Goal: Task Accomplishment & Management: Manage account settings

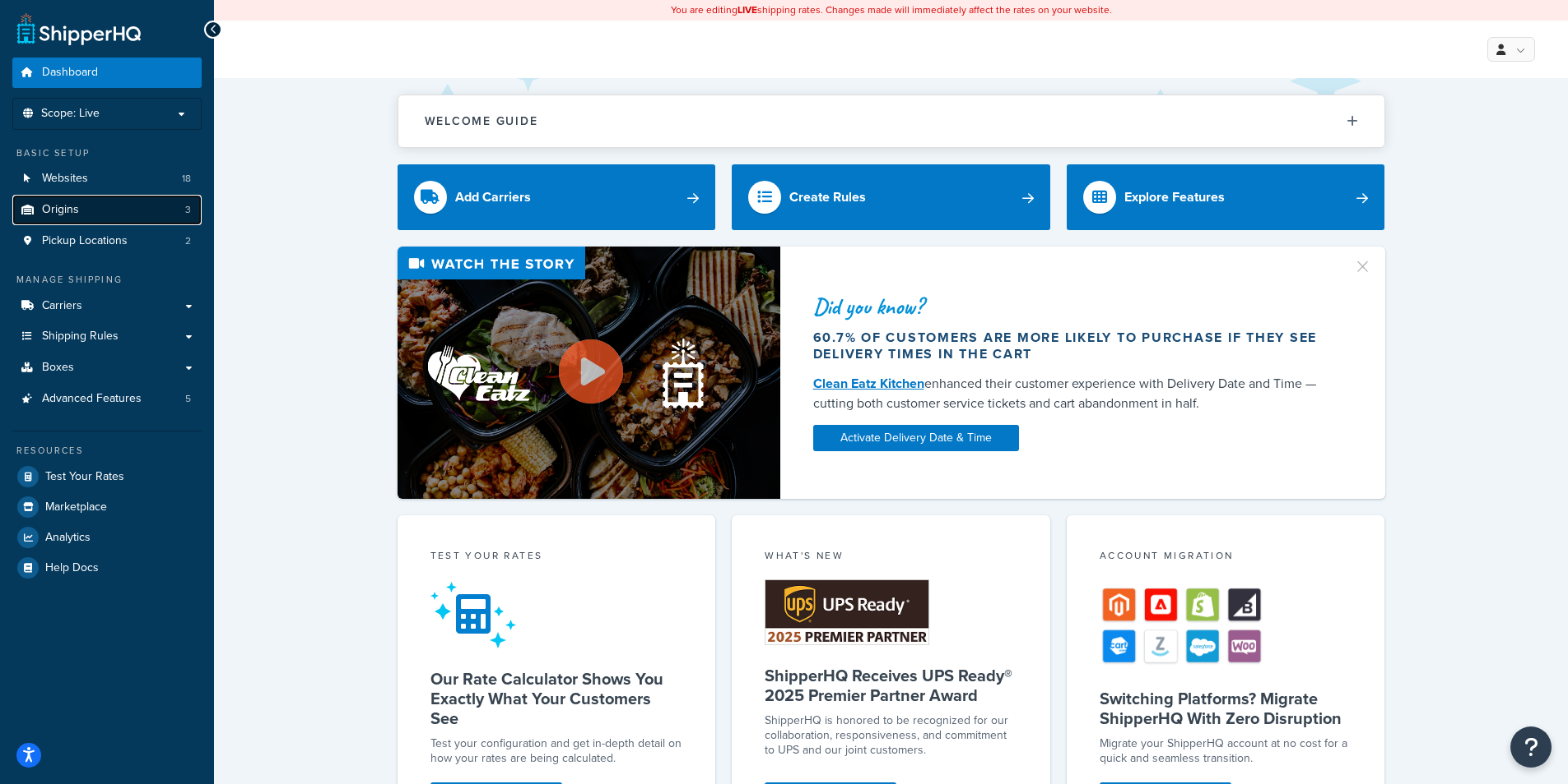
click at [101, 207] on link "Origins 3" at bounding box center [106, 210] width 189 height 31
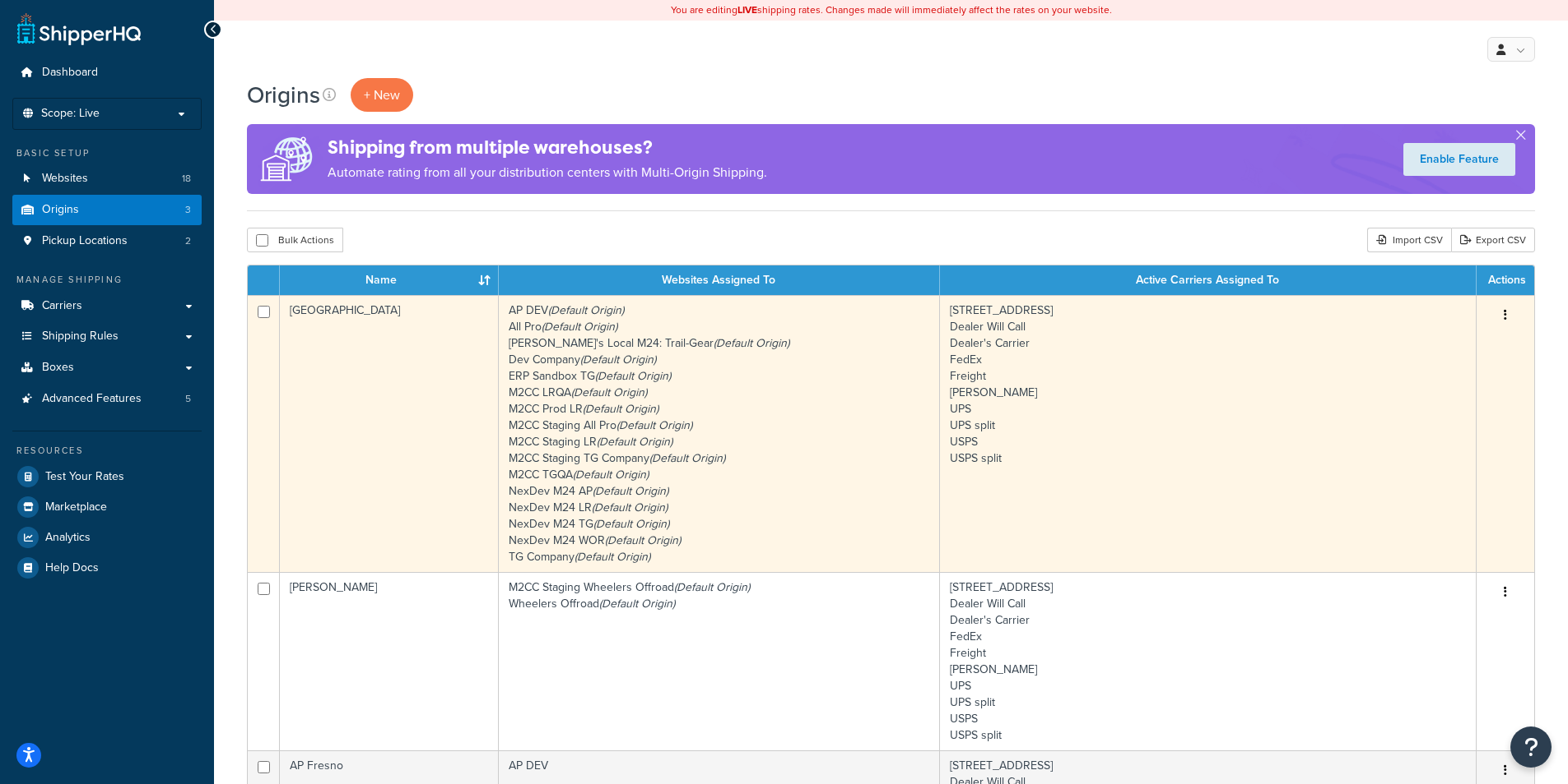
click at [504, 423] on td "AP DEV (Default Origin) All Pro (Default Origin) [PERSON_NAME]'s Local M24: Tra…" at bounding box center [720, 433] width 441 height 277
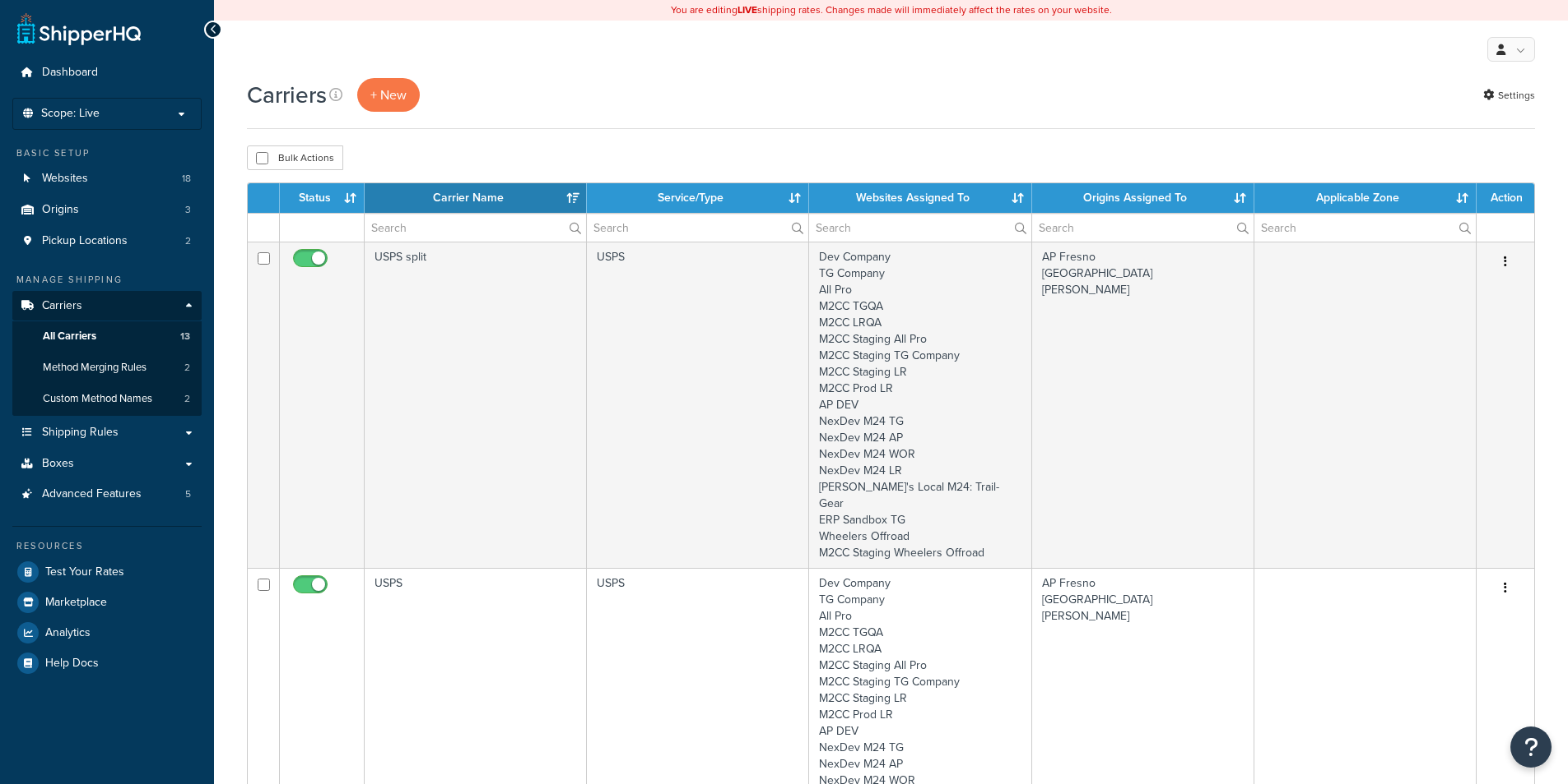
select select "15"
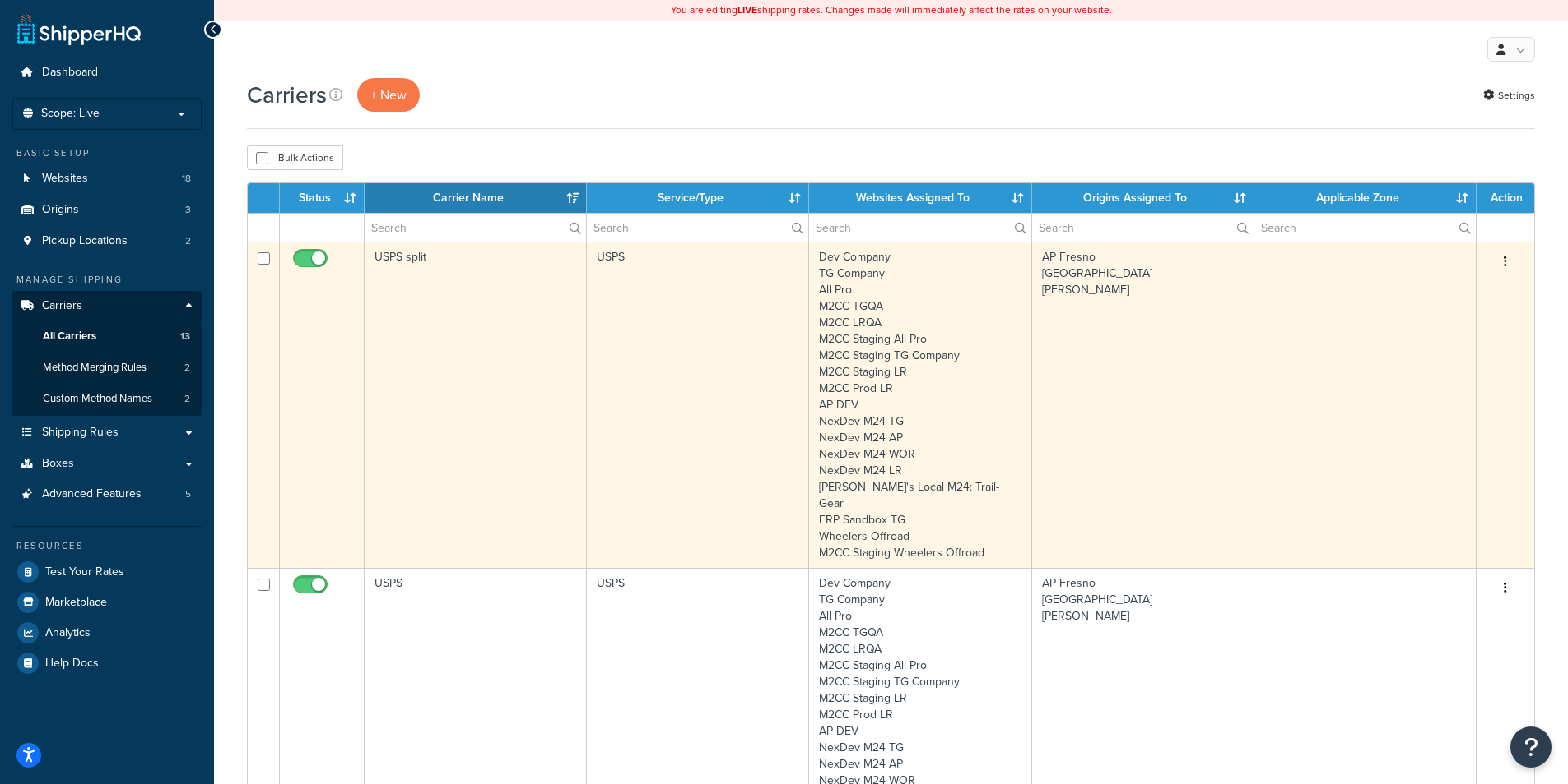
click at [671, 361] on td "USPS" at bounding box center [697, 404] width 222 height 327
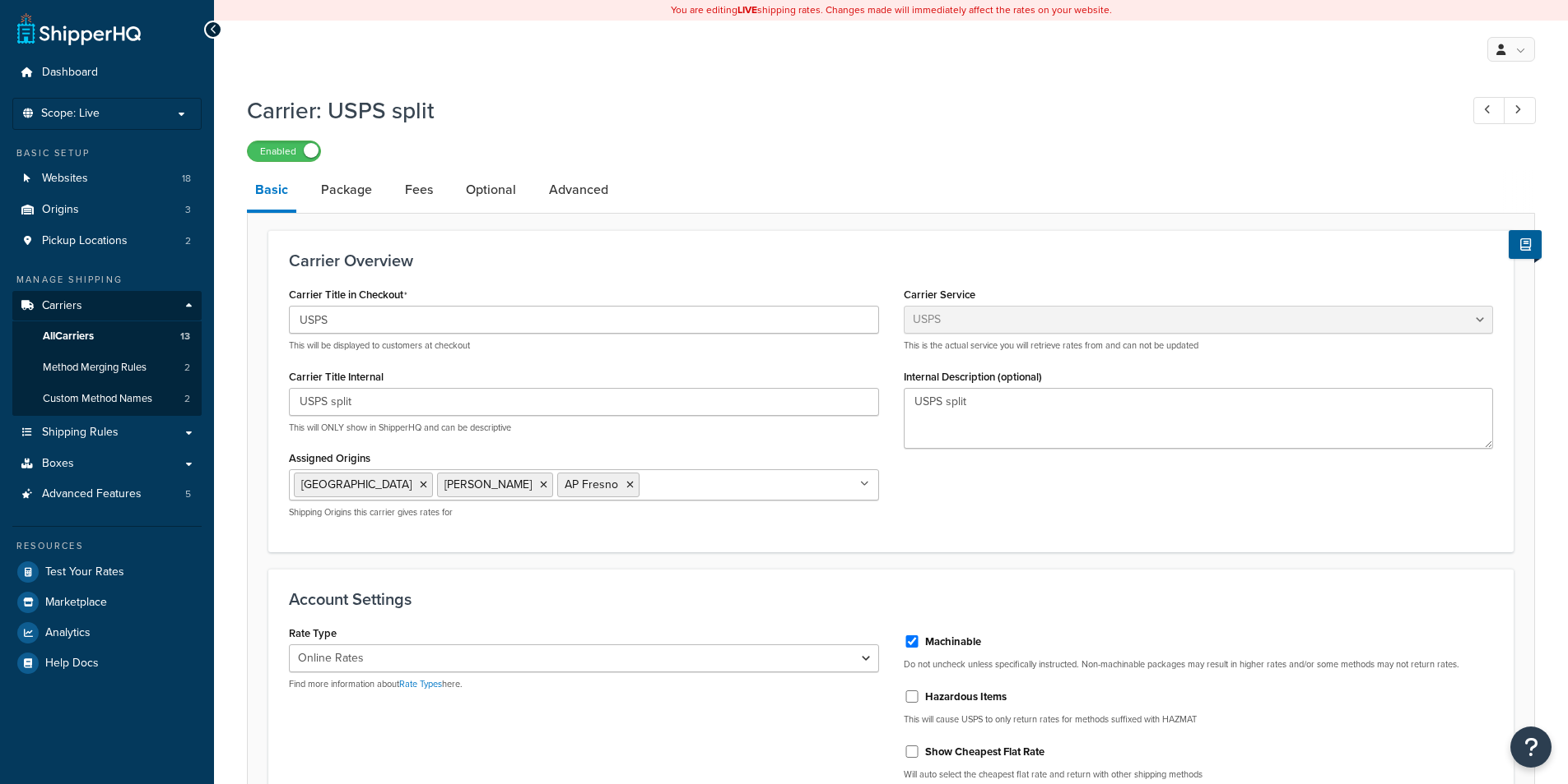
select select "usps"
select select "ONLINE"
click at [370, 202] on link "Package" at bounding box center [346, 190] width 68 height 40
select select "129678"
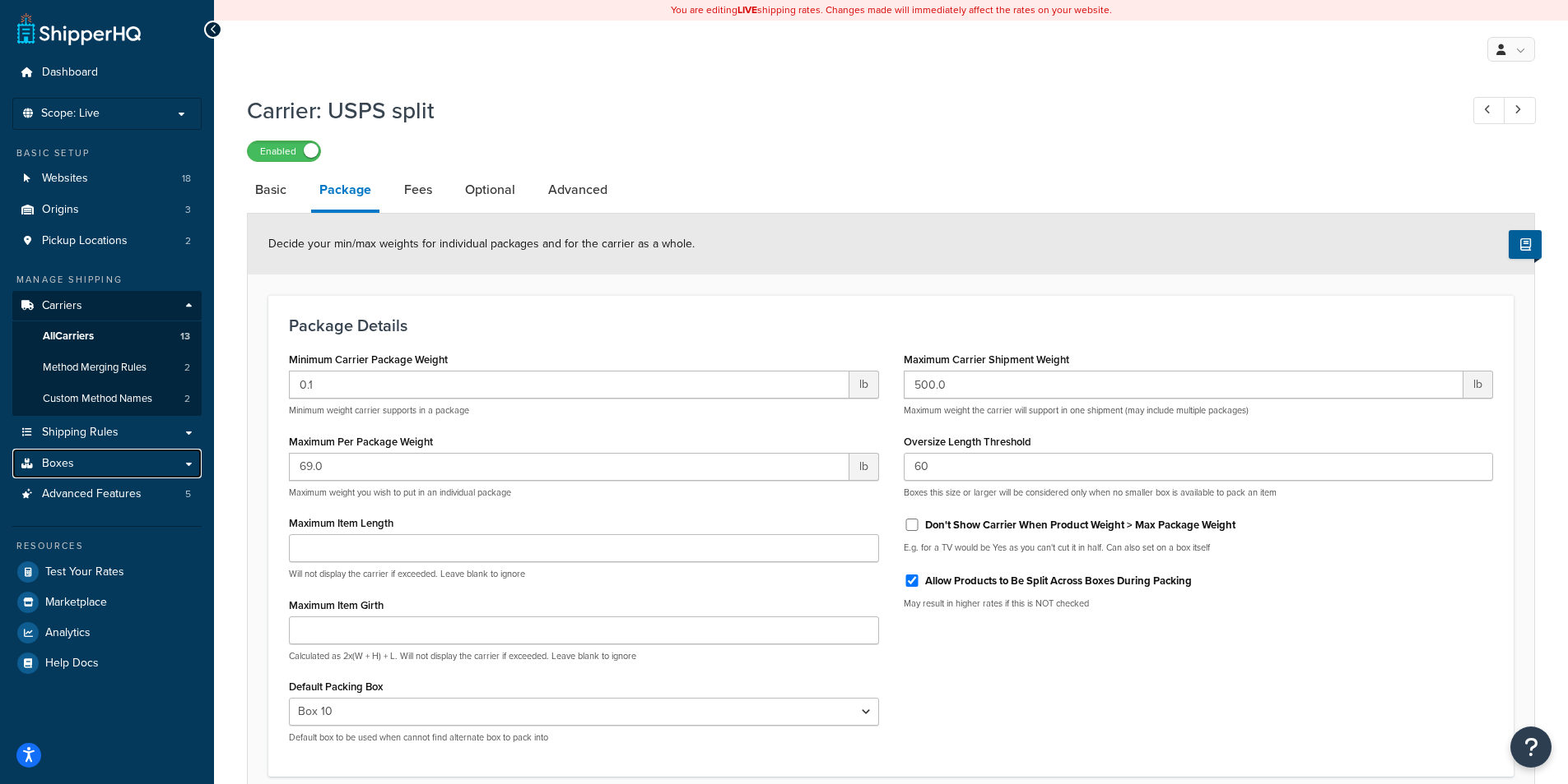
select select "usps"
select select "ONLINE"
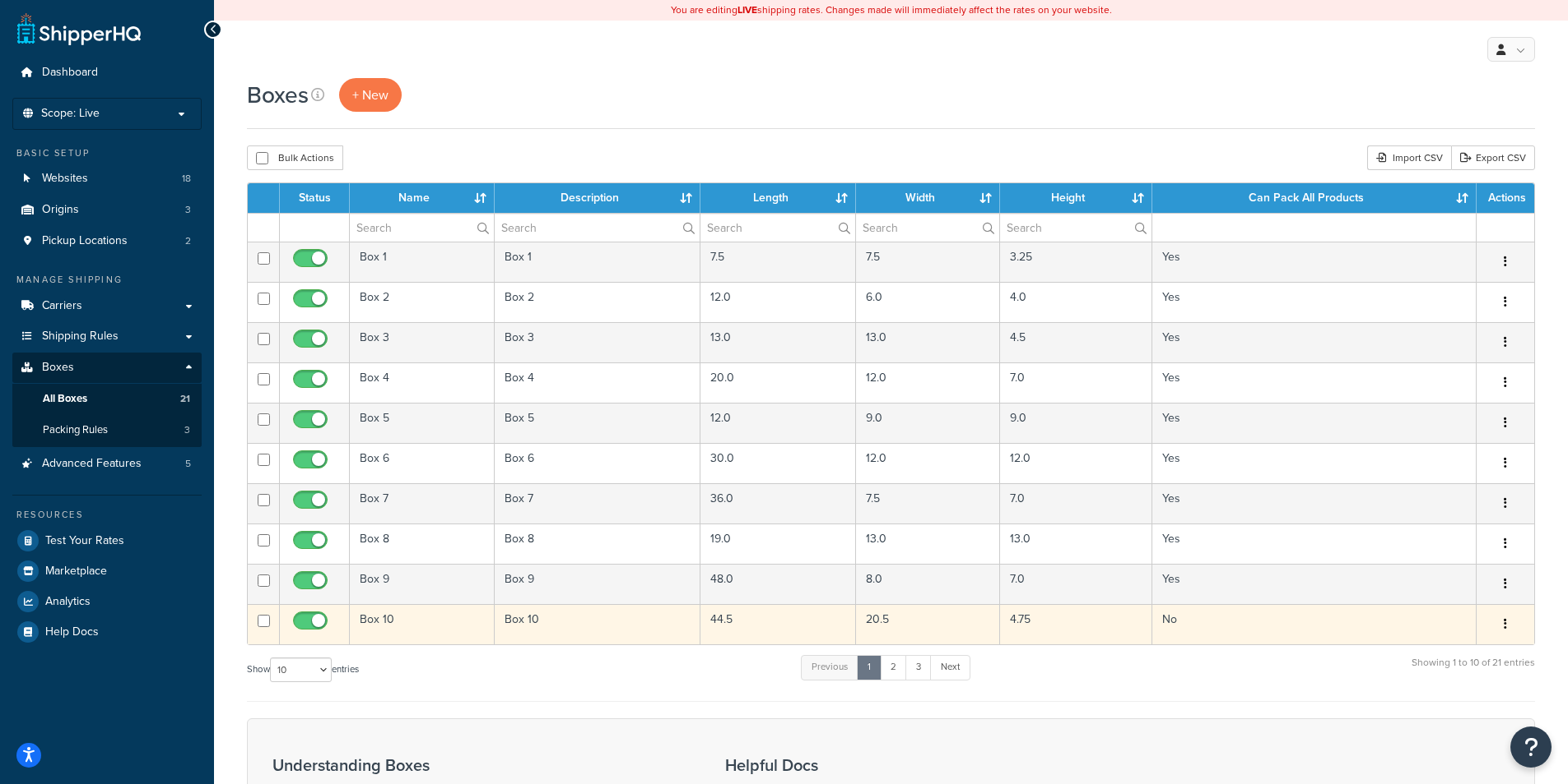
click at [481, 620] on td "Box 10" at bounding box center [423, 624] width 145 height 41
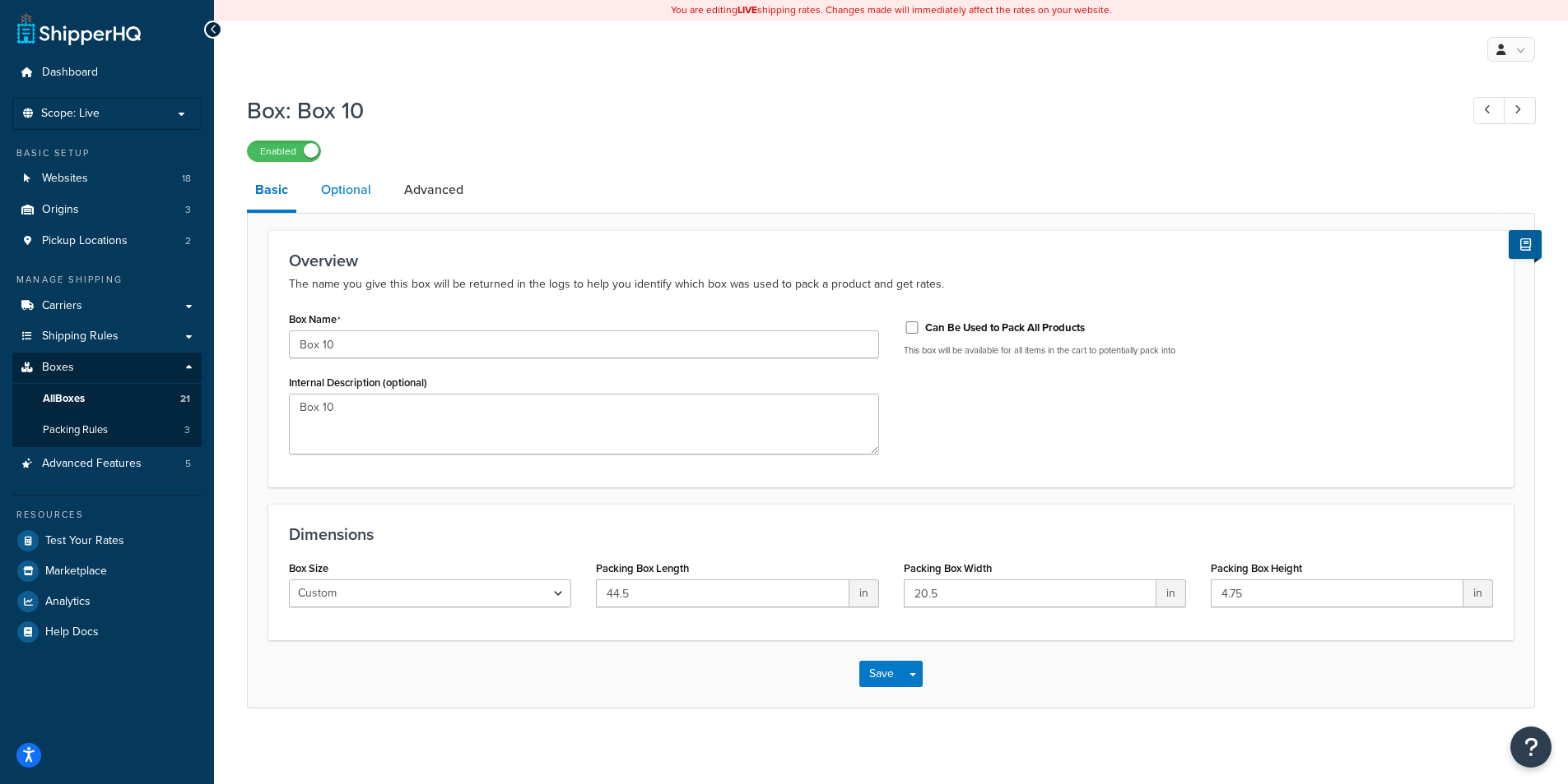
click at [341, 189] on link "Optional" at bounding box center [345, 190] width 67 height 40
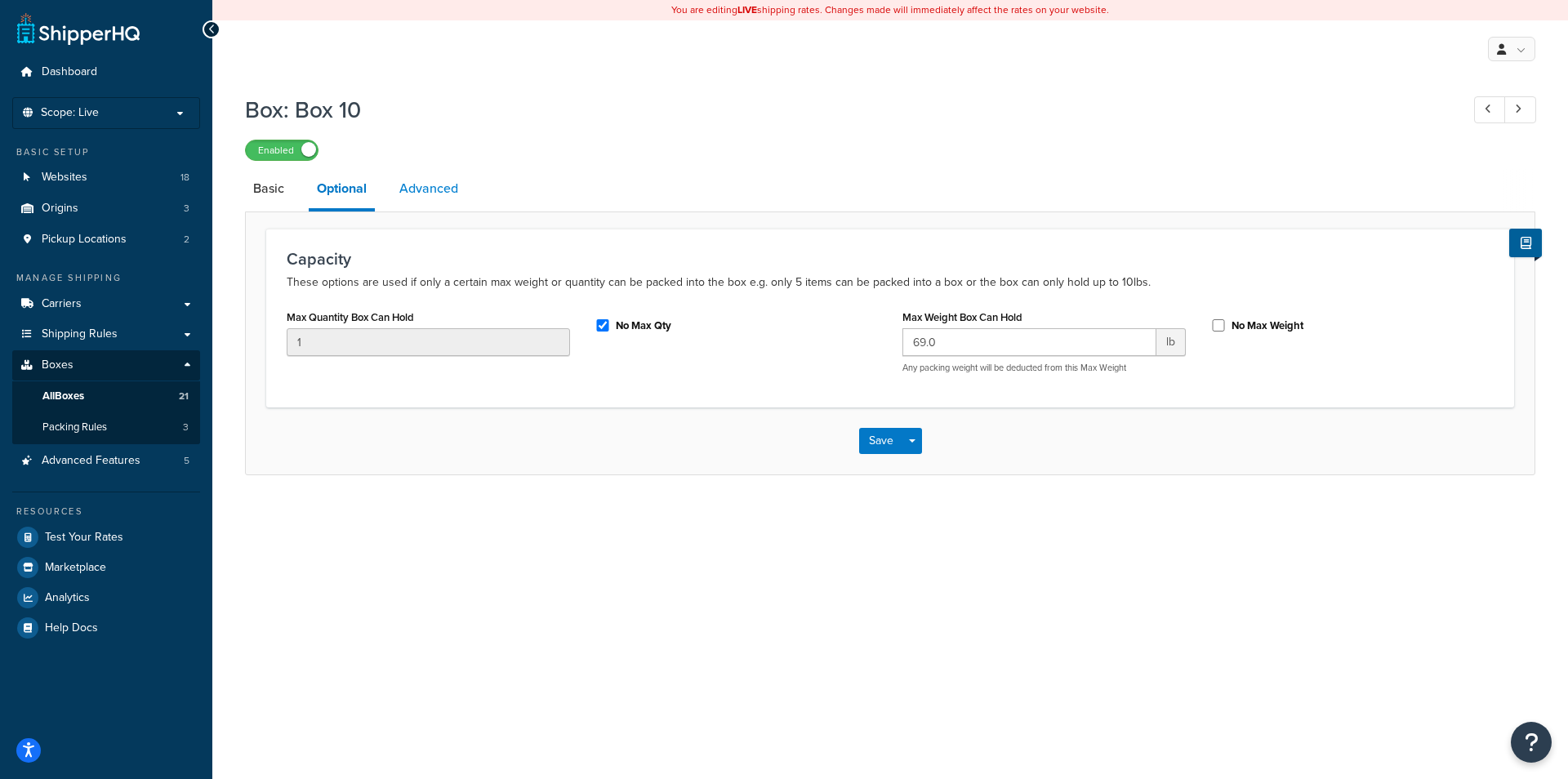
click at [415, 195] on link "Advanced" at bounding box center [428, 189] width 75 height 39
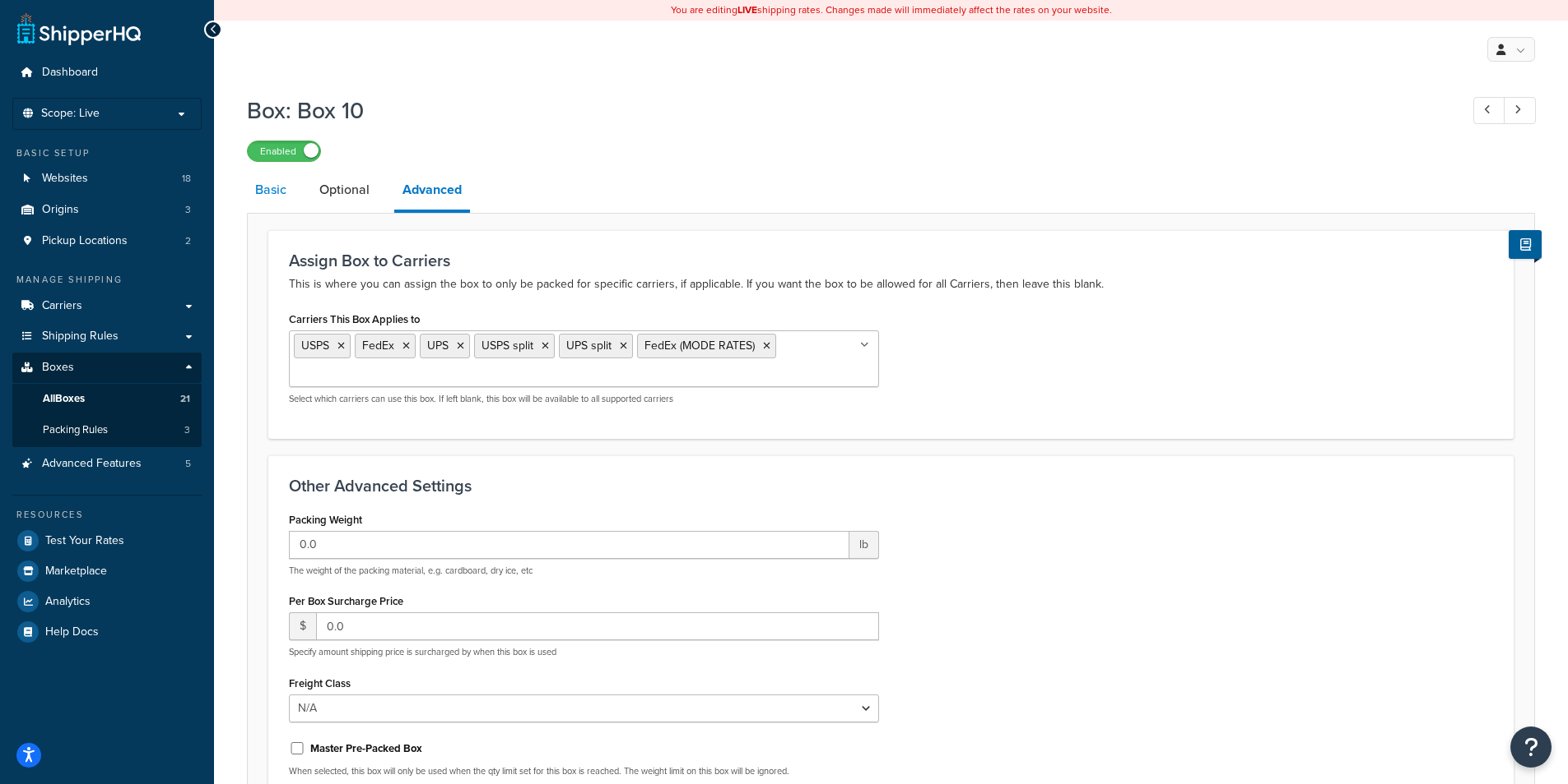
click at [256, 197] on link "Basic" at bounding box center [270, 190] width 48 height 40
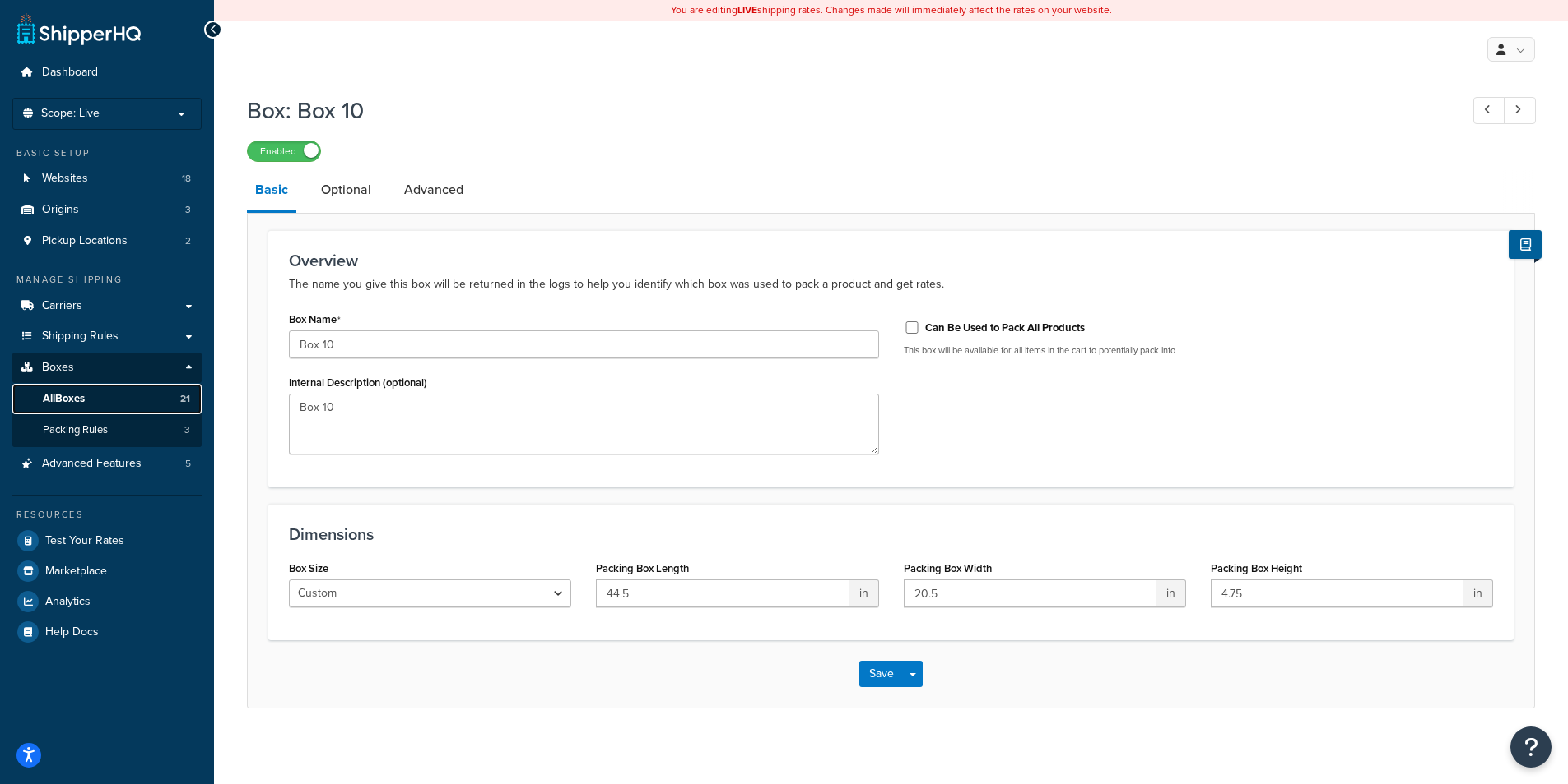
drag, startPoint x: 105, startPoint y: 401, endPoint x: 130, endPoint y: 411, distance: 26.9
click at [106, 401] on link "All Boxes 21" at bounding box center [106, 398] width 189 height 31
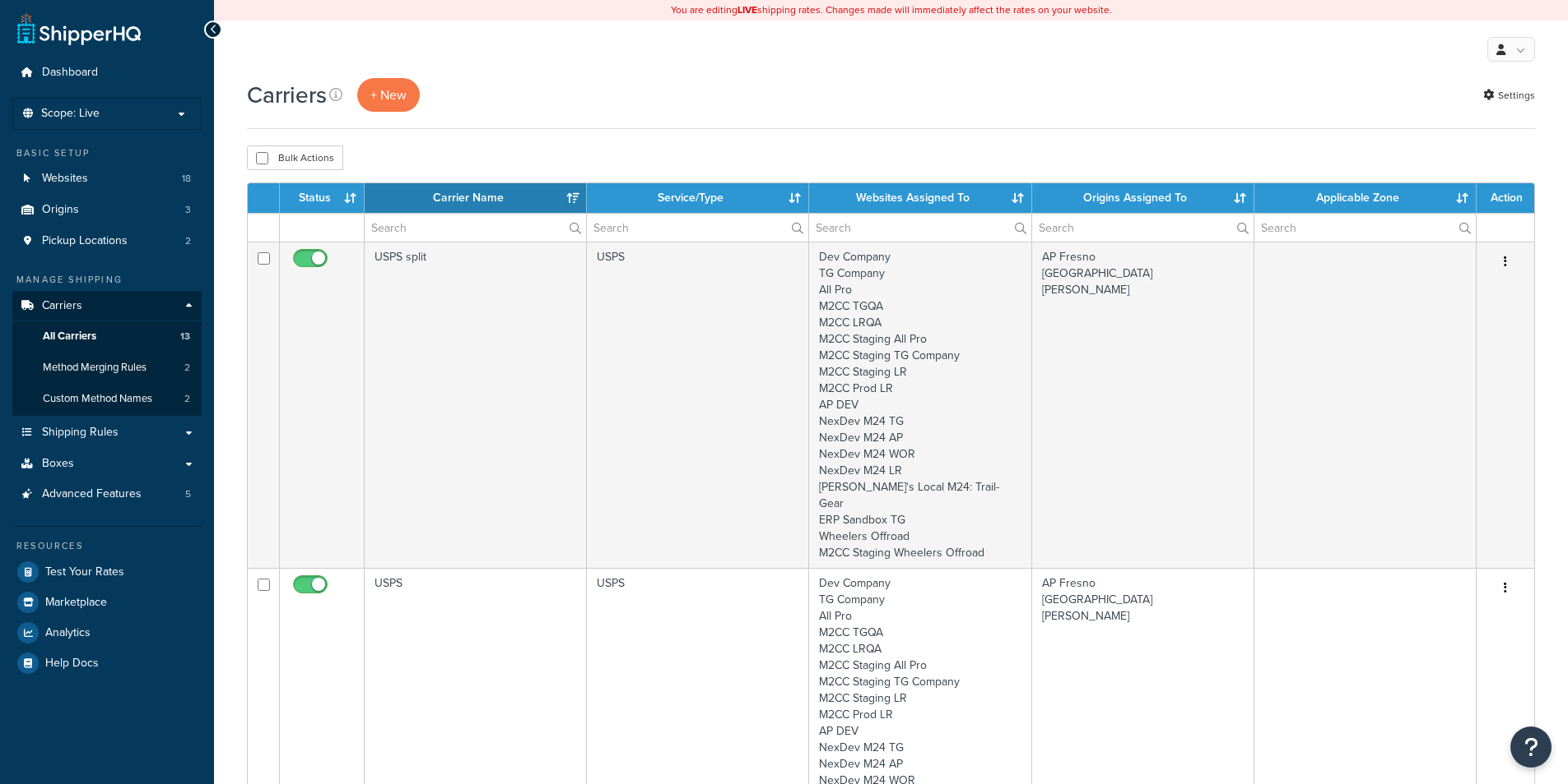
select select "15"
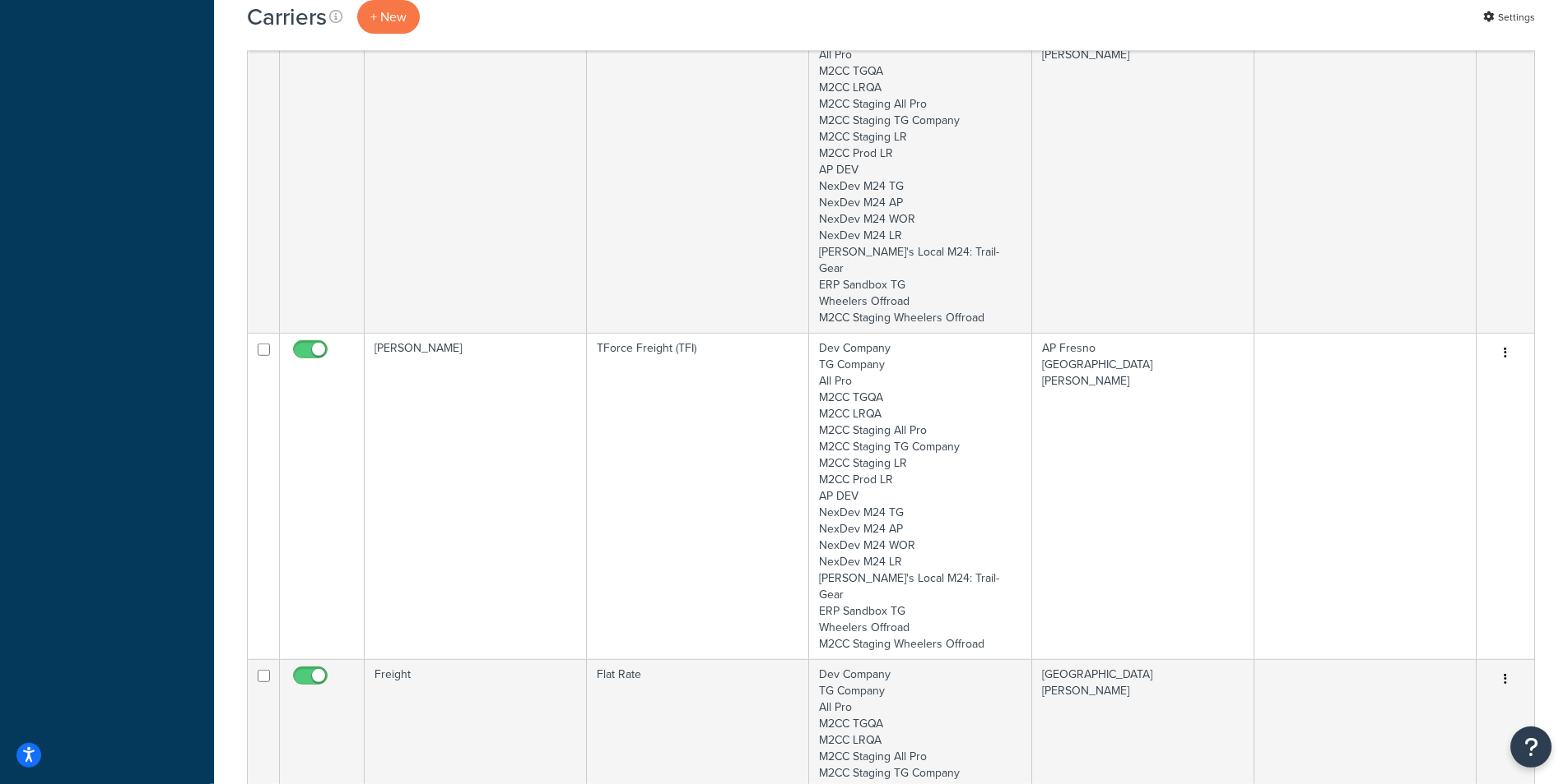
scroll to position [1513, 0]
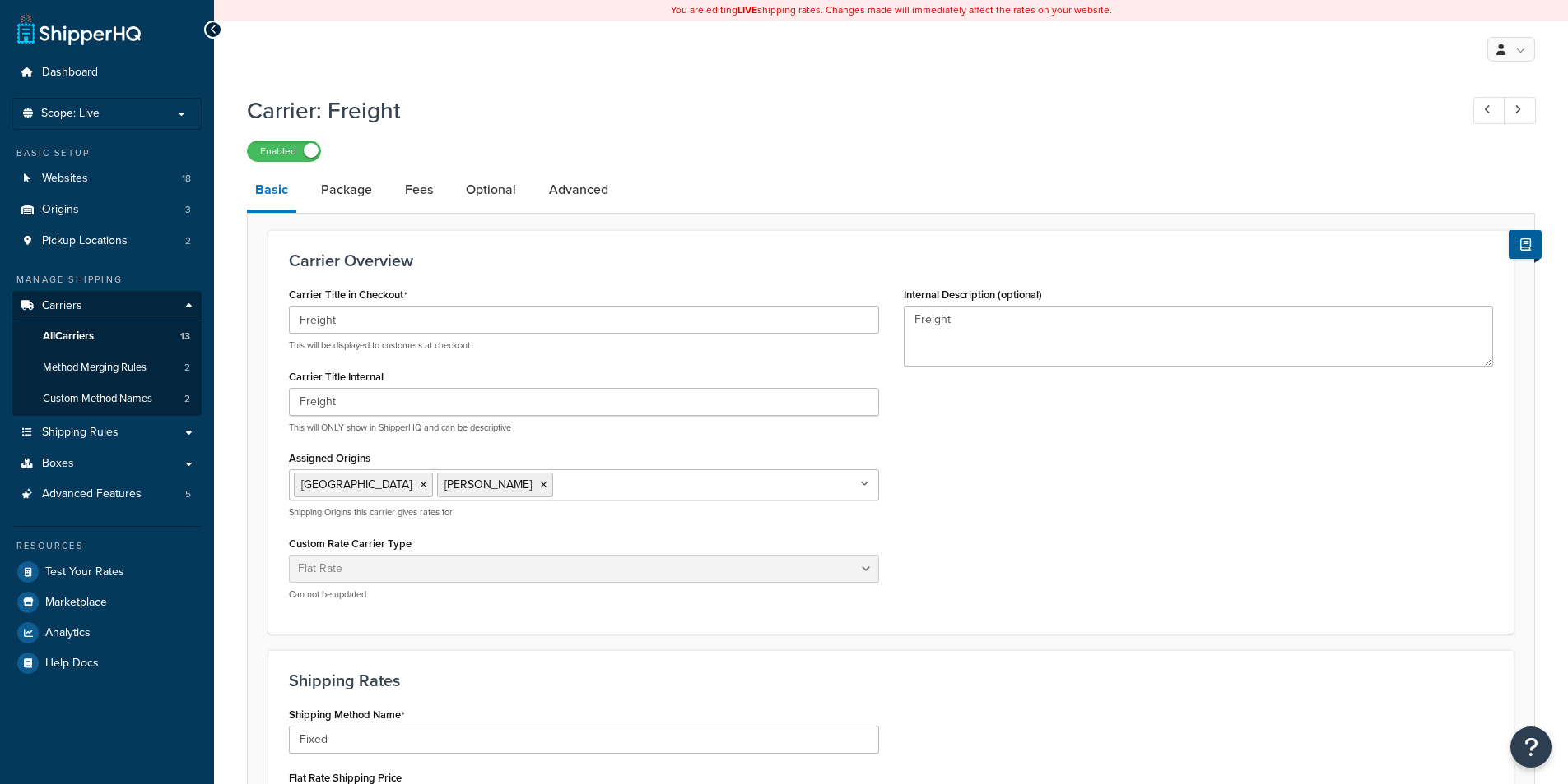
select select "flat"
click at [344, 205] on link "Package" at bounding box center [346, 190] width 68 height 40
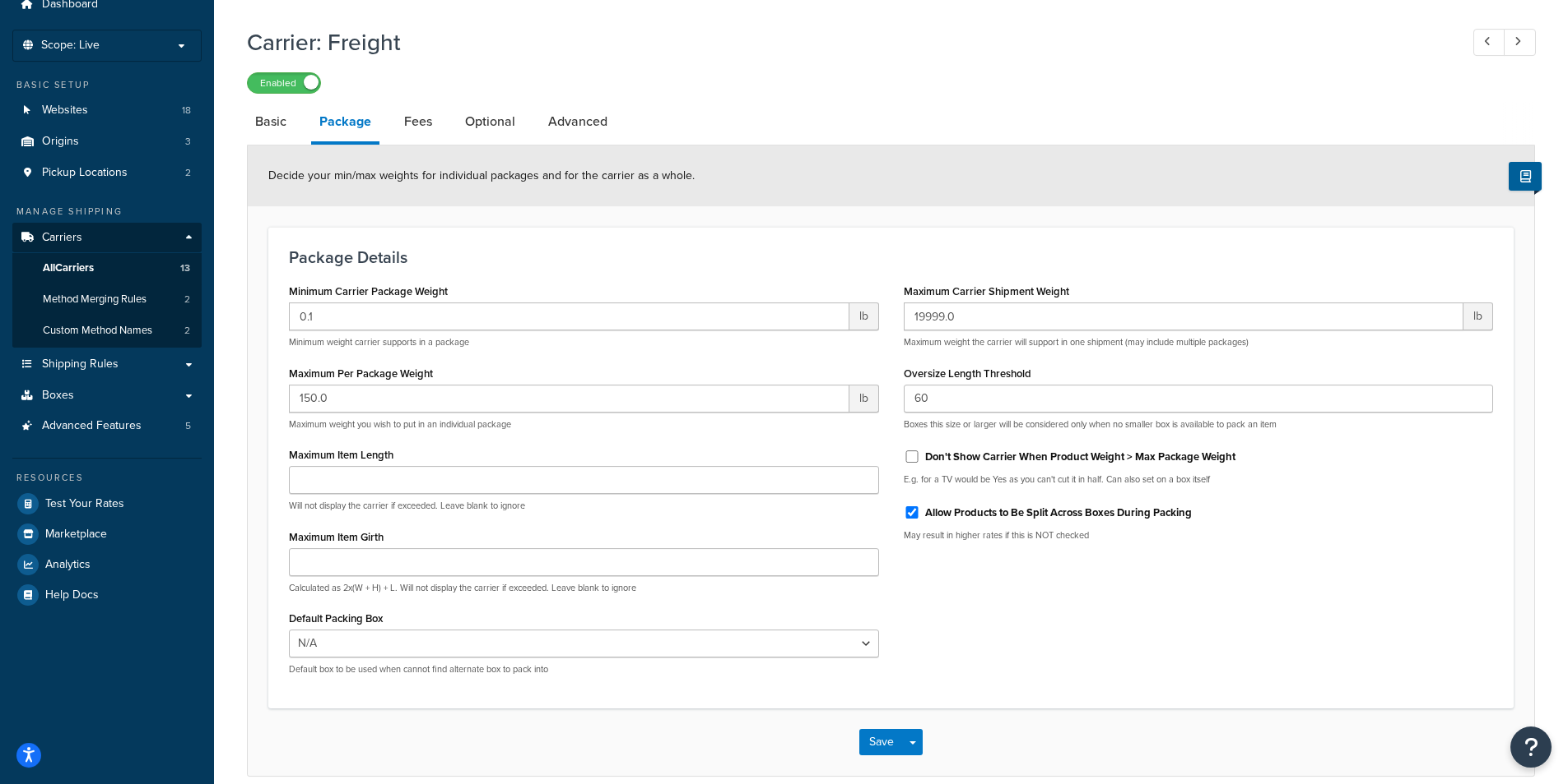
scroll to position [78, 0]
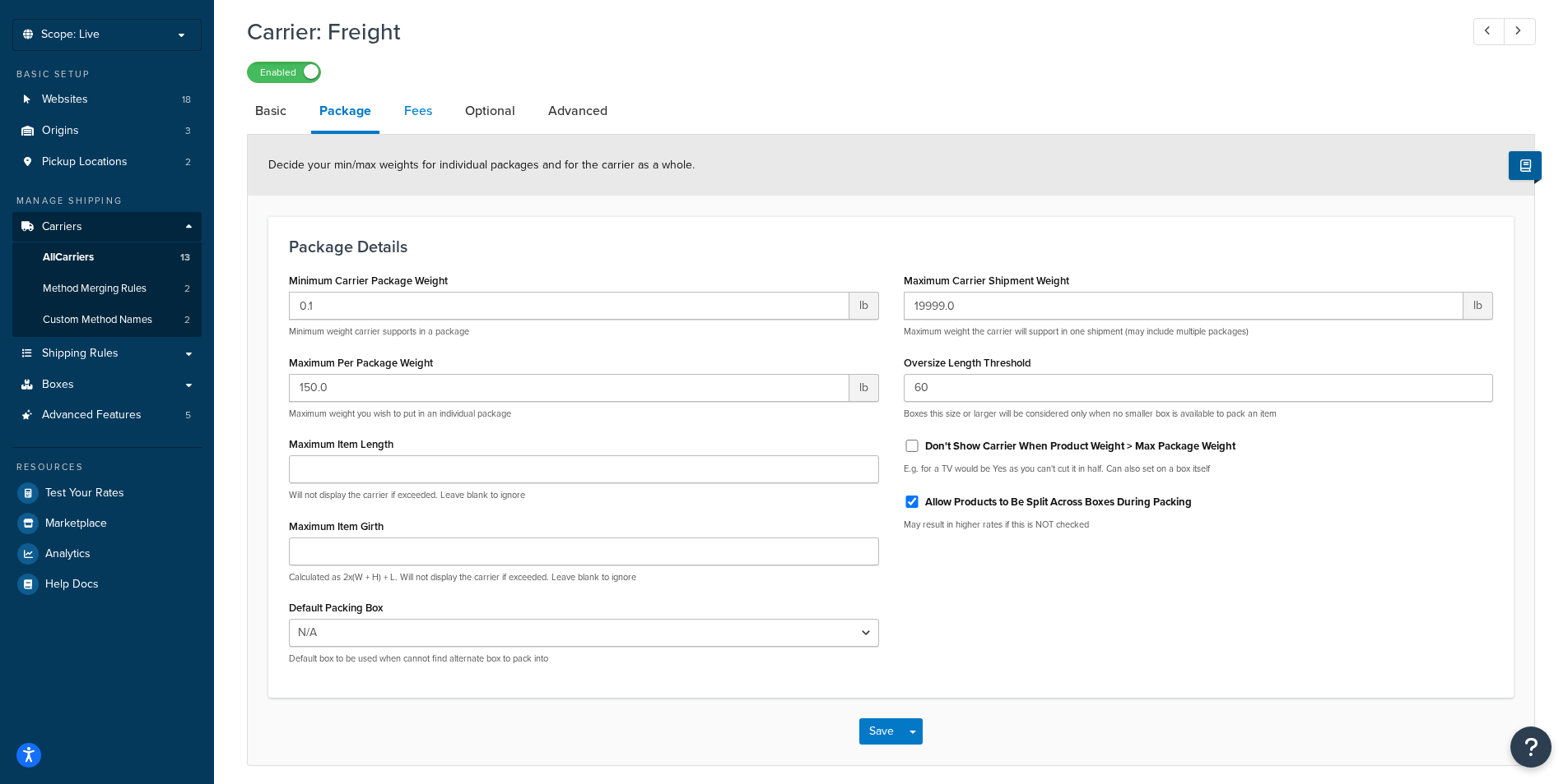
click at [418, 120] on link "Fees" at bounding box center [418, 111] width 45 height 40
select select "AFTER"
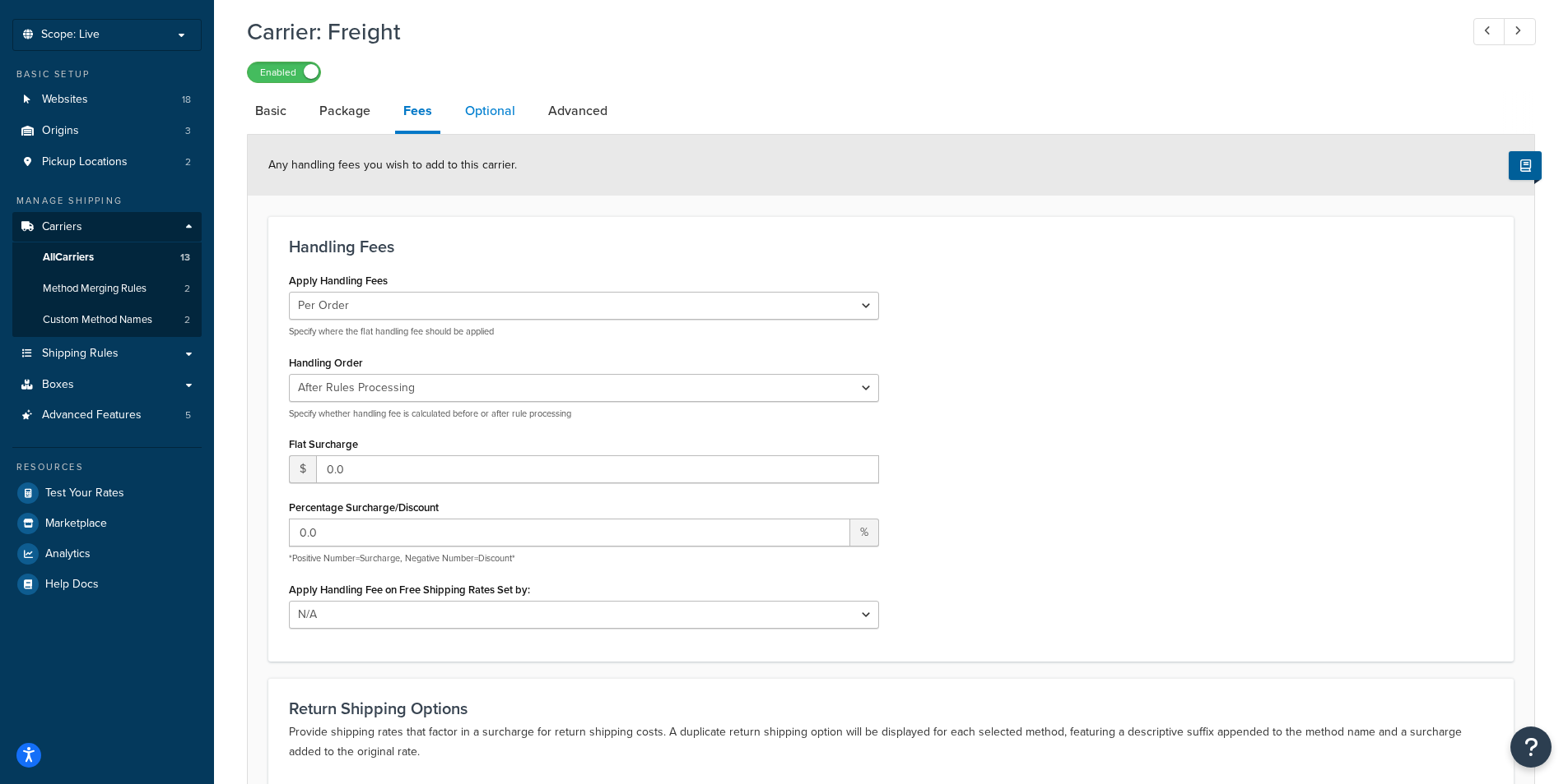
click at [479, 117] on link "Optional" at bounding box center [489, 111] width 67 height 40
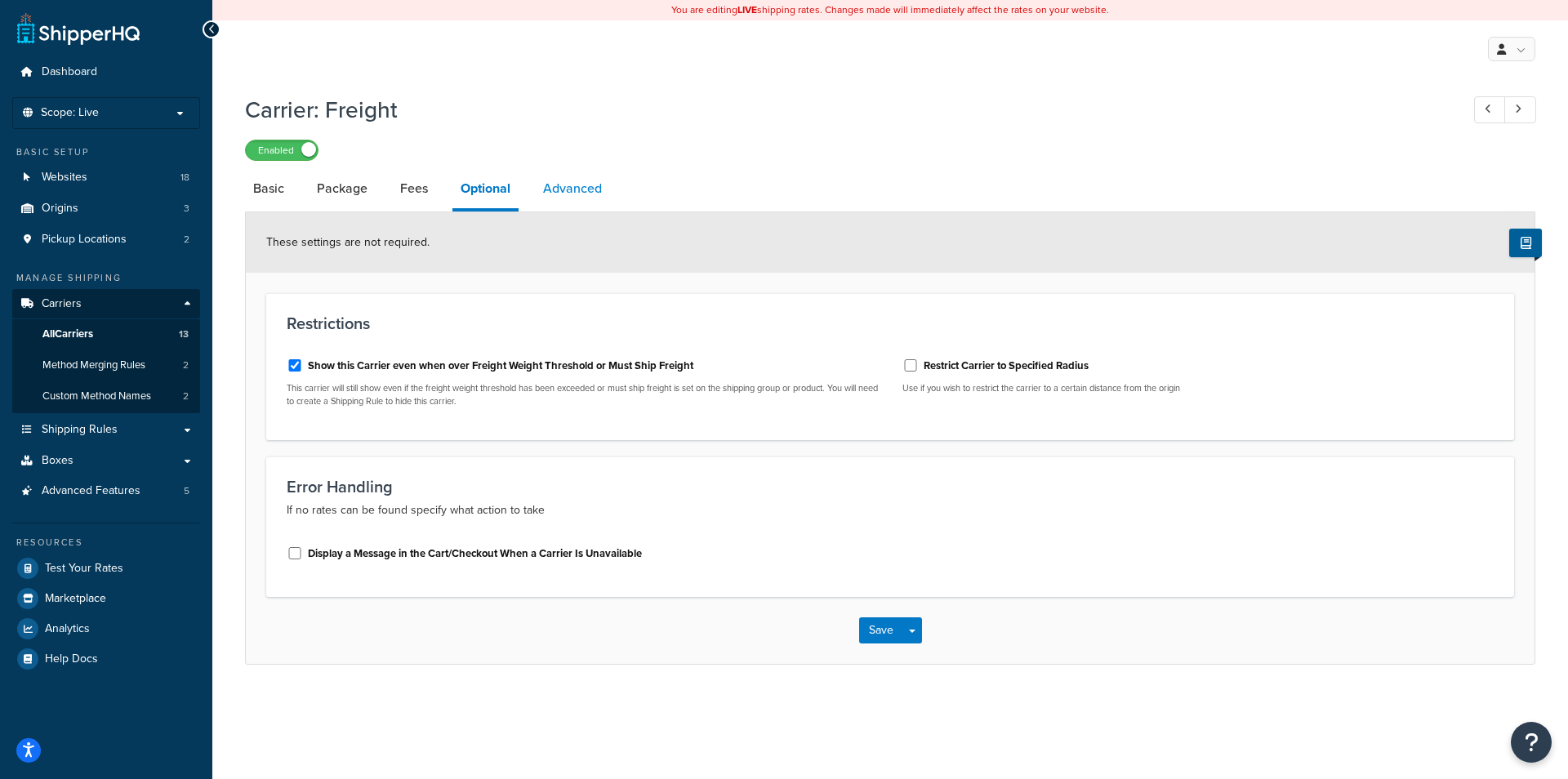
click at [580, 201] on link "Advanced" at bounding box center [572, 189] width 75 height 39
select select "false"
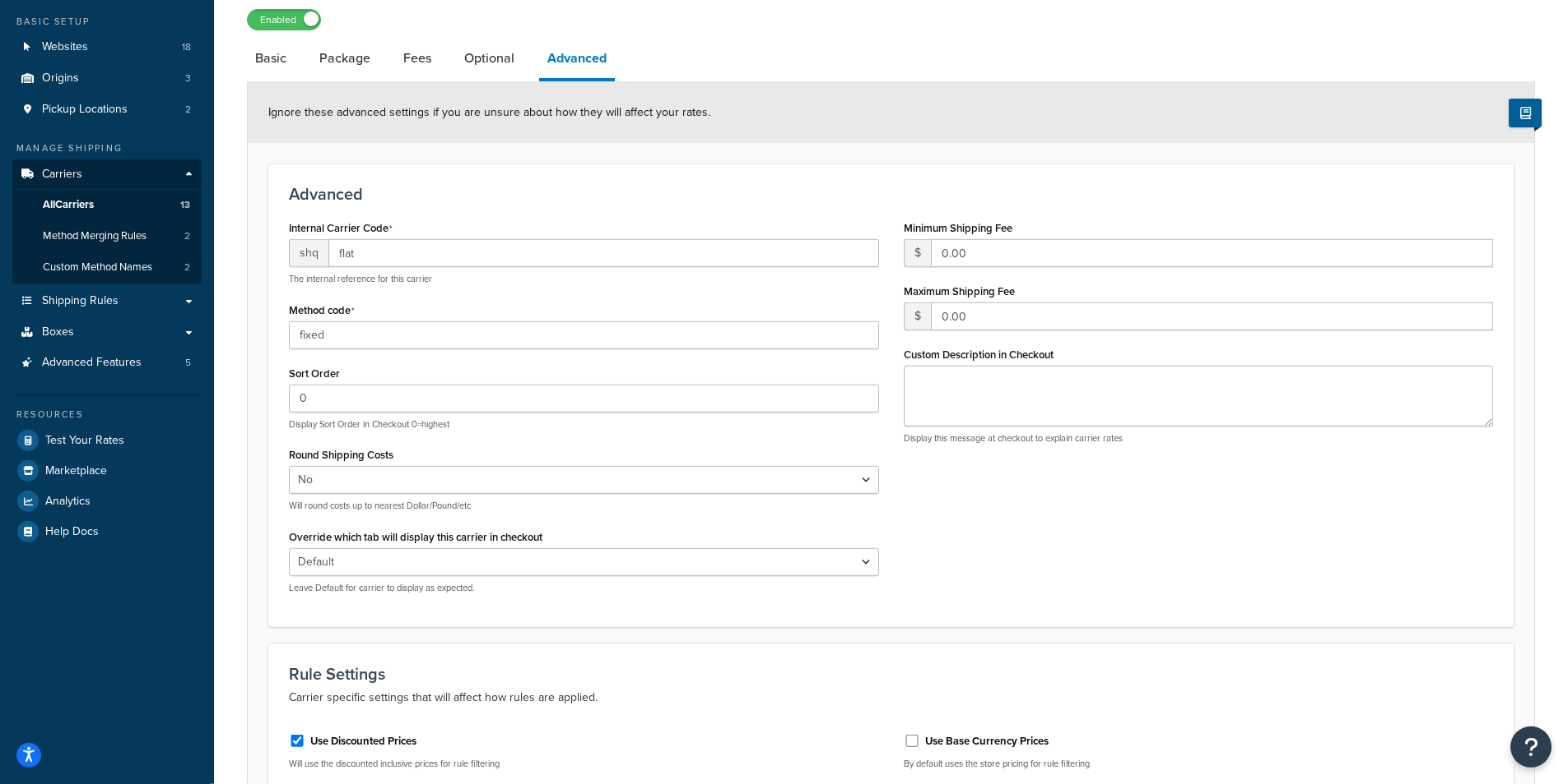
scroll to position [53, 0]
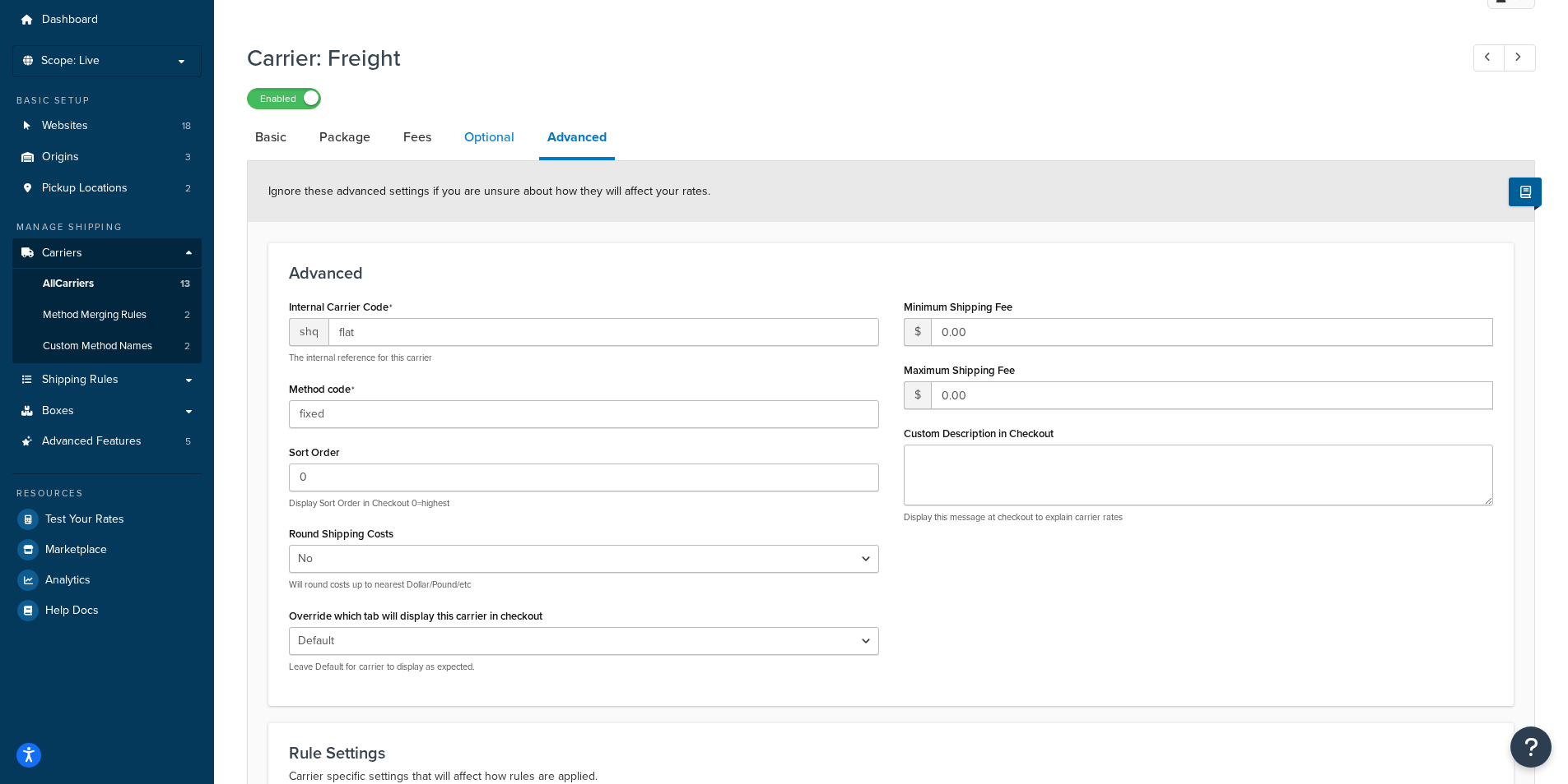
click at [499, 137] on link "Optional" at bounding box center [488, 137] width 67 height 40
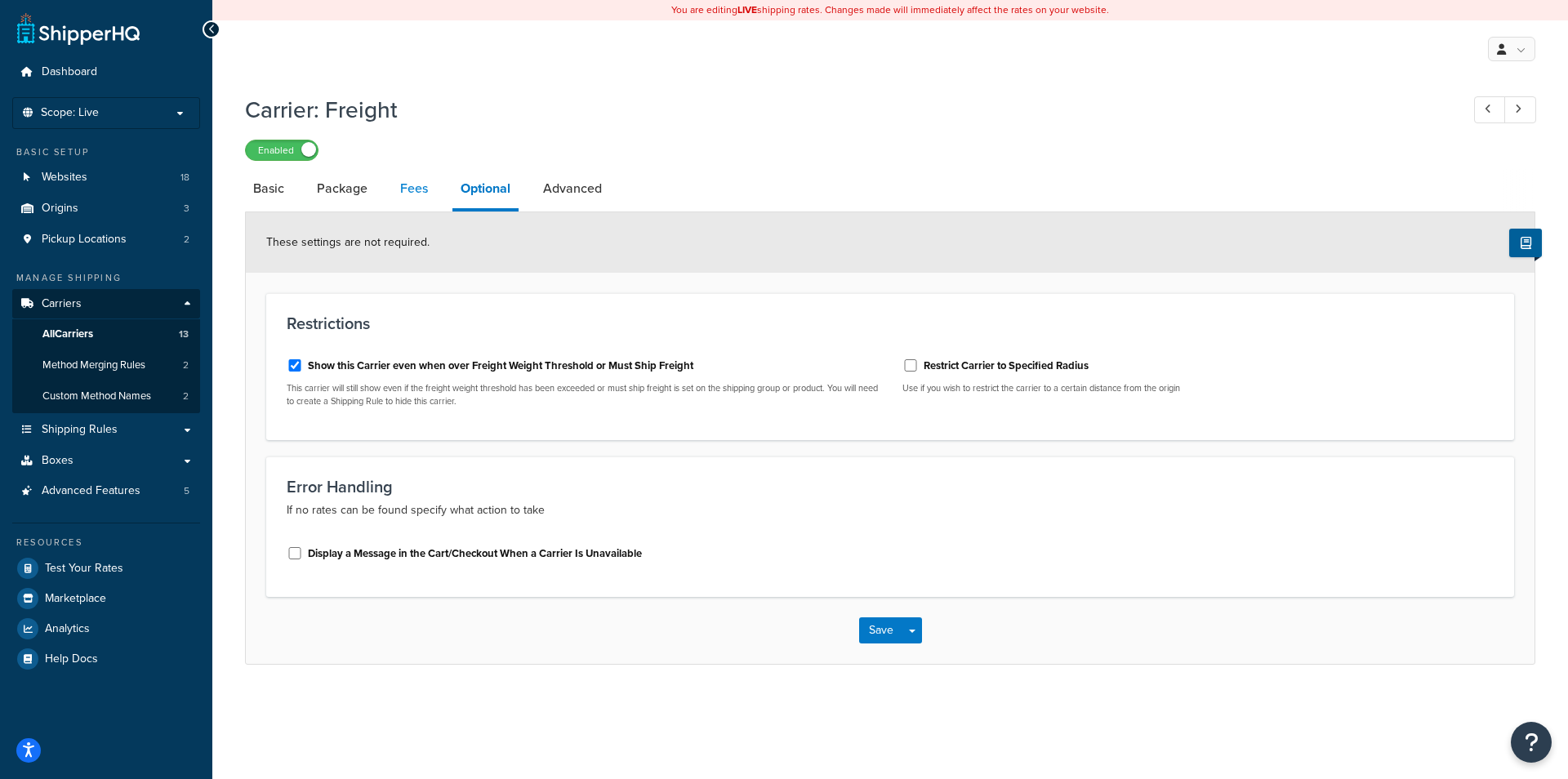
click at [396, 180] on link "Fees" at bounding box center [413, 189] width 44 height 39
select select "AFTER"
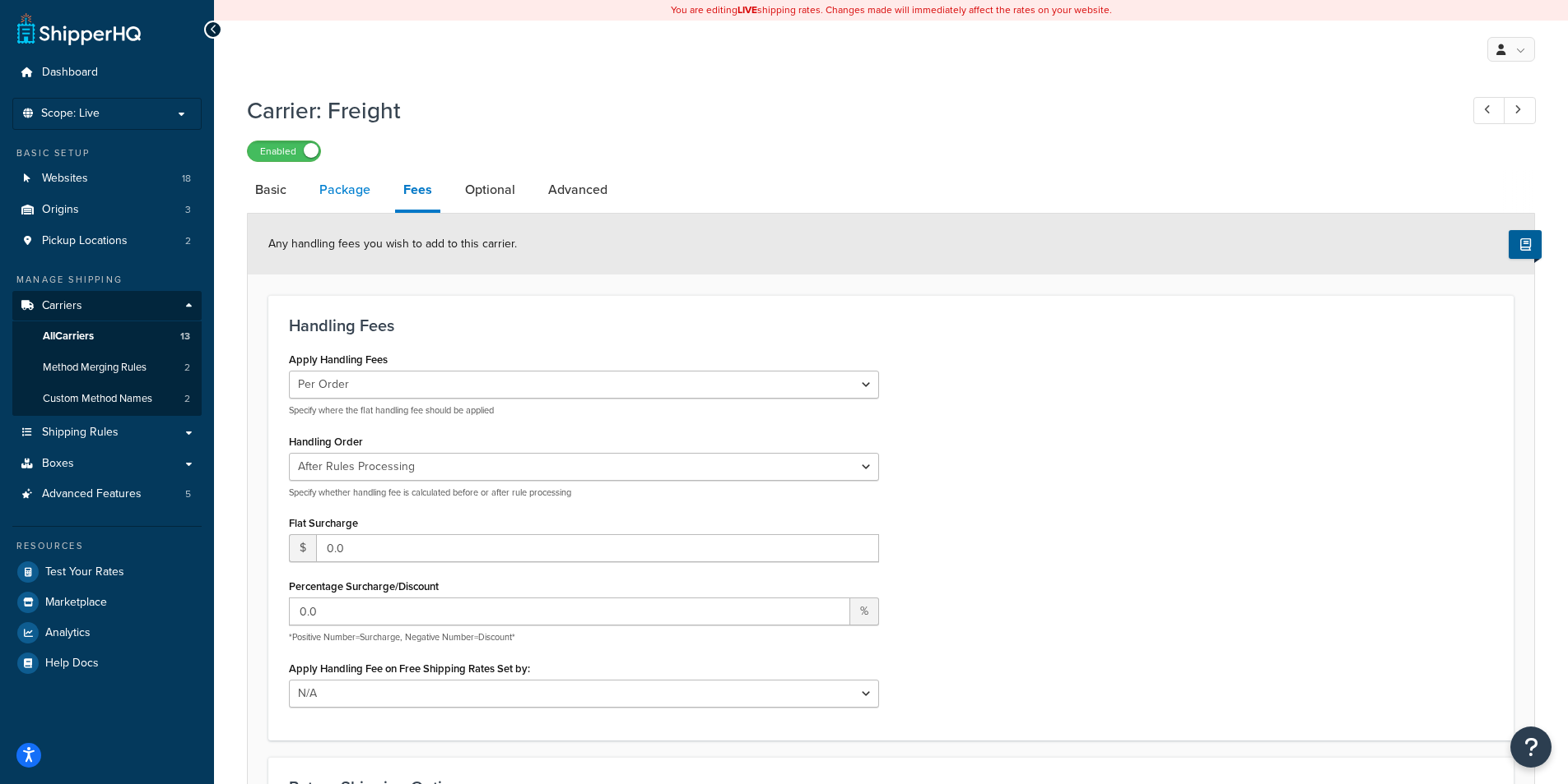
click at [351, 200] on link "Package" at bounding box center [345, 190] width 68 height 40
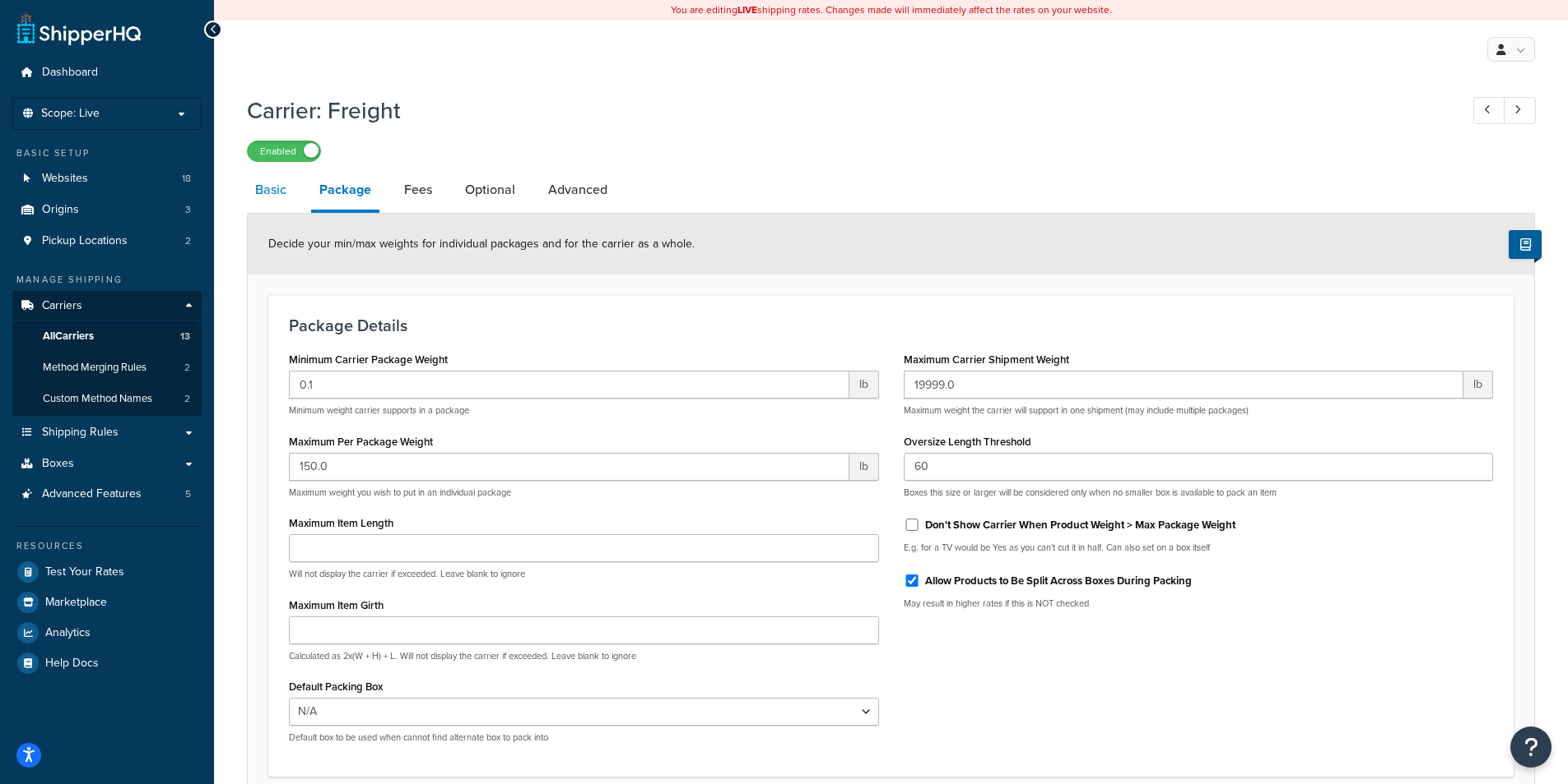
click at [267, 176] on link "Basic" at bounding box center [270, 190] width 48 height 40
select select "flat"
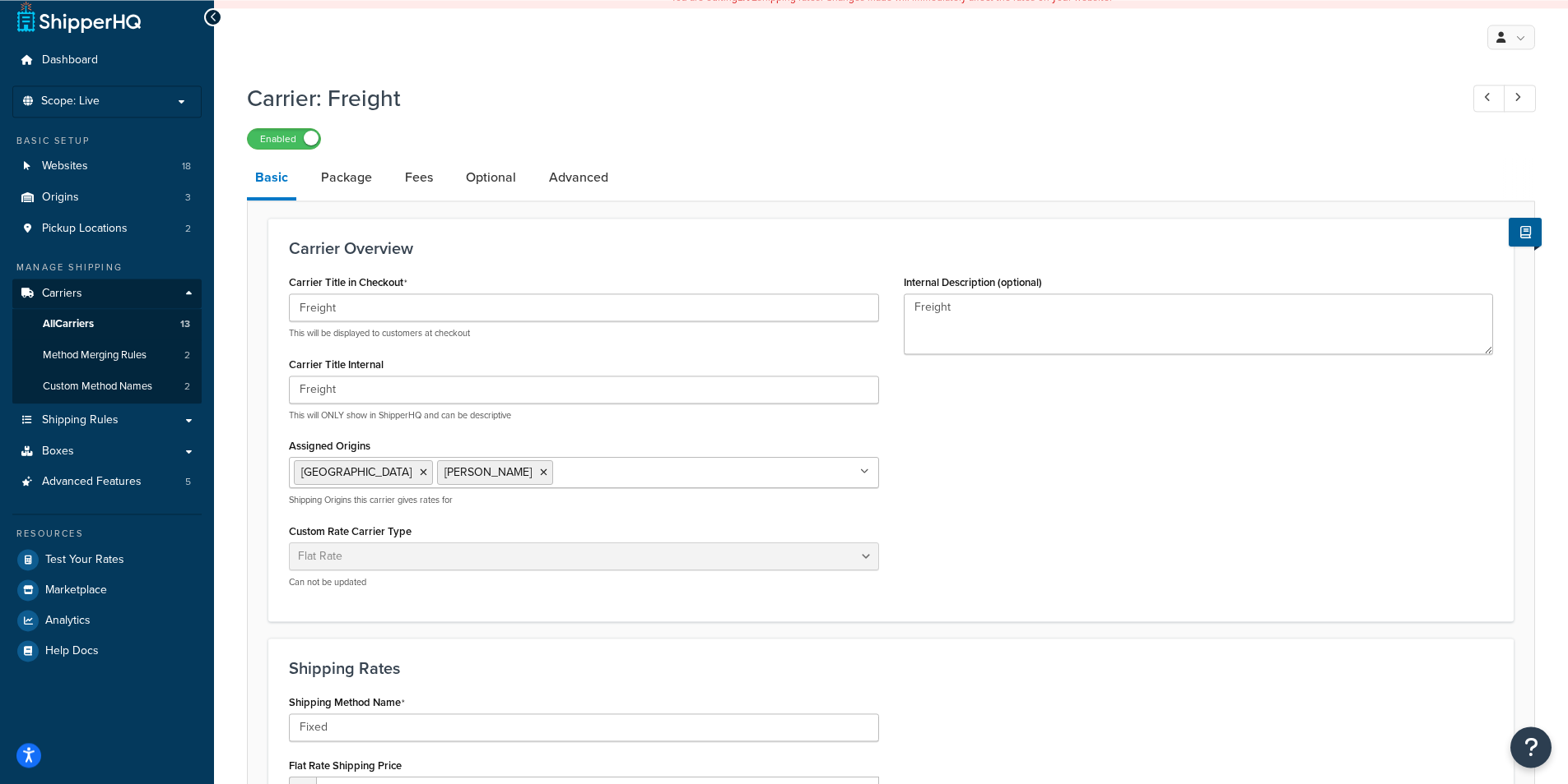
scroll to position [158, 0]
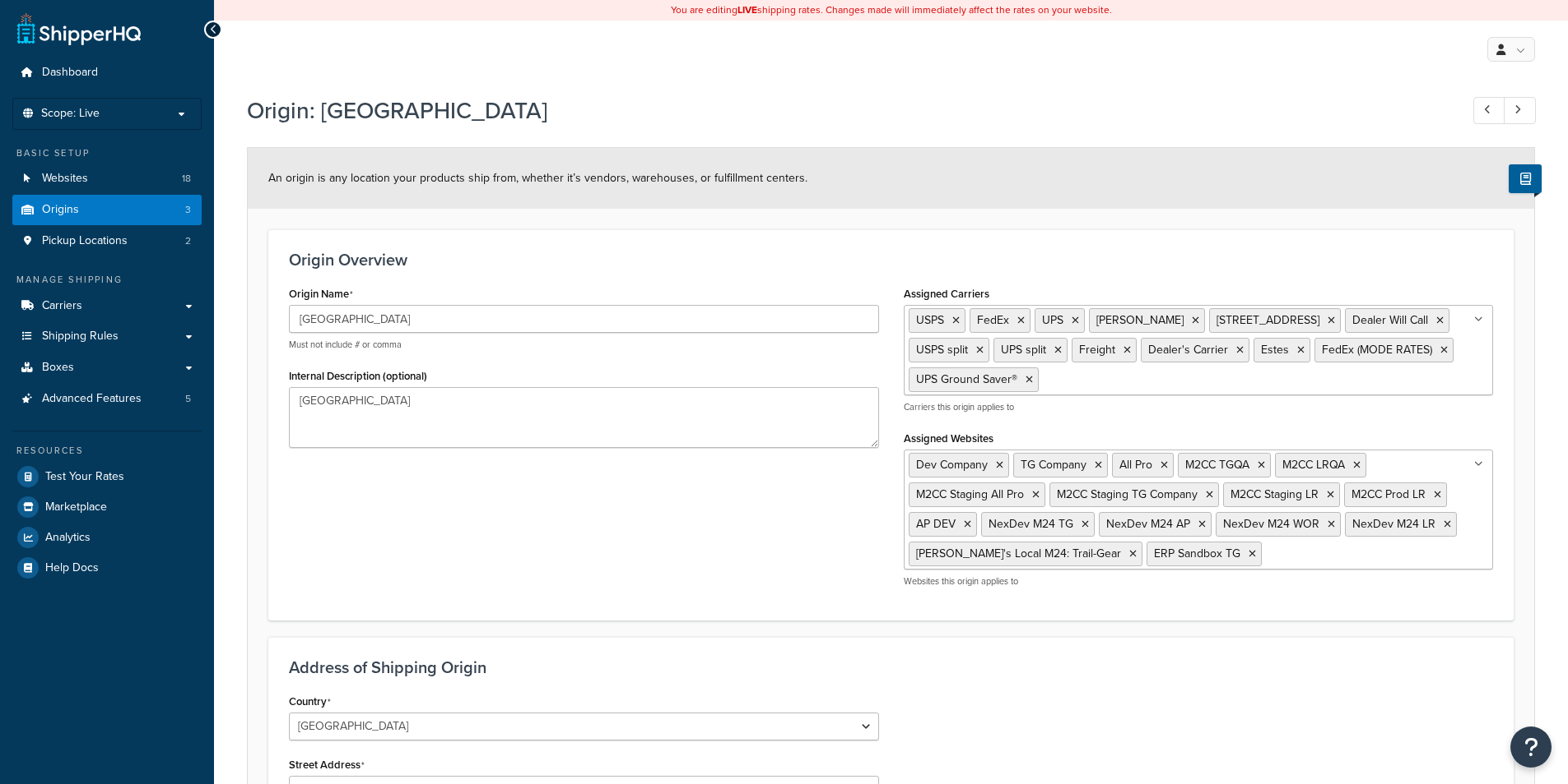
select select "5"
click at [88, 211] on link "Origins 3" at bounding box center [106, 210] width 189 height 31
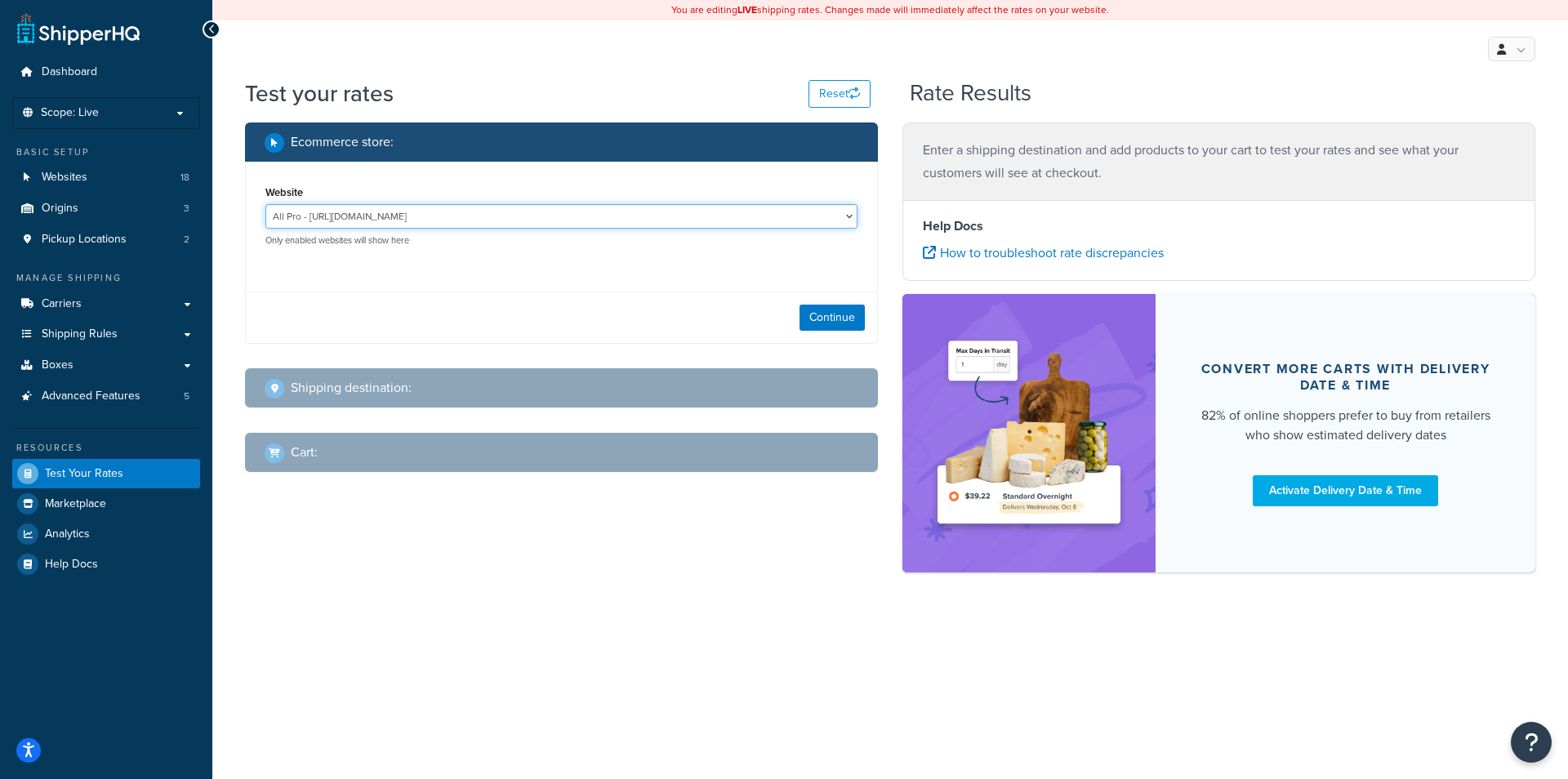
select select "fe8df8369d7744045bb466779996769f"
click option "TG Company - [URL][DOMAIN_NAME]" at bounding box center [0, 0] width 0 height 0
drag, startPoint x: 498, startPoint y: 294, endPoint x: 568, endPoint y: 294, distance: 70.0
click at [499, 294] on div "Continue" at bounding box center [561, 317] width 632 height 51
click at [827, 310] on button "Continue" at bounding box center [832, 318] width 65 height 26
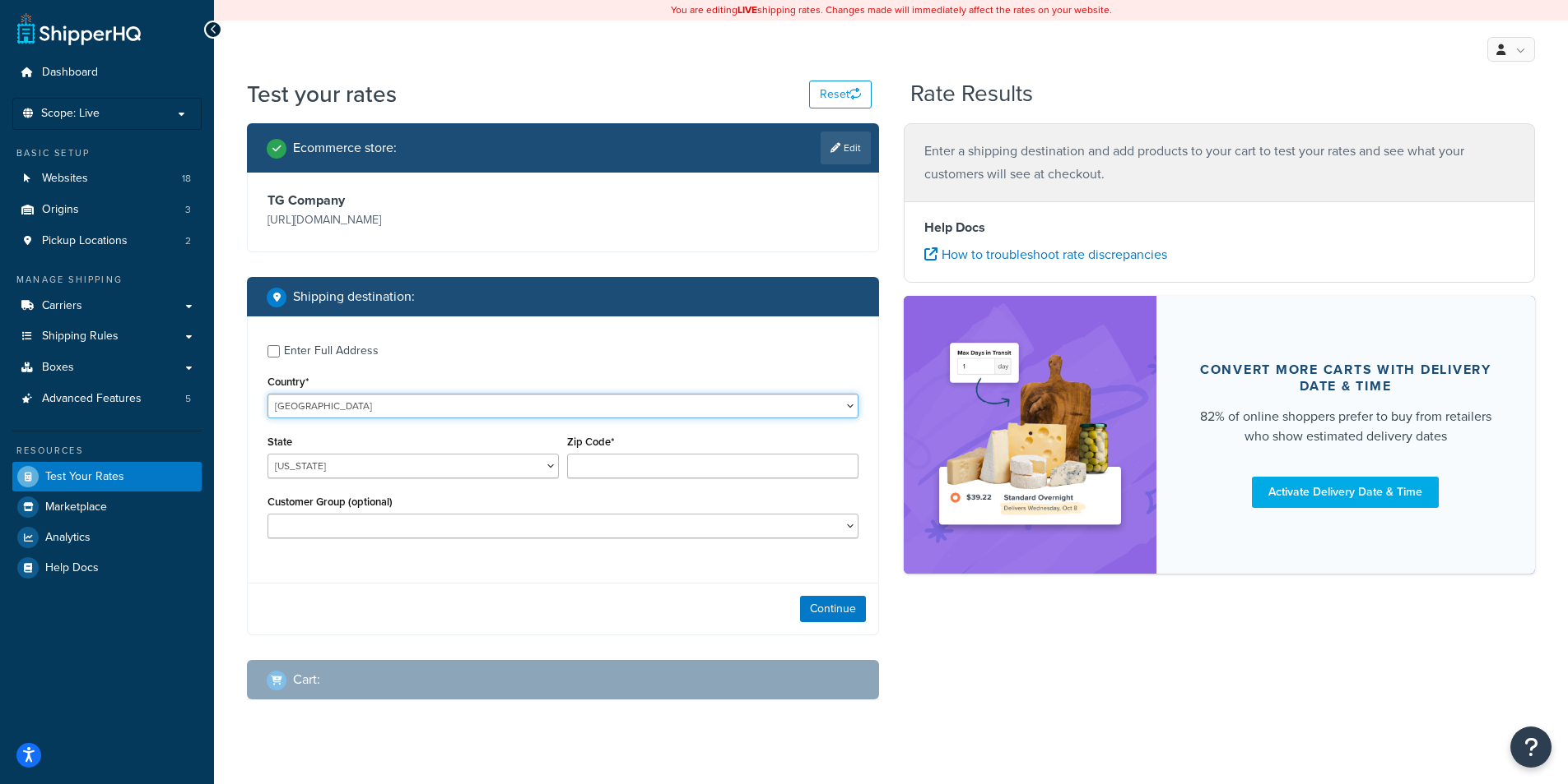
click at [267, 393] on select "United States United Kingdom Afghanistan Åland Islands Albania Algeria American…" at bounding box center [563, 405] width 591 height 25
click at [267, 454] on select "Alabama Alaska American Samoa Arizona Arkansas Armed Forces Americas Armed Forc…" at bounding box center [413, 466] width 291 height 25
select select "AR"
click option "Arkansas" at bounding box center [0, 0] width 0 height 0
click at [606, 465] on input "Zip Code*" at bounding box center [712, 466] width 291 height 25
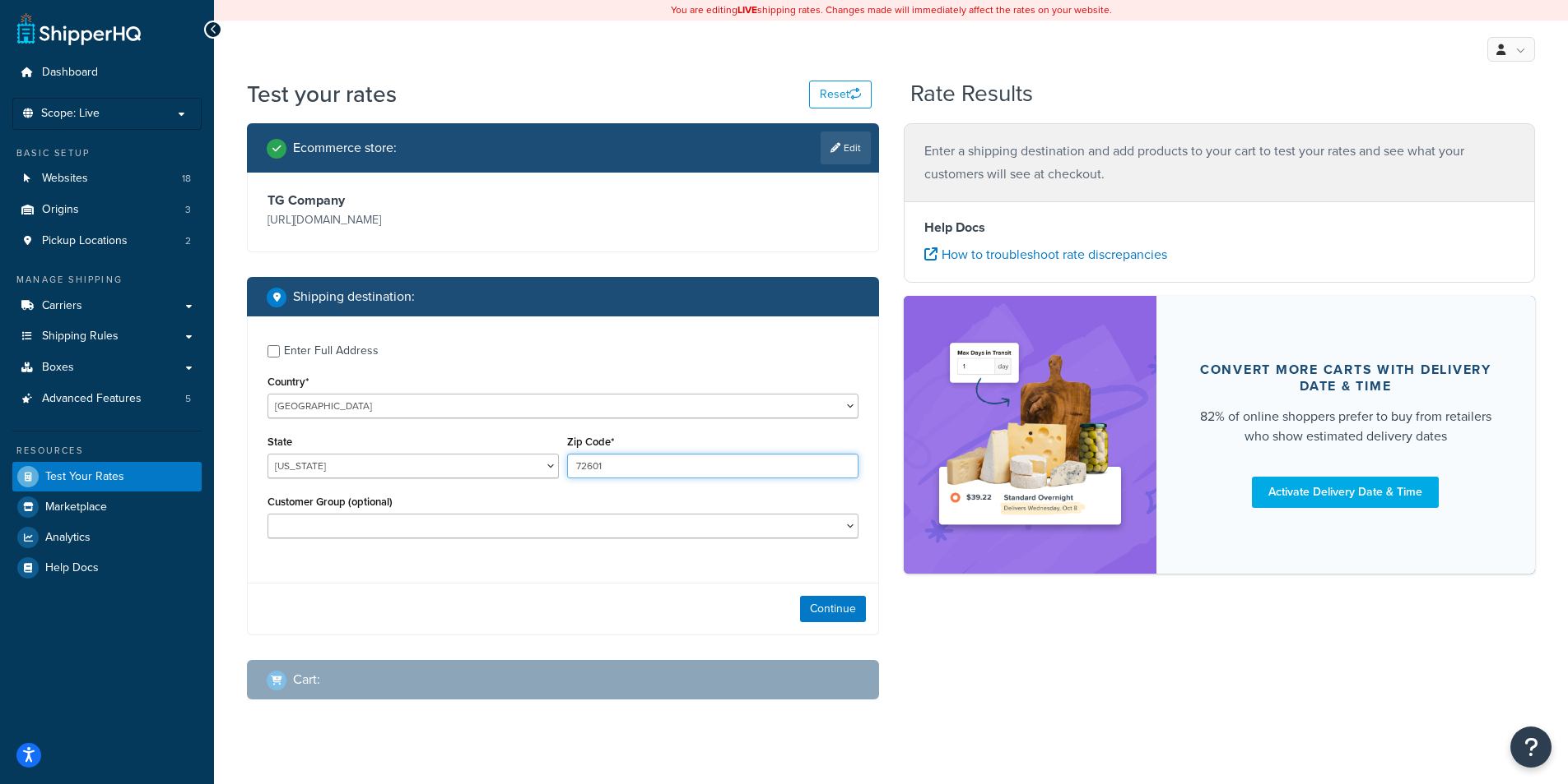
type input "72601"
click at [267, 514] on select "D1 D2 D3 DEALER DEALER RS DEALER TERMS DEALER TERMS RS FedEx D3 FEDEX TERMS RS …" at bounding box center [563, 526] width 591 height 25
select select "D3"
click option "D3" at bounding box center [0, 0] width 0 height 0
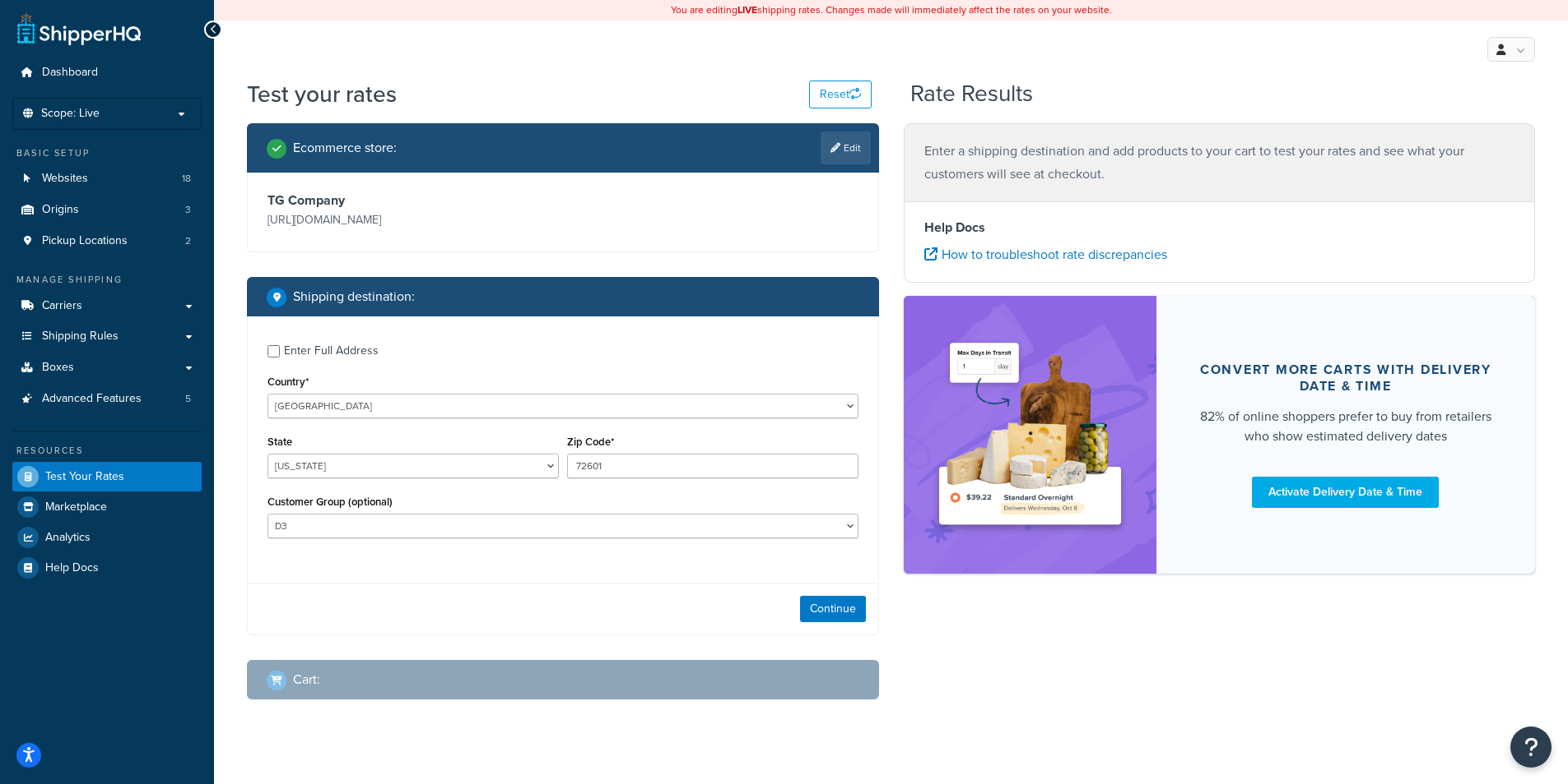
click at [360, 602] on div "Continue" at bounding box center [563, 609] width 630 height 52
click at [839, 610] on button "Continue" at bounding box center [832, 609] width 66 height 26
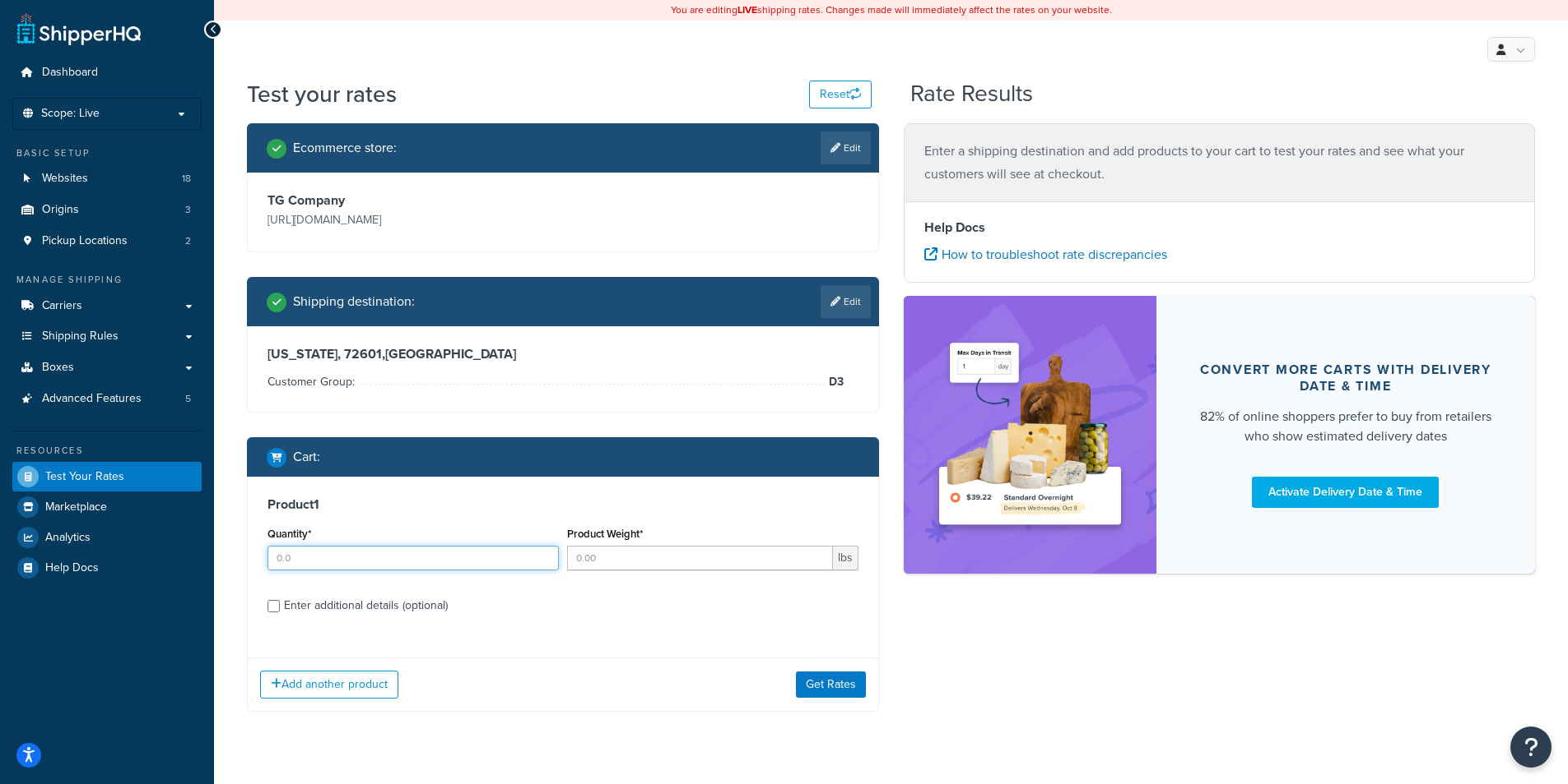
click at [378, 557] on input "Quantity*" at bounding box center [413, 558] width 291 height 25
type input "1"
click at [661, 560] on input "Product Weight*" at bounding box center [699, 558] width 265 height 25
type input "84"
click at [840, 701] on div "Add another product Get Rates" at bounding box center [563, 685] width 630 height 54
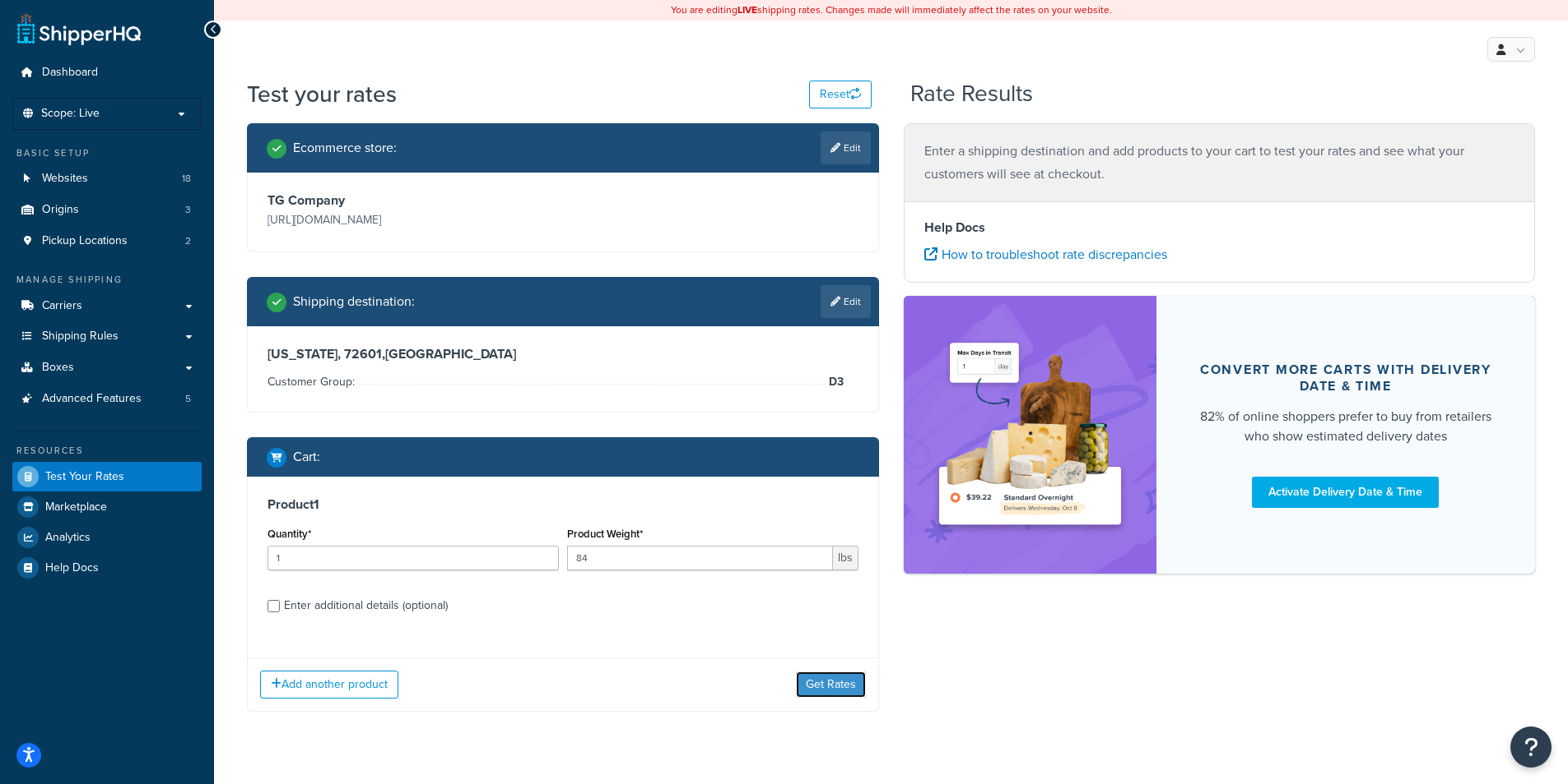
drag, startPoint x: 832, startPoint y: 682, endPoint x: 813, endPoint y: 673, distance: 21.0
click at [832, 683] on button "Get Rates" at bounding box center [830, 685] width 70 height 26
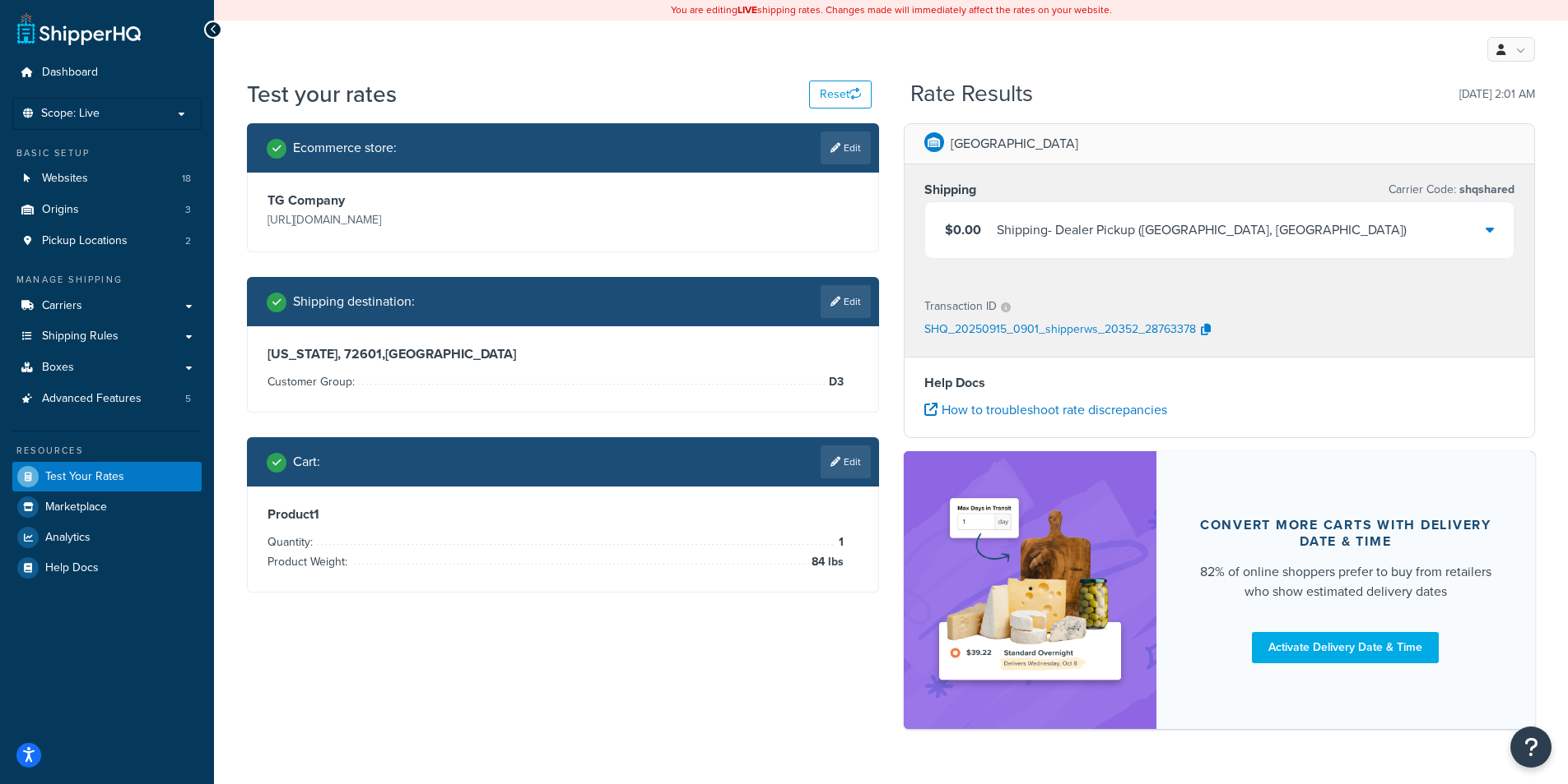
drag, startPoint x: 1433, startPoint y: 147, endPoint x: 1408, endPoint y: 155, distance: 26.2
drag, startPoint x: 839, startPoint y: 456, endPoint x: 811, endPoint y: 463, distance: 28.9
click at [839, 456] on link "Edit" at bounding box center [845, 462] width 50 height 33
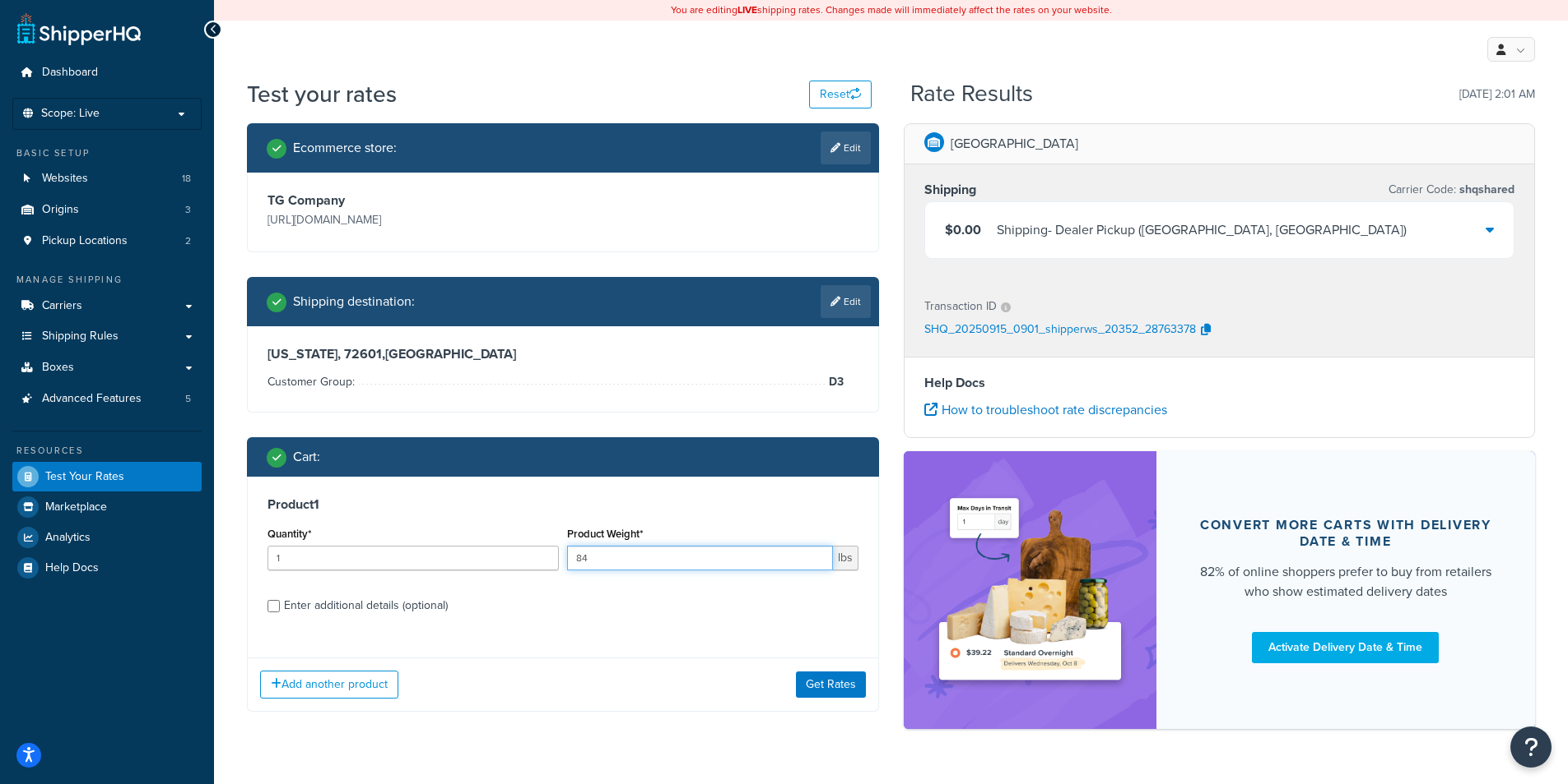
click at [621, 556] on input "84" at bounding box center [699, 558] width 265 height 25
type input "84.001"
click at [837, 687] on button "Get Rates" at bounding box center [830, 685] width 70 height 26
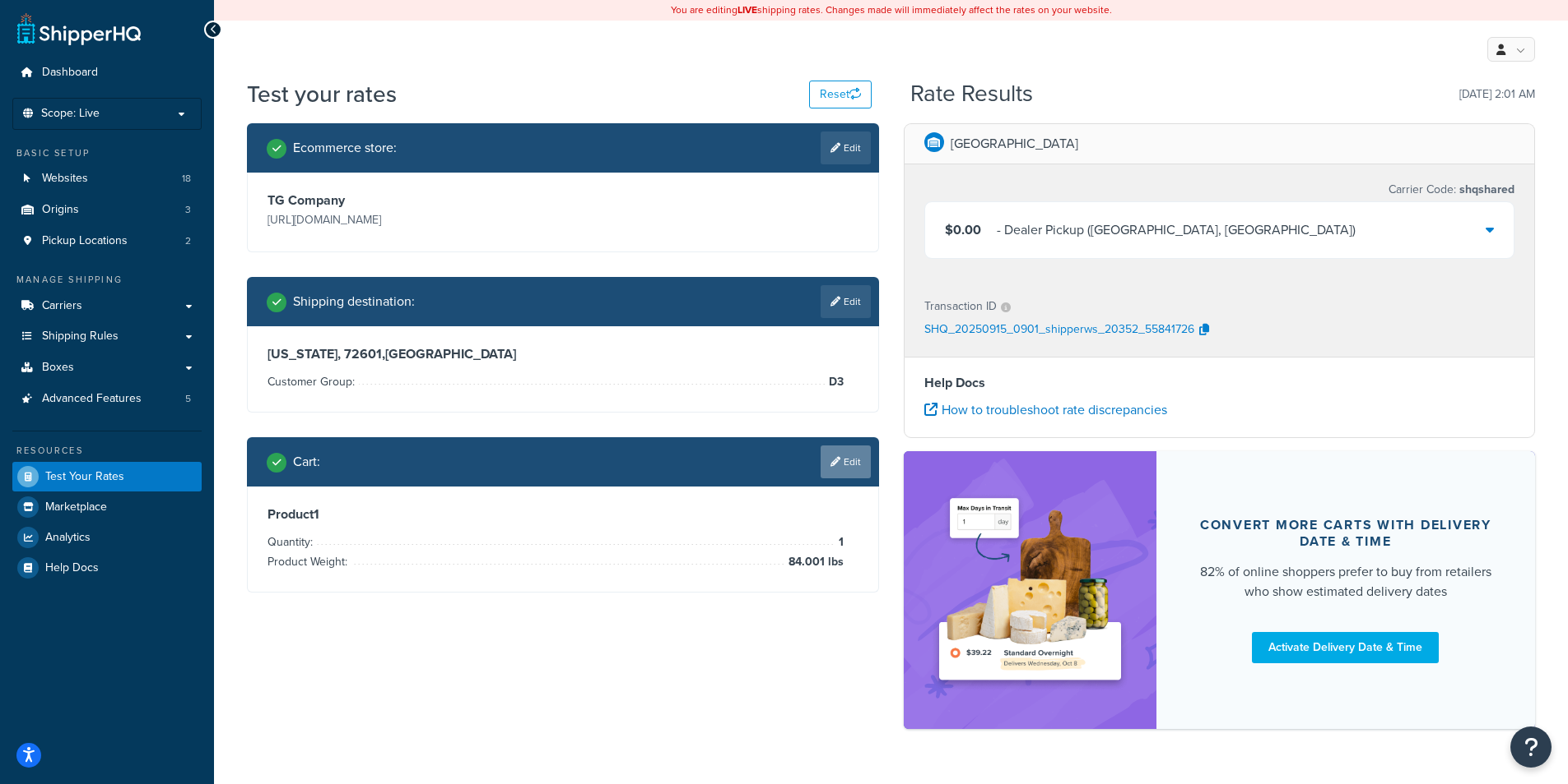
click at [844, 450] on link "Edit" at bounding box center [845, 462] width 50 height 33
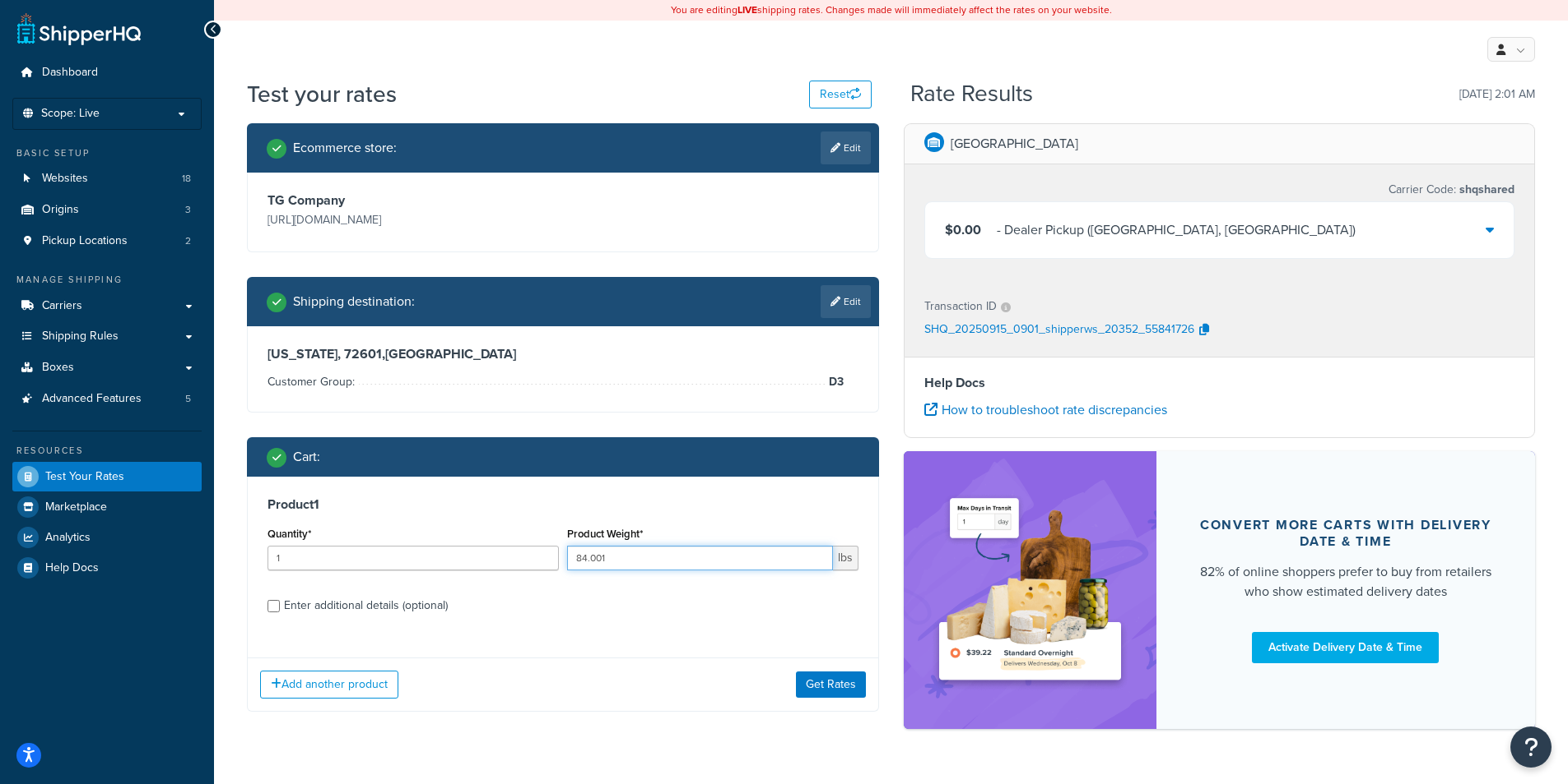
click at [625, 560] on input "84.001" at bounding box center [699, 558] width 265 height 25
type input "68"
click at [1195, 356] on div "Transaction ID SHQ_20250915_0901_shipperws_20352_55841726" at bounding box center [1219, 319] width 630 height 76
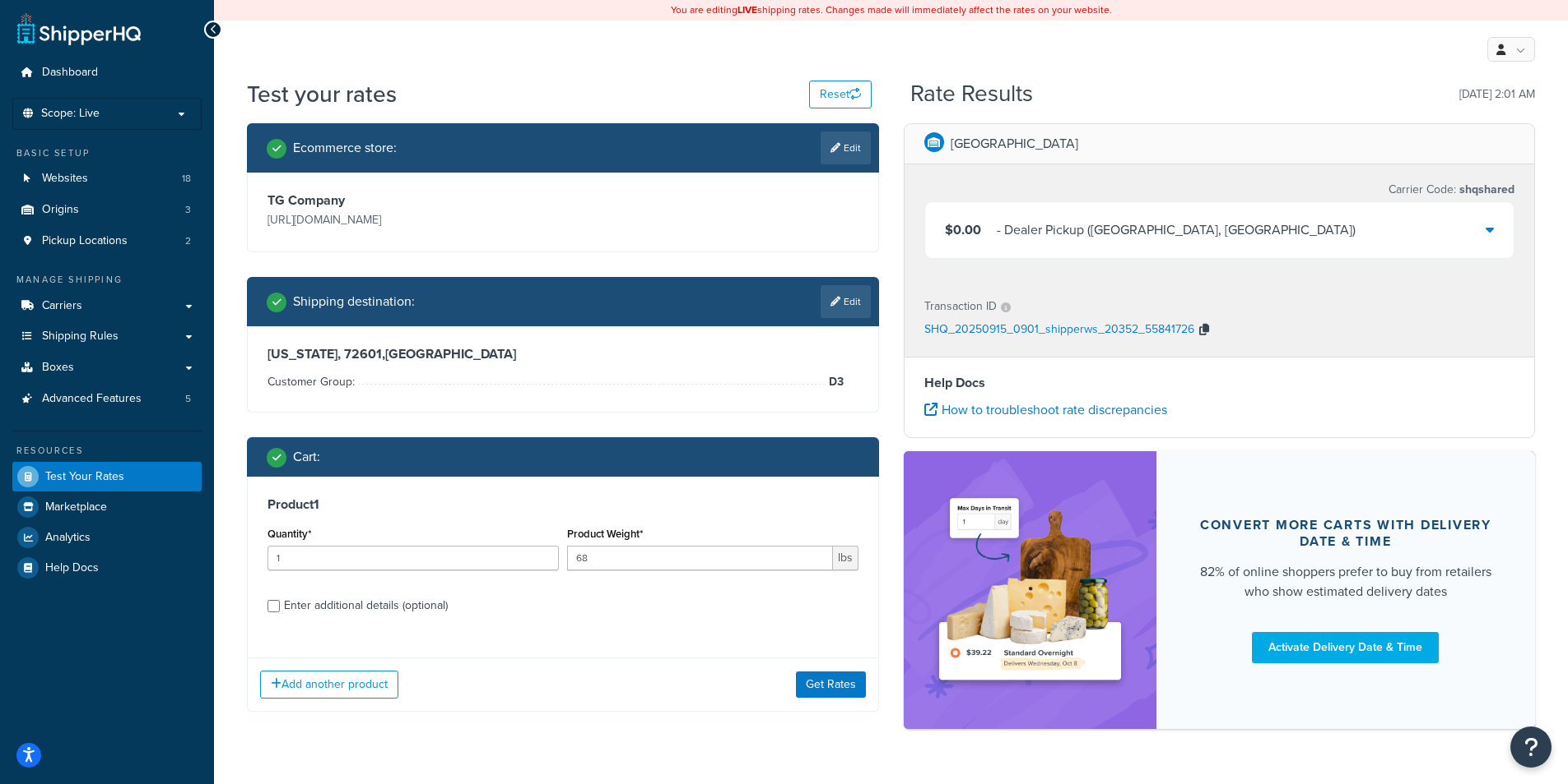
click at [1204, 333] on icon "button" at bounding box center [1204, 330] width 10 height 12
click at [827, 682] on button "Get Rates" at bounding box center [830, 685] width 70 height 26
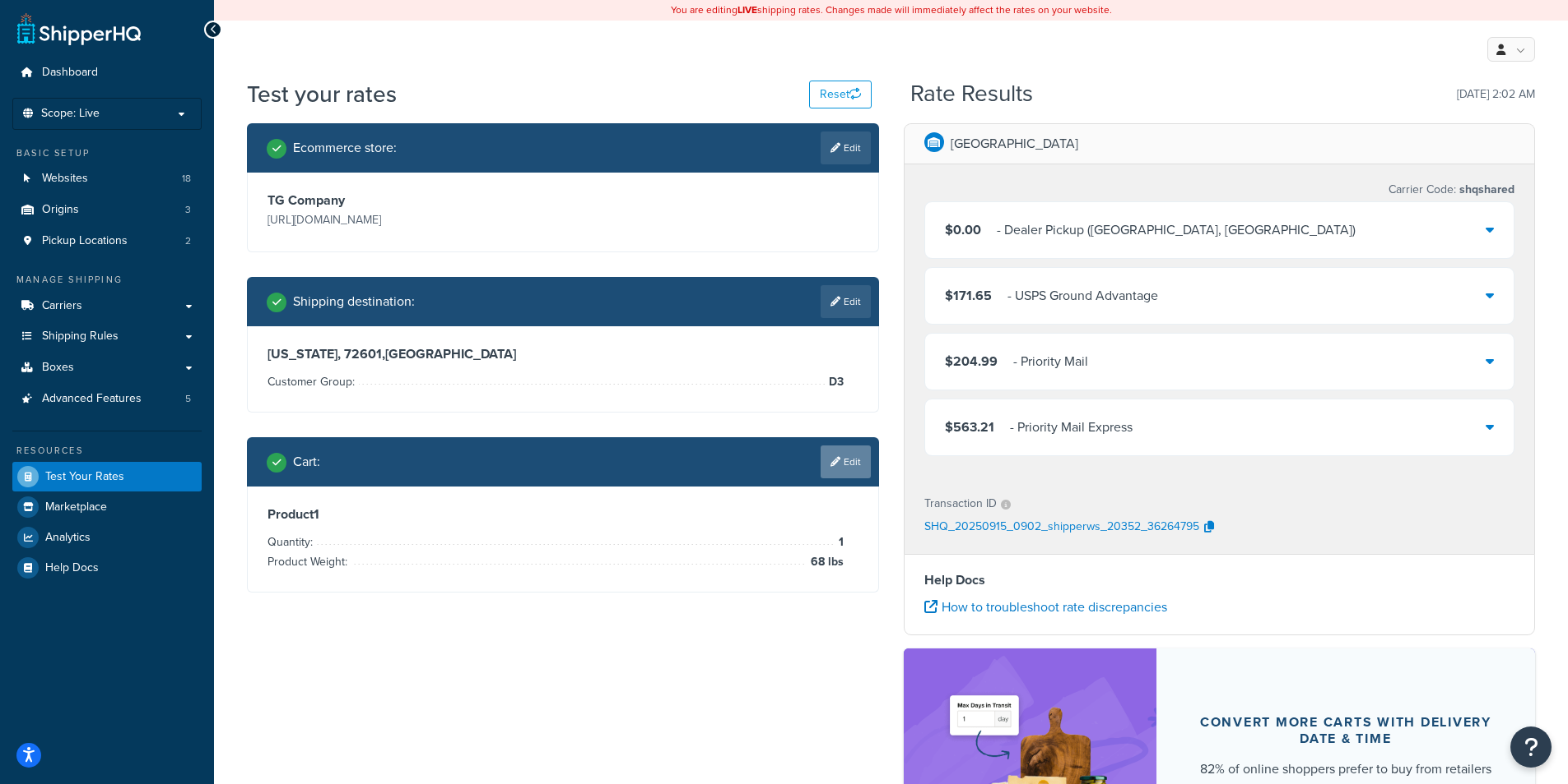
click at [840, 465] on link "Edit" at bounding box center [845, 462] width 50 height 33
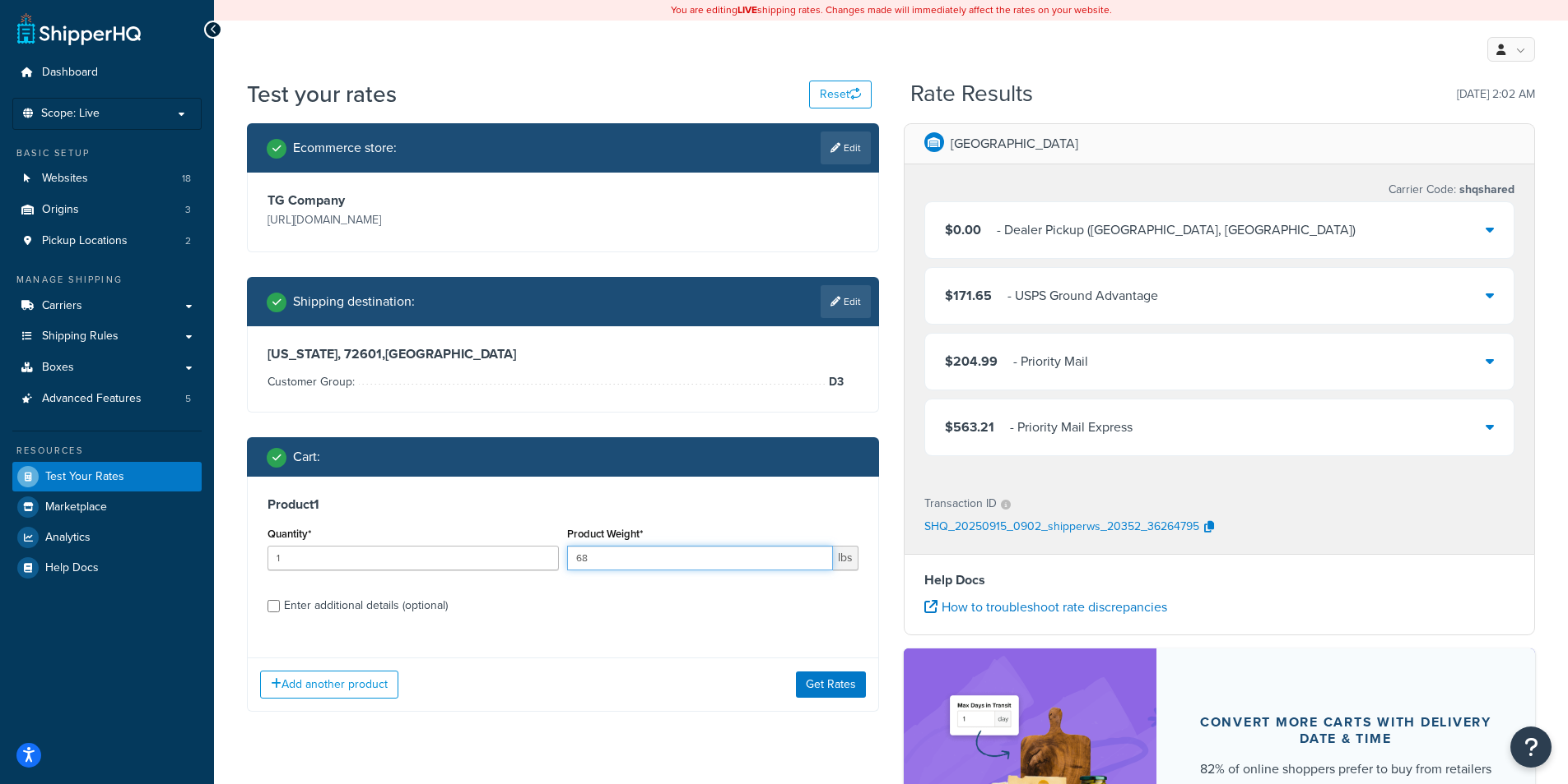
click at [604, 565] on input "68" at bounding box center [699, 558] width 265 height 25
type input "84.002"
click at [399, 608] on div "Enter additional details (optional)" at bounding box center [366, 605] width 164 height 23
click at [279, 608] on input "Enter additional details (optional)" at bounding box center [273, 606] width 12 height 12
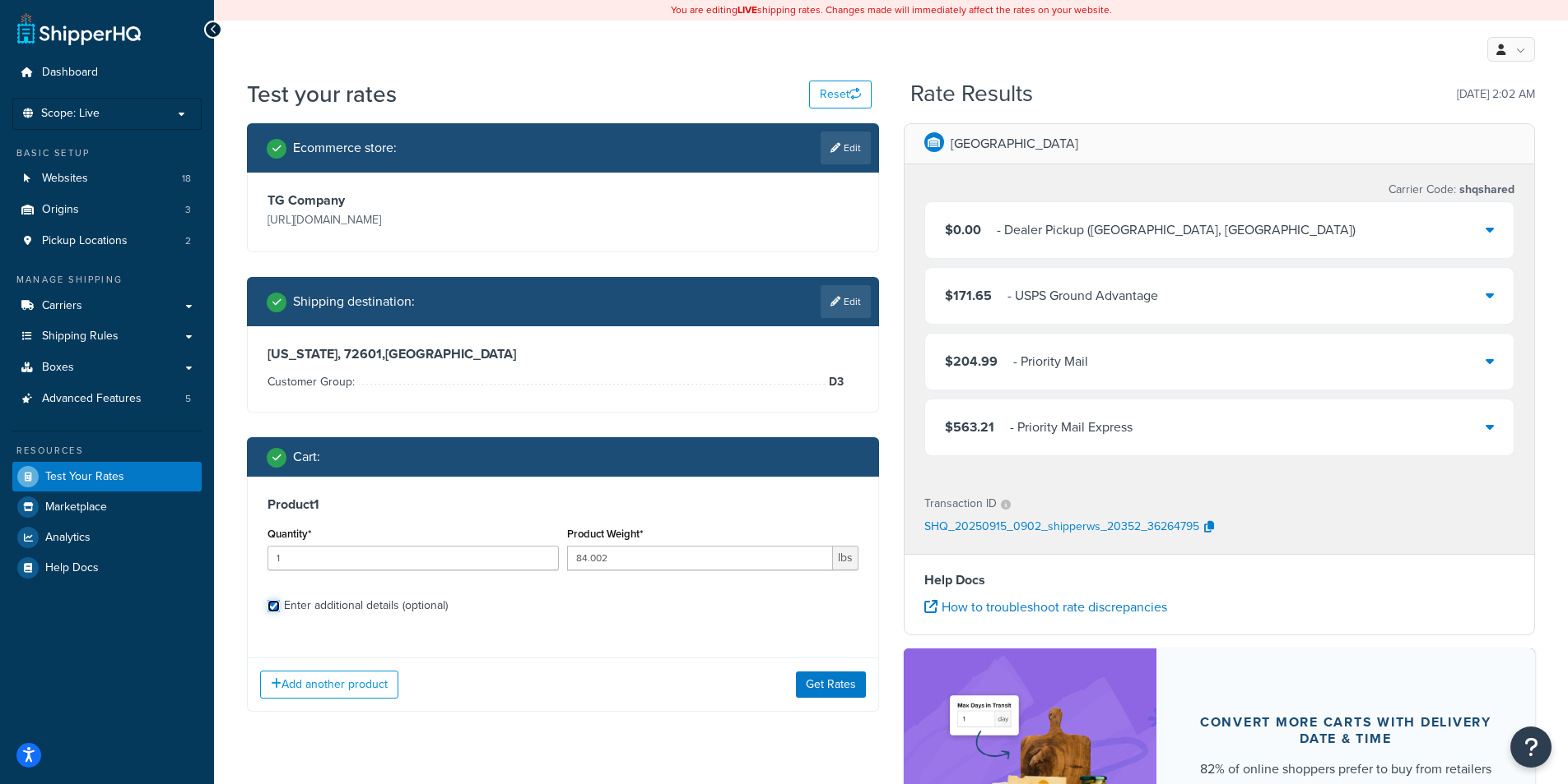
checkbox input "true"
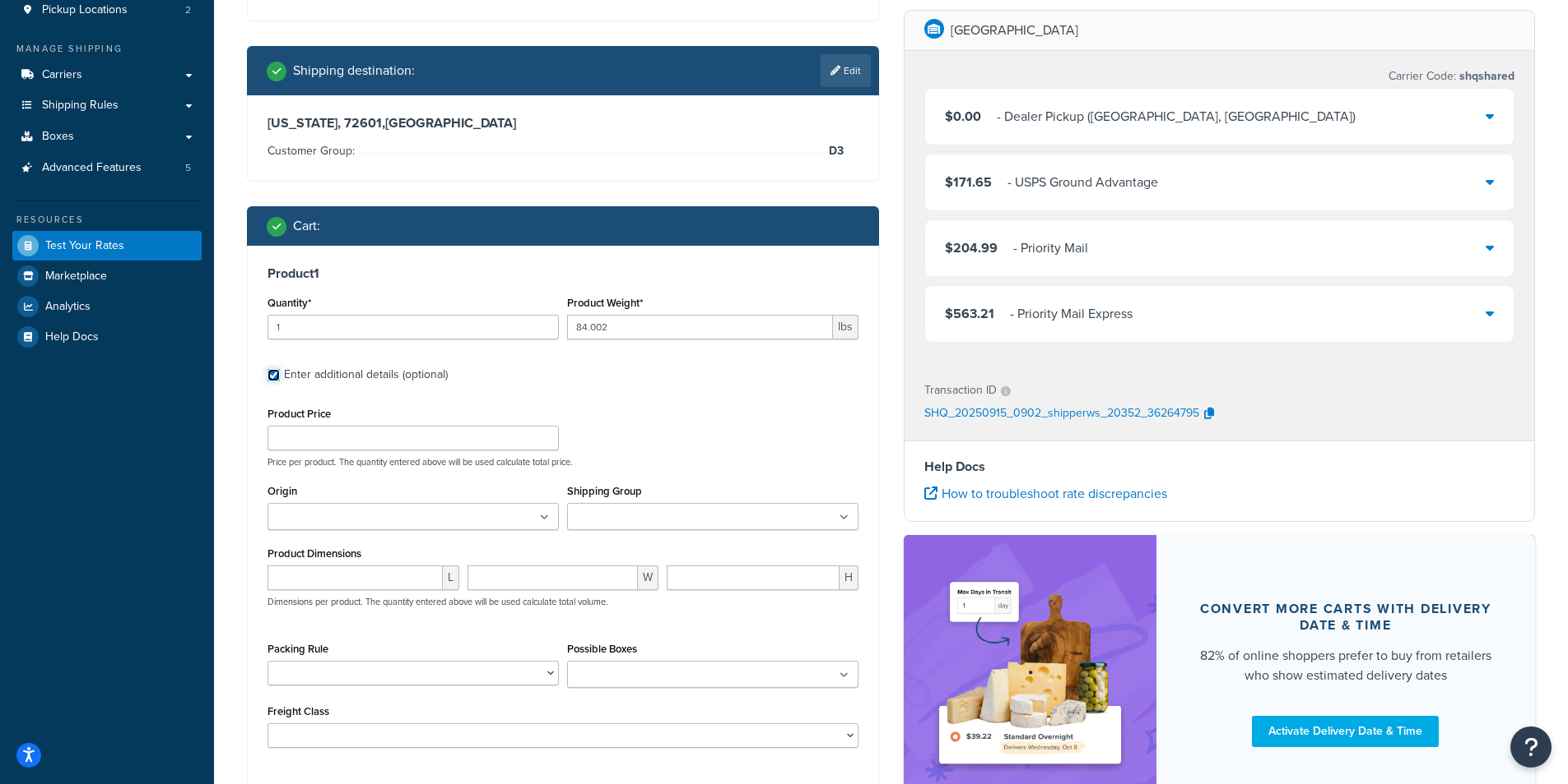
scroll to position [236, 0]
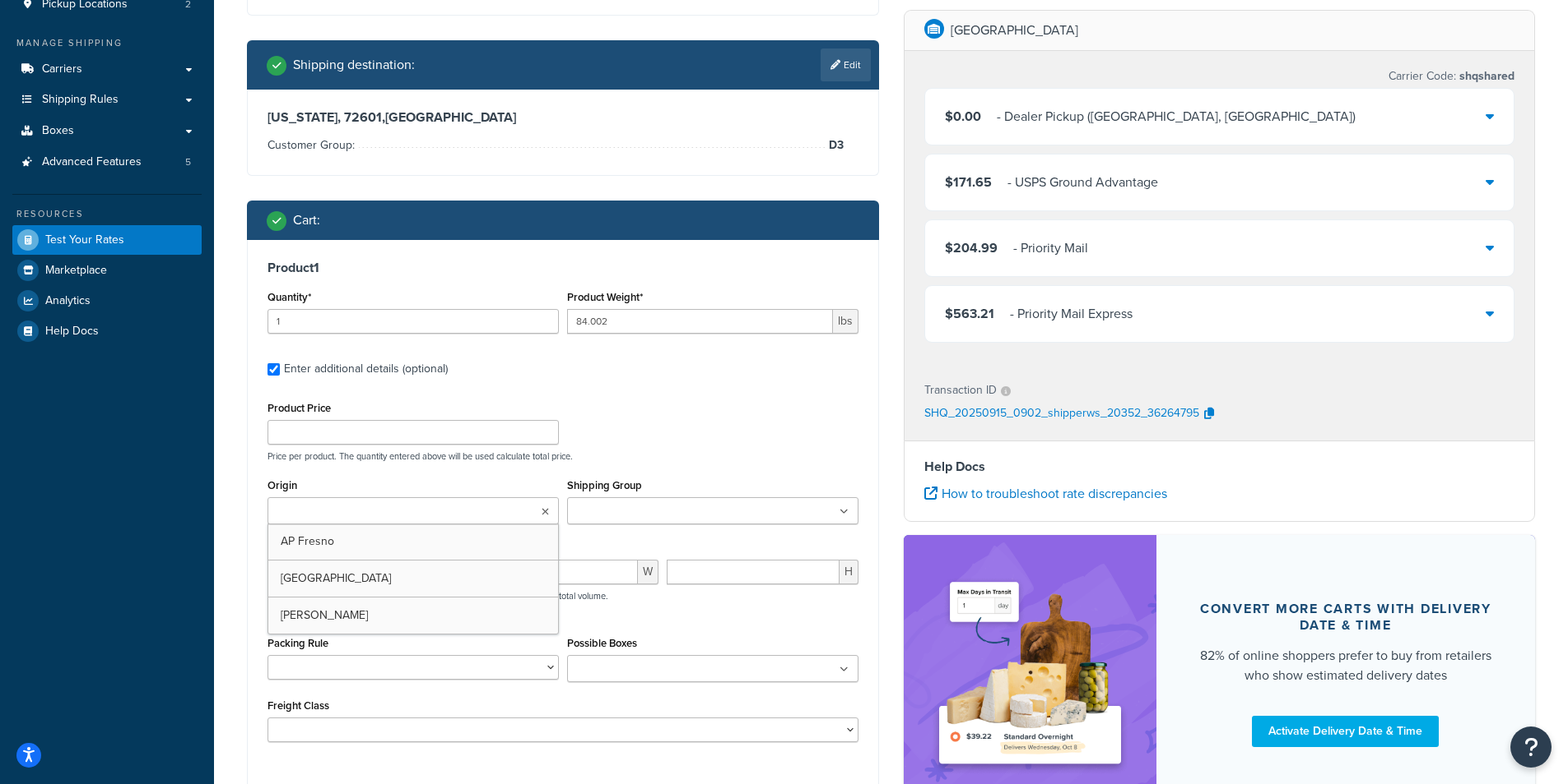
click at [409, 505] on input "Origin" at bounding box center [345, 512] width 145 height 18
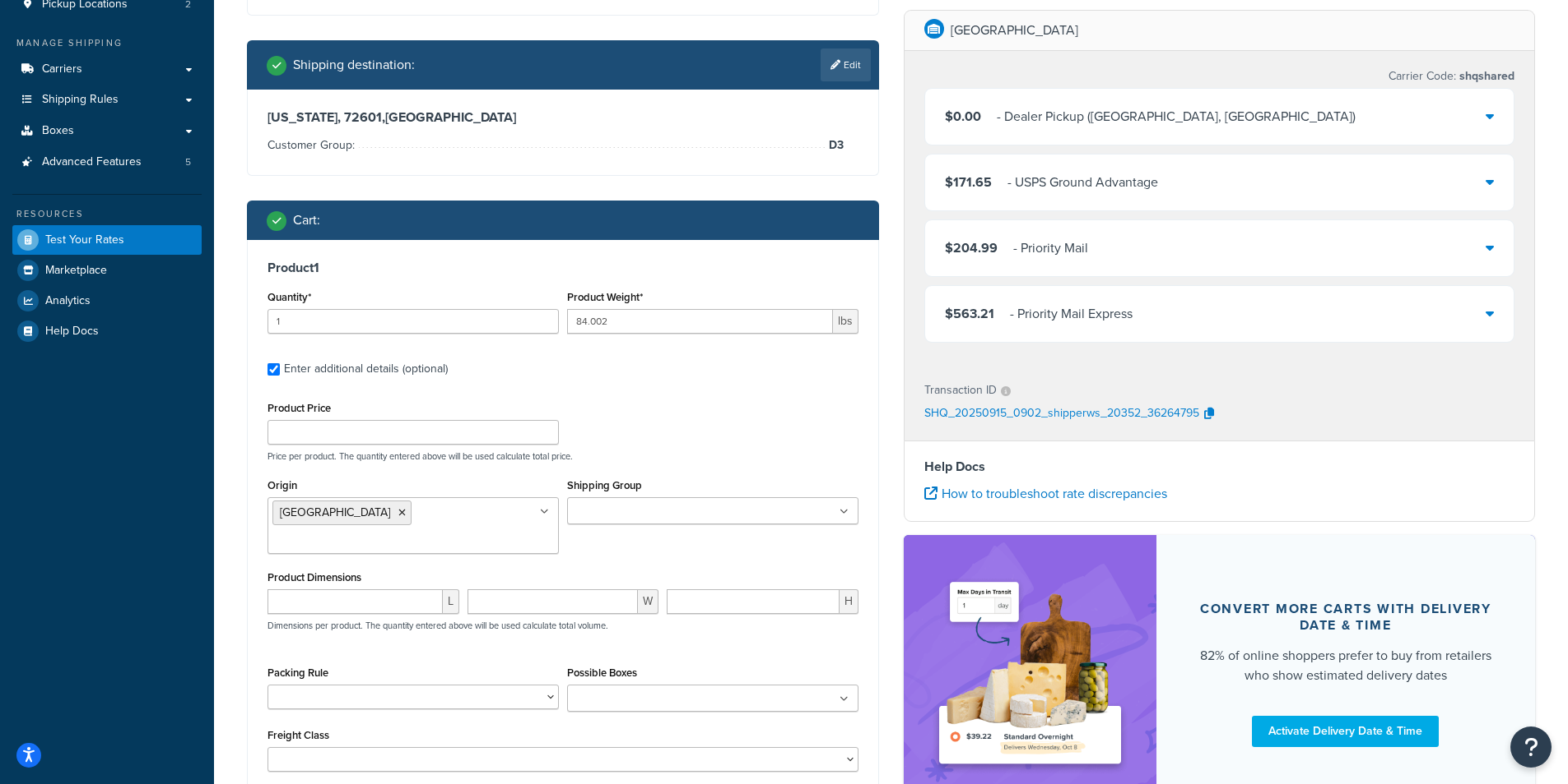
click at [676, 465] on div "Product Price Price per product. The quantity entered above will be used calcul…" at bounding box center [563, 584] width 591 height 375
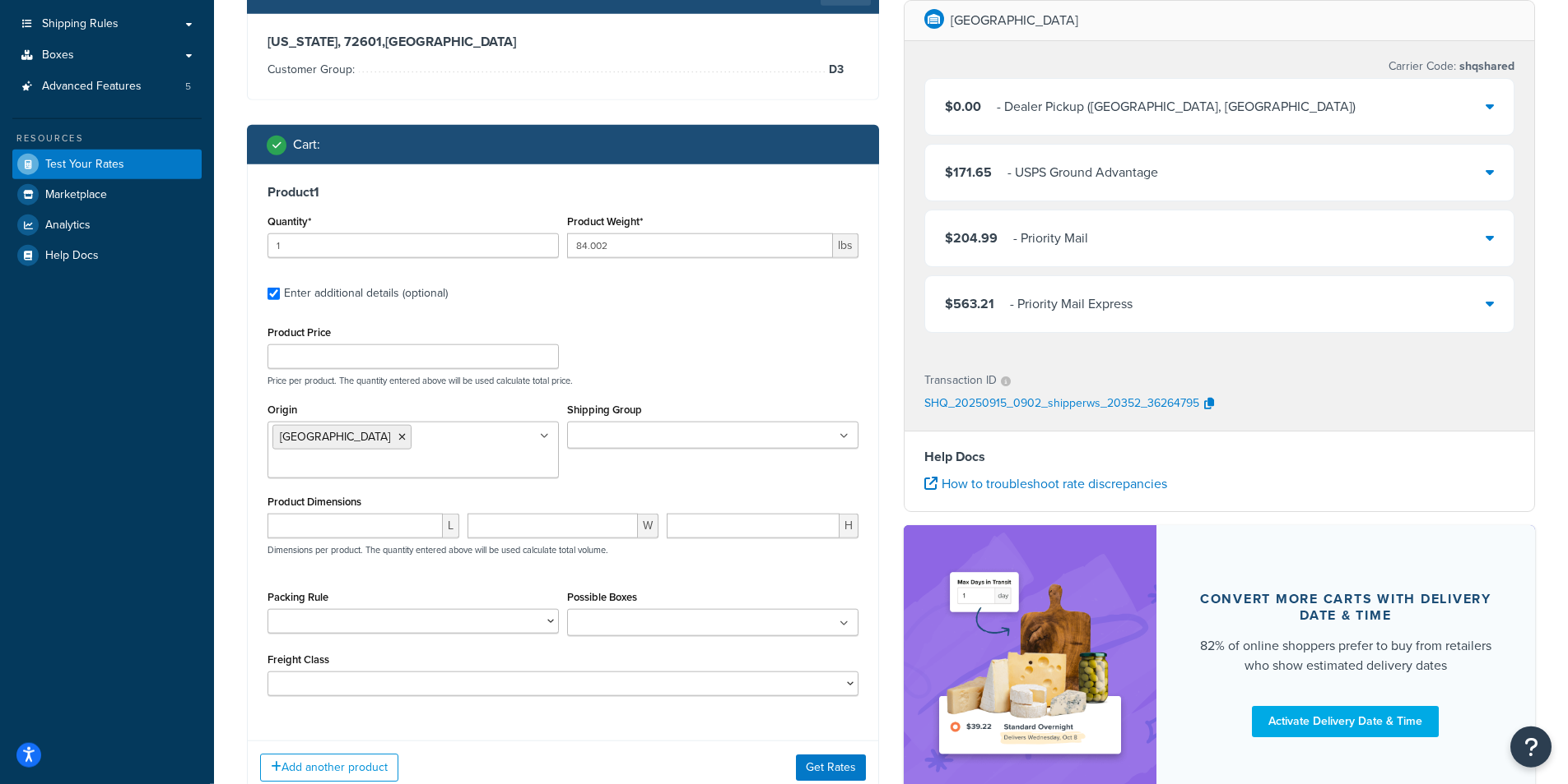
scroll to position [316, 0]
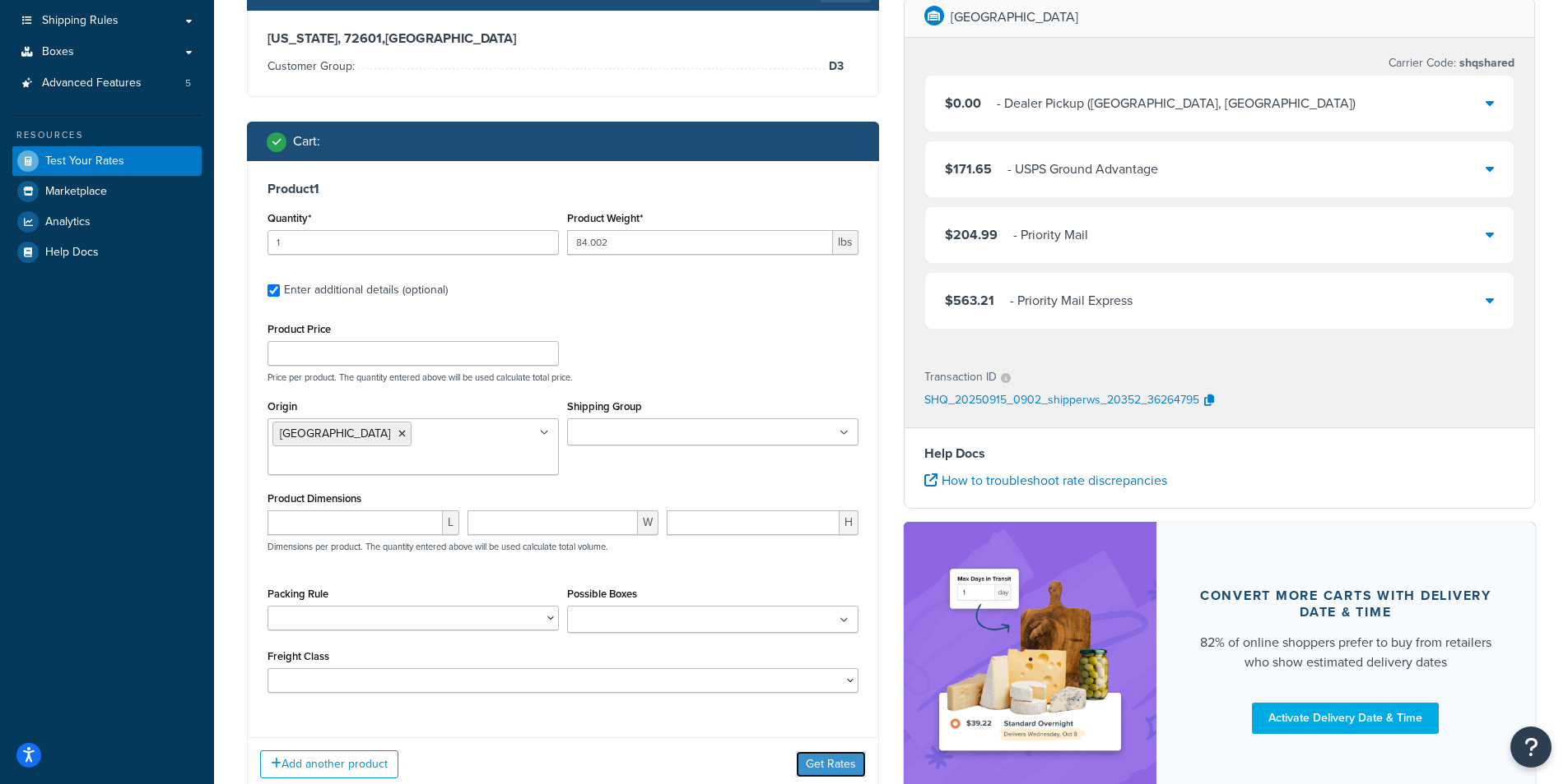
drag, startPoint x: 822, startPoint y: 736, endPoint x: 788, endPoint y: 727, distance: 35.2
click at [821, 751] on button "Get Rates" at bounding box center [830, 764] width 70 height 26
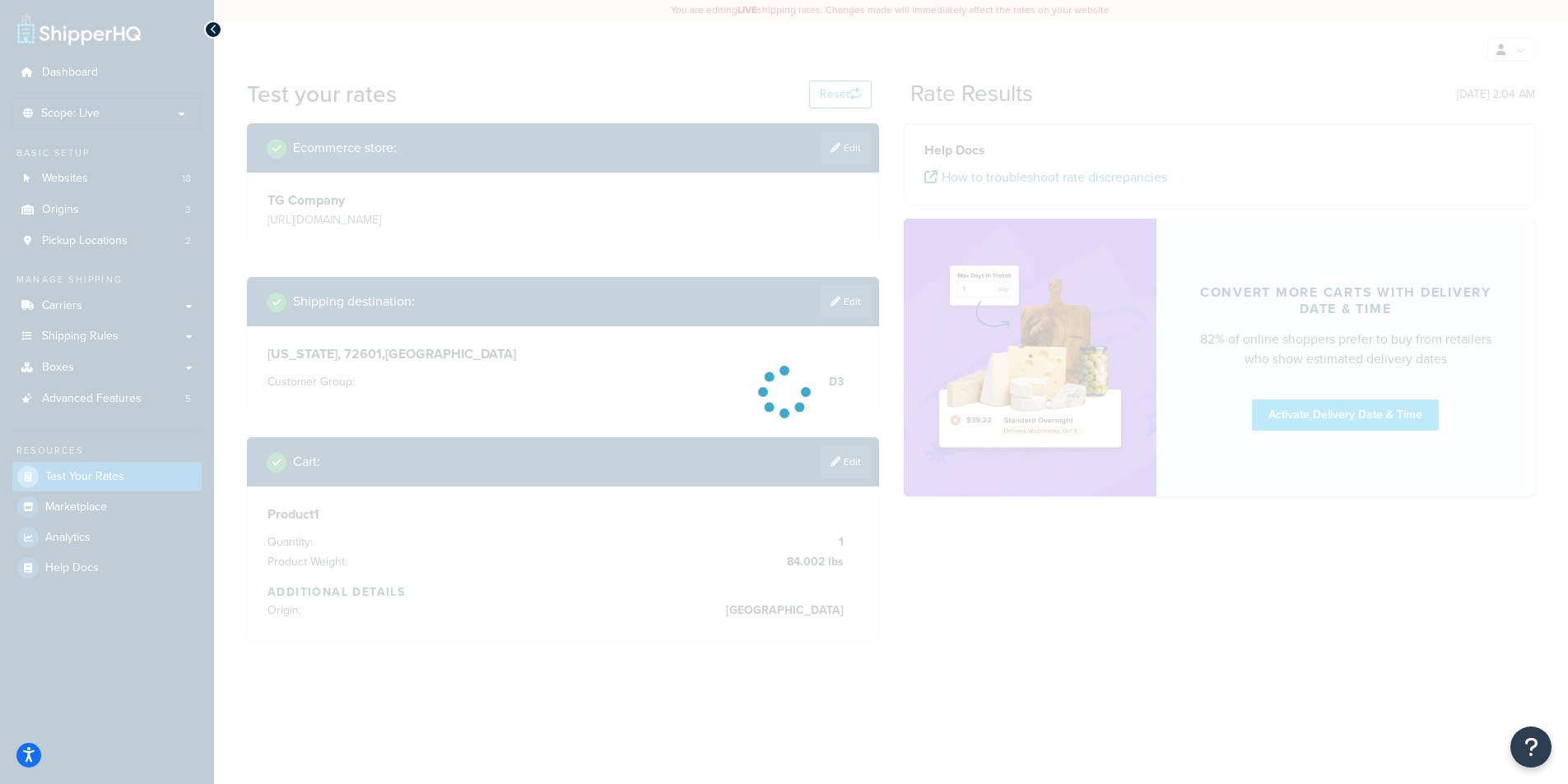
scroll to position [0, 0]
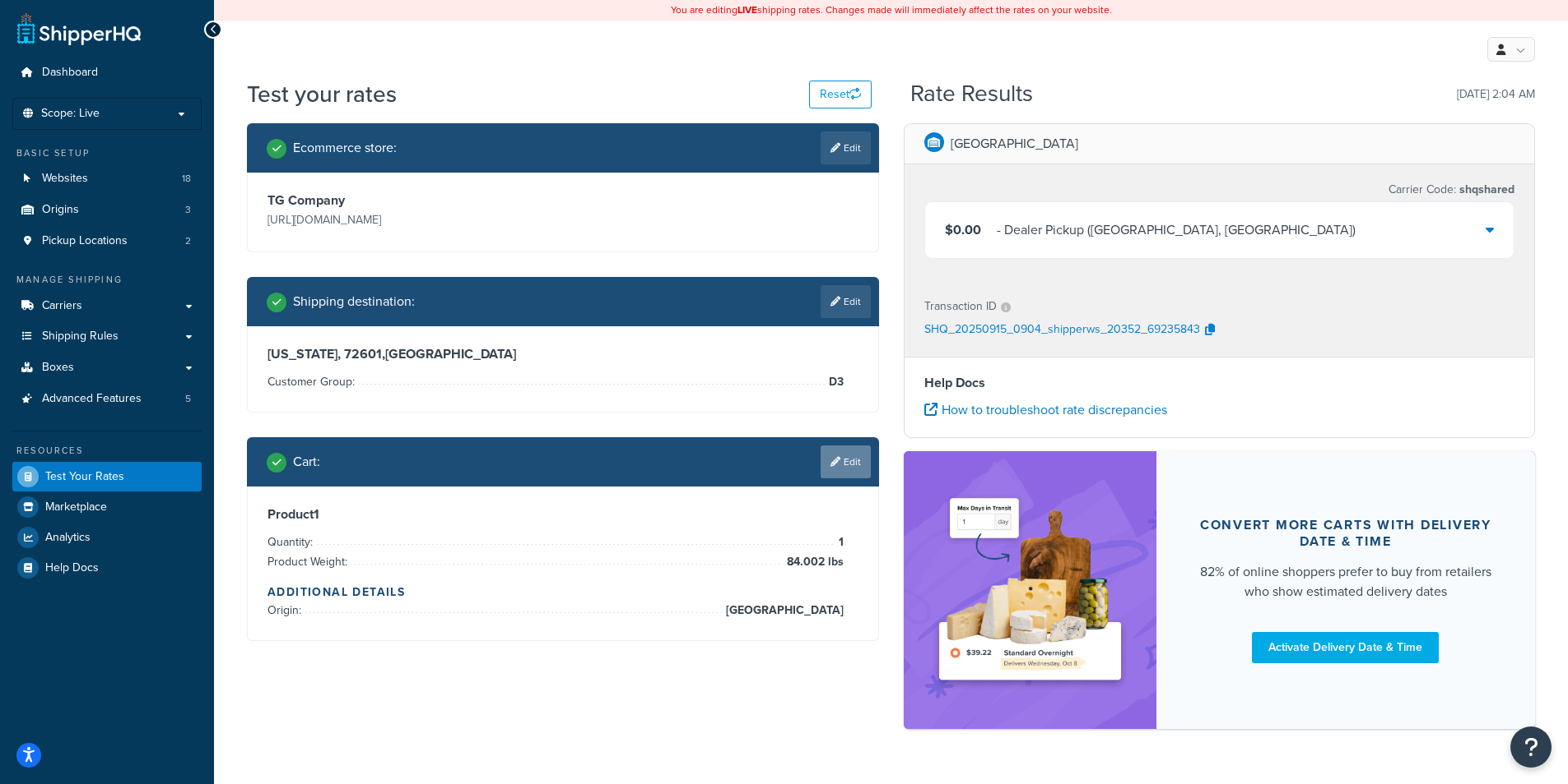
click at [837, 468] on link "Edit" at bounding box center [845, 462] width 50 height 33
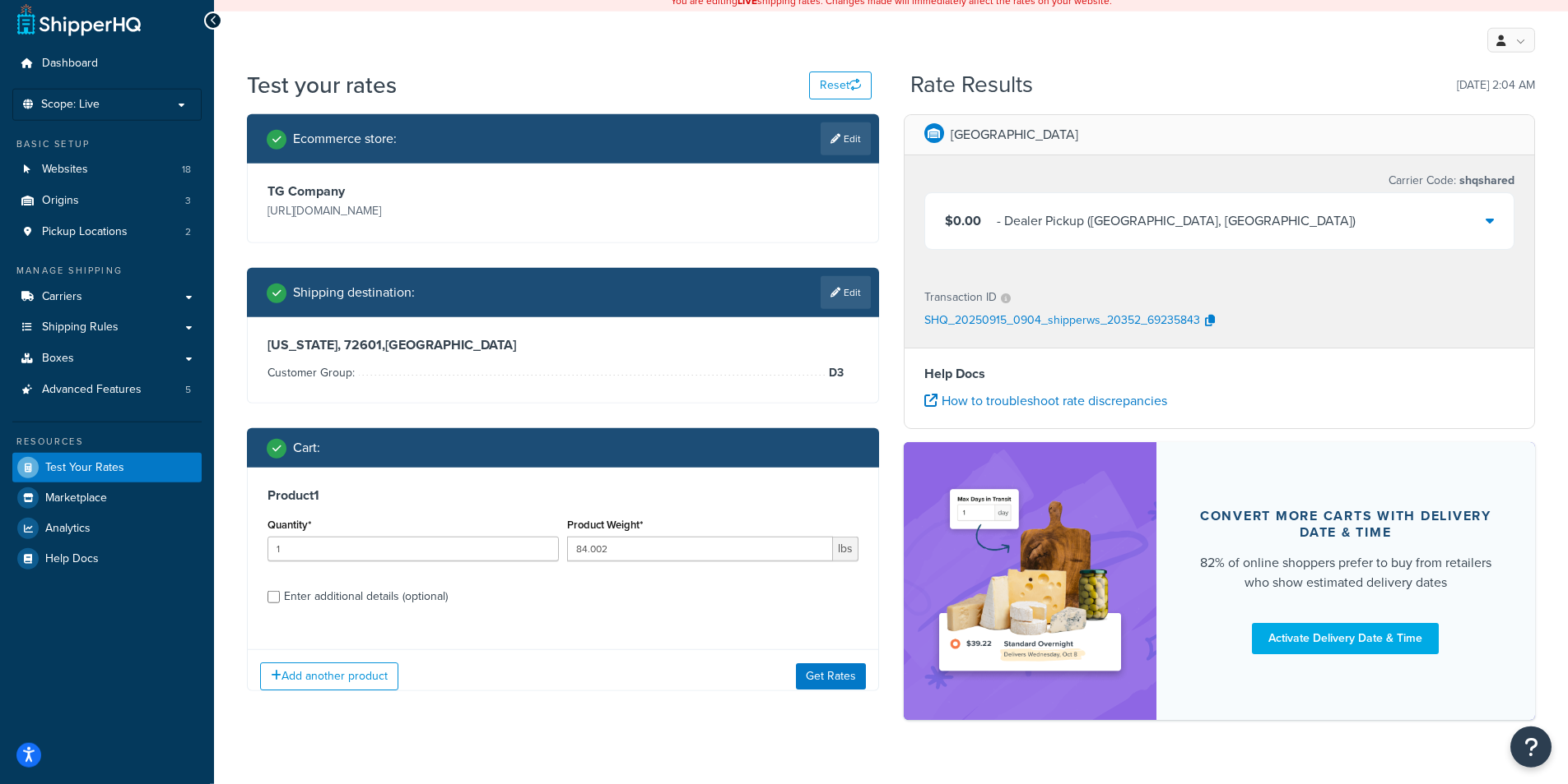
scroll to position [44, 0]
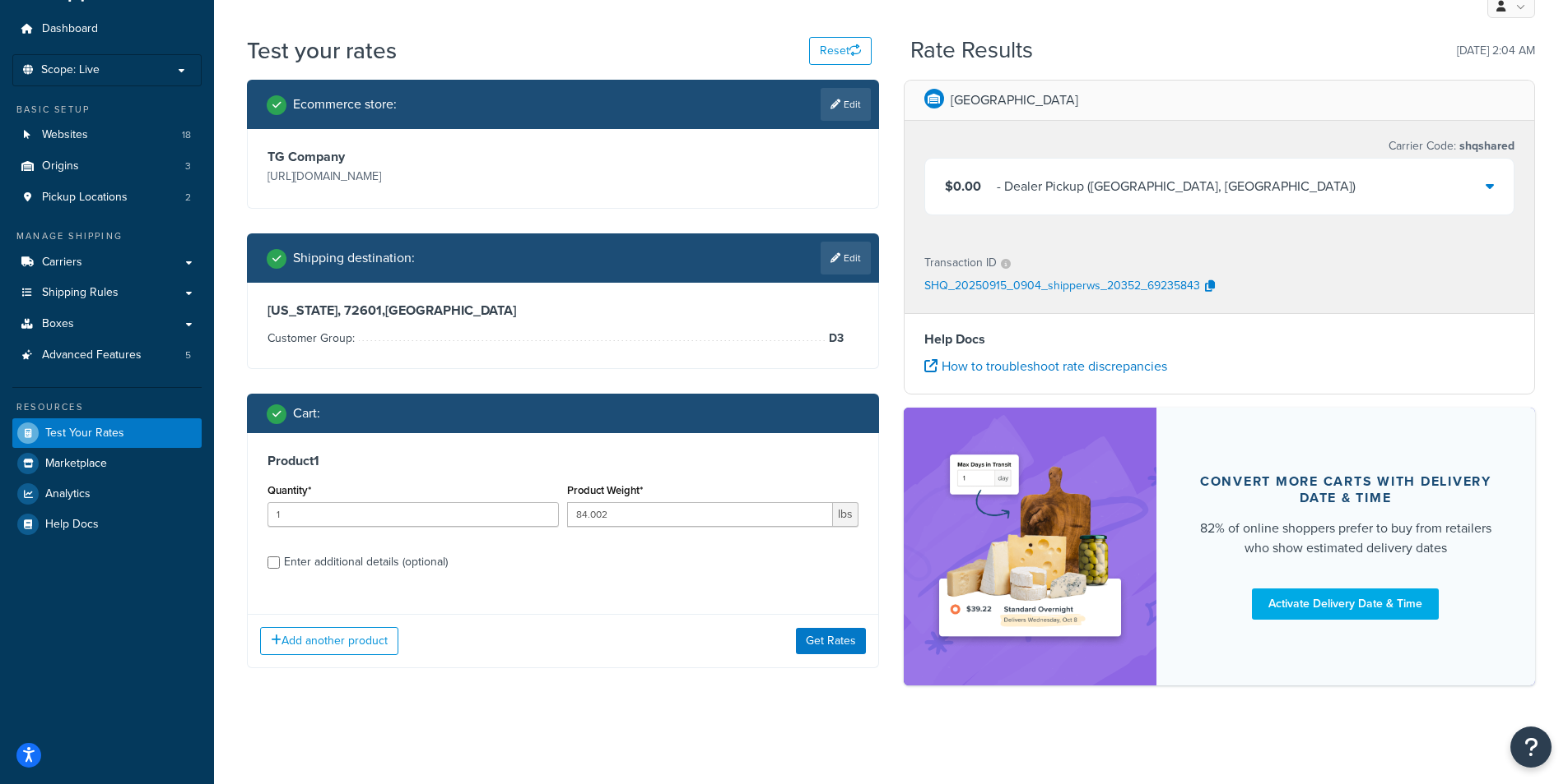
click at [368, 558] on div "Enter additional details (optional)" at bounding box center [366, 561] width 164 height 23
click at [279, 558] on input "Enter additional details (optional)" at bounding box center [273, 562] width 12 height 12
checkbox input "true"
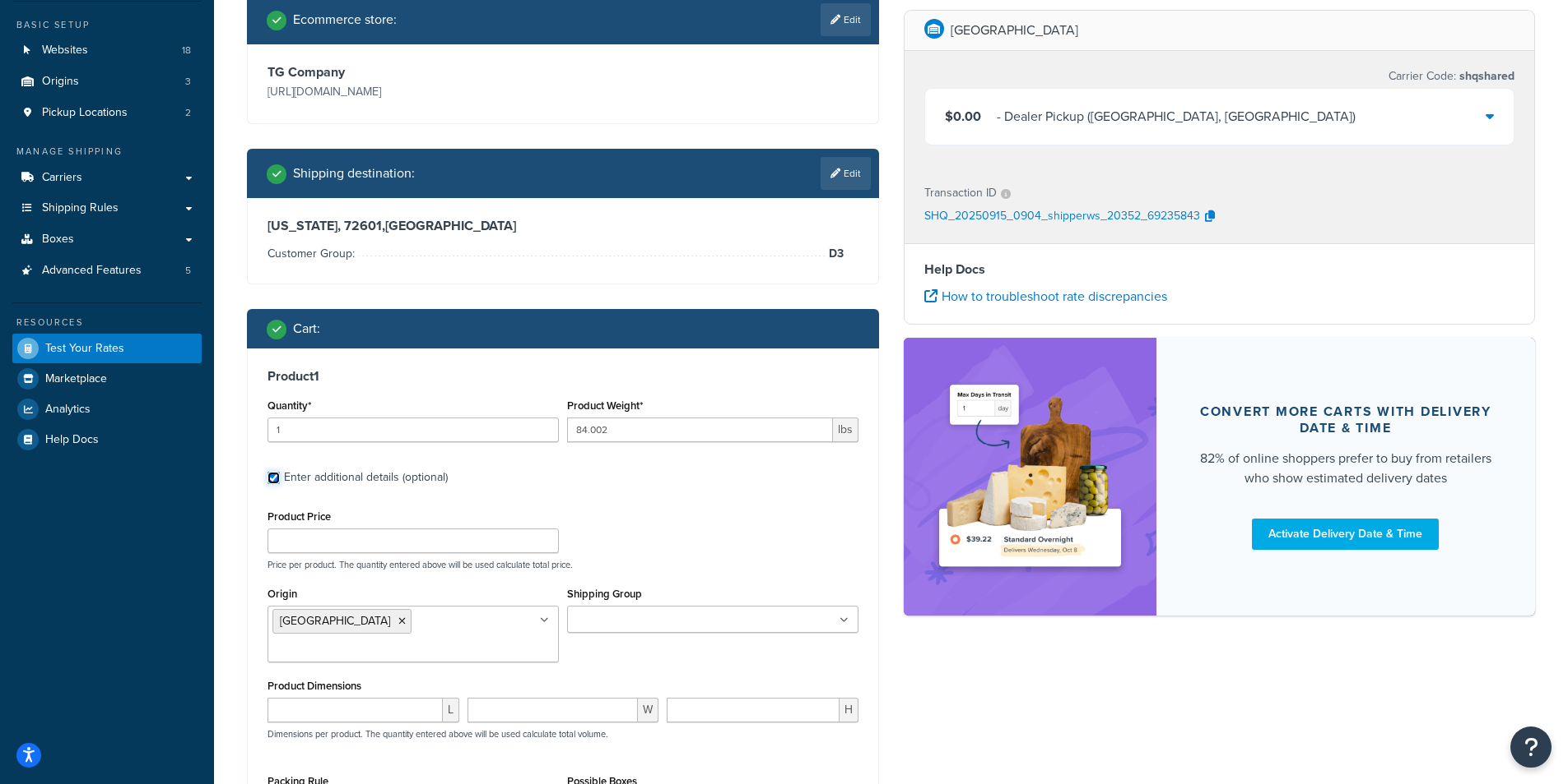
scroll to position [189, 0]
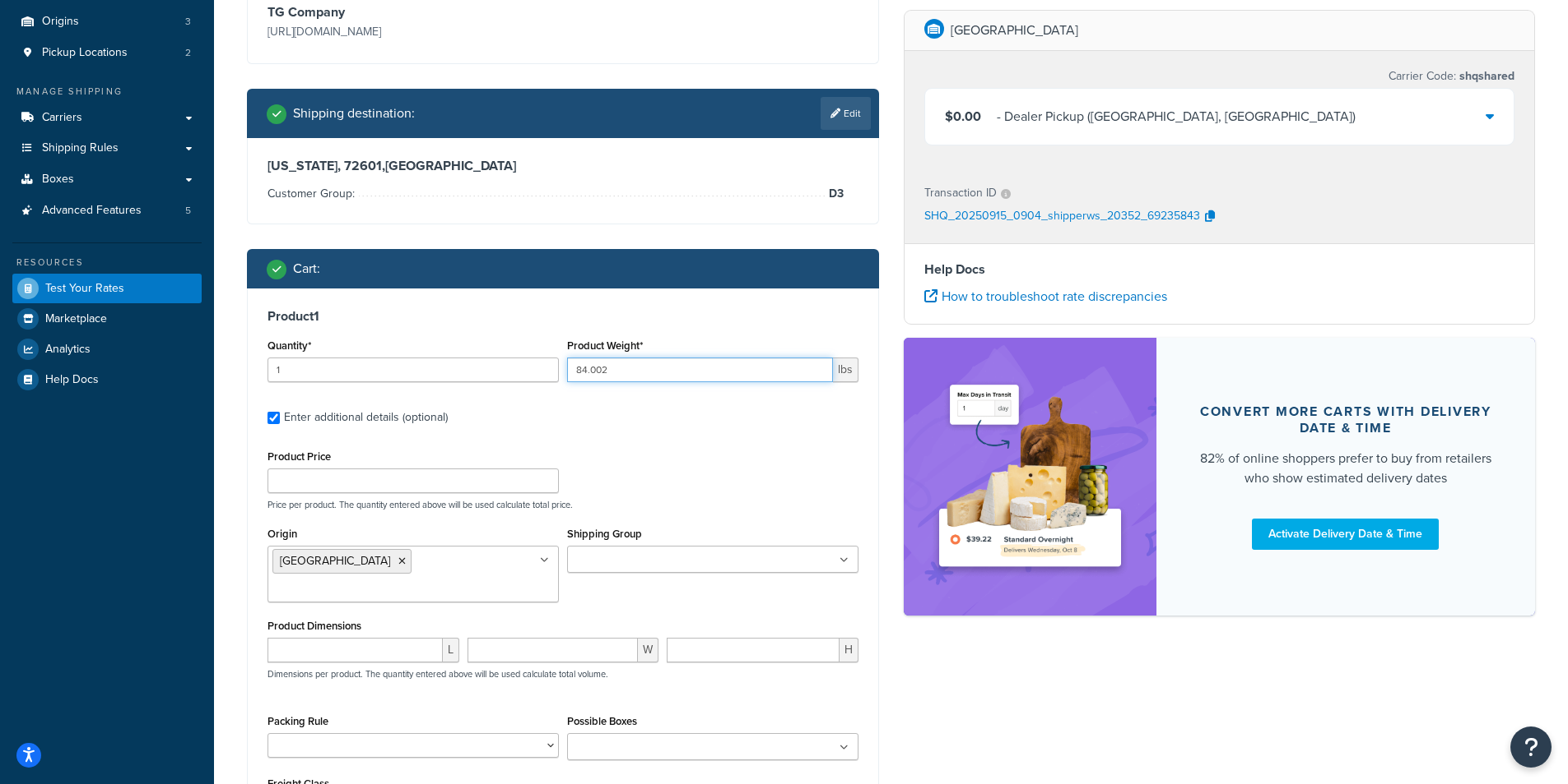
click at [621, 366] on input "84.002" at bounding box center [699, 370] width 265 height 25
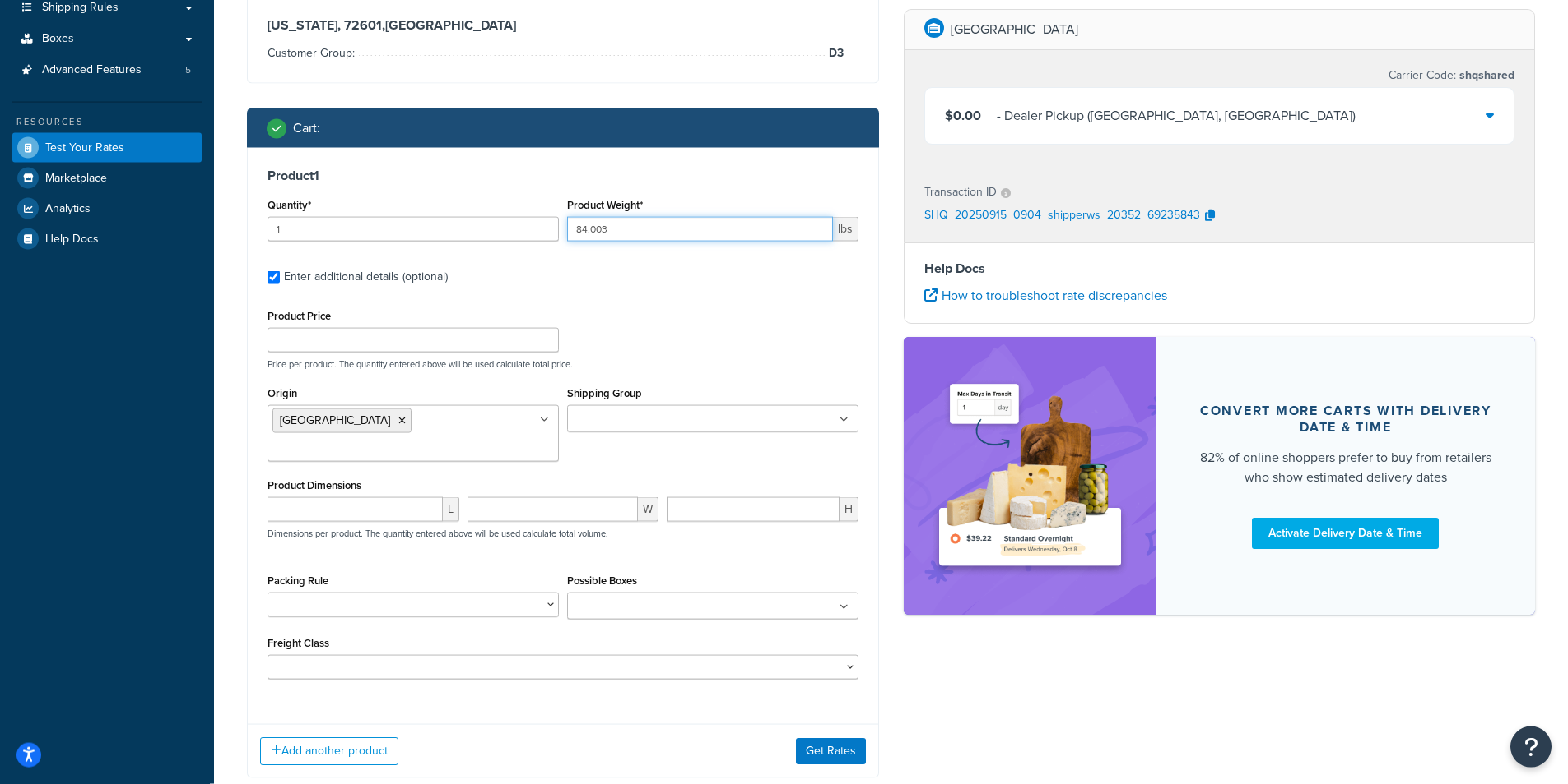
scroll to position [333, 0]
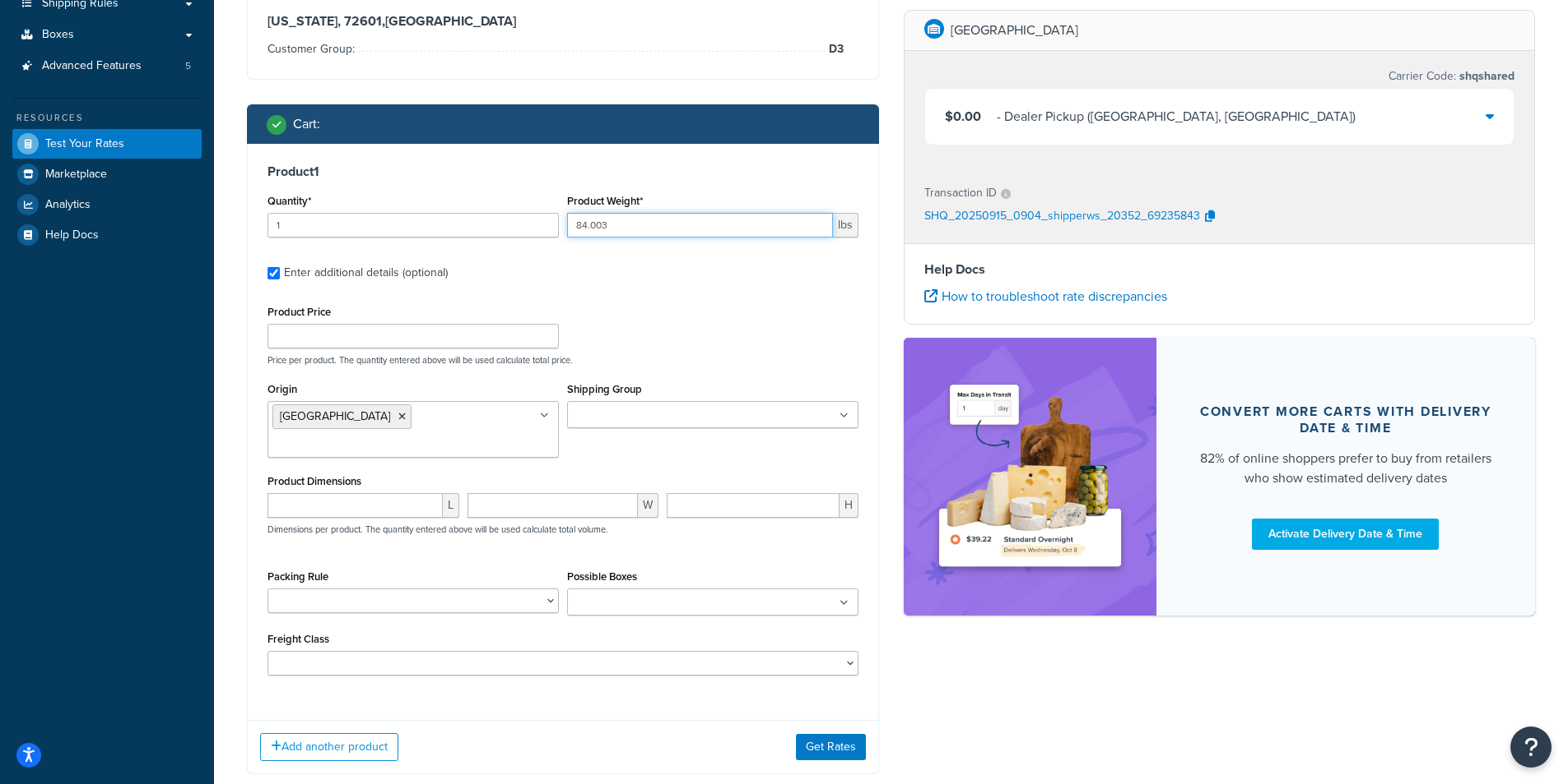
type input "84.003"
click at [637, 594] on input "Possible Boxes" at bounding box center [644, 603] width 145 height 18
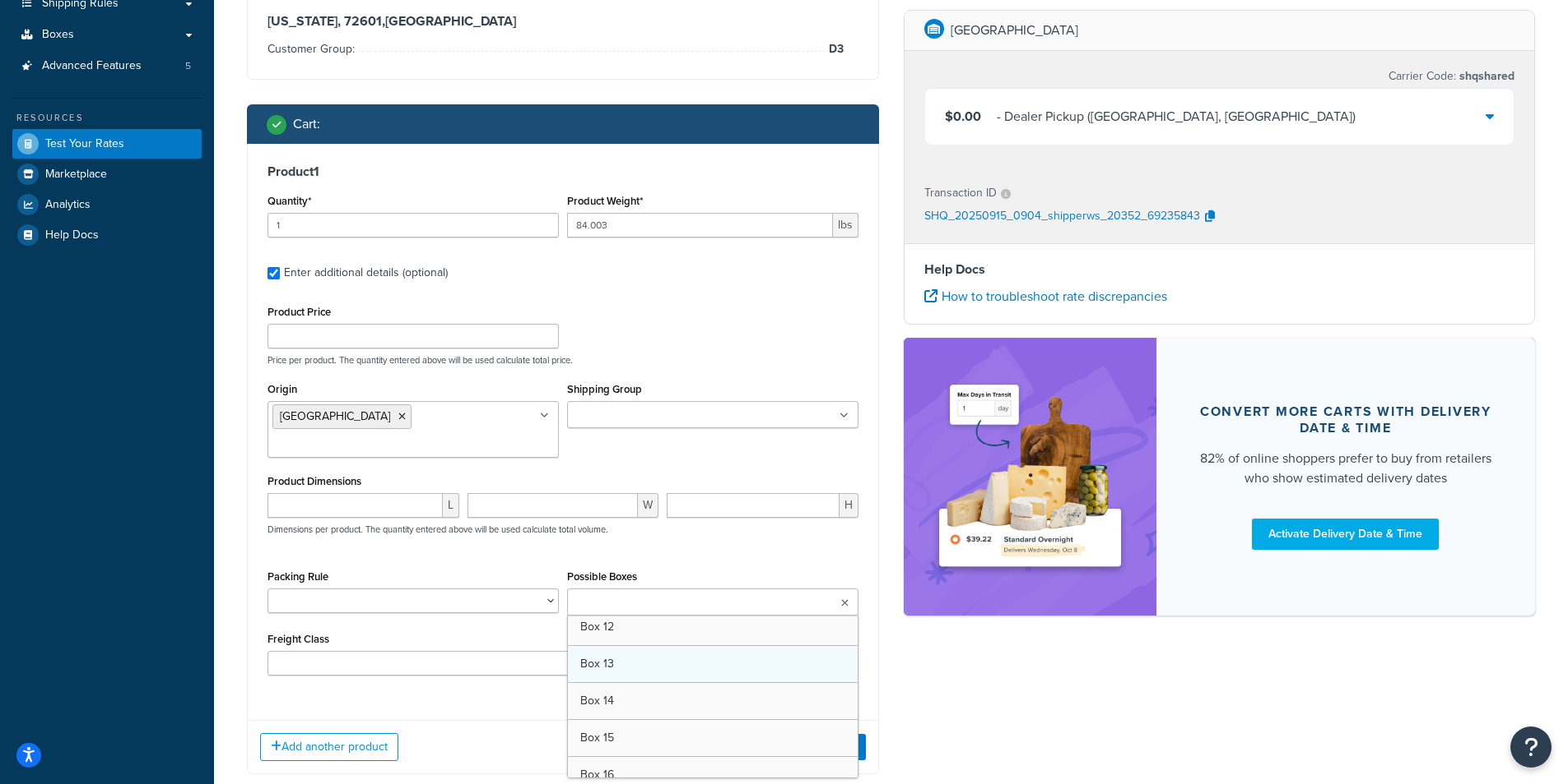
scroll to position [163, 0]
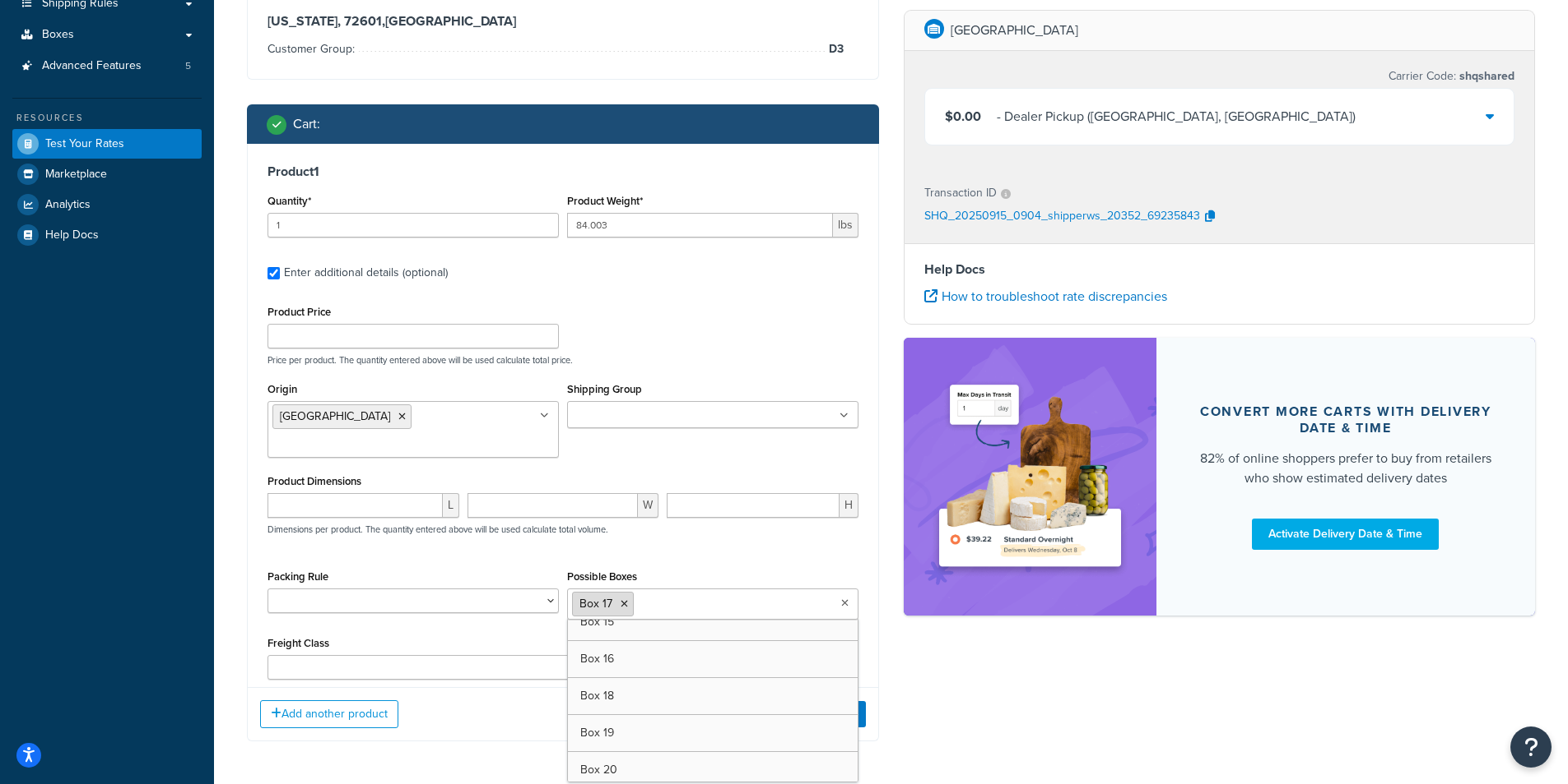
click at [625, 599] on icon at bounding box center [623, 604] width 7 height 10
click at [468, 689] on div "Product 1 Quantity* 1 Product Weight* 84.003 lbs Enter additional details (opti…" at bounding box center [563, 443] width 632 height 598
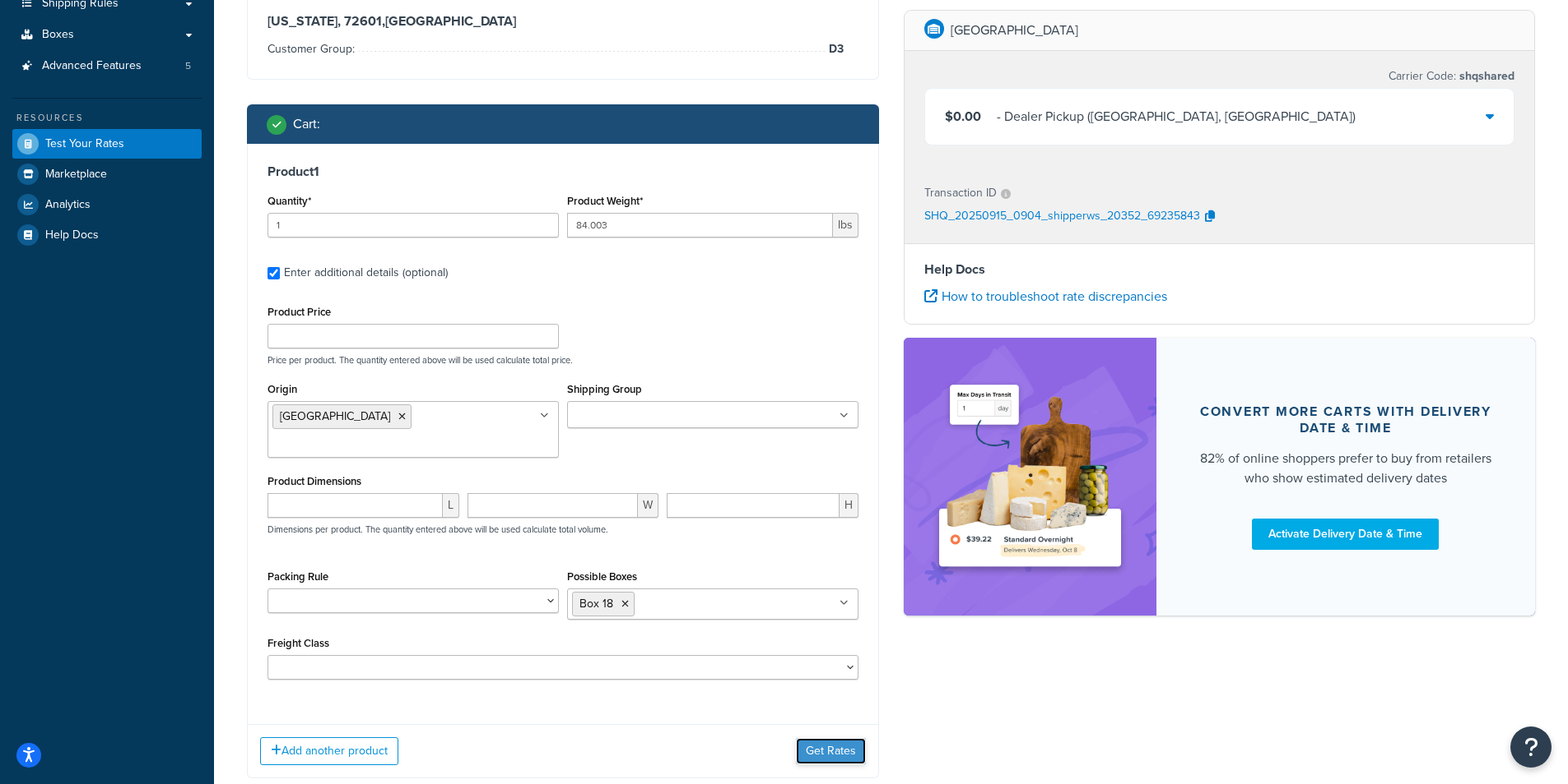
click at [839, 738] on button "Get Rates" at bounding box center [830, 751] width 70 height 26
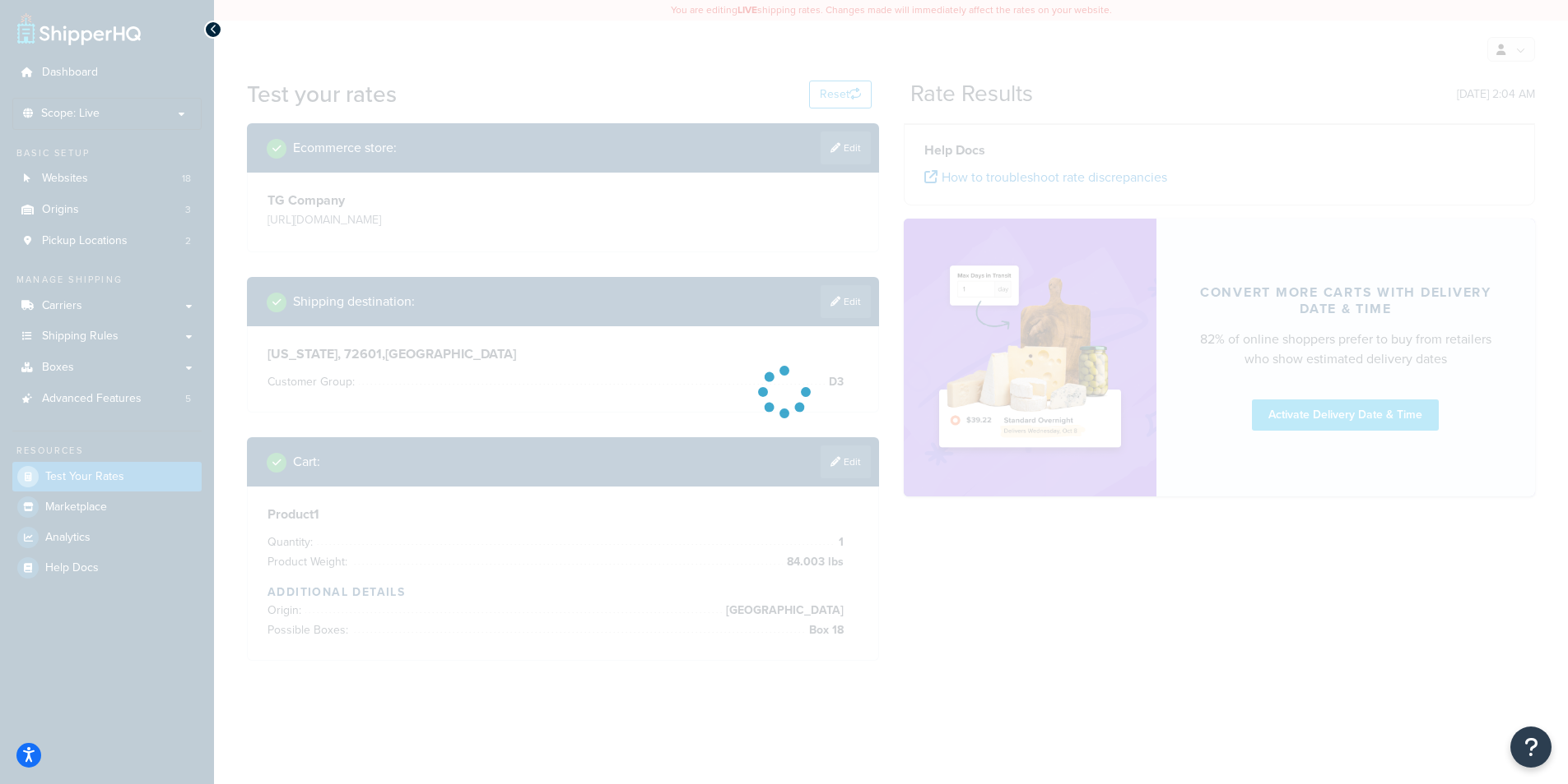
scroll to position [0, 0]
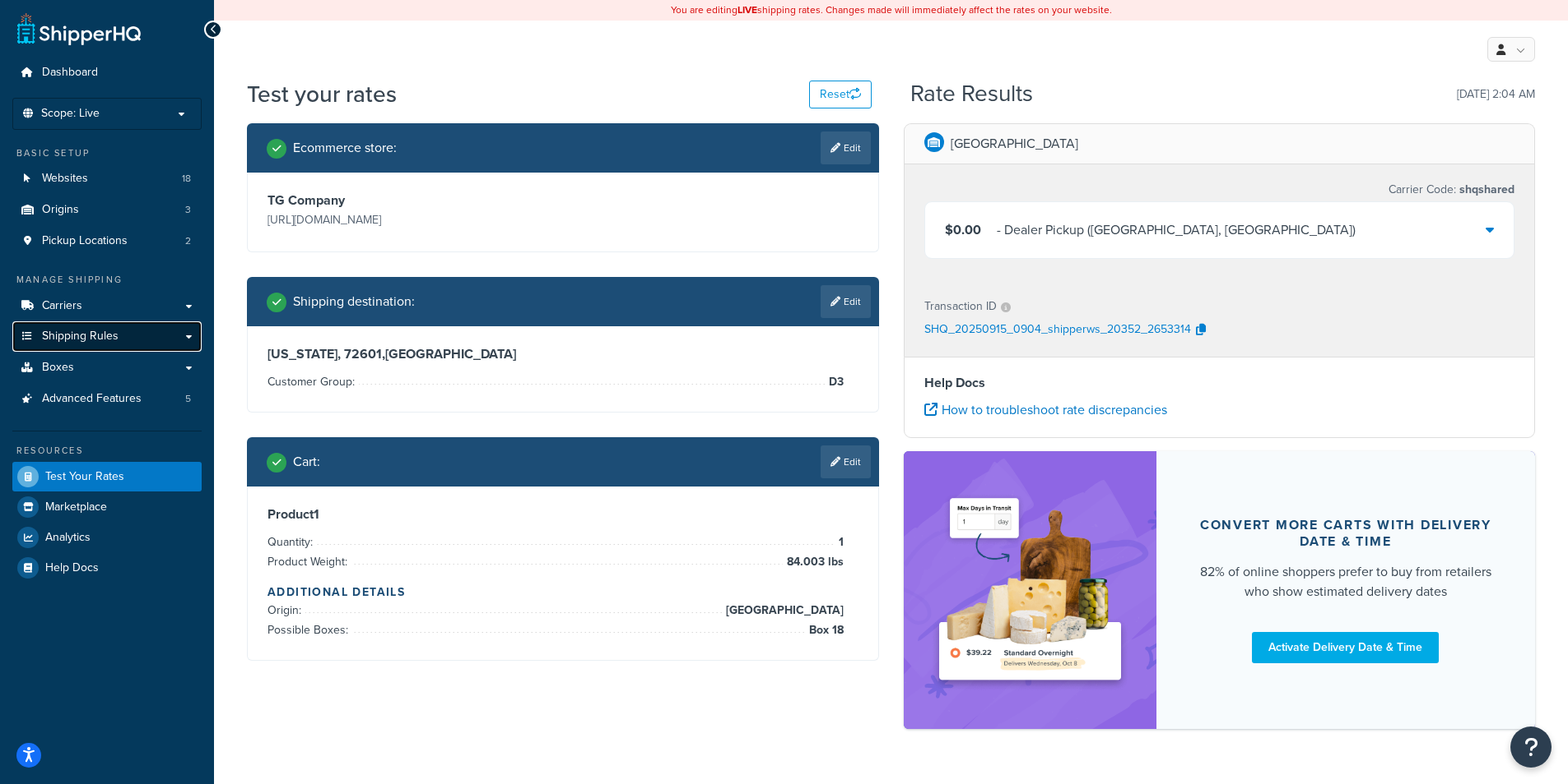
click at [107, 336] on span "Shipping Rules" at bounding box center [80, 337] width 77 height 14
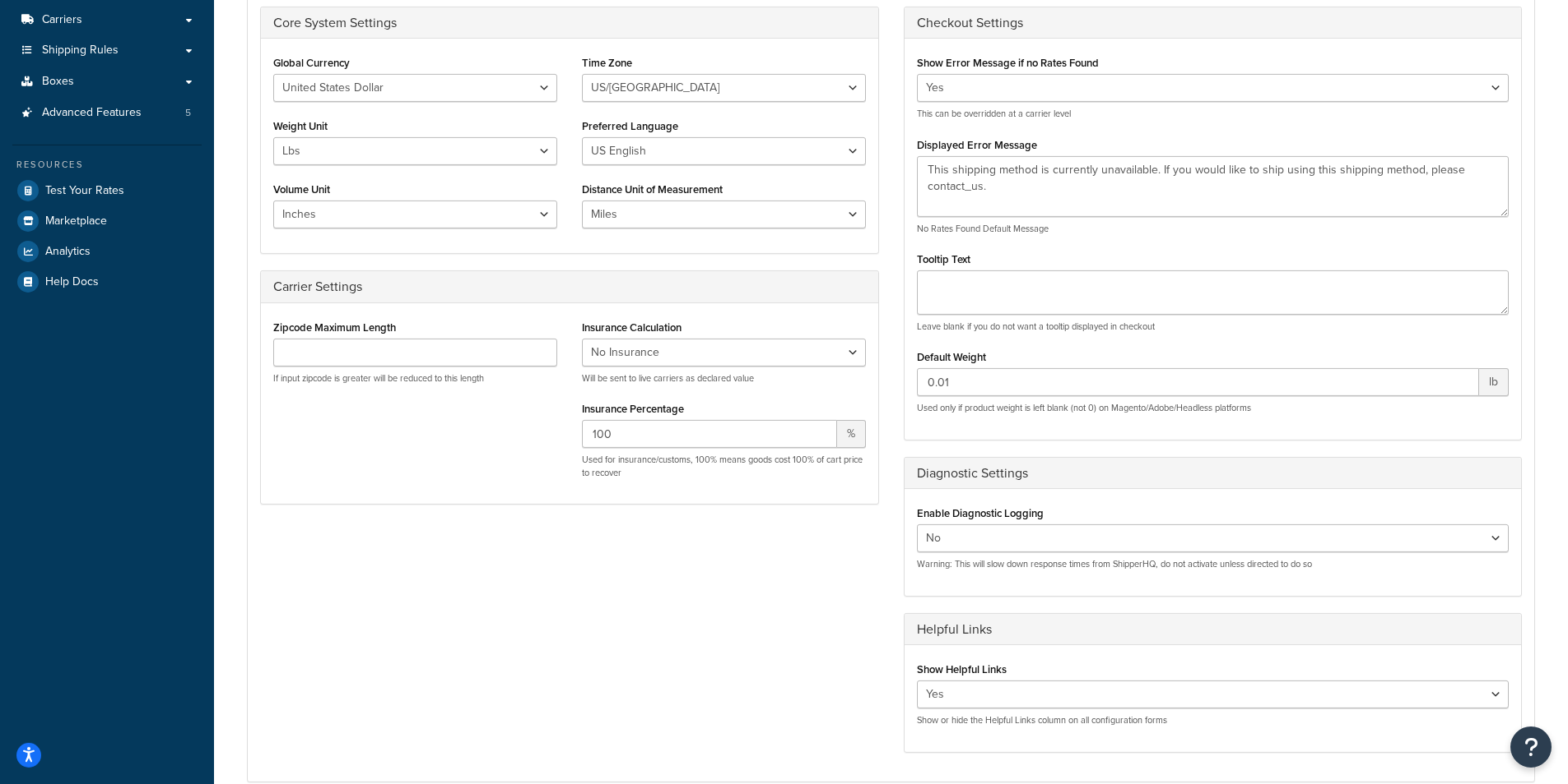
scroll to position [342, 0]
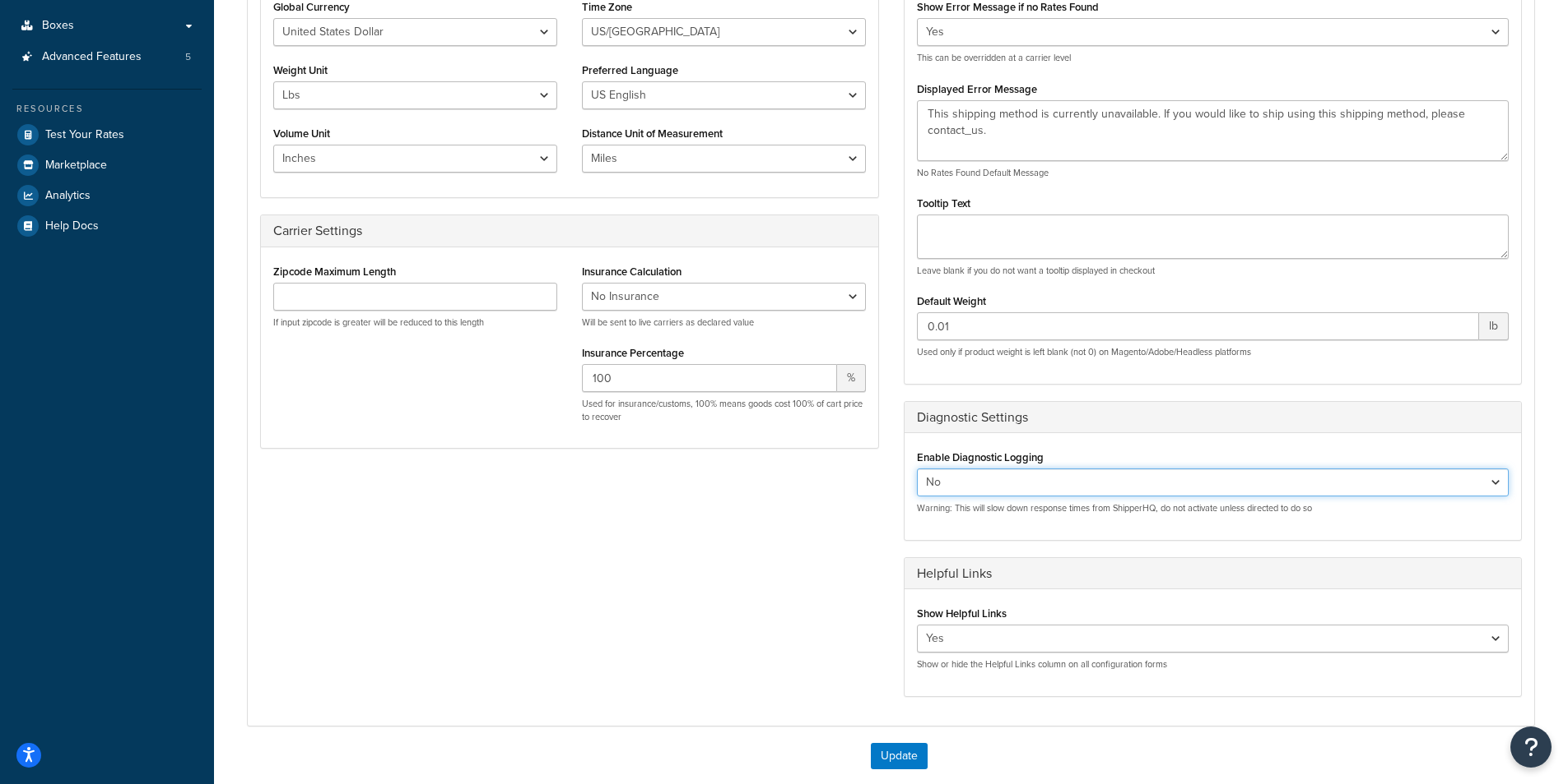
select select "true"
click option "Yes" at bounding box center [0, 0] width 0 height 0
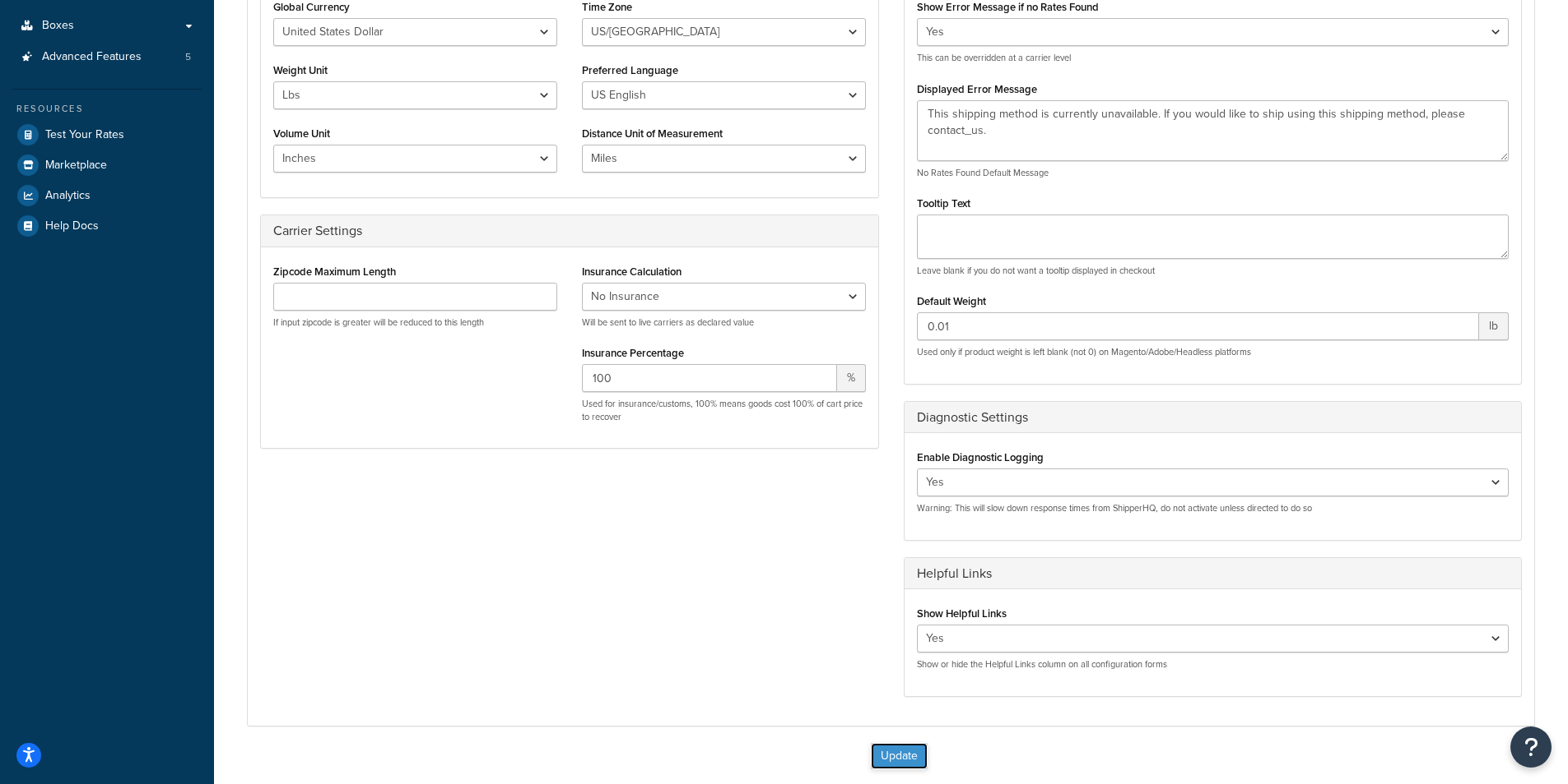
click at [894, 744] on button "Update" at bounding box center [899, 756] width 57 height 26
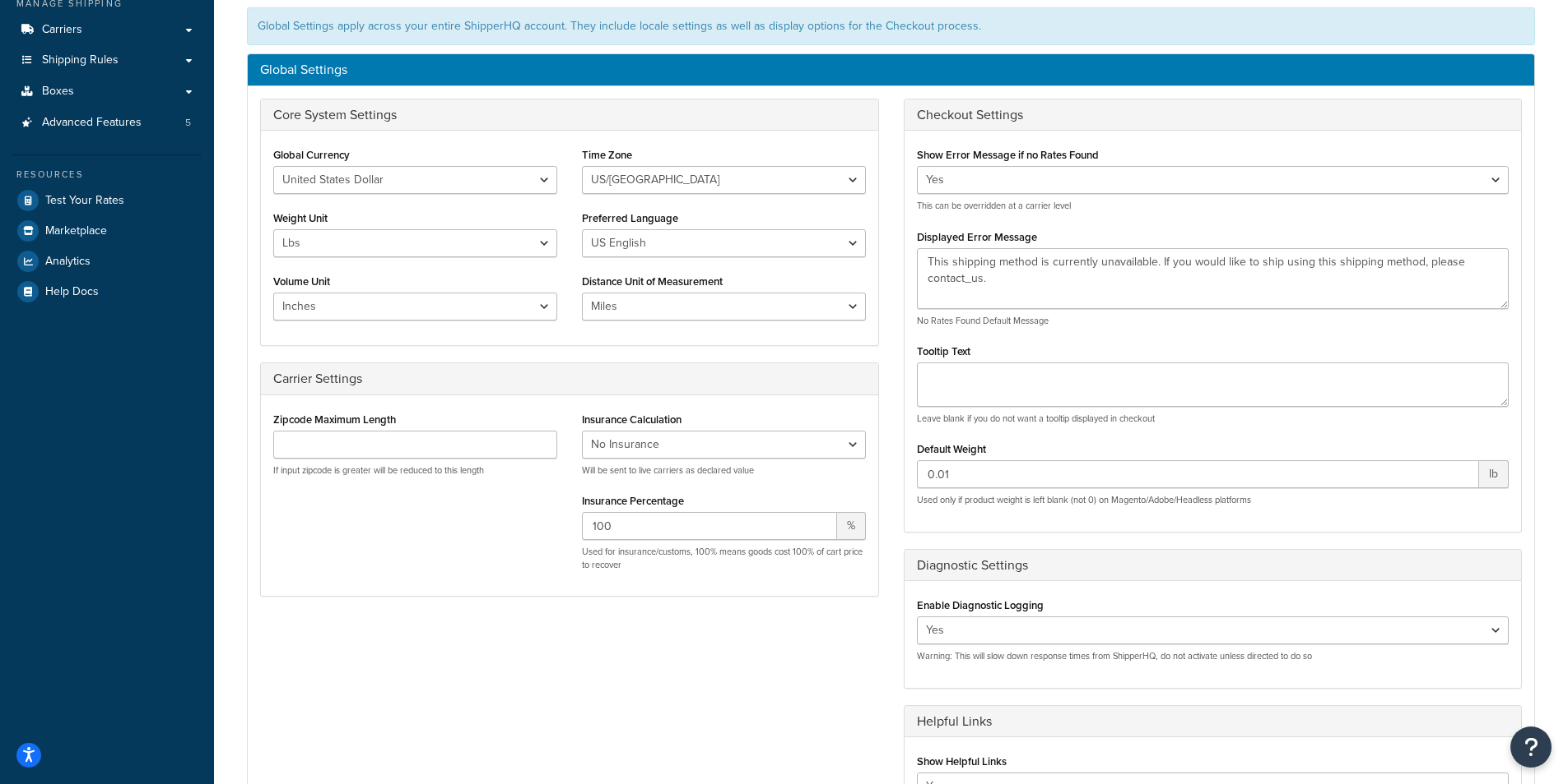
scroll to position [421, 0]
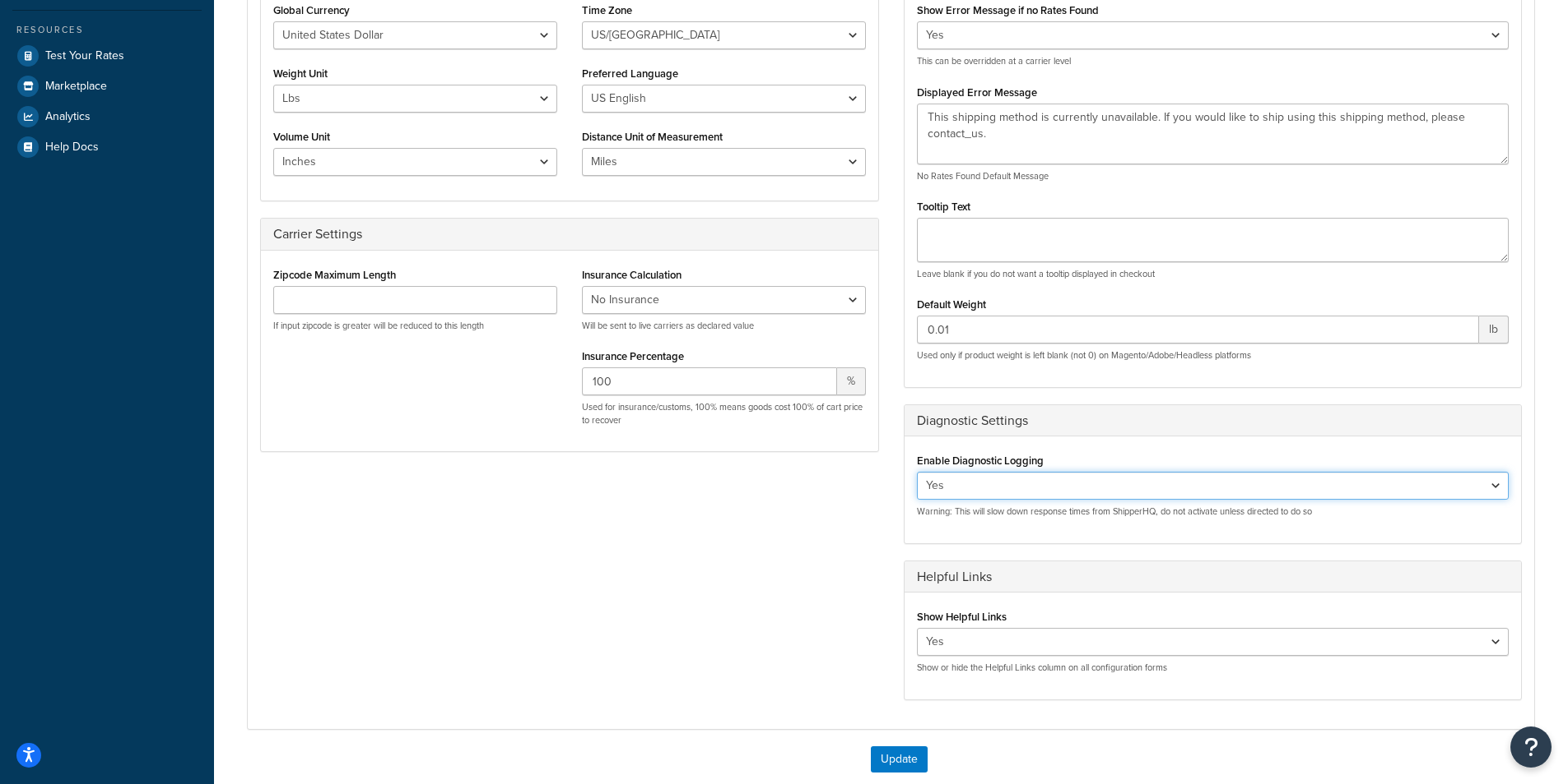
select select "false"
click option "No" at bounding box center [0, 0] width 0 height 0
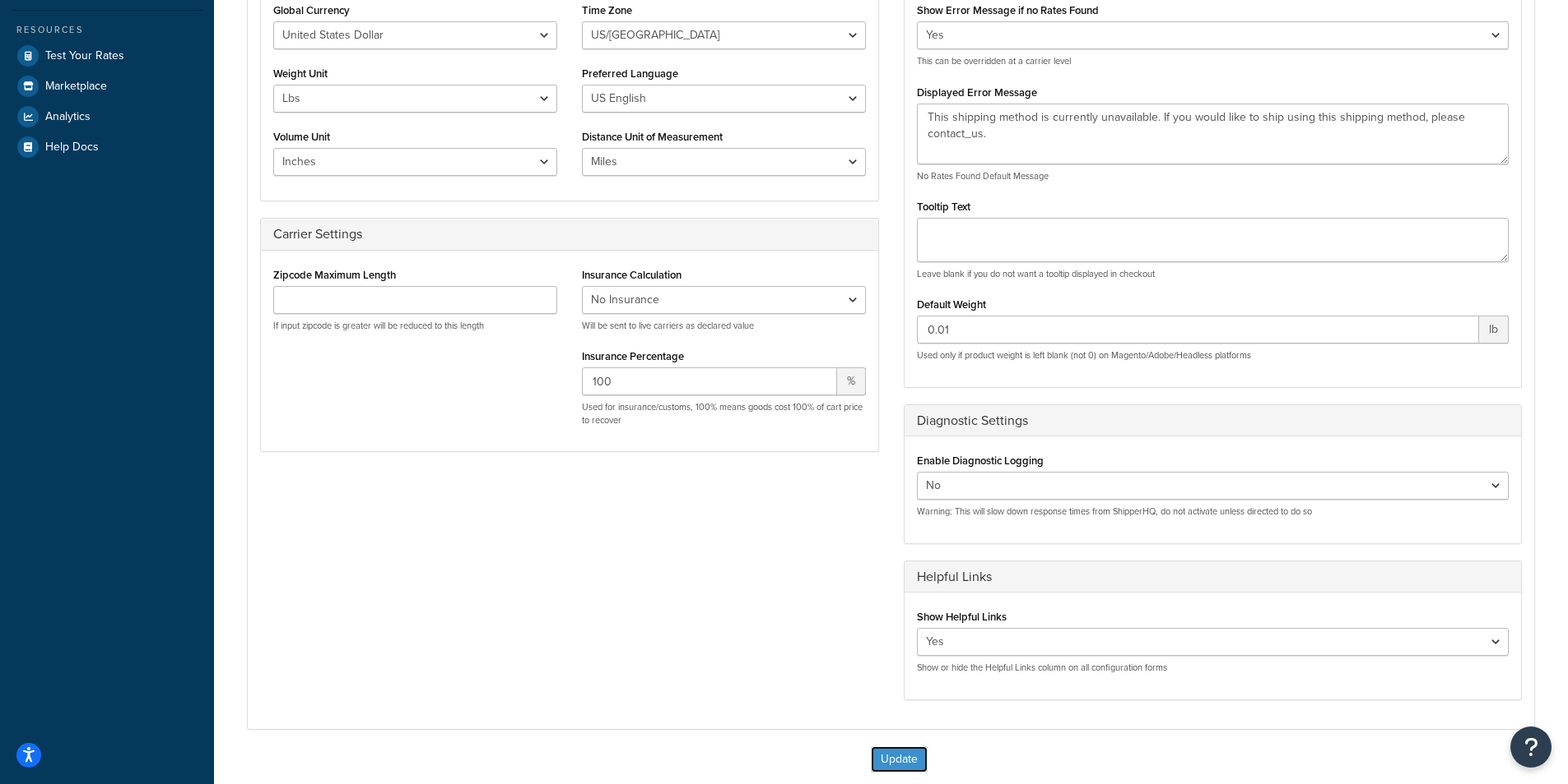
drag, startPoint x: 914, startPoint y: 759, endPoint x: 885, endPoint y: 734, distance: 38.3
click at [912, 759] on button "Update" at bounding box center [899, 759] width 57 height 26
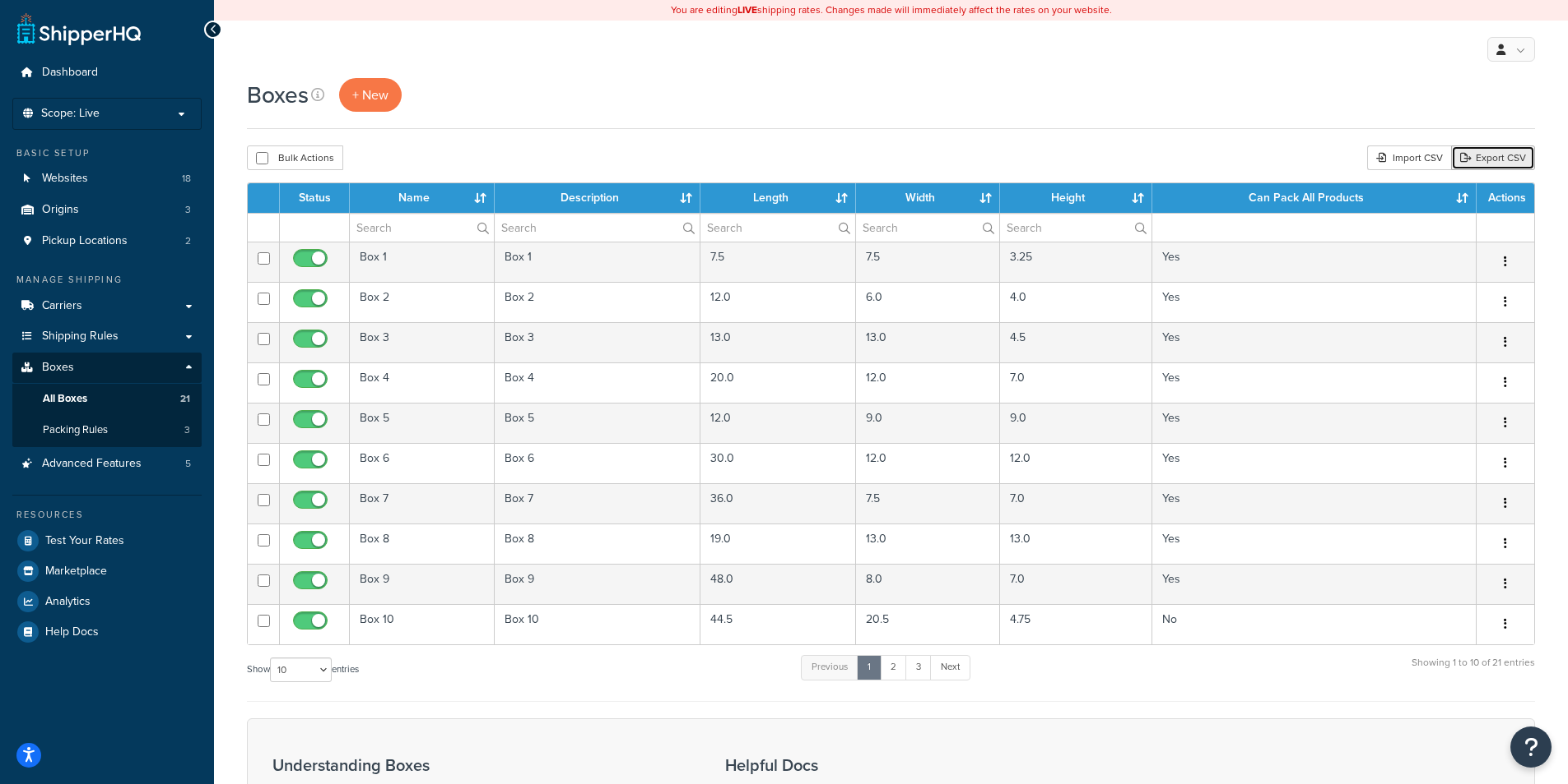
drag, startPoint x: 1487, startPoint y: 165, endPoint x: 1441, endPoint y: 189, distance: 51.9
click at [1487, 165] on link "Export CSV" at bounding box center [1492, 157] width 84 height 25
click at [955, 677] on link "Next" at bounding box center [950, 668] width 41 height 25
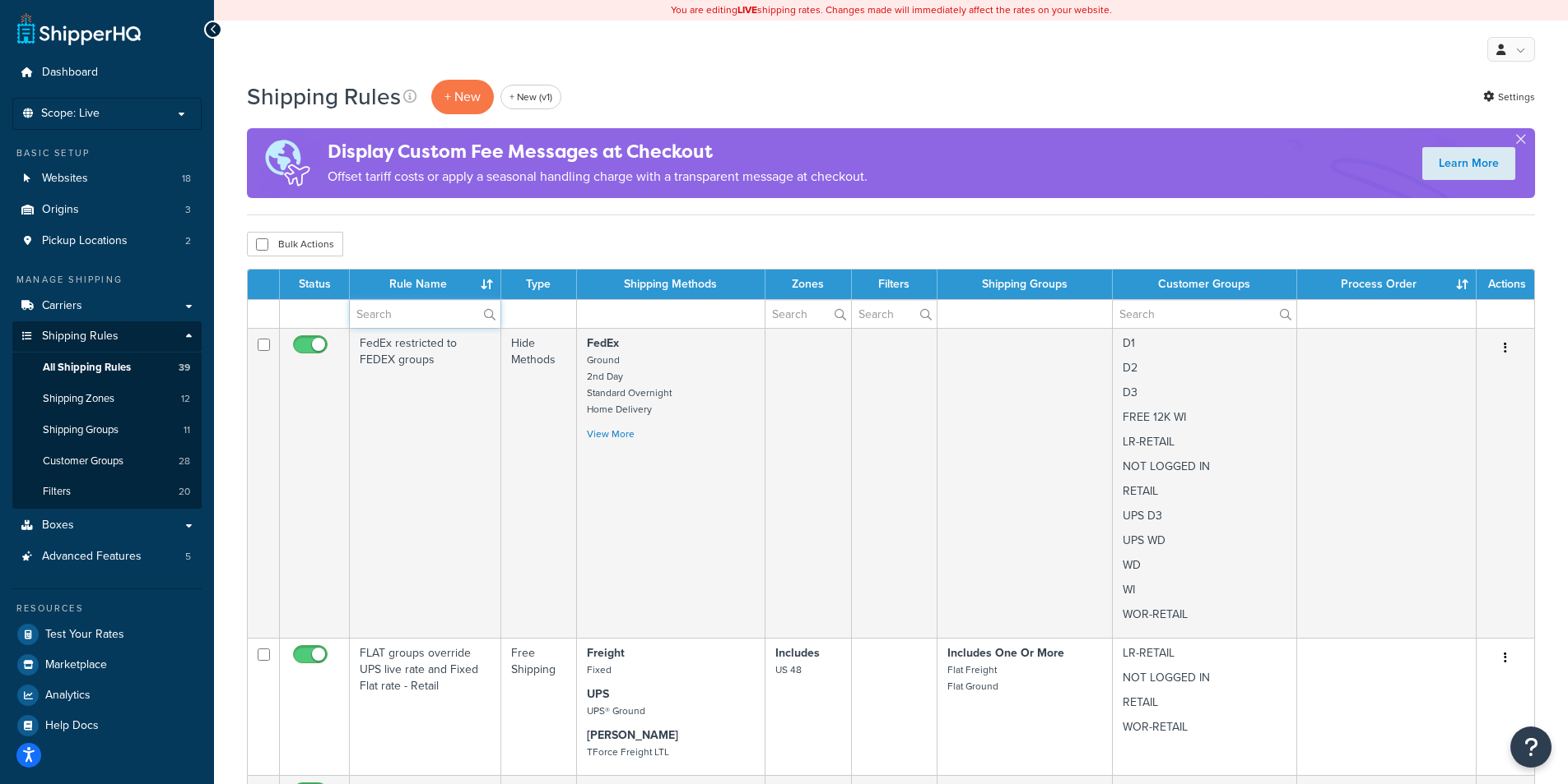
click at [432, 322] on input "text" at bounding box center [425, 314] width 150 height 28
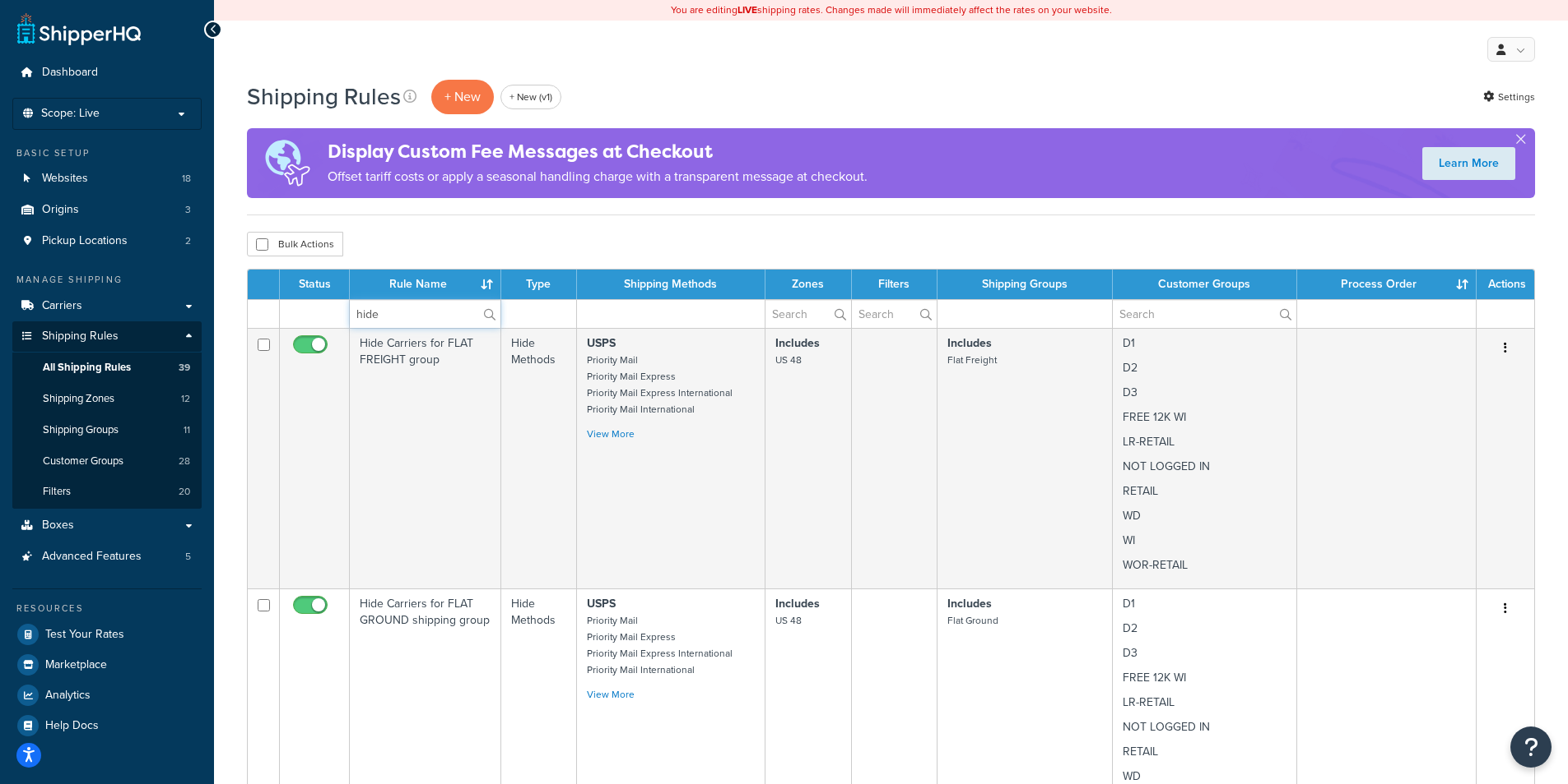
click at [440, 324] on input "hide" at bounding box center [425, 314] width 150 height 28
type input "hide all UPS"
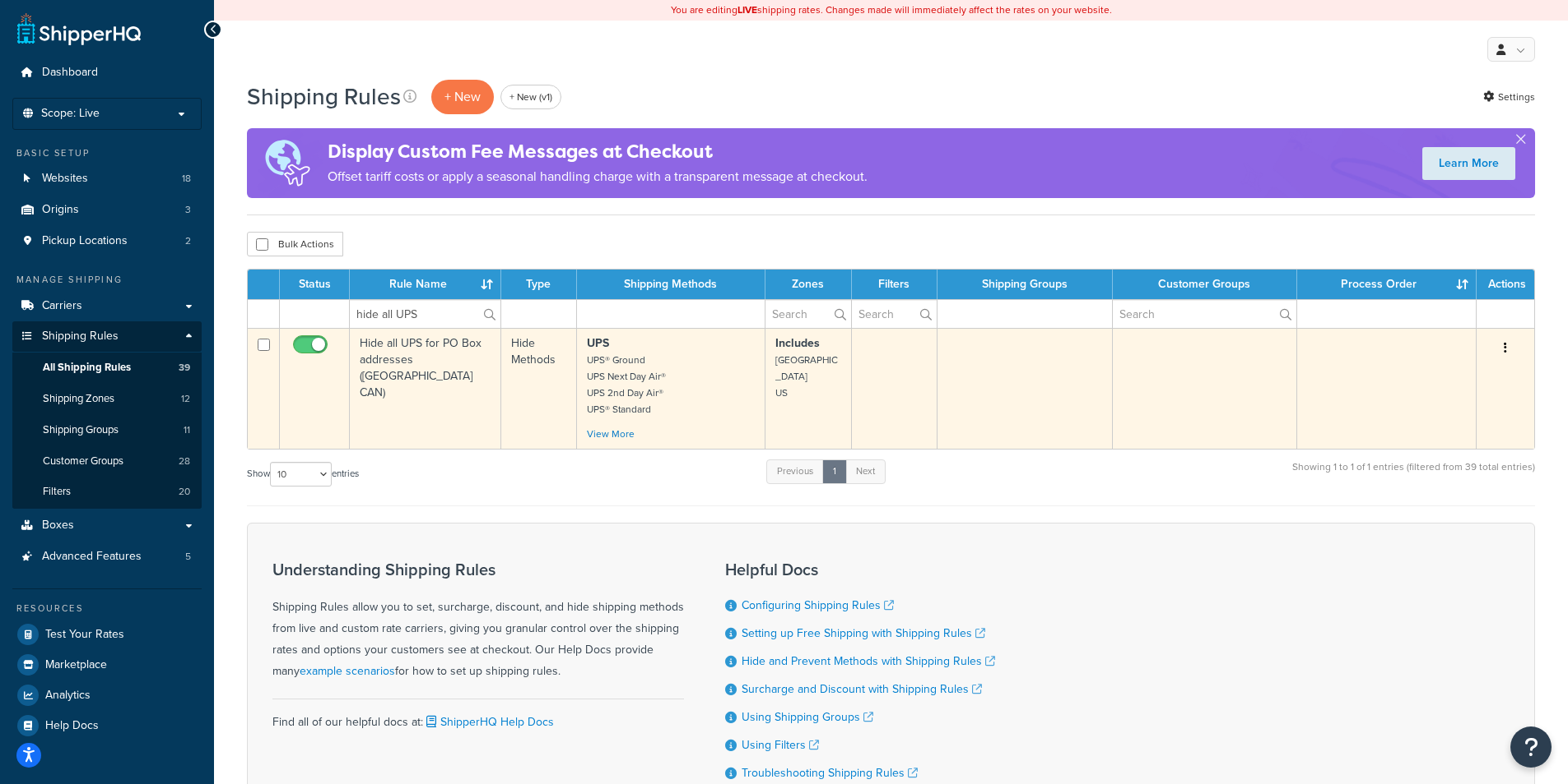
click at [436, 375] on td "Hide all UPS for PO Box addresses ([GEOGRAPHIC_DATA] CAN)" at bounding box center [426, 389] width 151 height 121
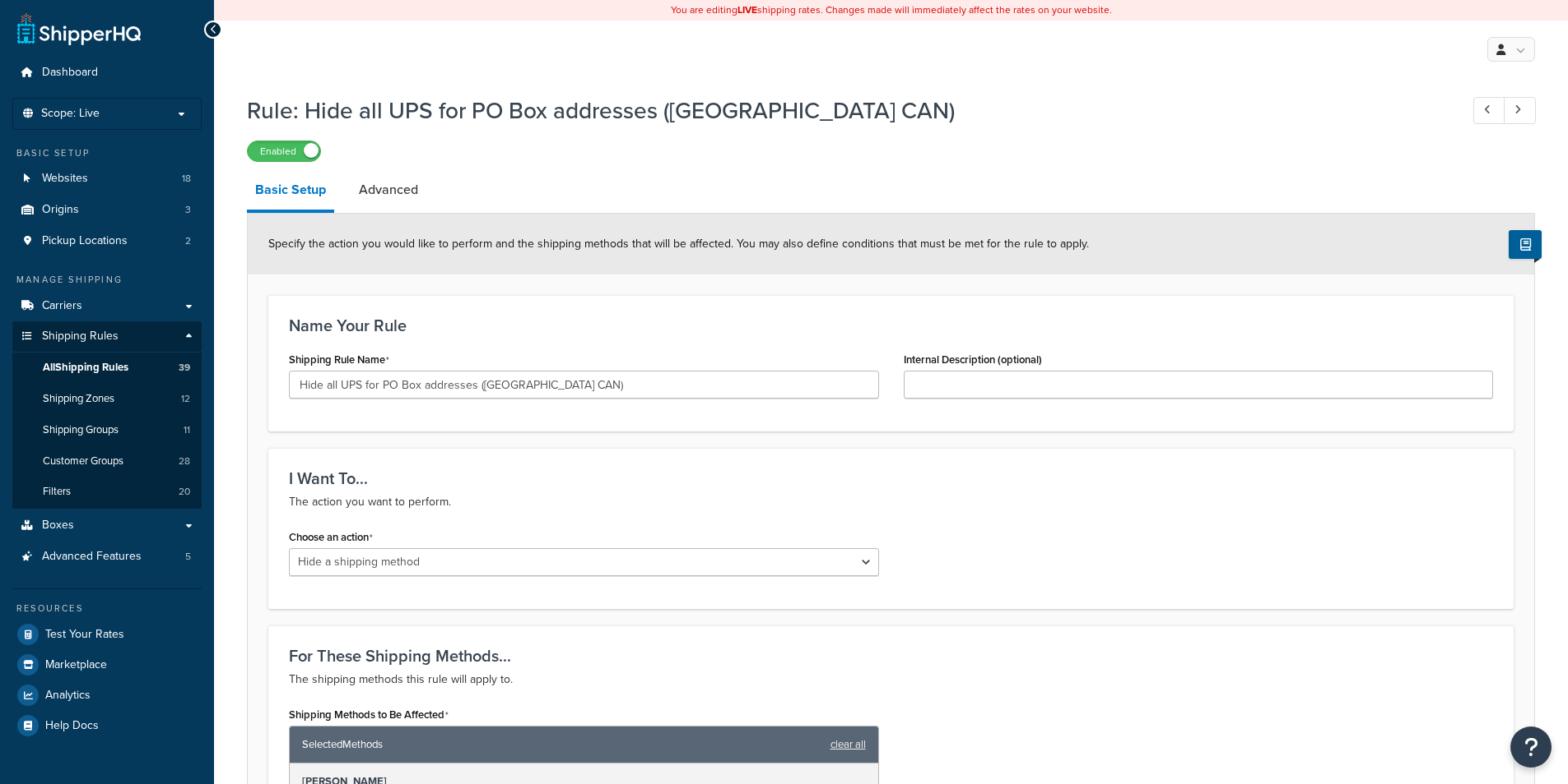
select select "HIDE"
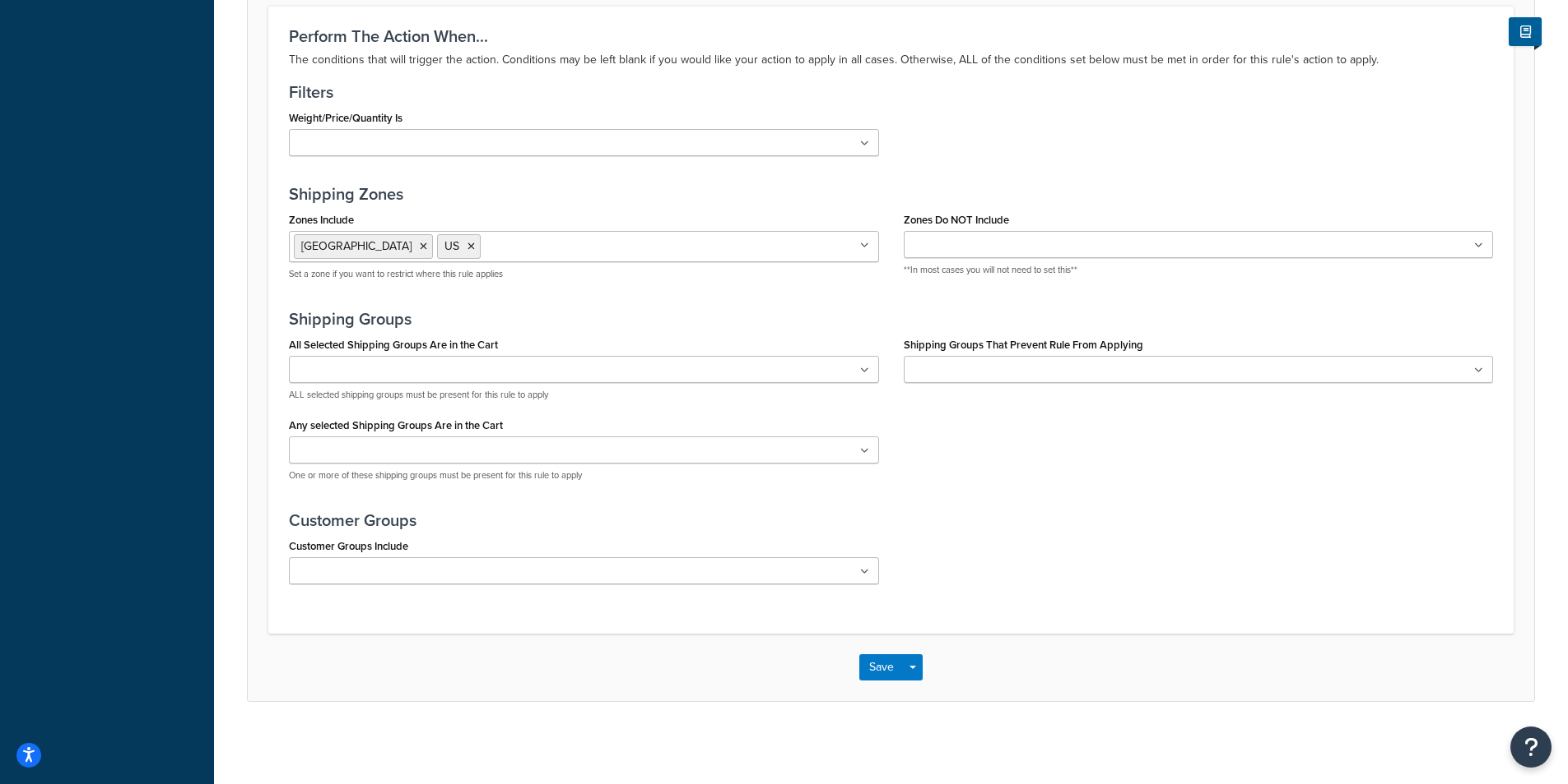
scroll to position [1019, 0]
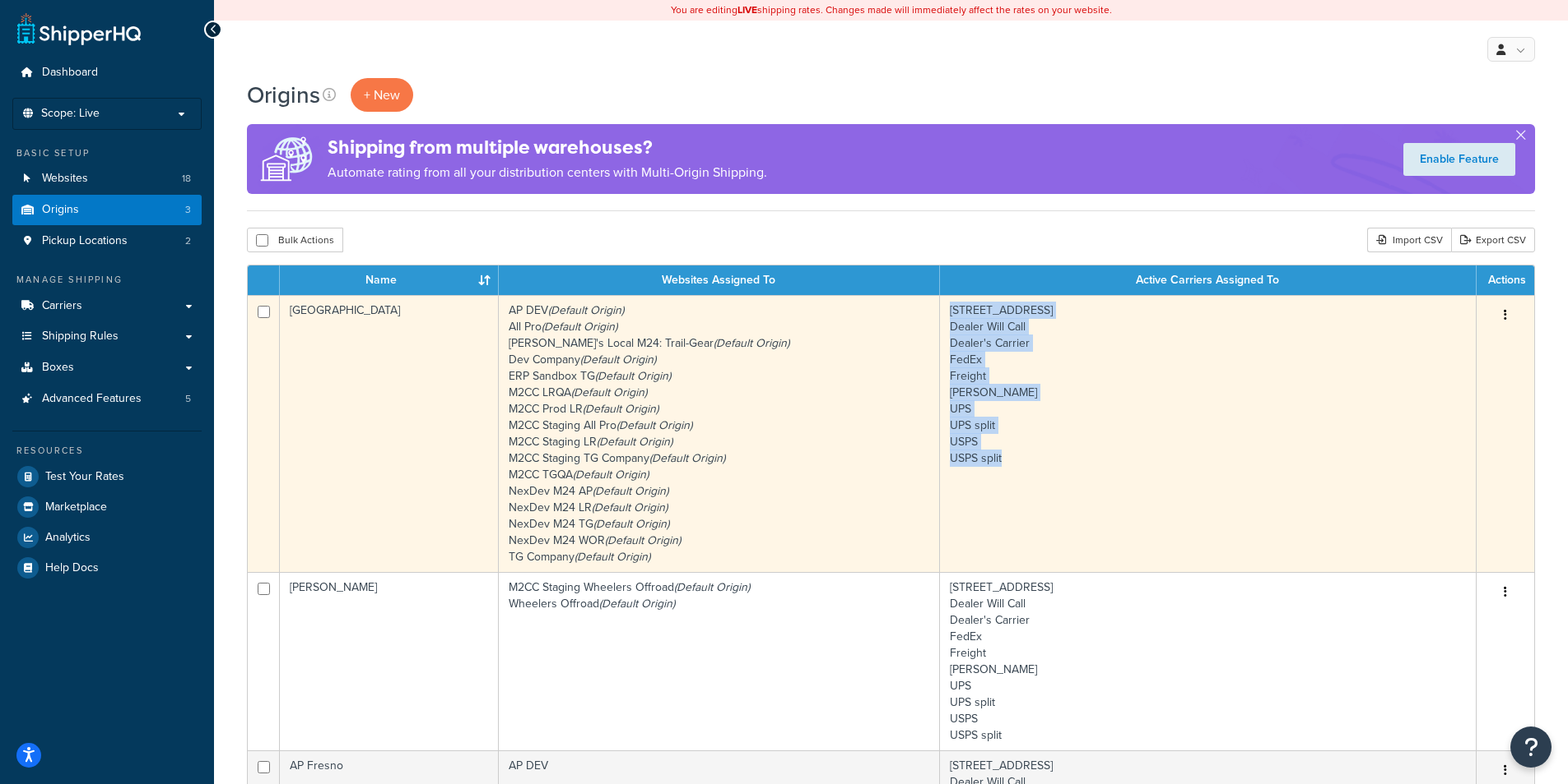
drag, startPoint x: 1018, startPoint y: 463, endPoint x: 952, endPoint y: 317, distance: 160.2
click at [952, 317] on td "5356 East Pine Ave Fresno CA 93727 Dealer Will Call Dealer's Carrier FedEx Frei…" at bounding box center [1208, 433] width 537 height 277
copy td "5356 East Pine Ave Fresno CA 93727 Dealer Will Call Dealer's Carrier FedEx Frei…"
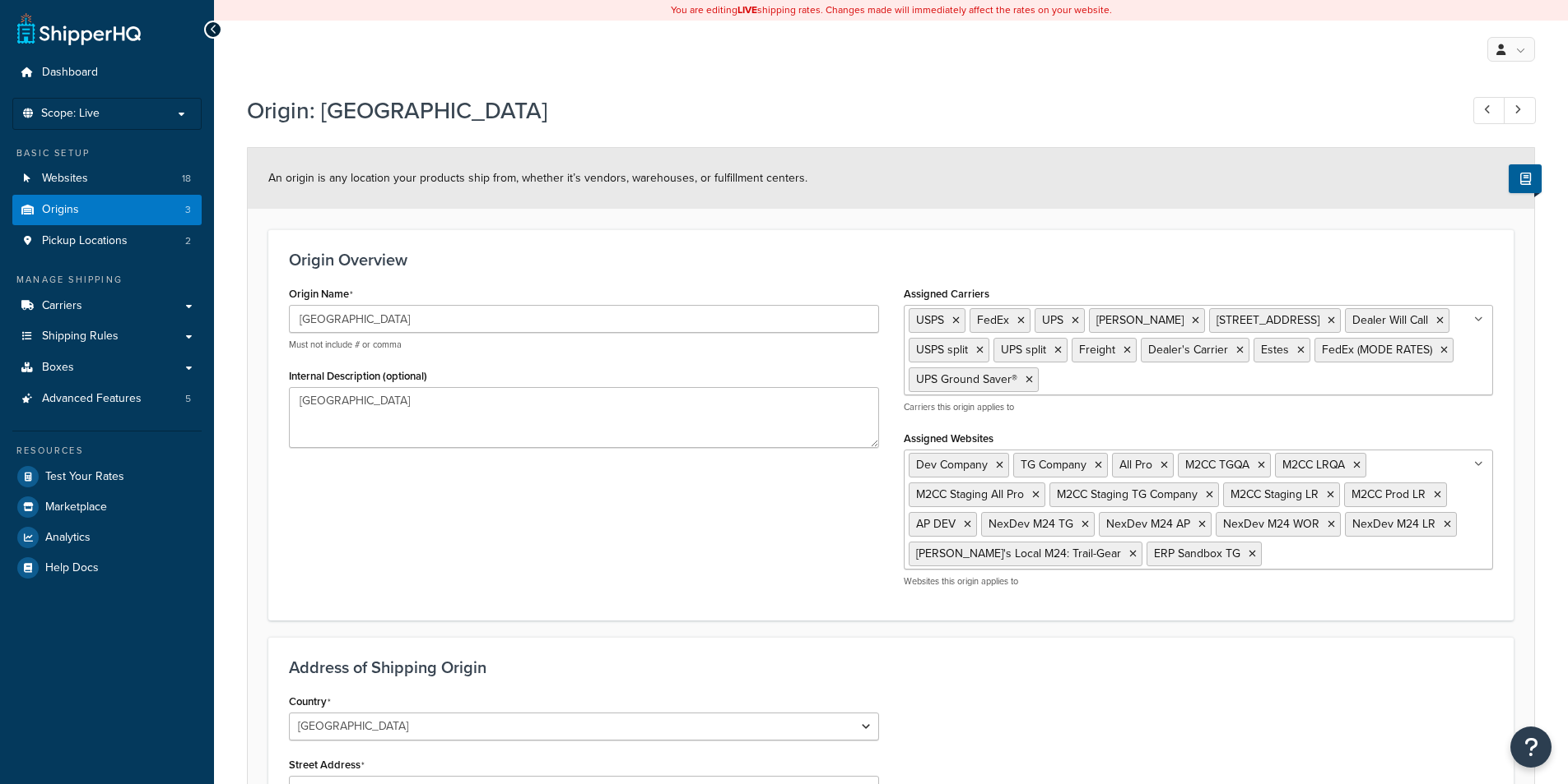
select select "5"
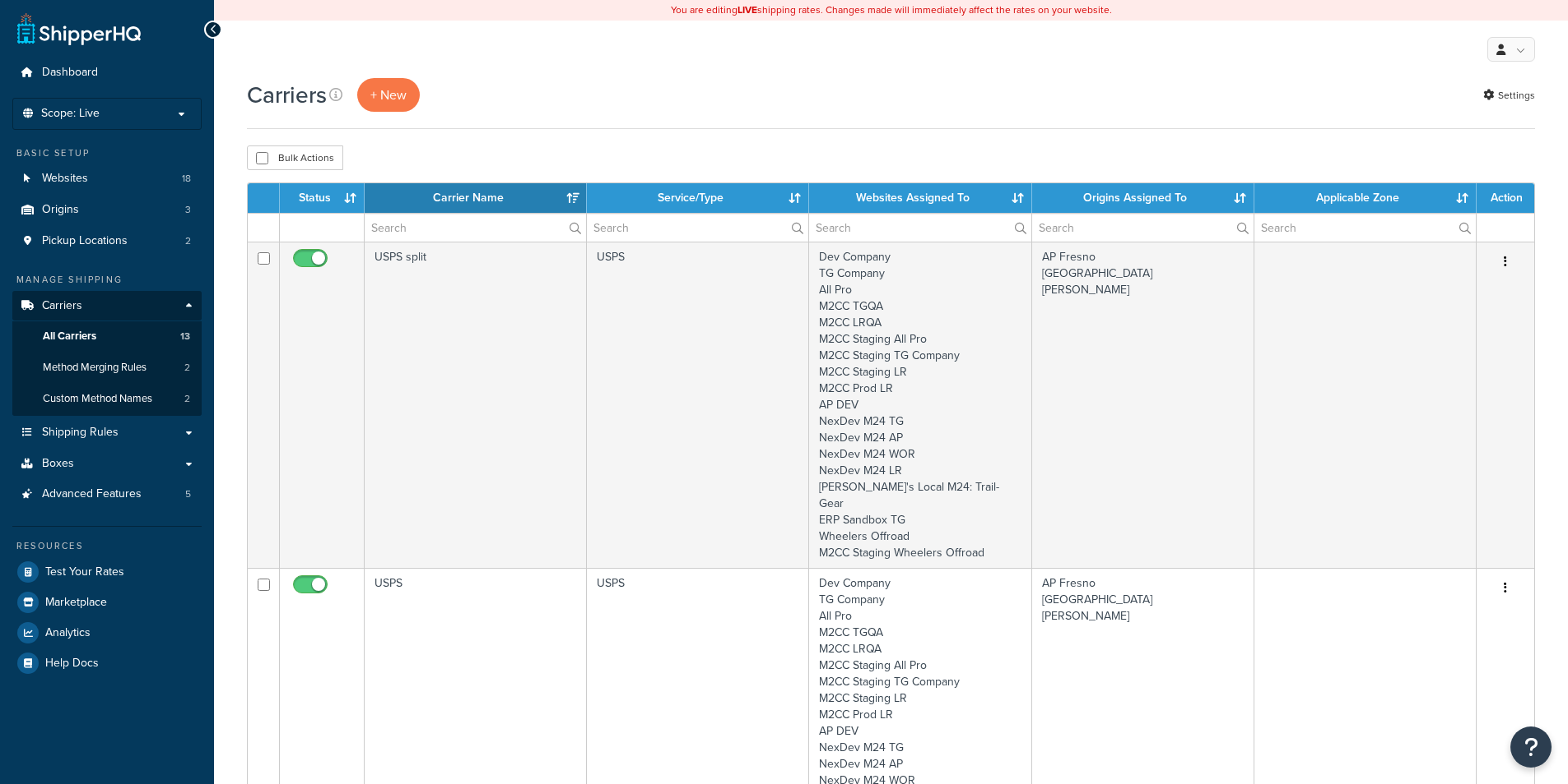
select select "15"
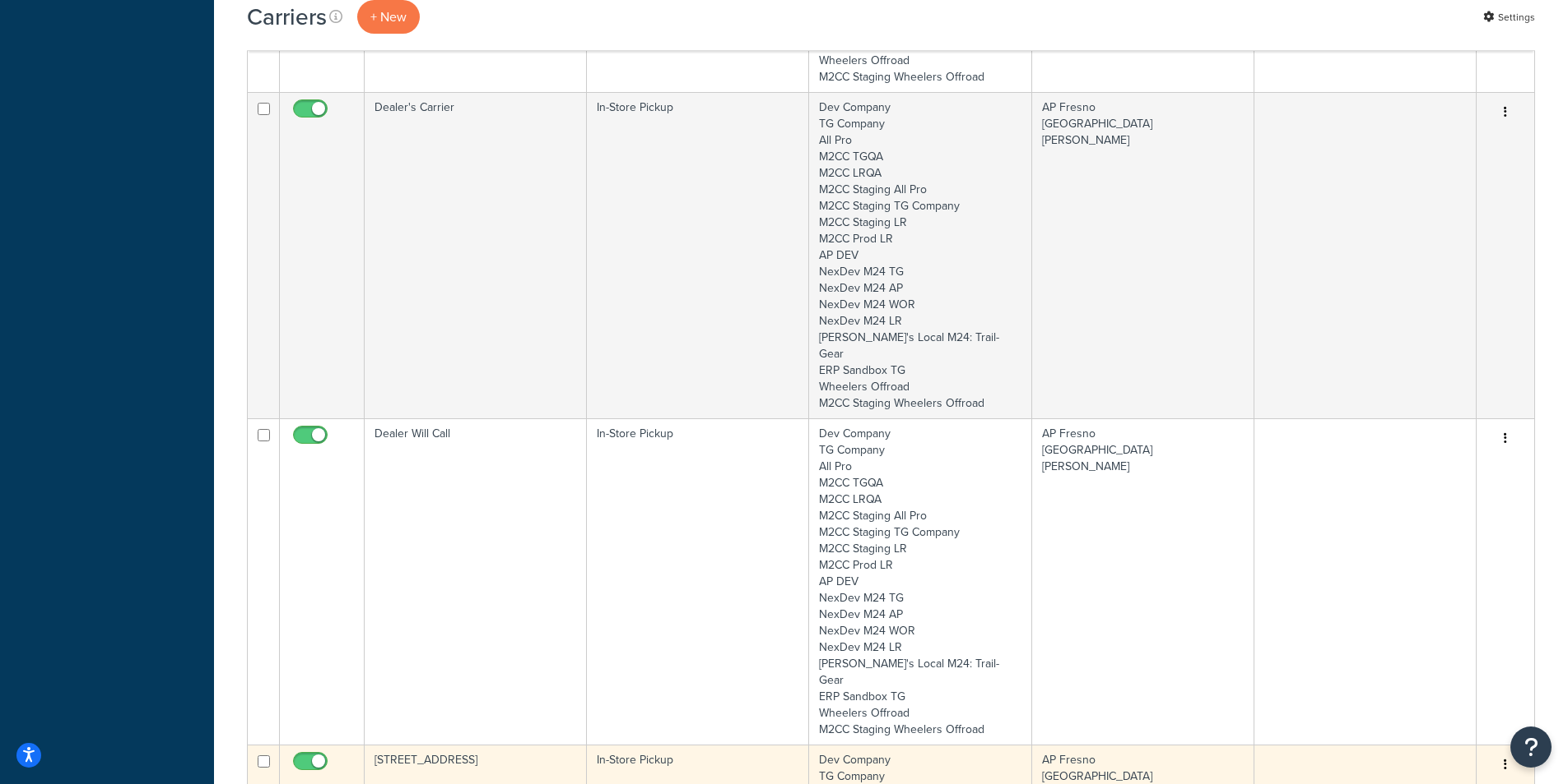
scroll to position [3645, 0]
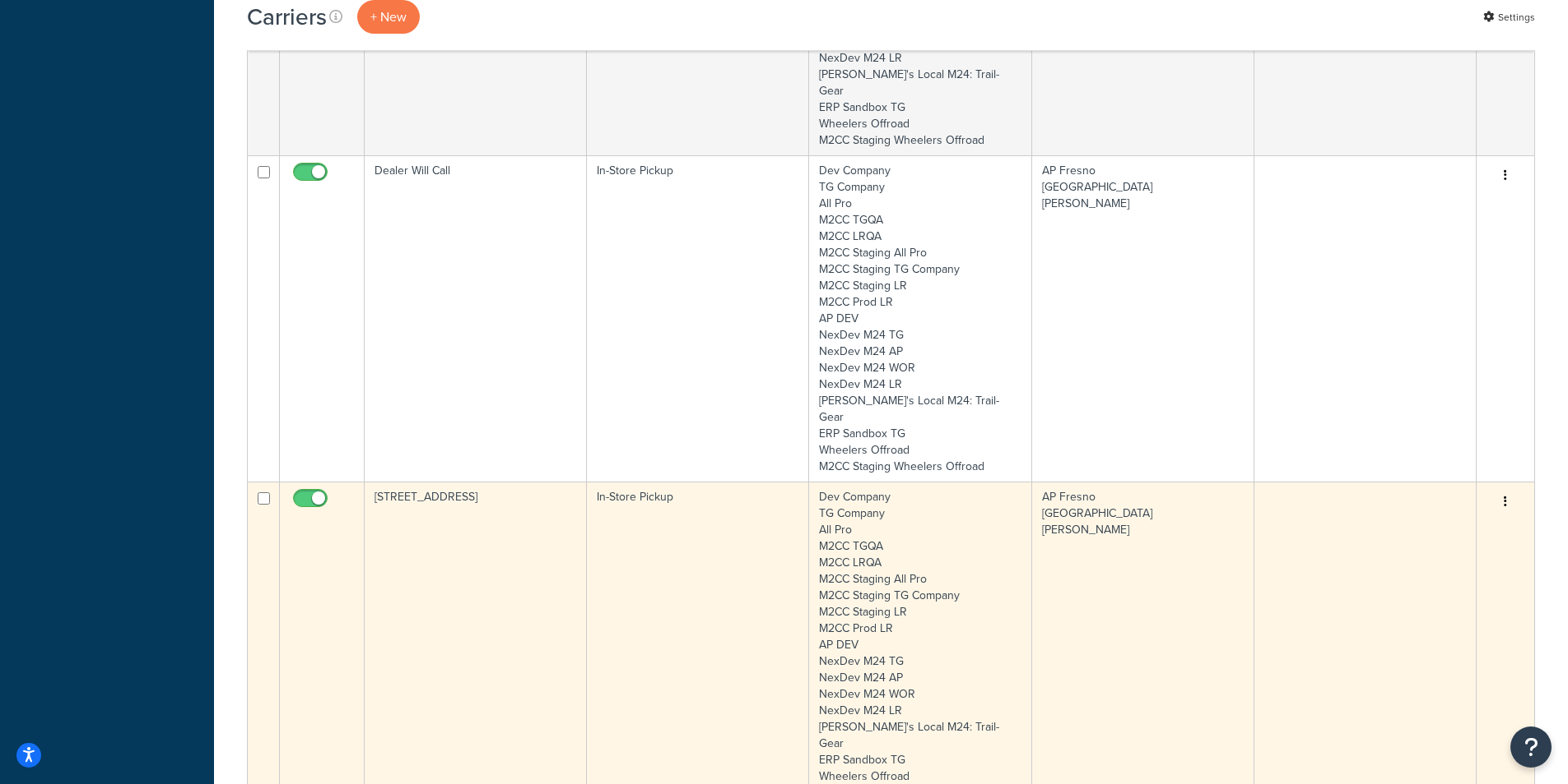
click at [489, 482] on td "[STREET_ADDRESS]" at bounding box center [475, 645] width 222 height 327
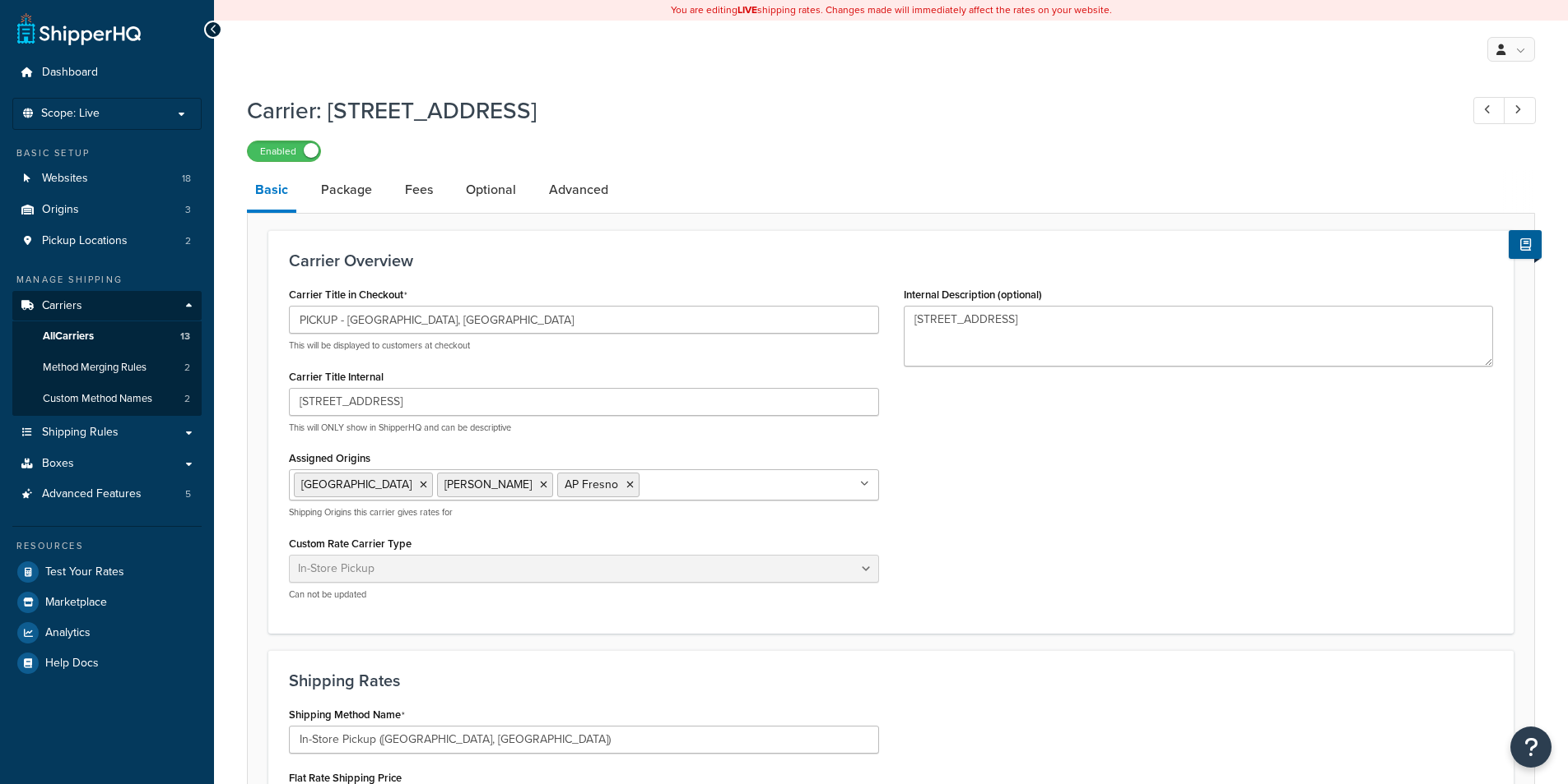
select select "pickup"
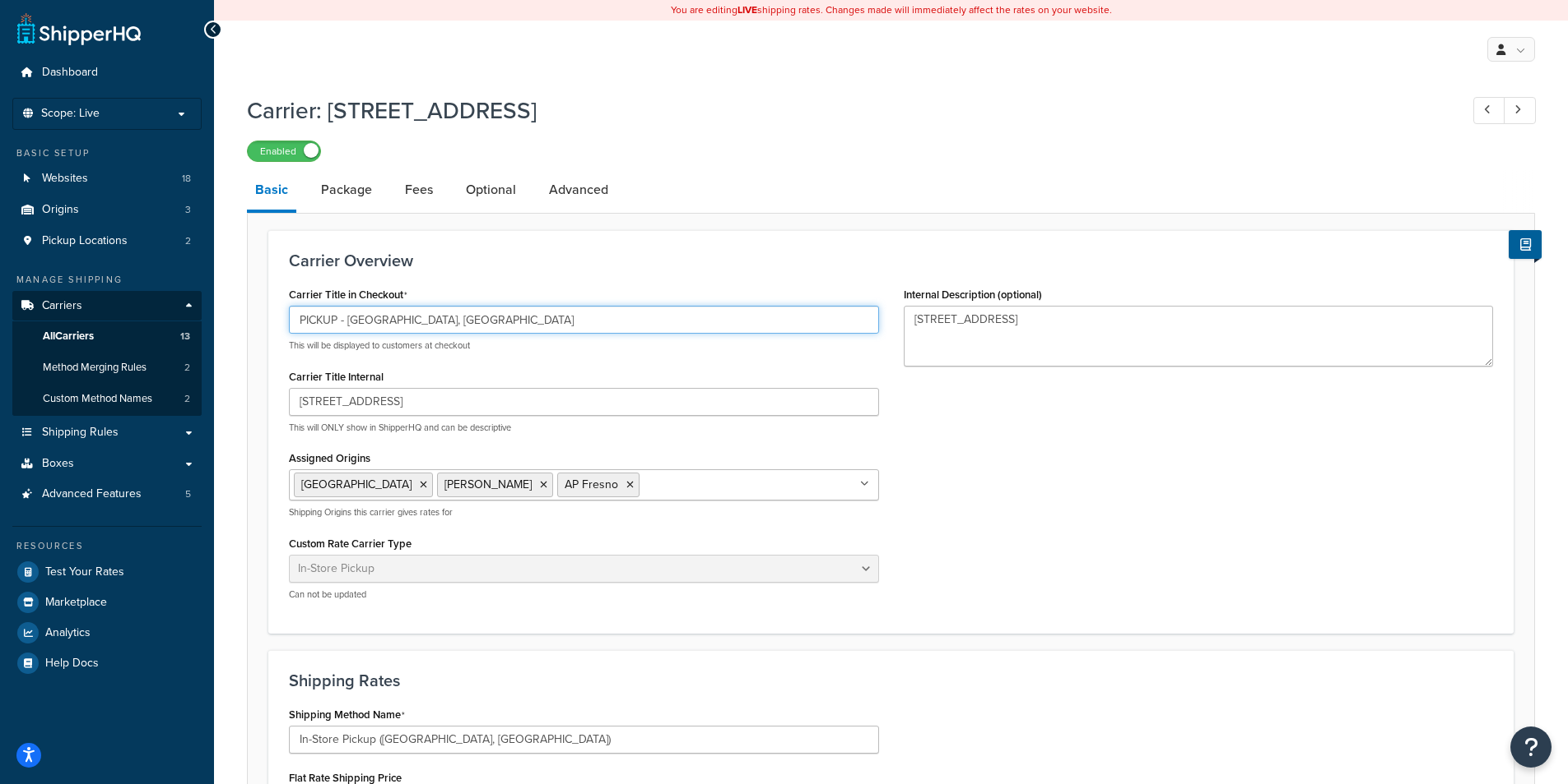
click at [460, 317] on input "PICKUP - Fresno, CA" at bounding box center [583, 320] width 590 height 28
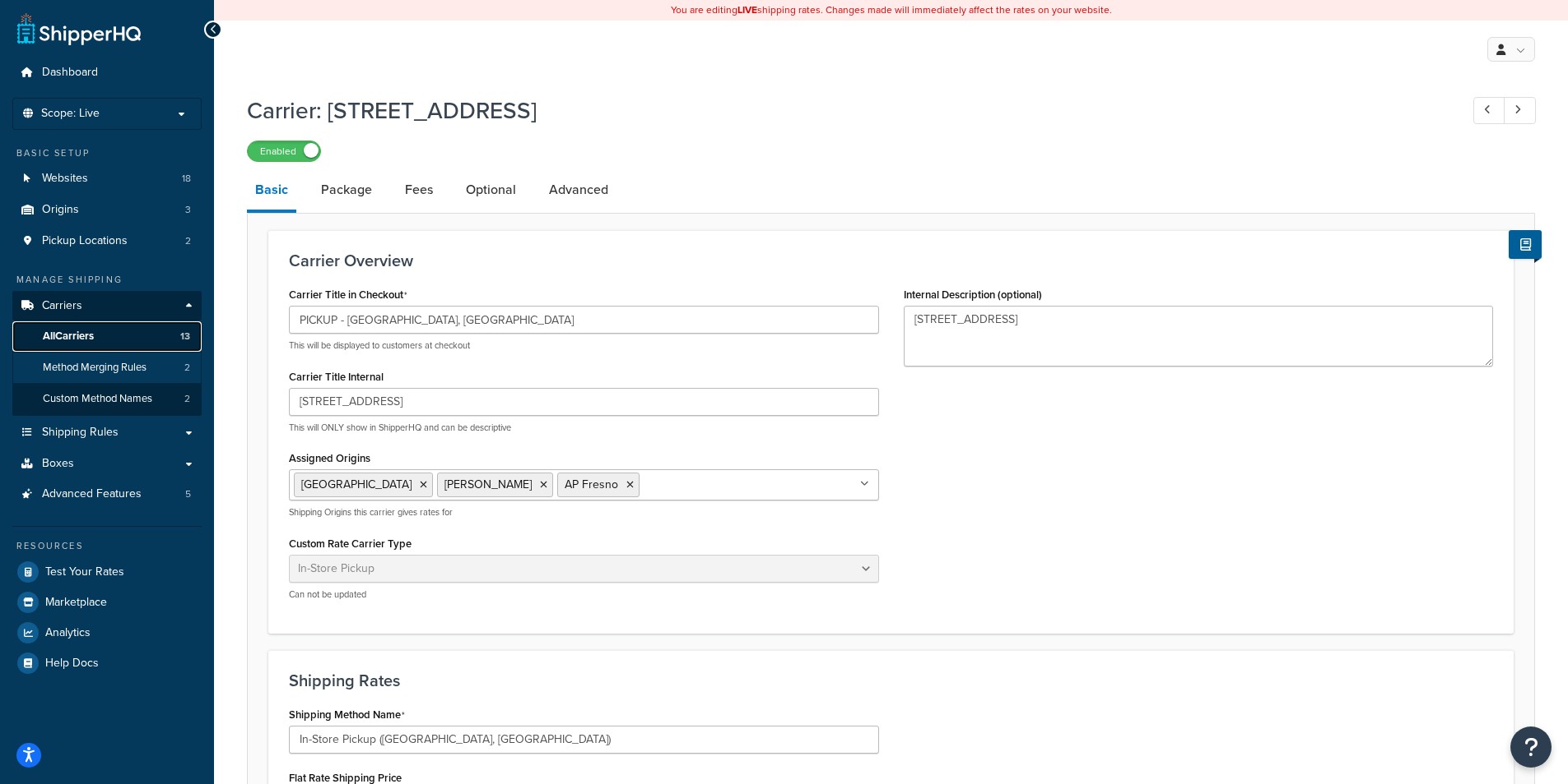
drag, startPoint x: 56, startPoint y: 343, endPoint x: 89, endPoint y: 358, distance: 36.2
click at [56, 343] on span "All Carriers" at bounding box center [68, 337] width 51 height 14
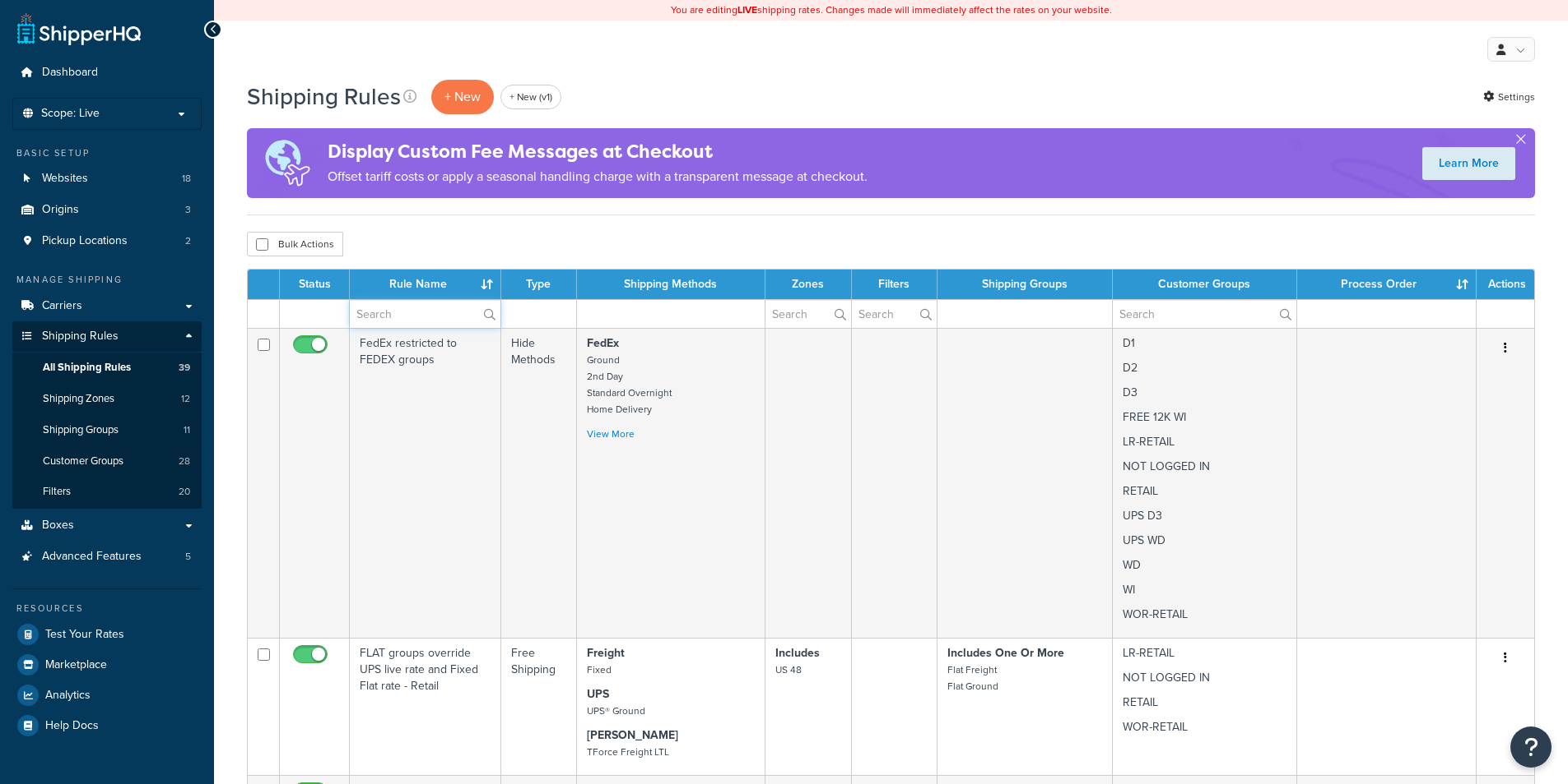
click at [389, 310] on input "text" at bounding box center [425, 314] width 150 height 28
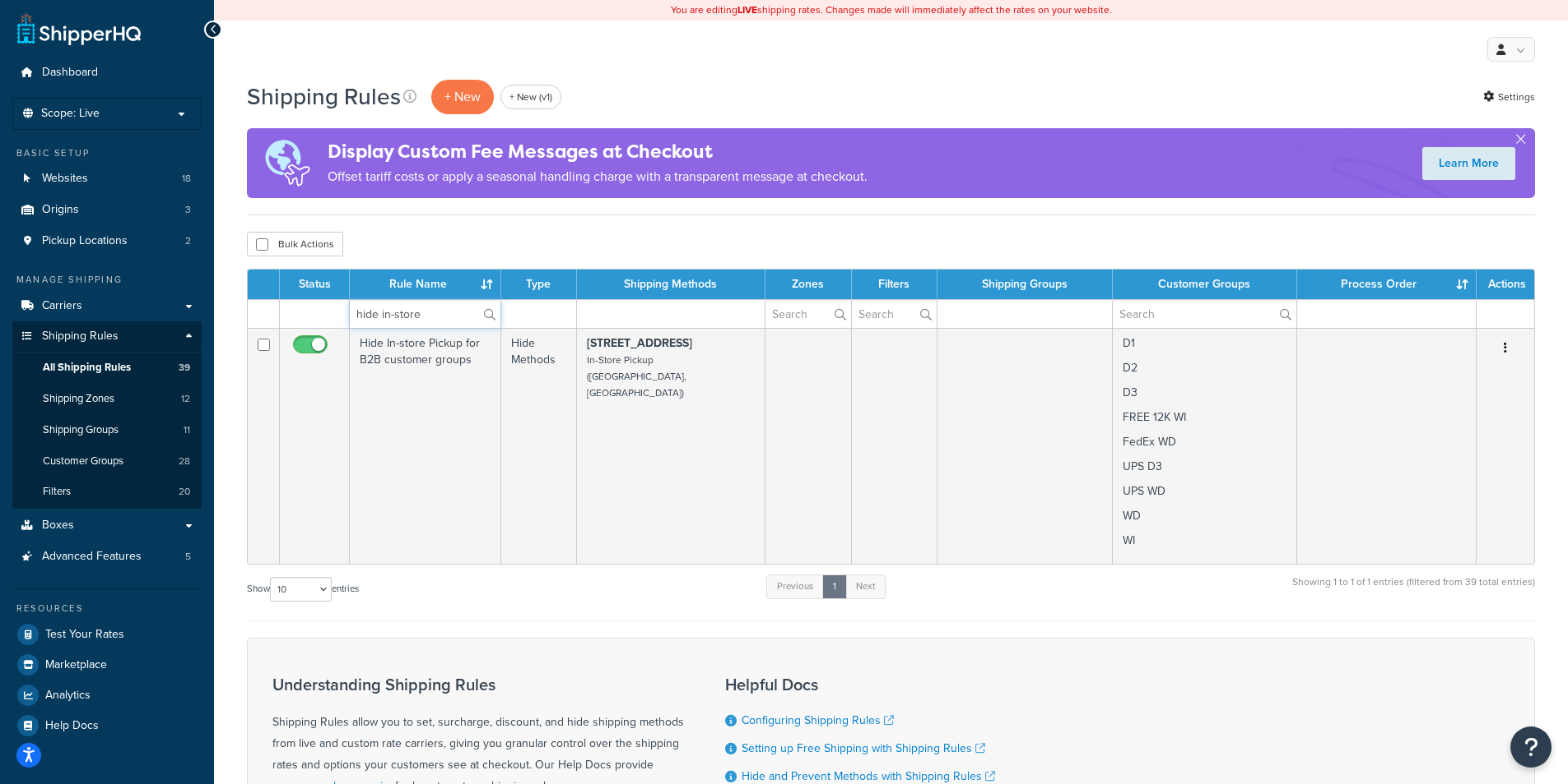
click at [434, 316] on input "hide in-store" at bounding box center [425, 314] width 150 height 28
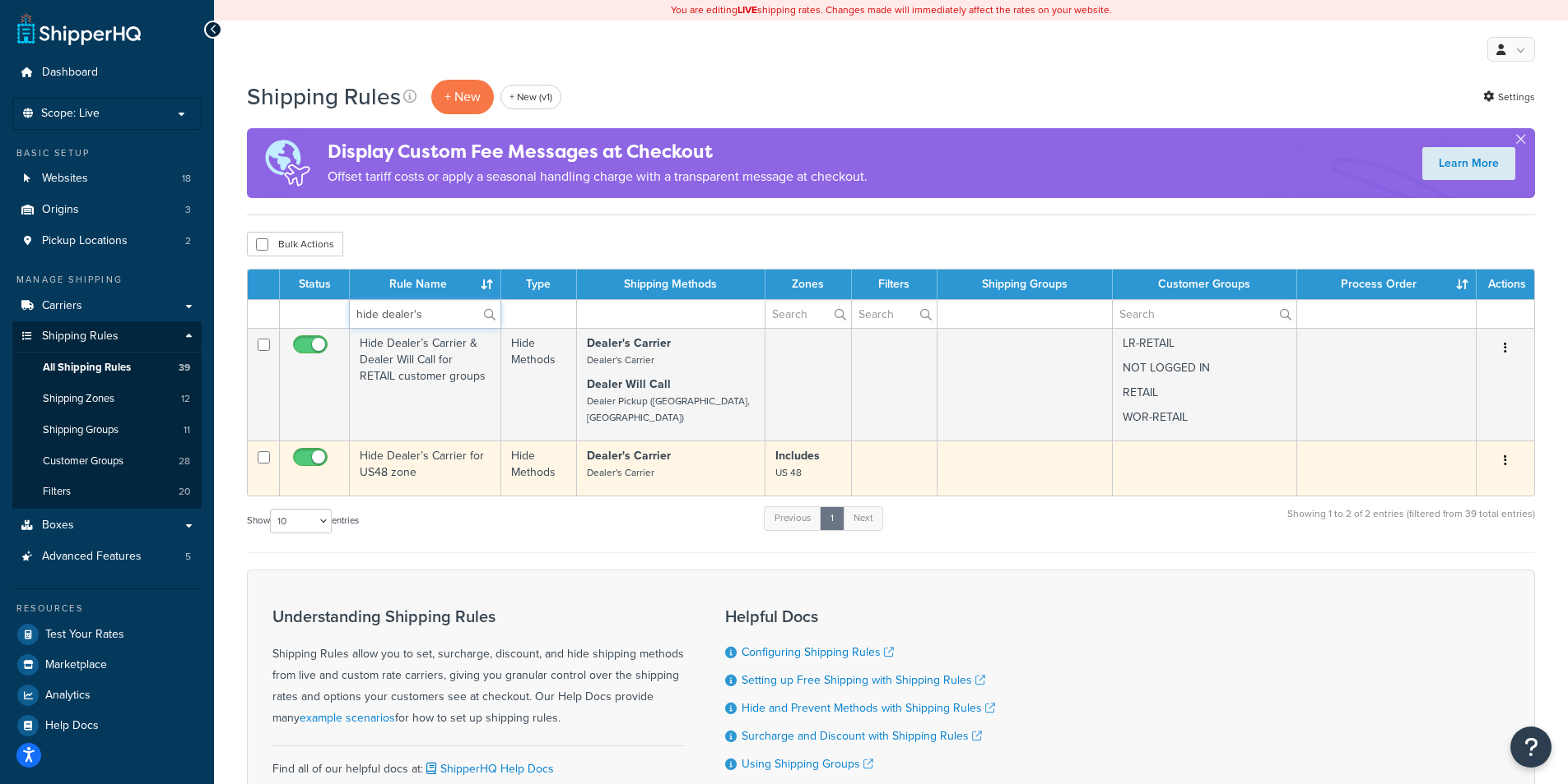
type input "hide dealer's"
drag, startPoint x: 404, startPoint y: 467, endPoint x: 440, endPoint y: 465, distance: 36.1
click at [404, 467] on td "Hide Dealer’s Carrier for US48 zone" at bounding box center [426, 468] width 151 height 55
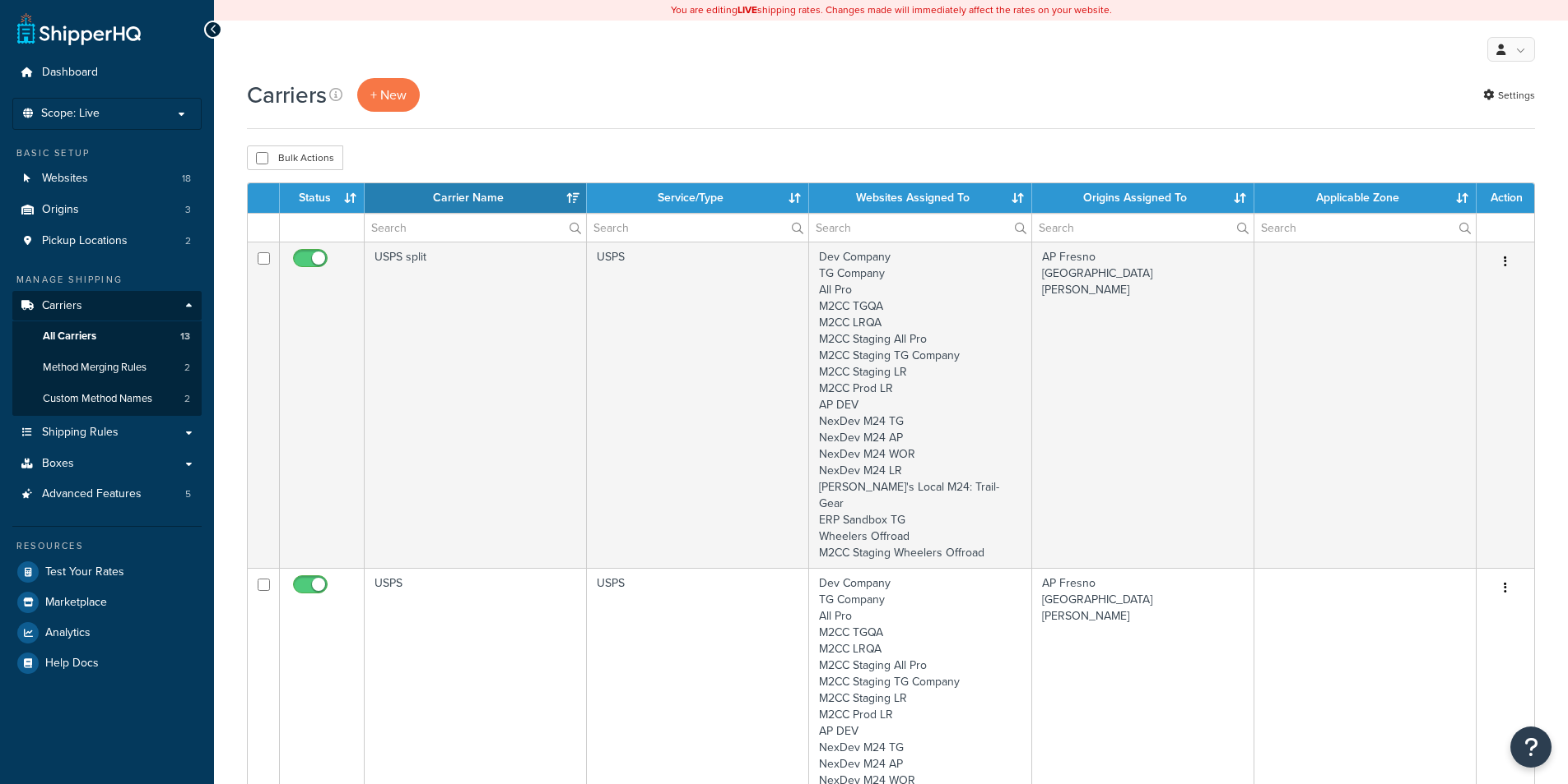
select select "15"
click at [389, 235] on input "text" at bounding box center [475, 228] width 222 height 28
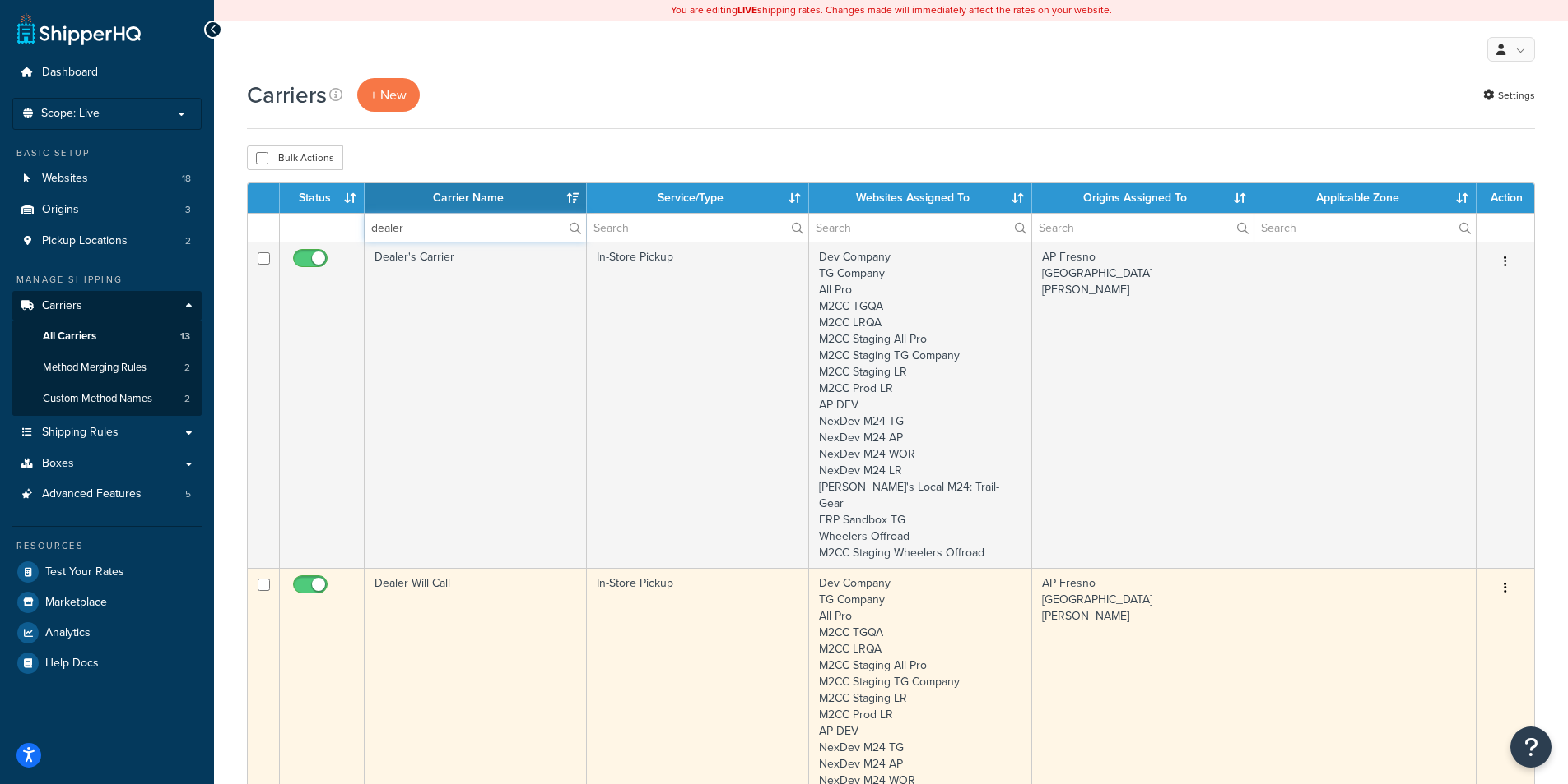
type input "dealer"
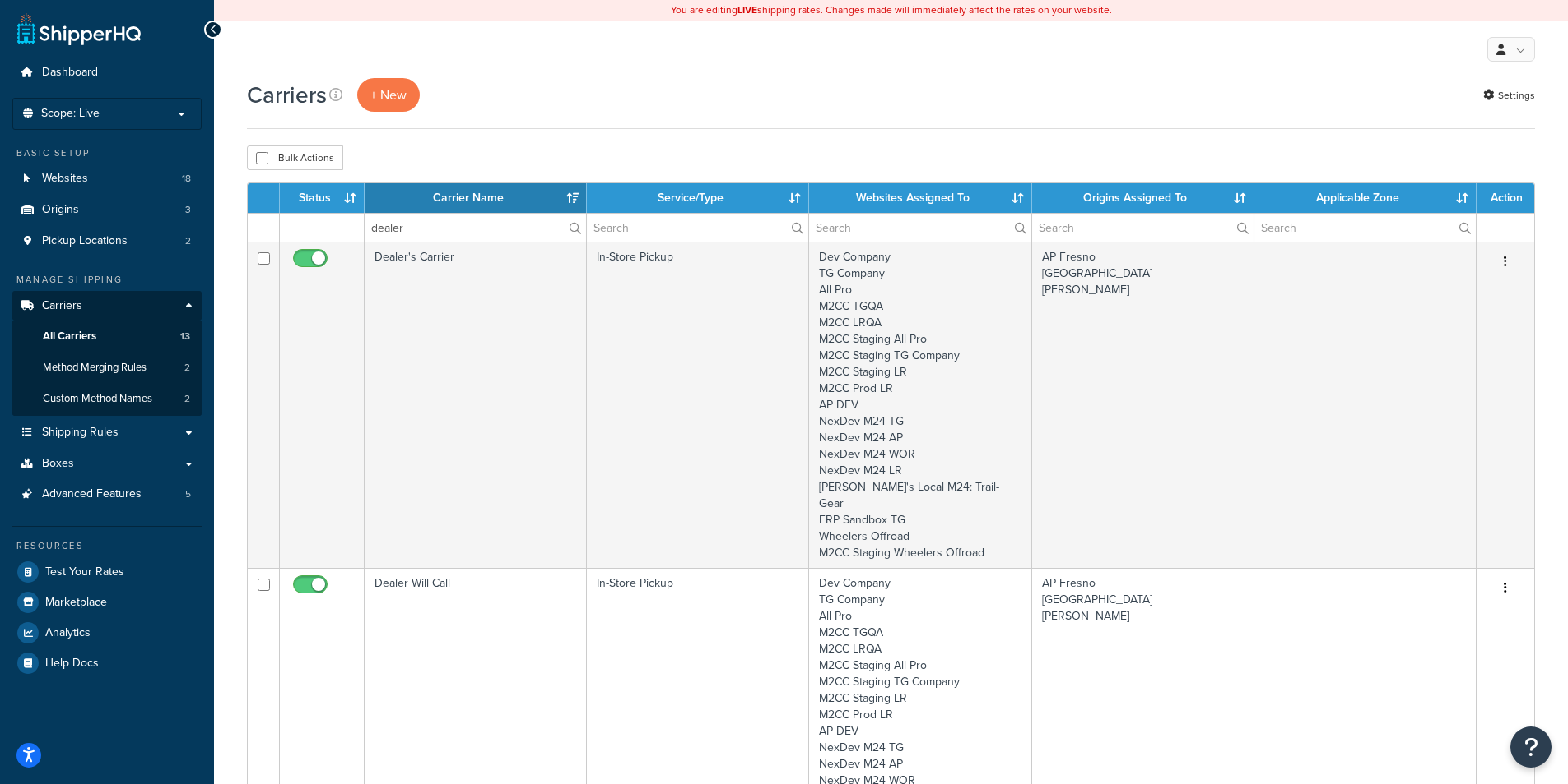
click at [439, 597] on td "Dealer Will Call" at bounding box center [475, 731] width 222 height 327
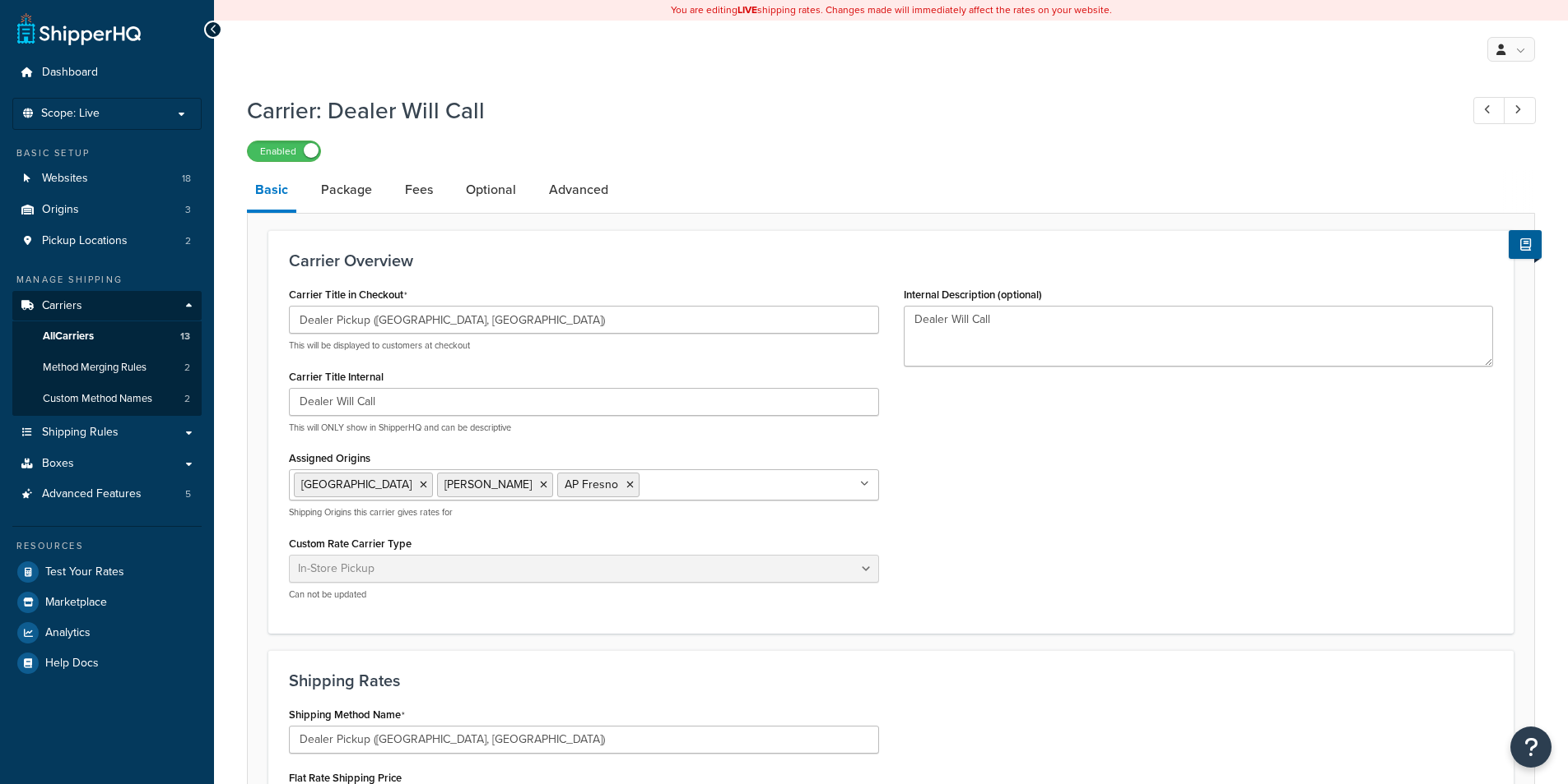
select select "pickup"
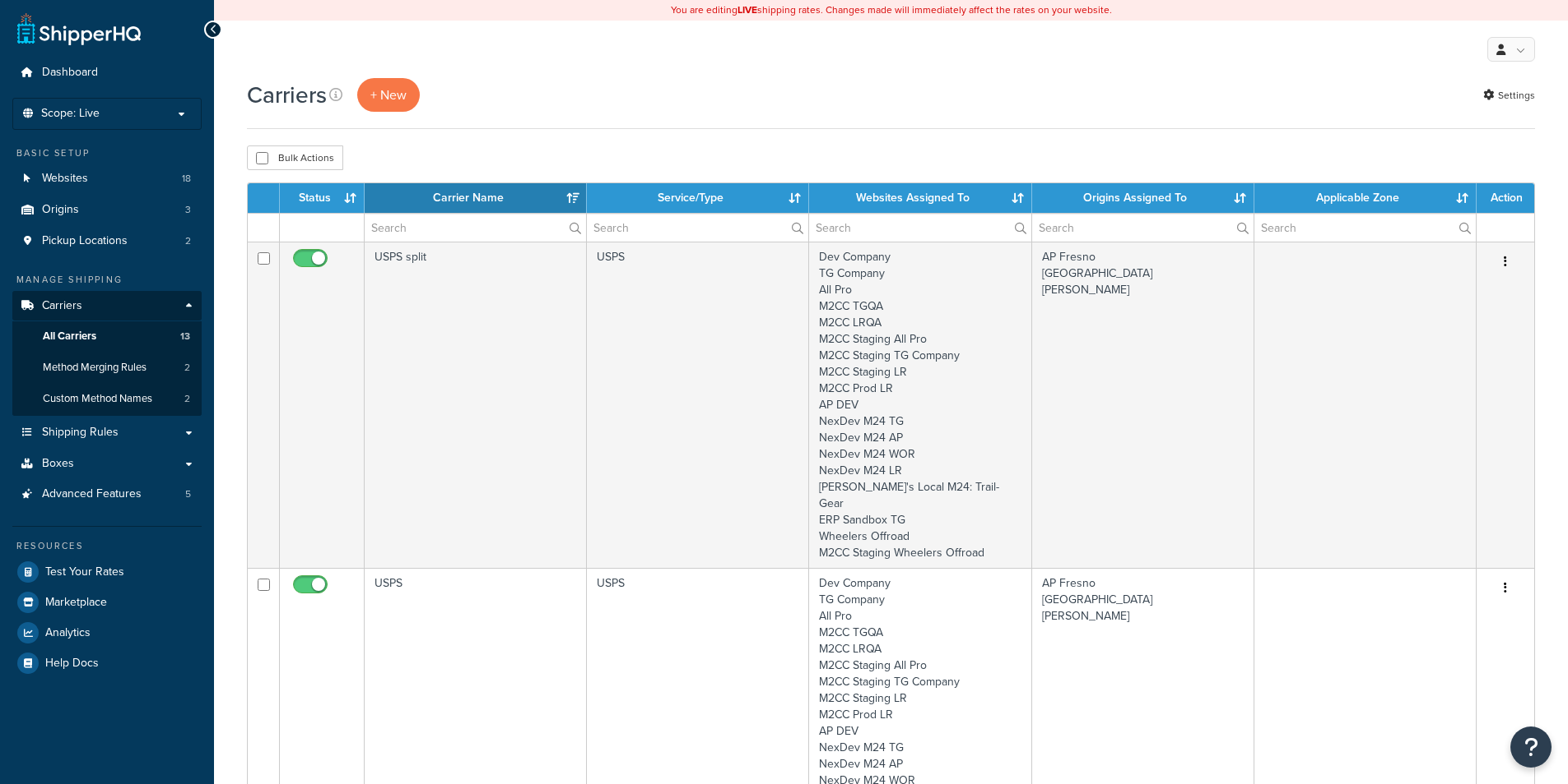
select select "15"
click at [453, 236] on input "text" at bounding box center [475, 228] width 222 height 28
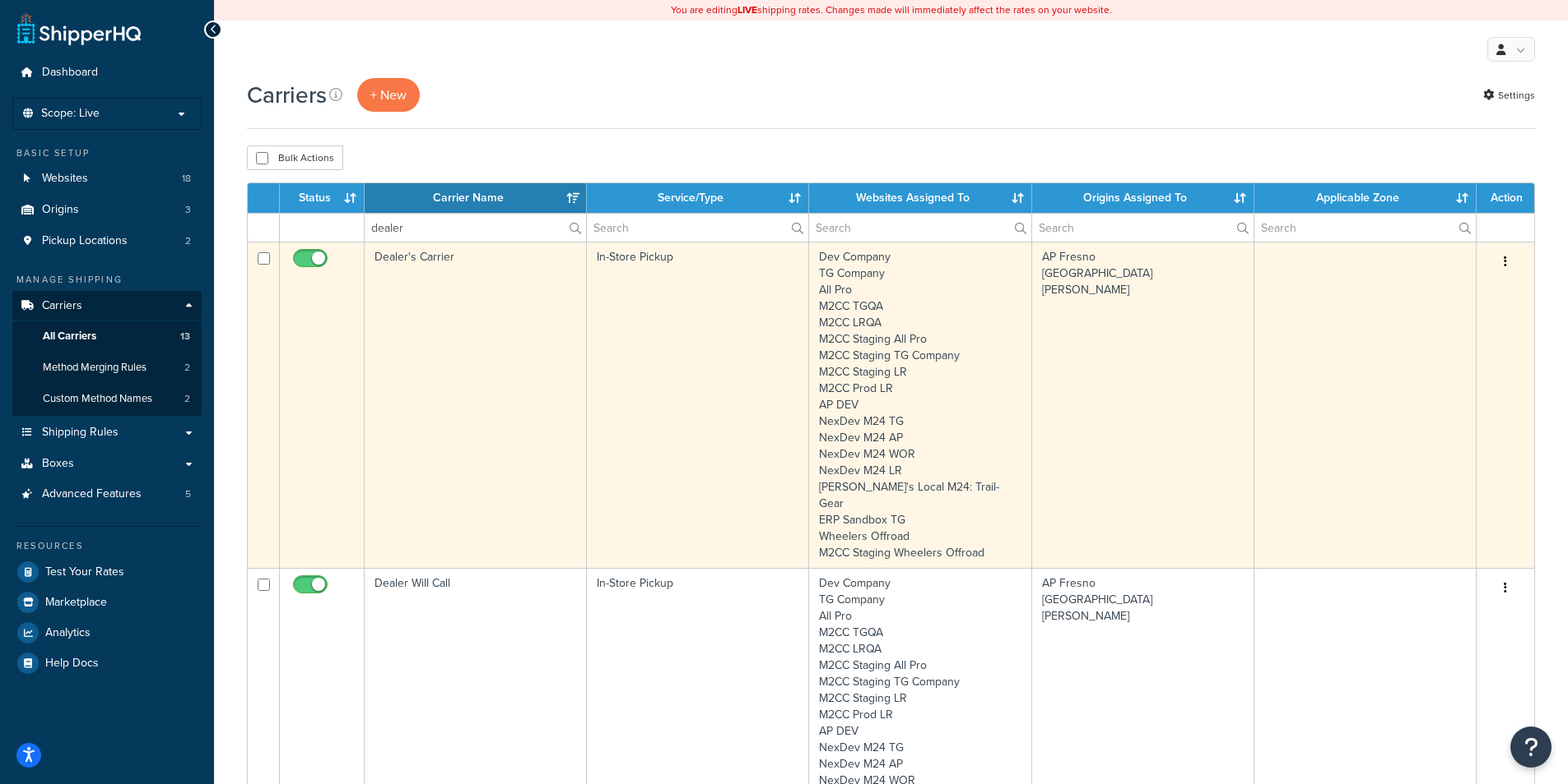
type input "dealer"
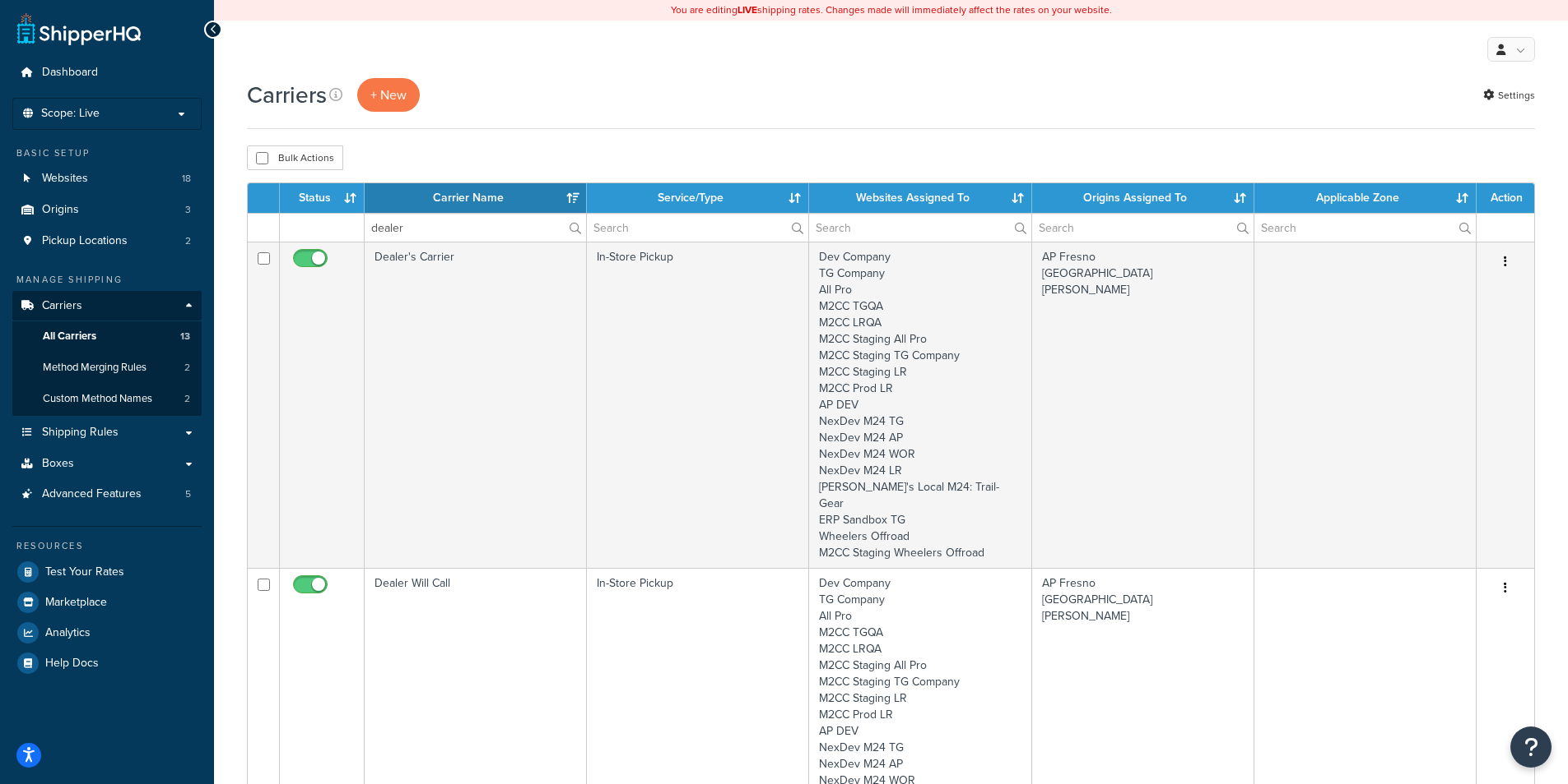
click at [396, 369] on td "Dealer's Carrier" at bounding box center [475, 404] width 222 height 327
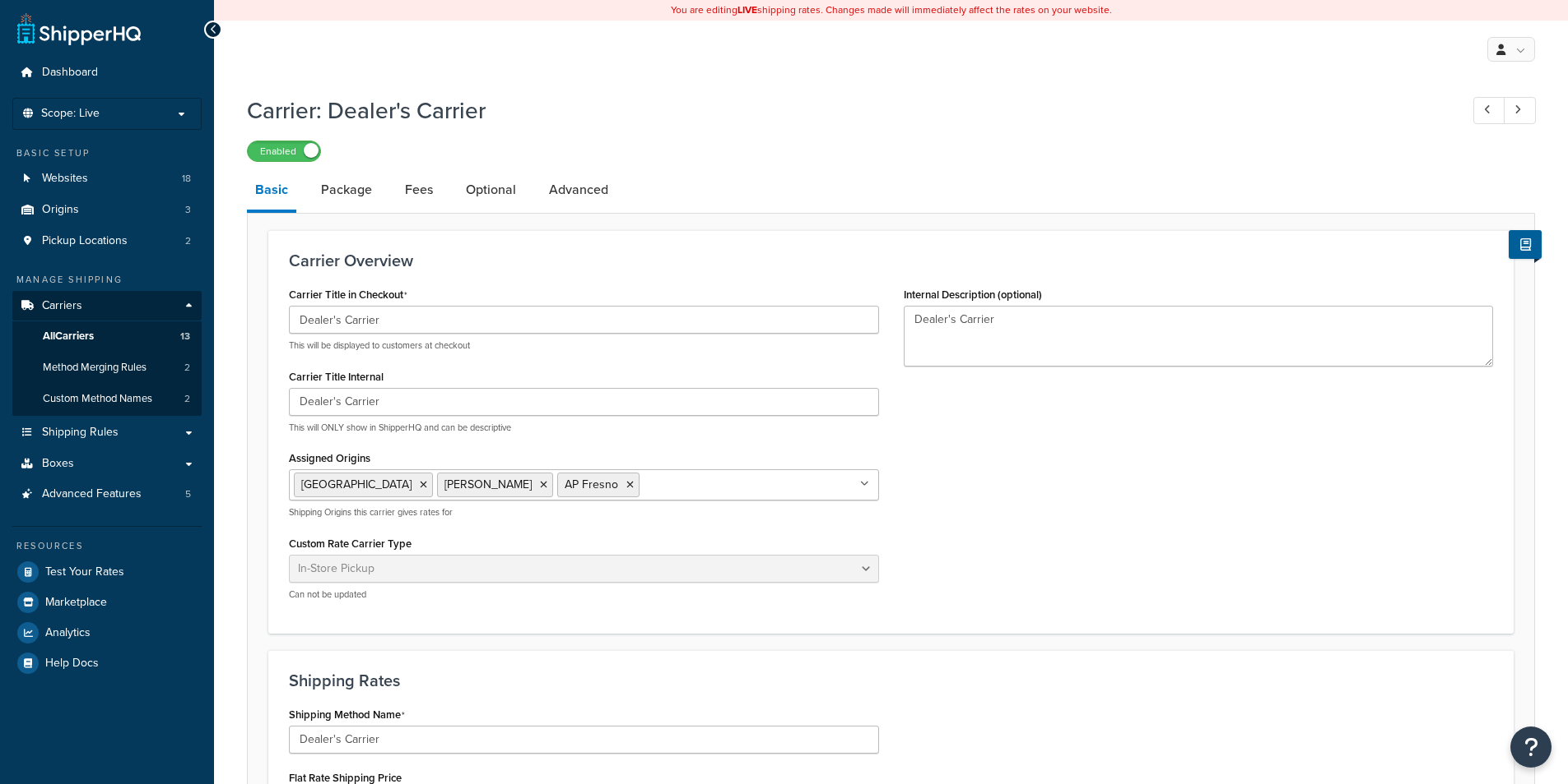
select select "pickup"
click at [81, 327] on link "All Carriers 13" at bounding box center [106, 337] width 189 height 31
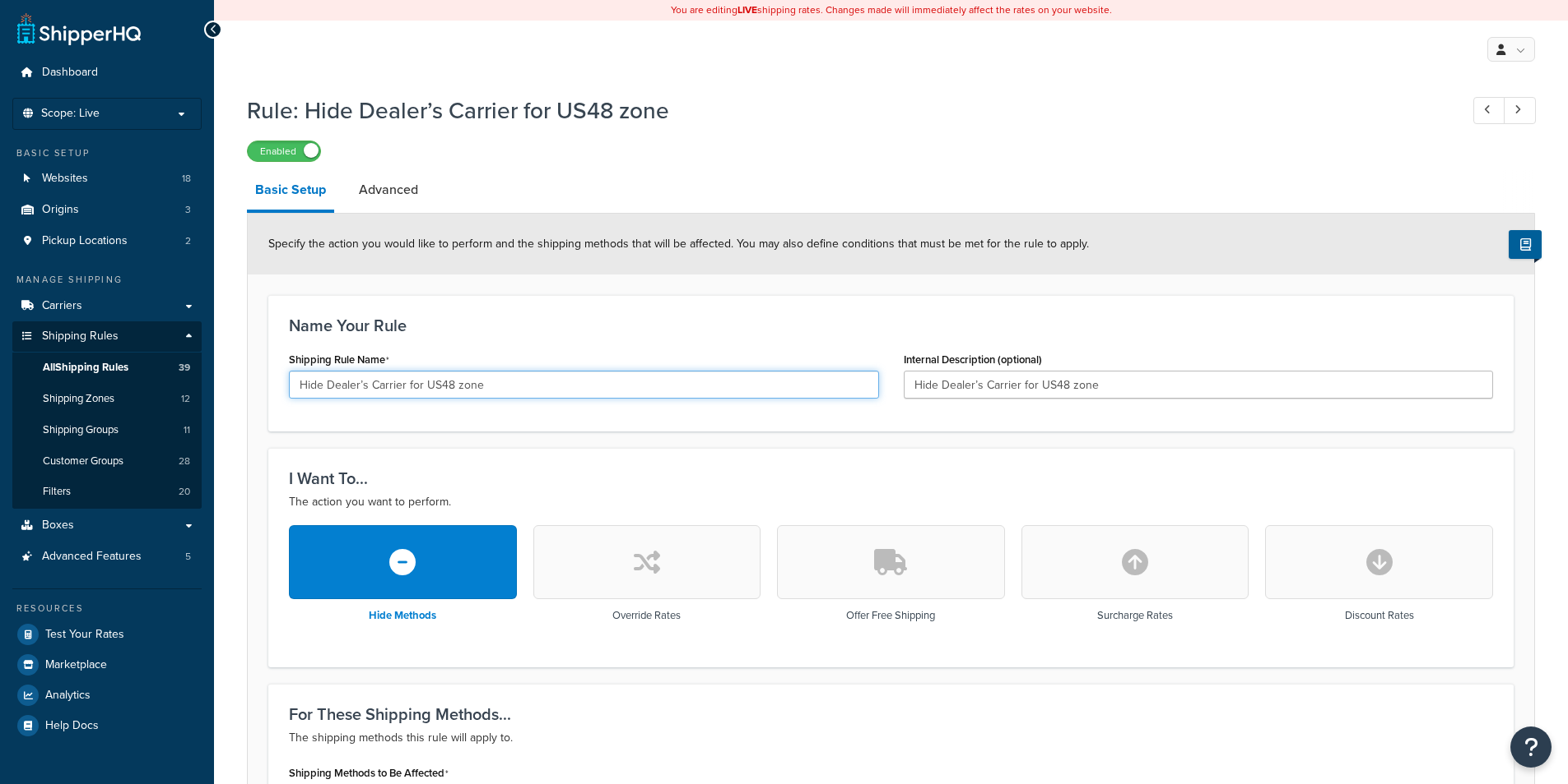
click at [508, 389] on input "Hide Dealer’s Carrier for US48 zone" at bounding box center [583, 385] width 590 height 28
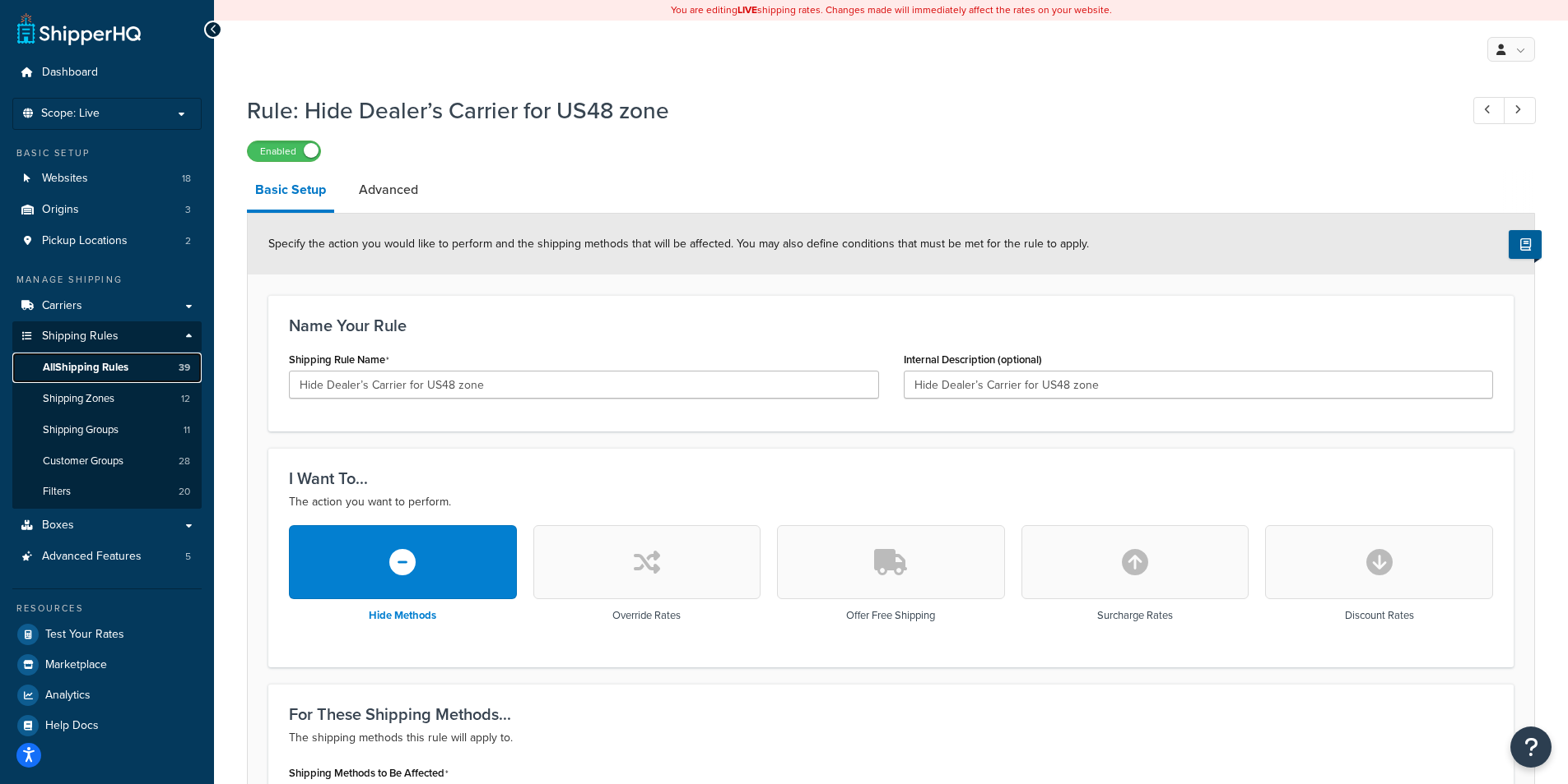
click at [113, 370] on span "All Shipping Rules" at bounding box center [86, 368] width 86 height 14
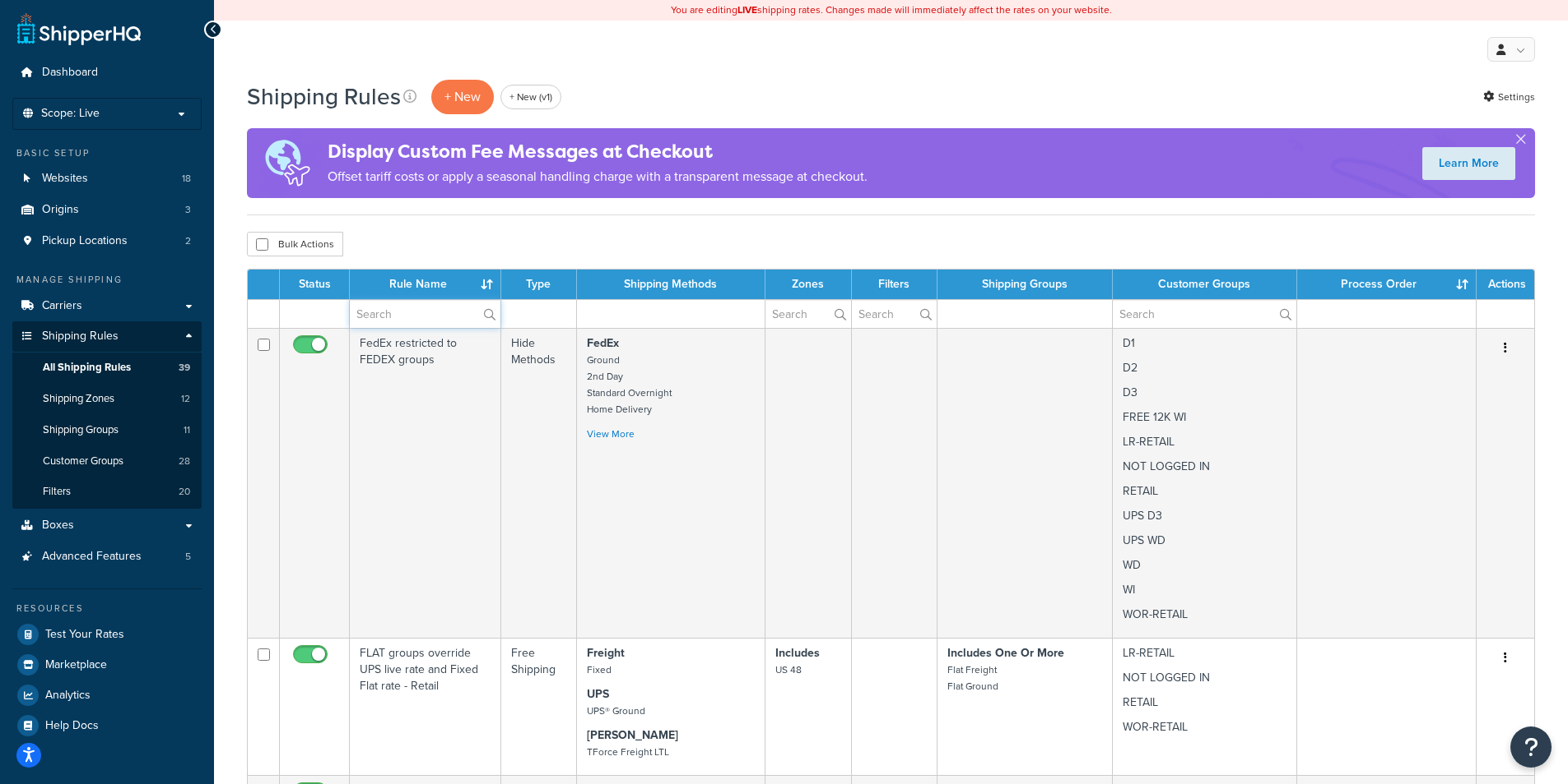
click at [415, 311] on input "text" at bounding box center [425, 314] width 150 height 28
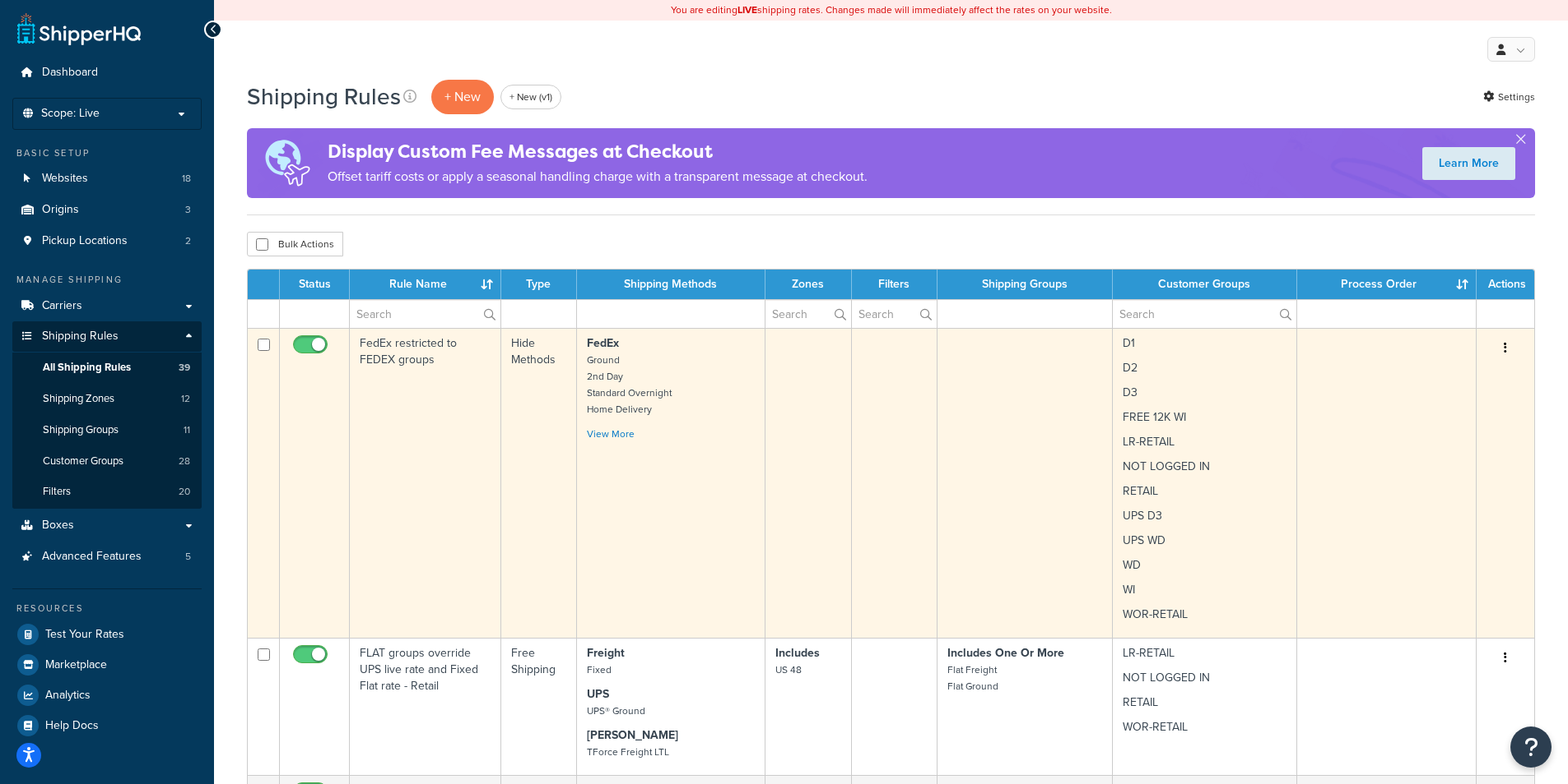
click at [400, 433] on td "FedEx restricted to FEDEX groups" at bounding box center [426, 483] width 151 height 310
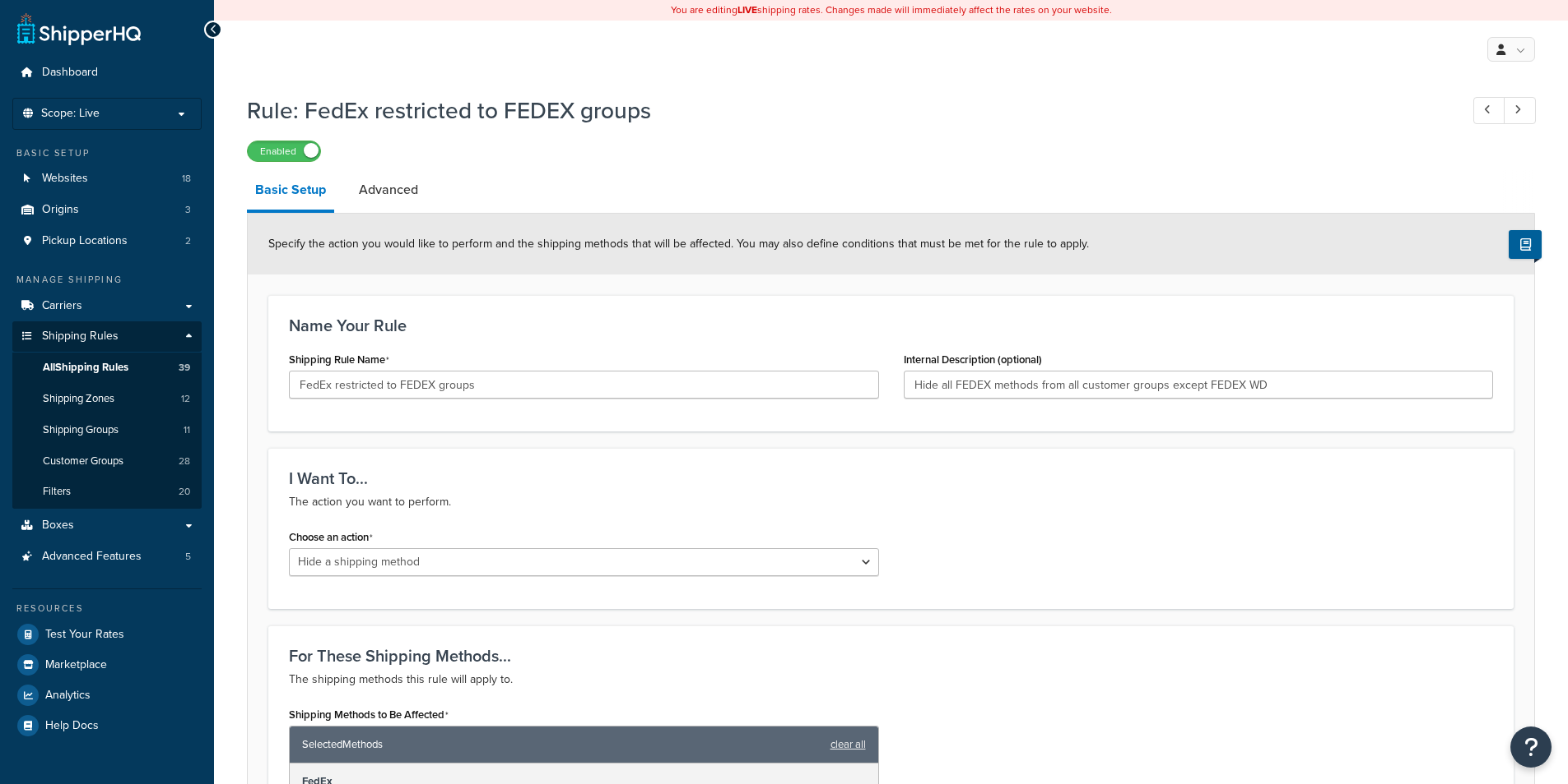
select select "HIDE"
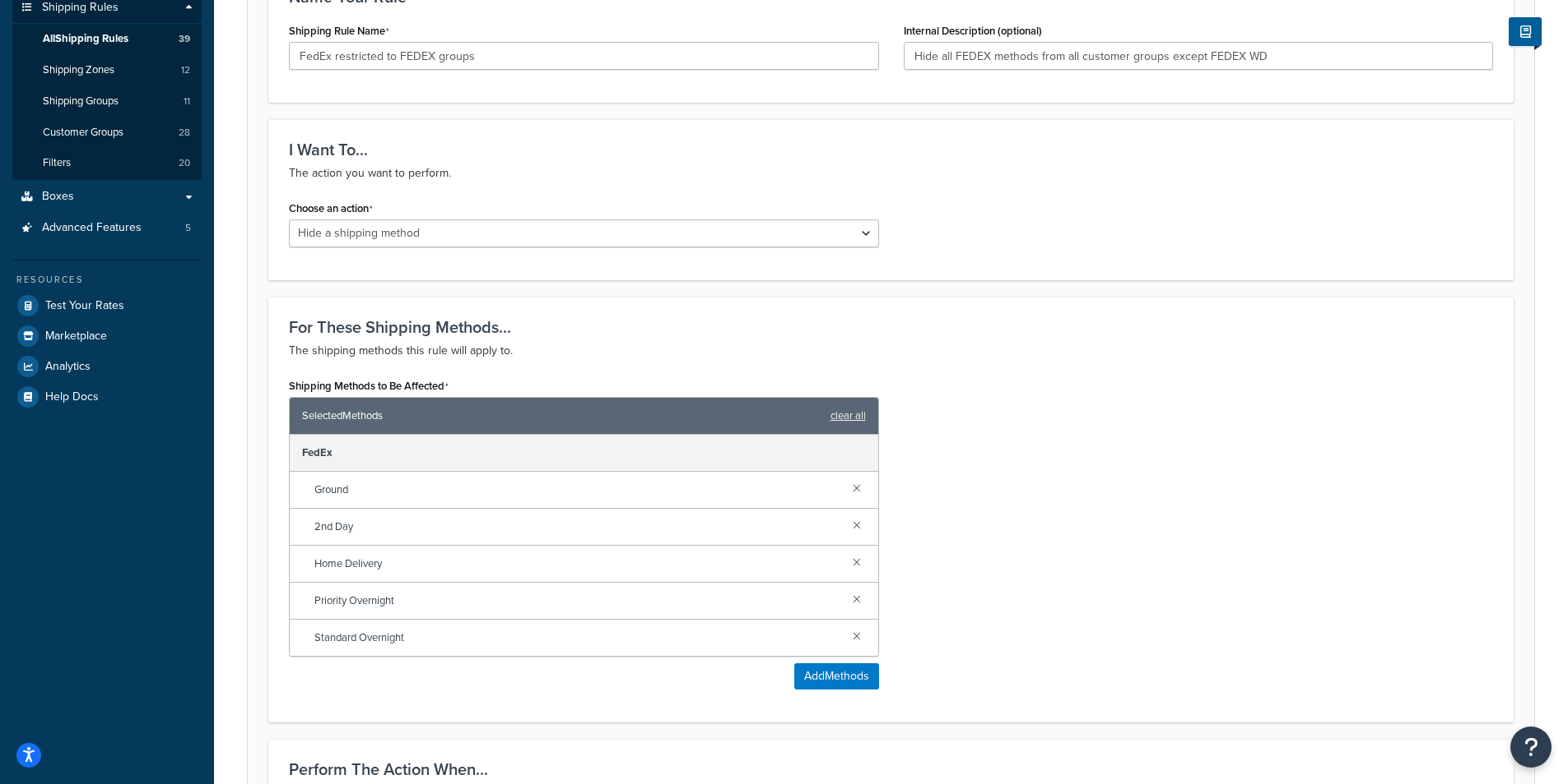
scroll to position [171, 0]
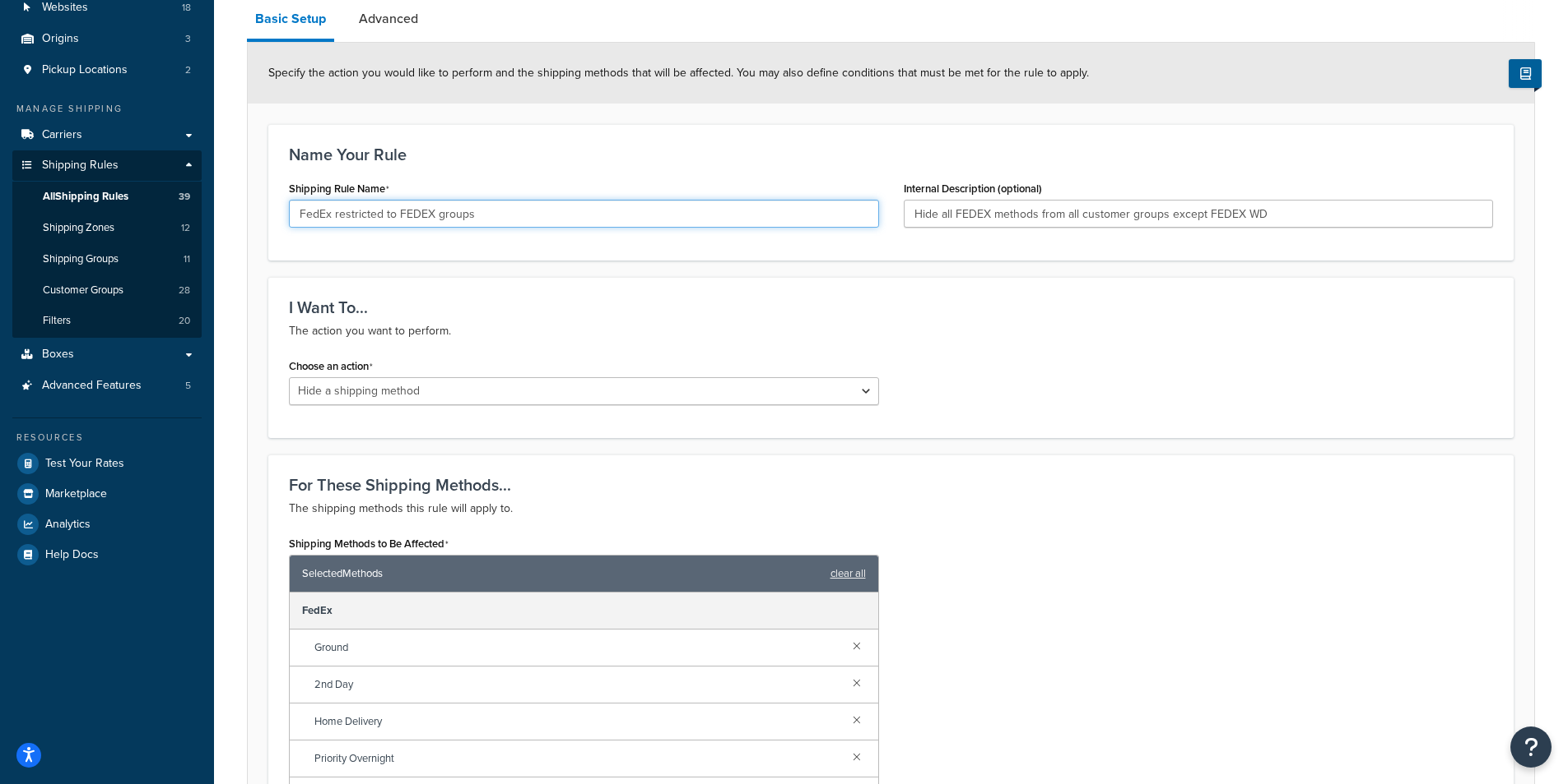
click at [509, 211] on input "FedEx restricted to FEDEX groups" at bounding box center [583, 214] width 590 height 28
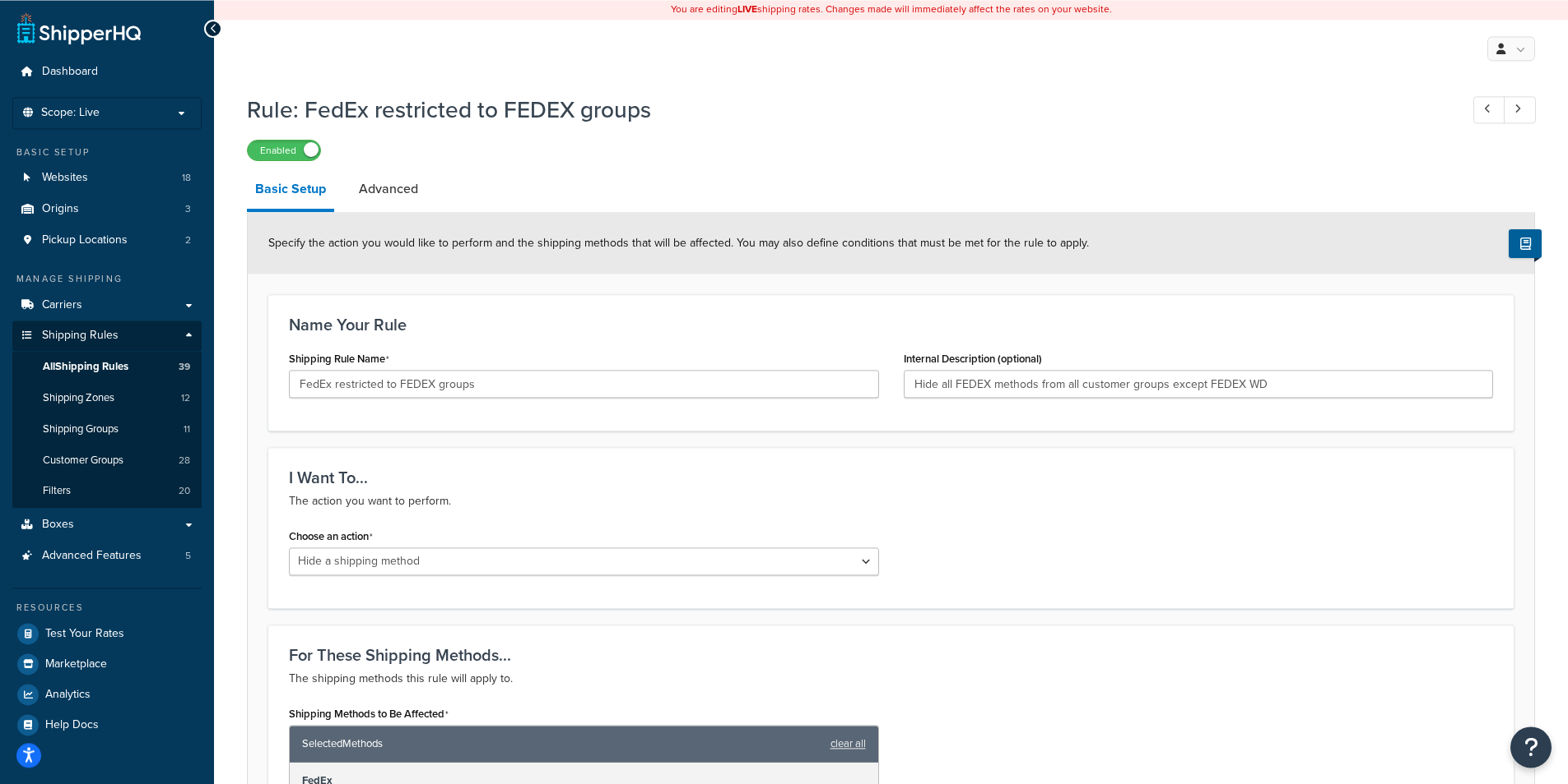
scroll to position [0, 0]
click at [99, 370] on span "All Shipping Rules" at bounding box center [86, 368] width 86 height 14
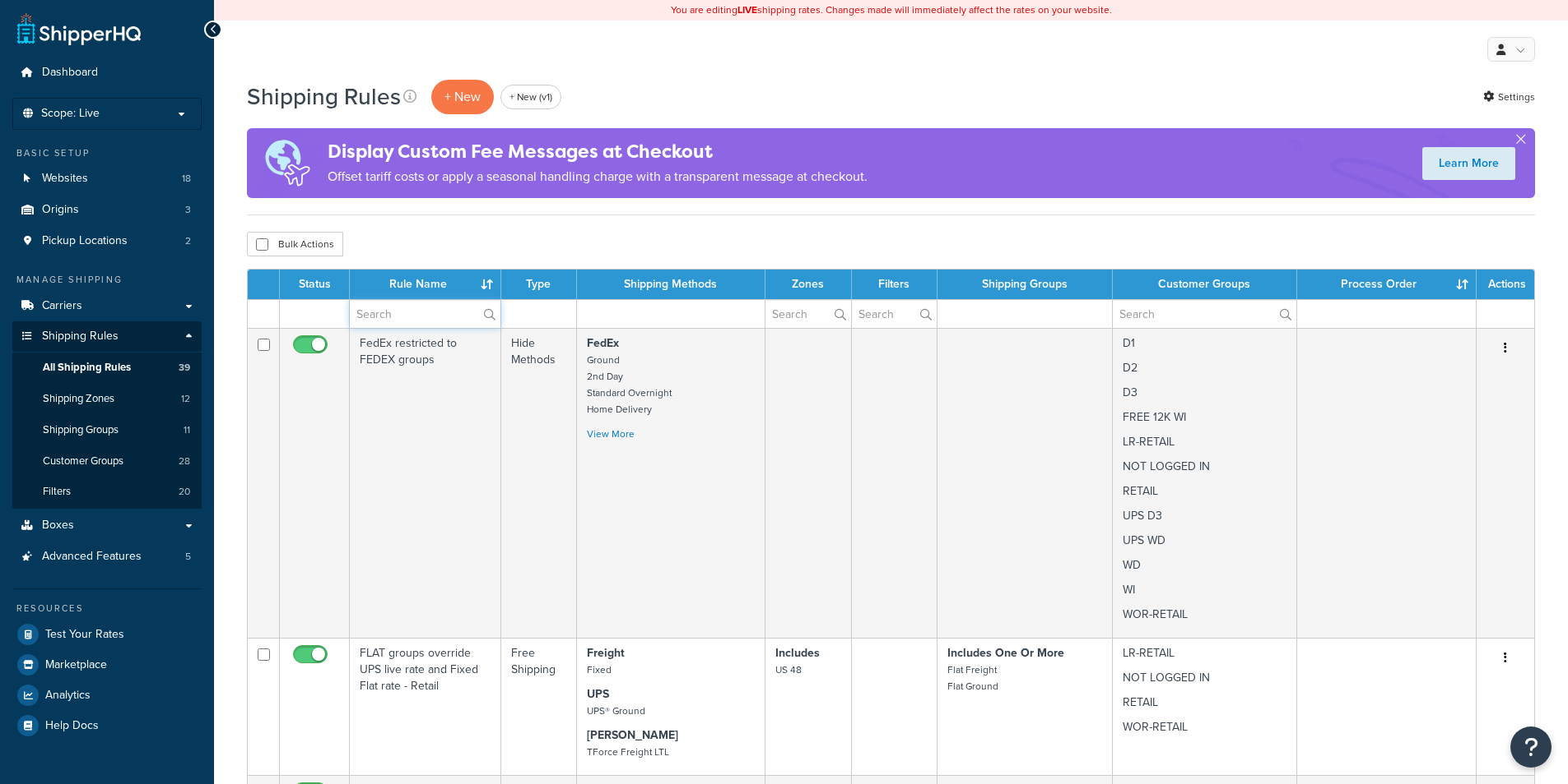
click at [428, 317] on input "text" at bounding box center [425, 314] width 150 height 28
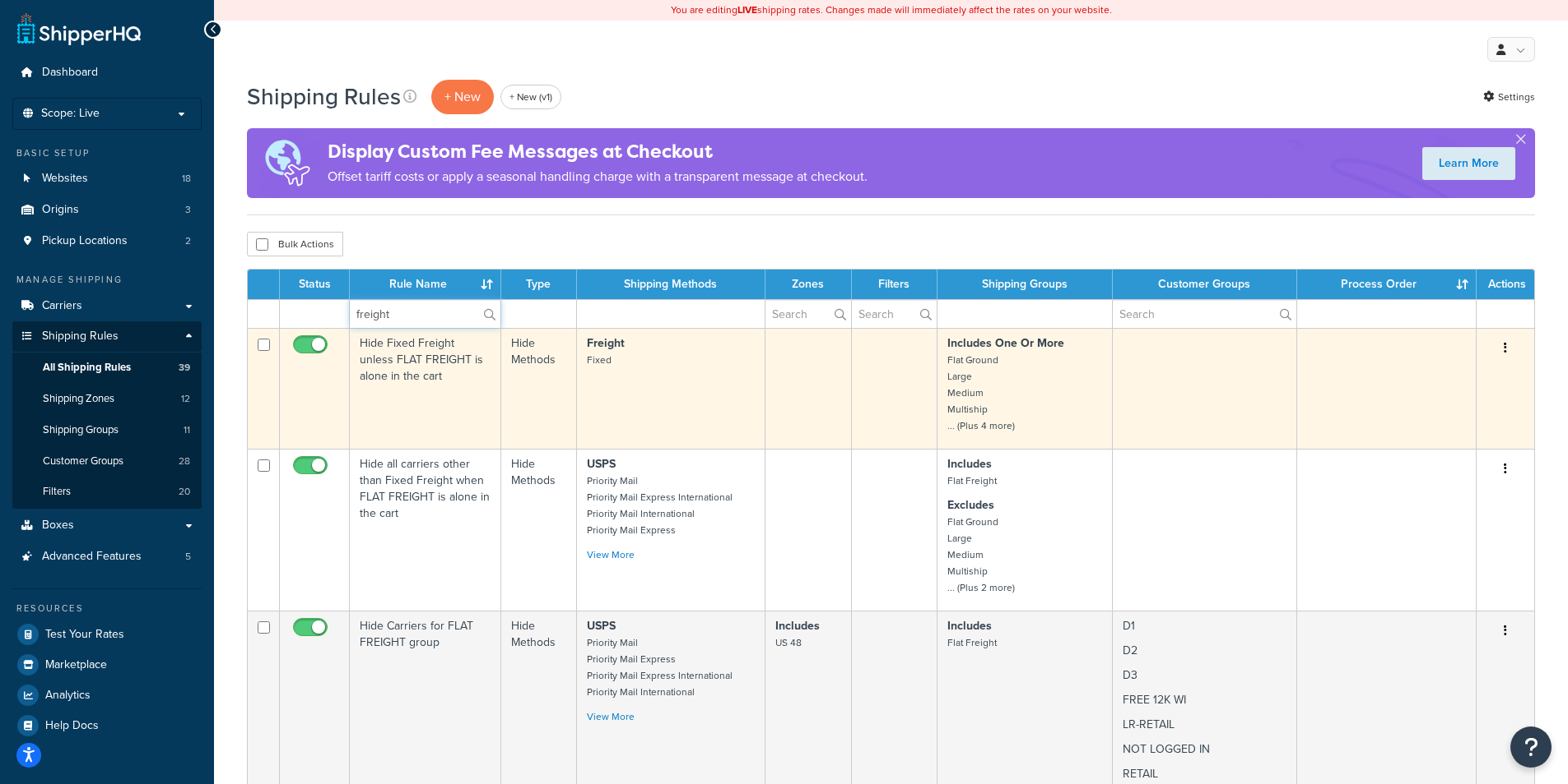
type input "freight"
click at [402, 366] on td "Hide Fixed Freight unless FLAT FREIGHT is alone in the cart" at bounding box center [426, 389] width 151 height 121
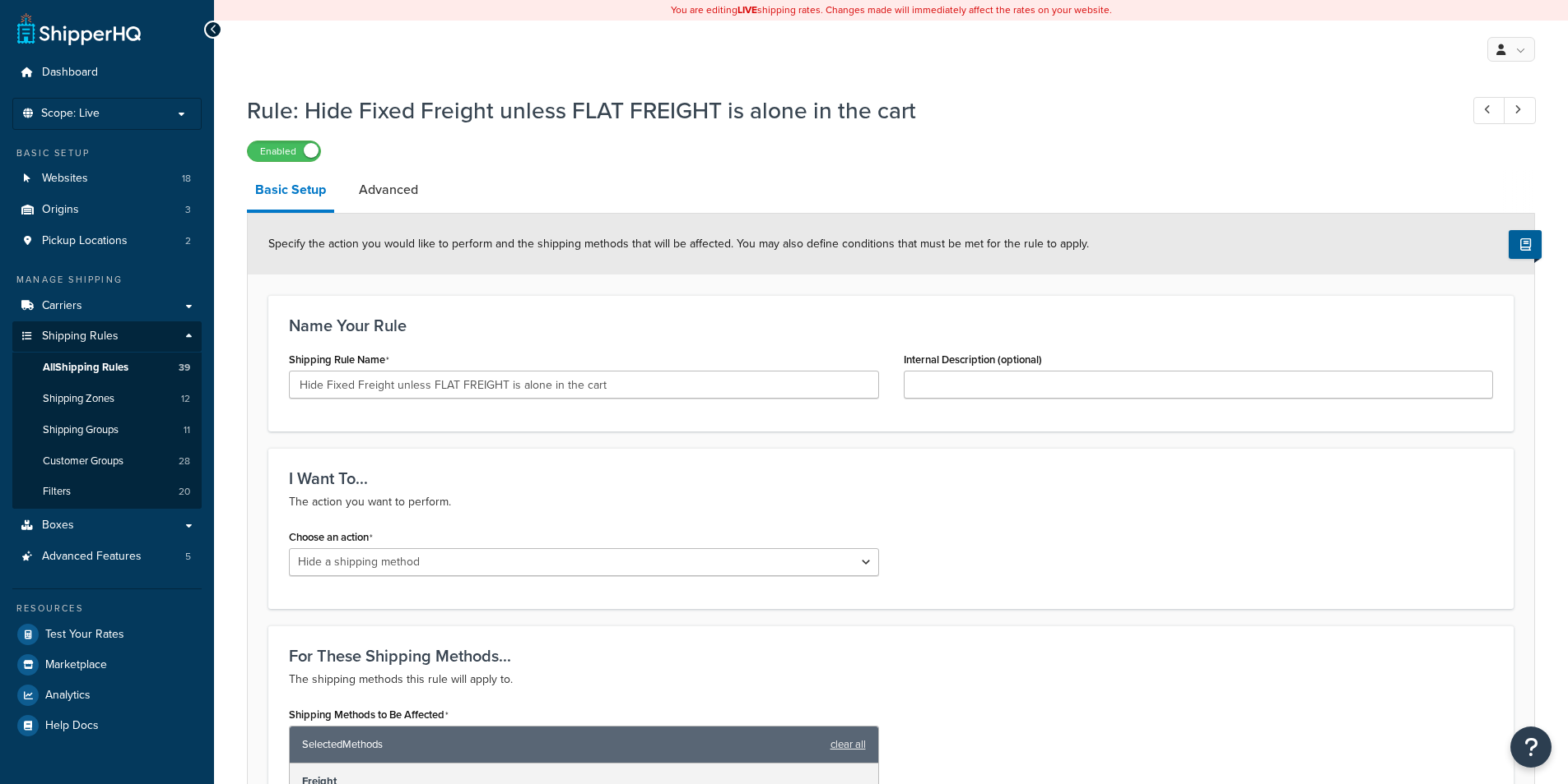
select select "HIDE"
click at [590, 394] on input "Hide Fixed Freight unless FLAT FREIGHT is alone in the cart" at bounding box center [583, 385] width 590 height 28
click at [123, 369] on span "All Shipping Rules" at bounding box center [86, 368] width 86 height 14
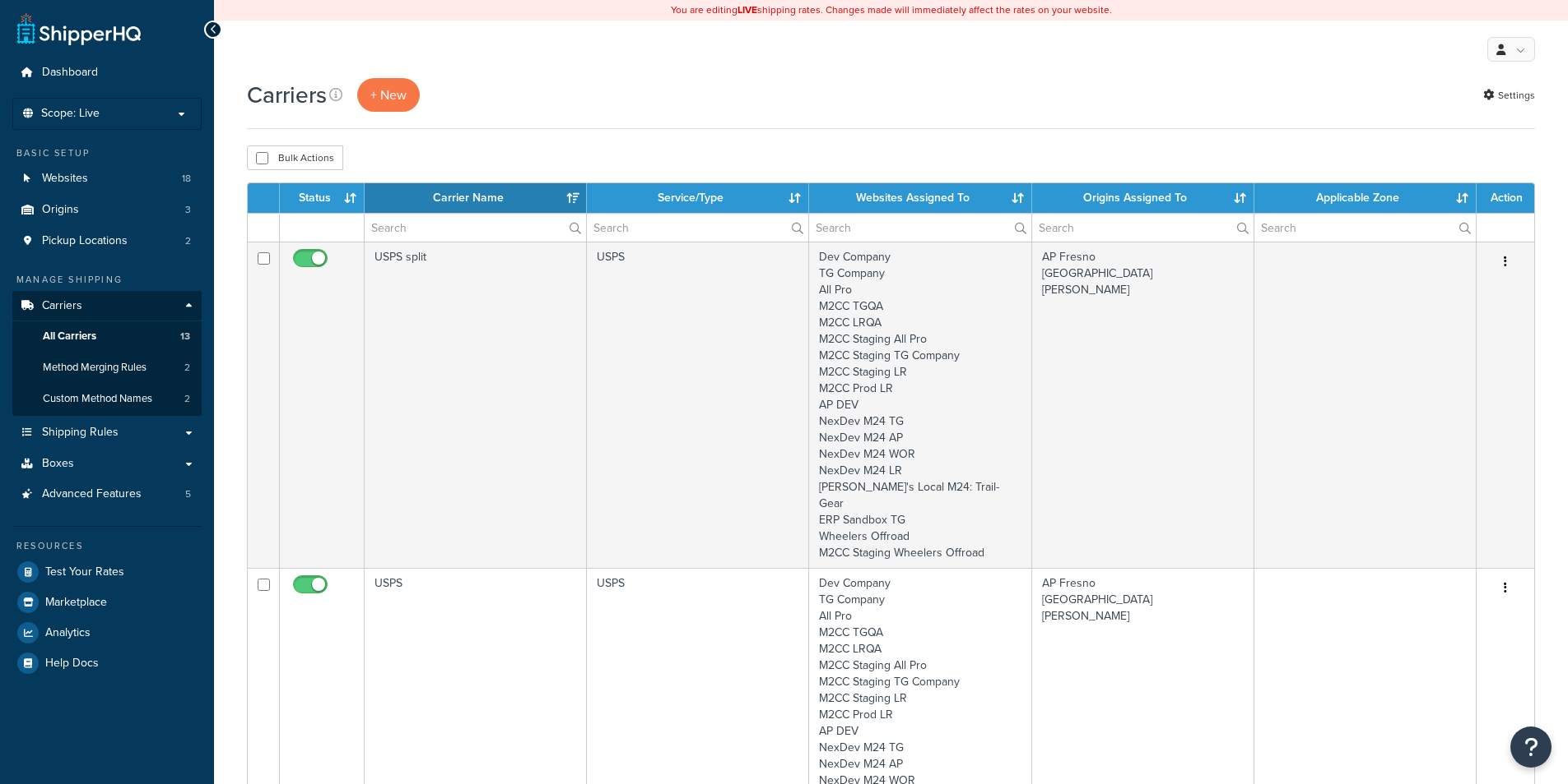
select select "15"
click at [404, 232] on input "text" at bounding box center [475, 228] width 222 height 28
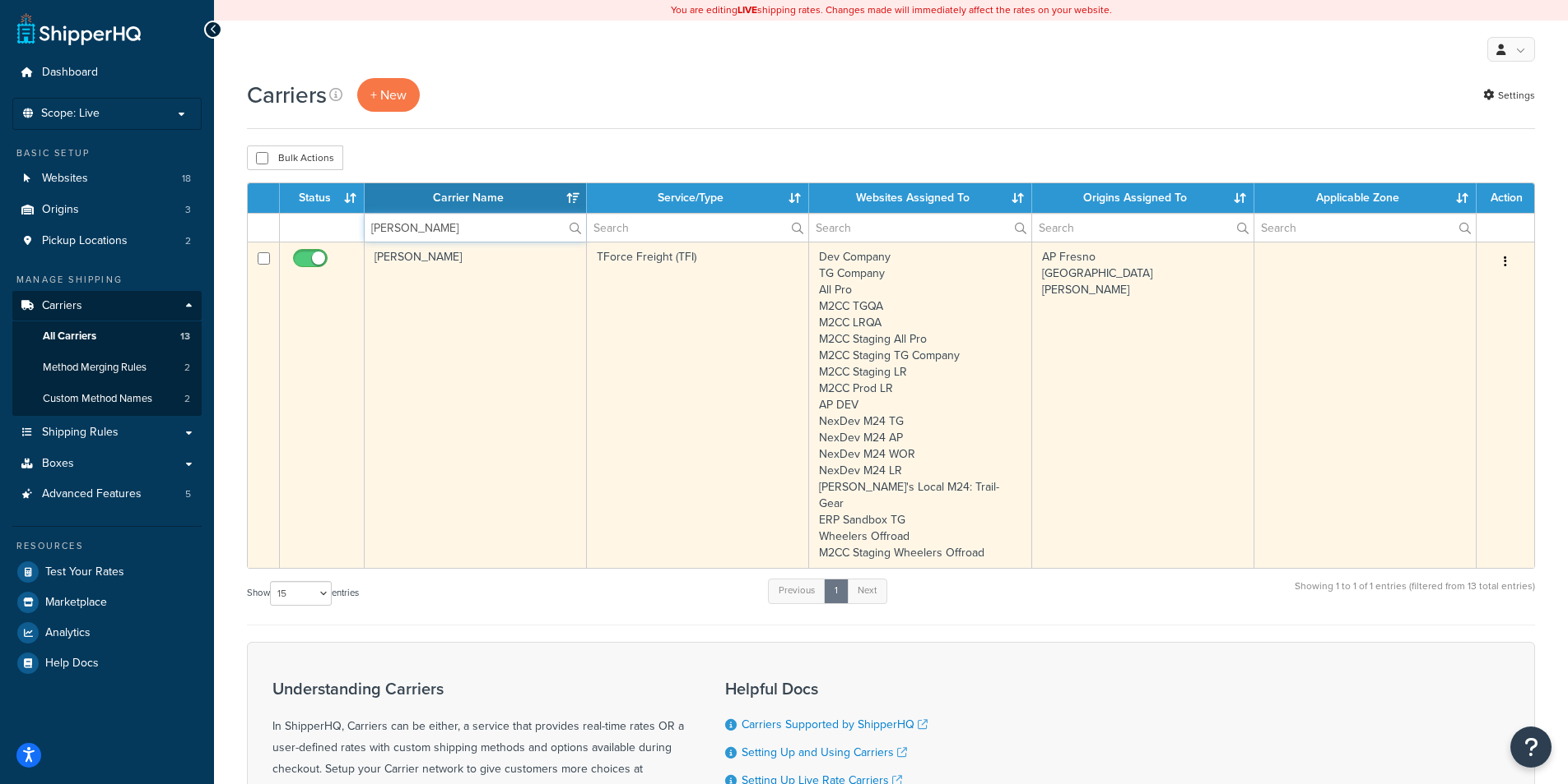
type input "jacob"
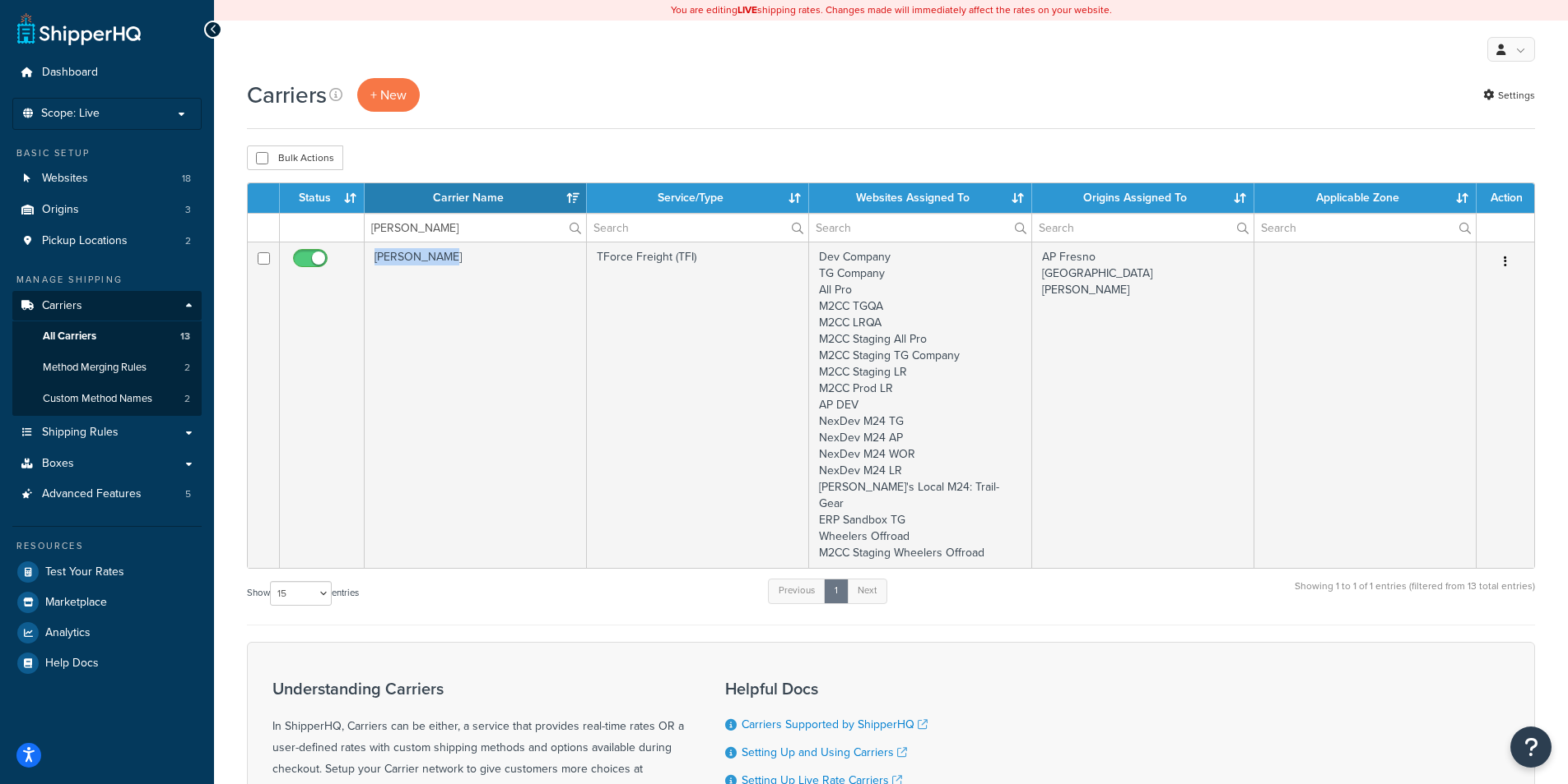
click at [413, 273] on td "[PERSON_NAME]" at bounding box center [475, 404] width 222 height 327
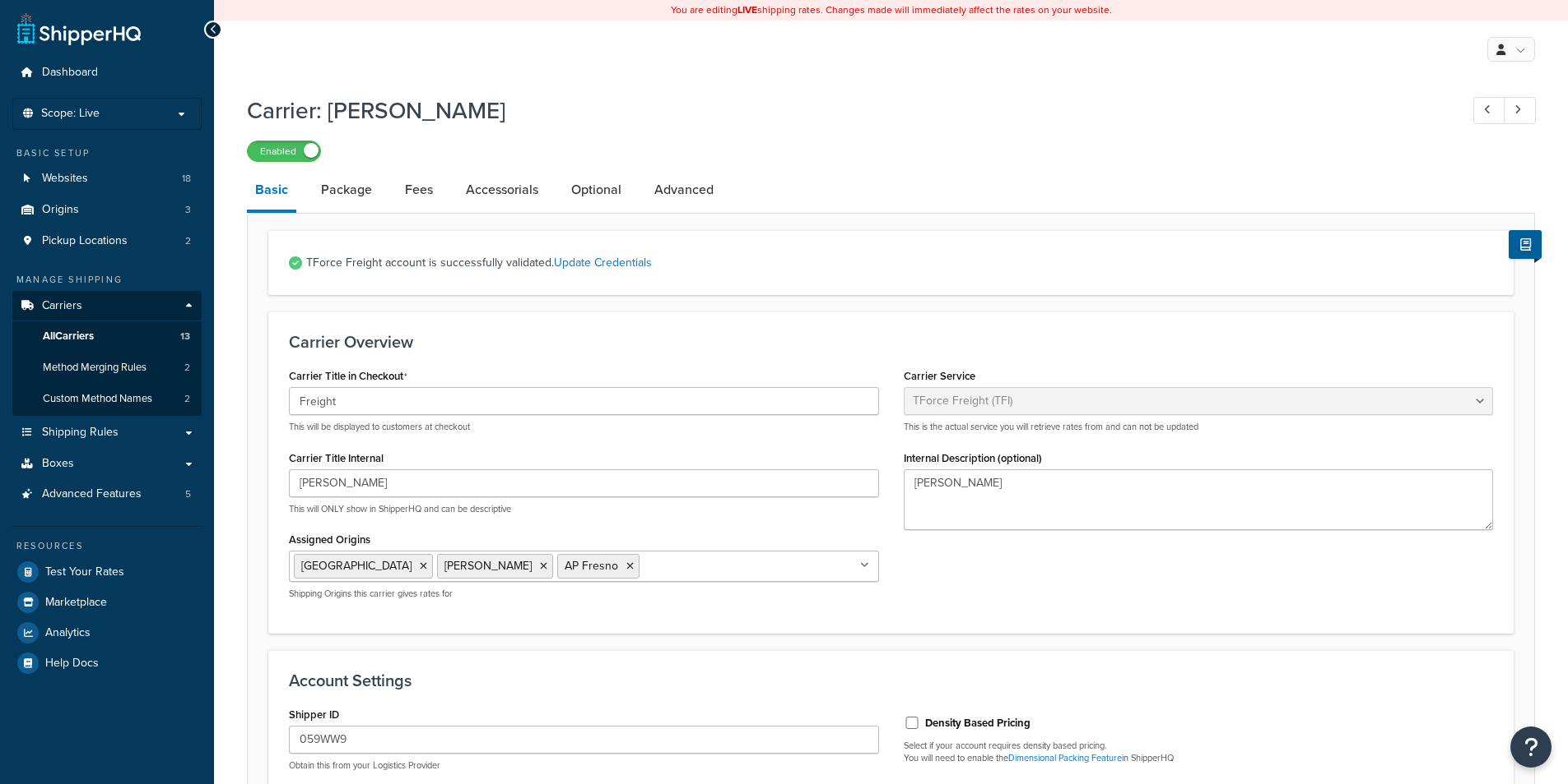
select select "upsFreight"
click at [356, 194] on link "Package" at bounding box center [346, 190] width 68 height 40
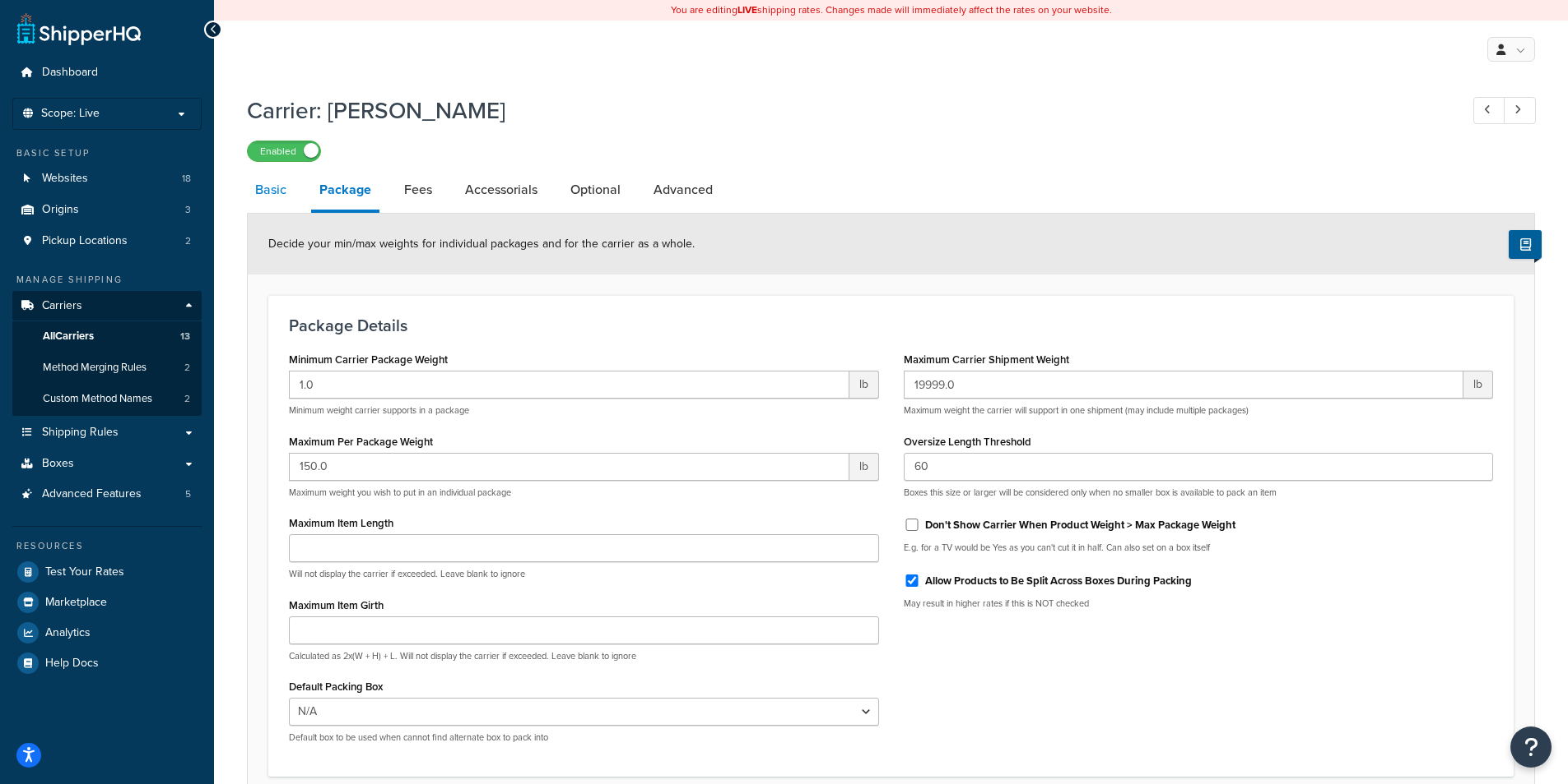
click at [274, 197] on link "Basic" at bounding box center [270, 190] width 48 height 40
select select "upsFreight"
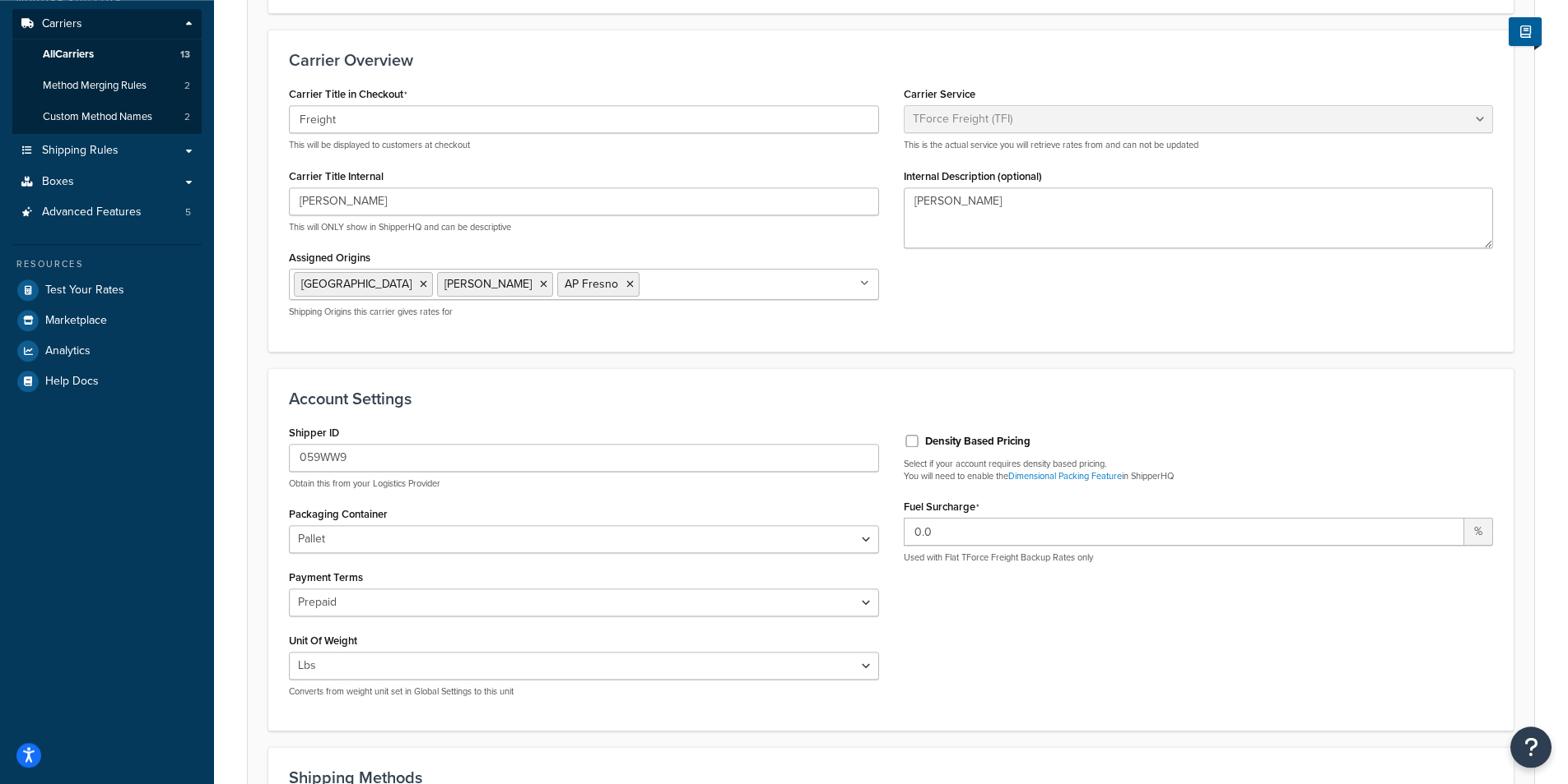
scroll to position [53, 0]
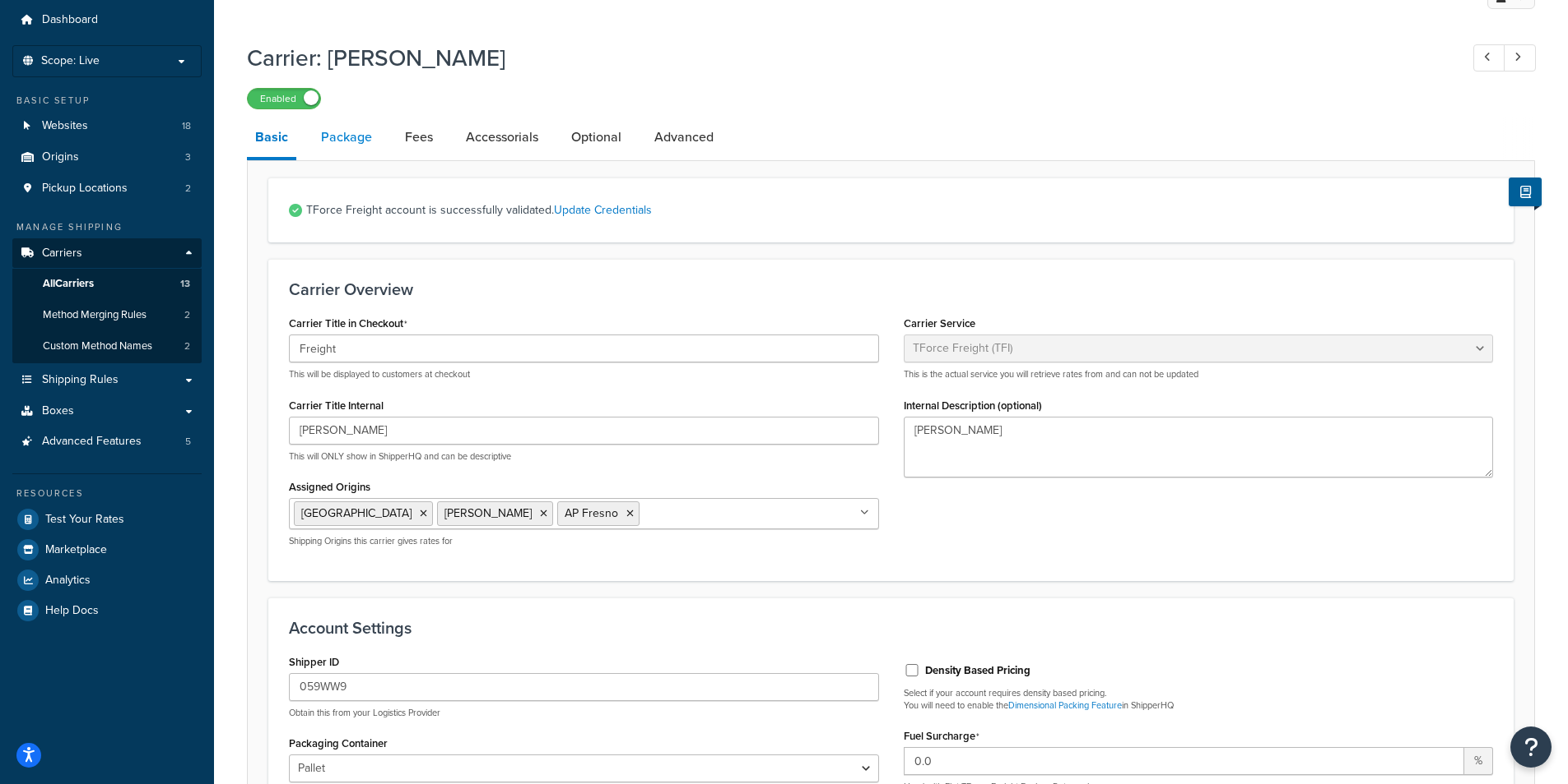
click at [353, 141] on link "Package" at bounding box center [346, 137] width 68 height 40
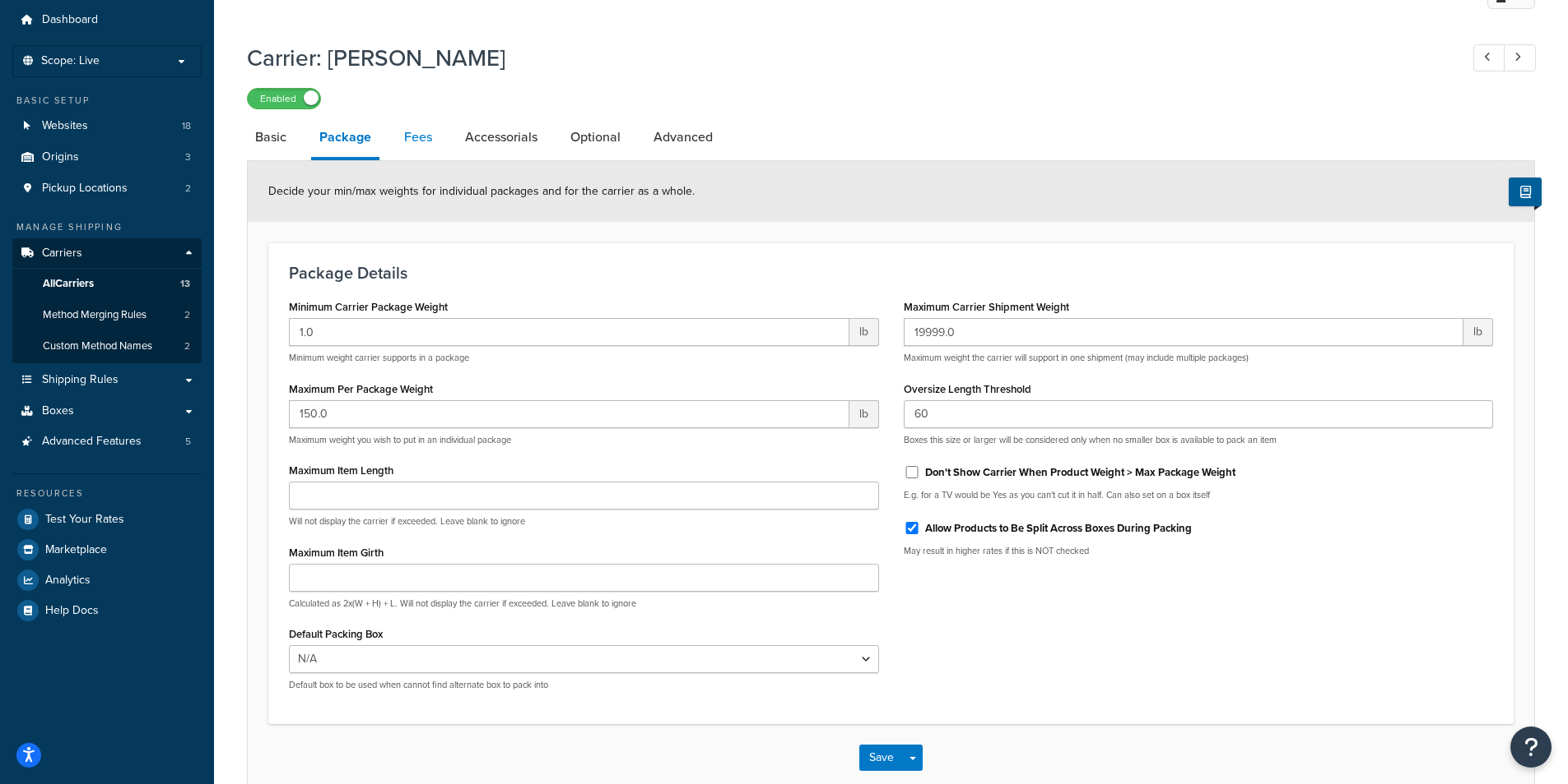
click at [429, 154] on link "Fees" at bounding box center [418, 137] width 45 height 40
select select "AFTER"
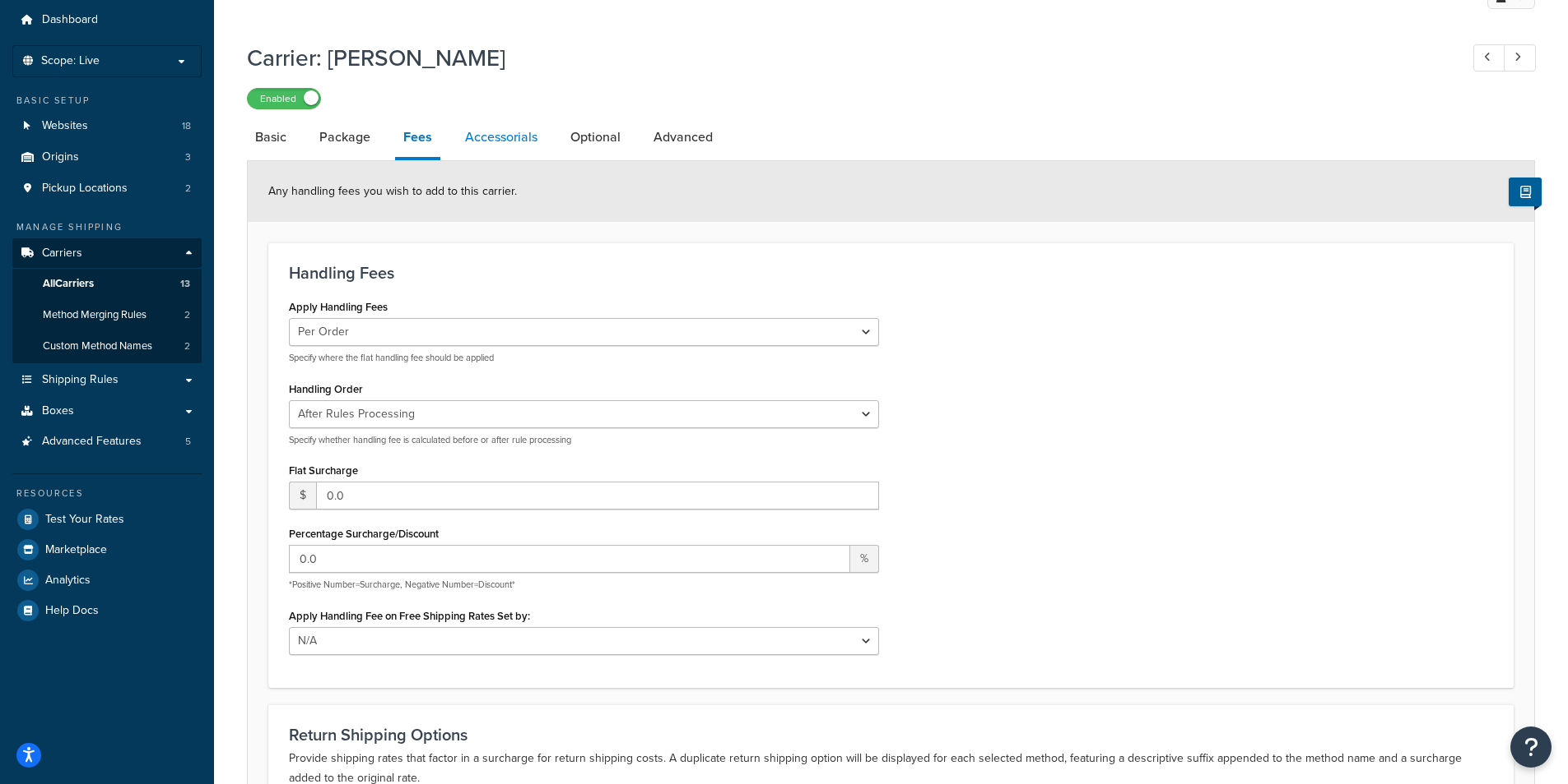
click at [520, 141] on link "Accessorials" at bounding box center [500, 137] width 88 height 40
select select "residential"
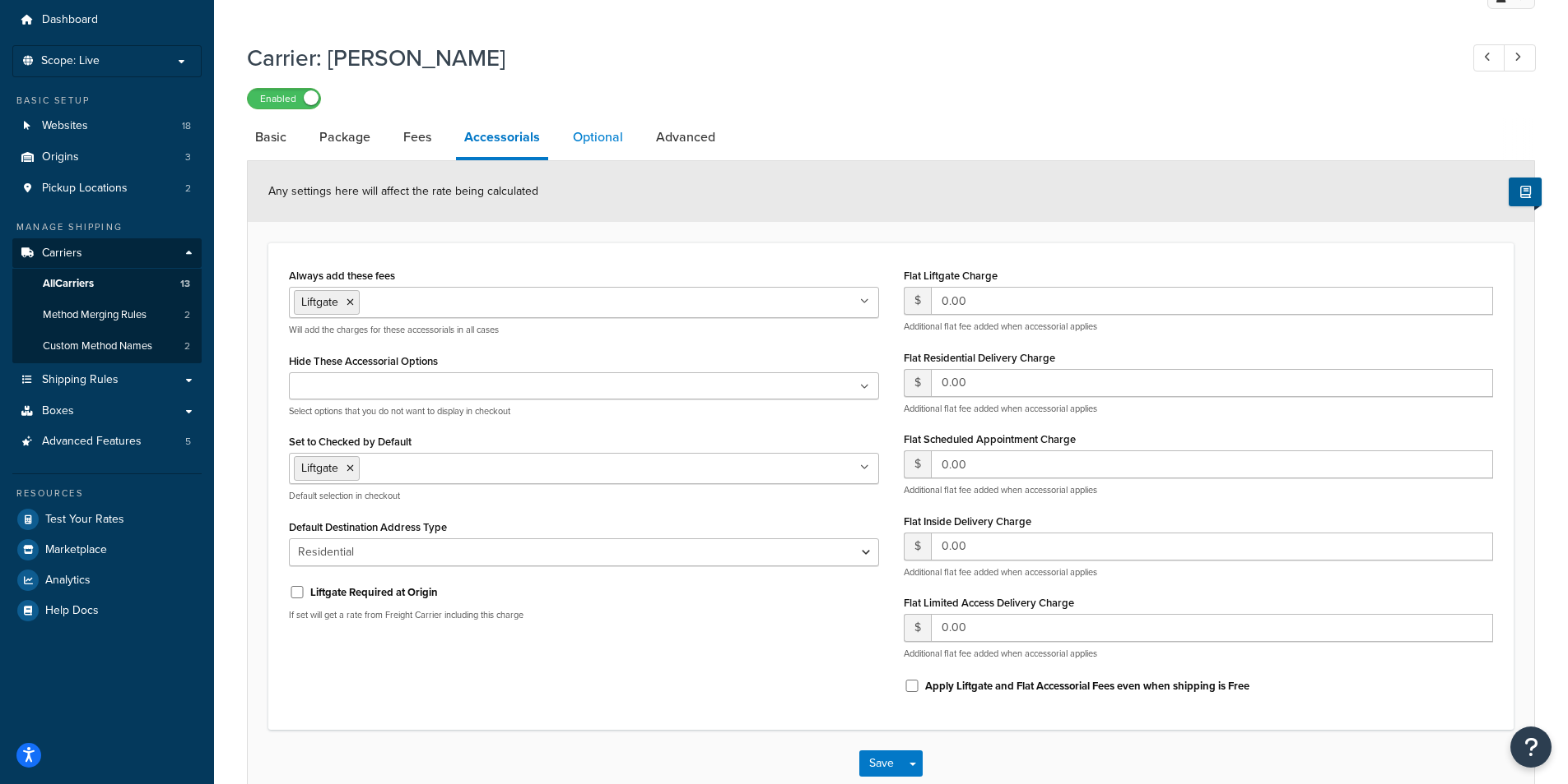
click at [578, 136] on link "Optional" at bounding box center [598, 137] width 67 height 40
select select "77.5"
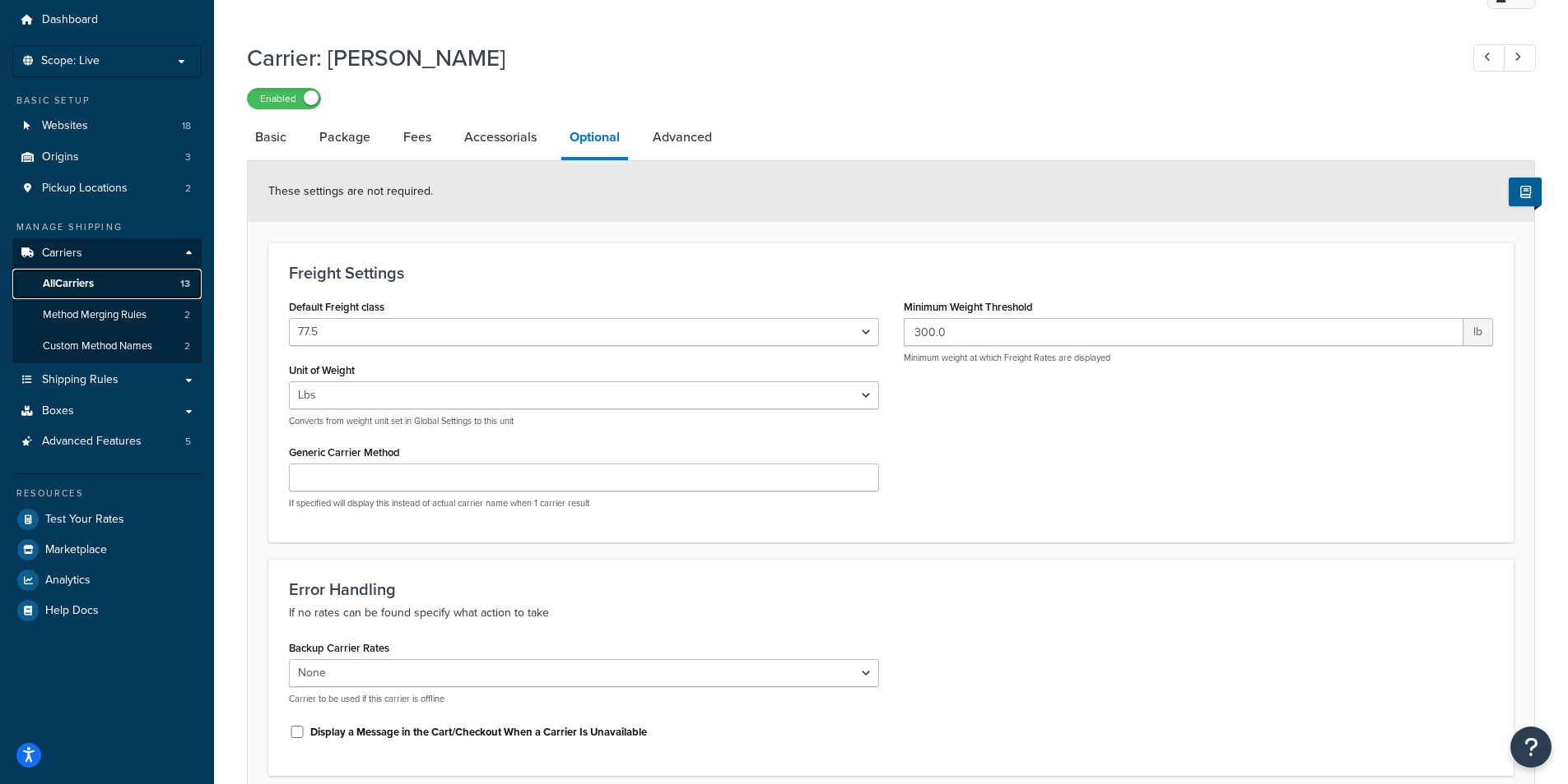
click at [60, 284] on span "All Carriers" at bounding box center [68, 284] width 51 height 14
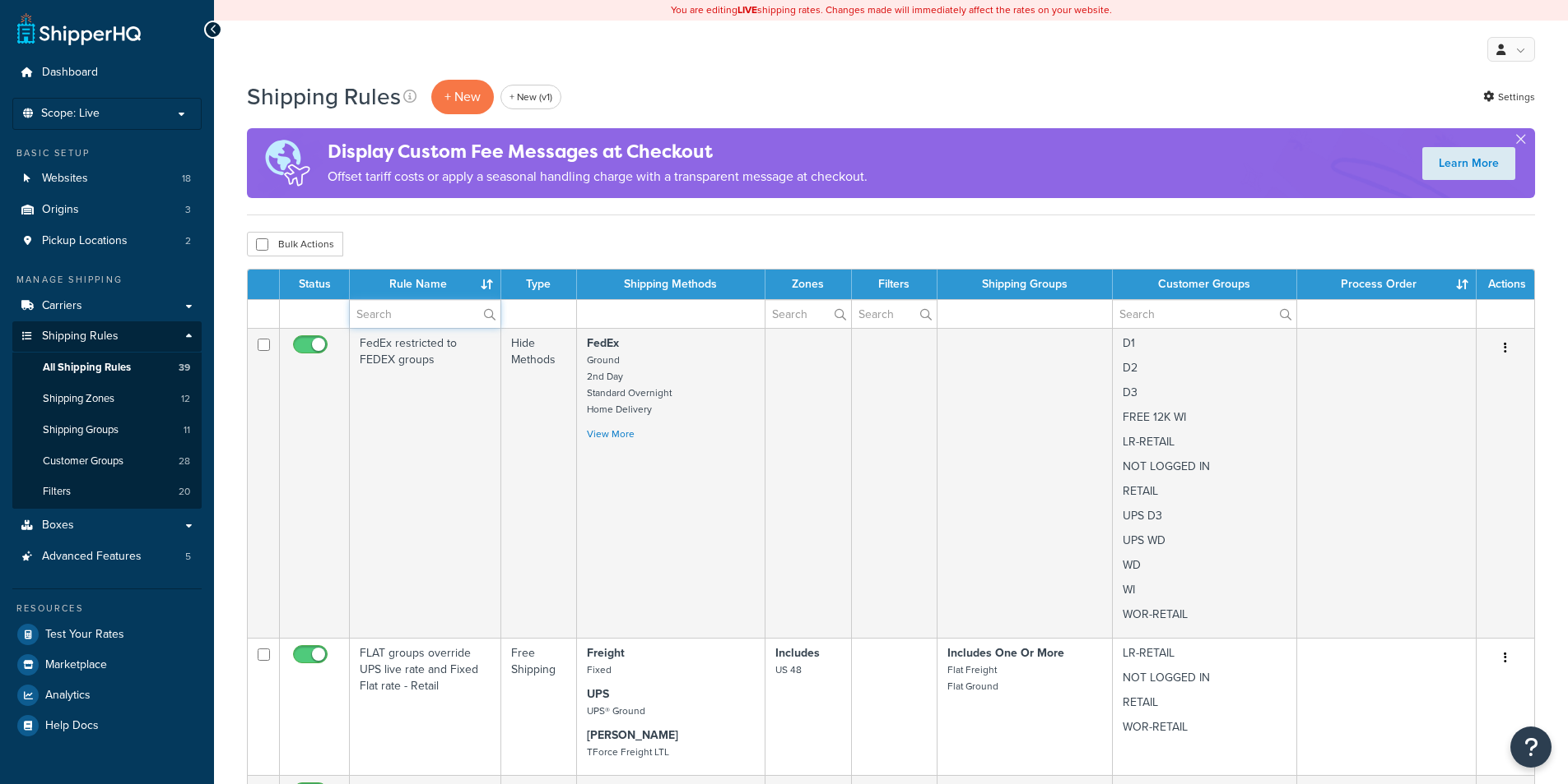
click at [380, 320] on input "text" at bounding box center [425, 314] width 150 height 28
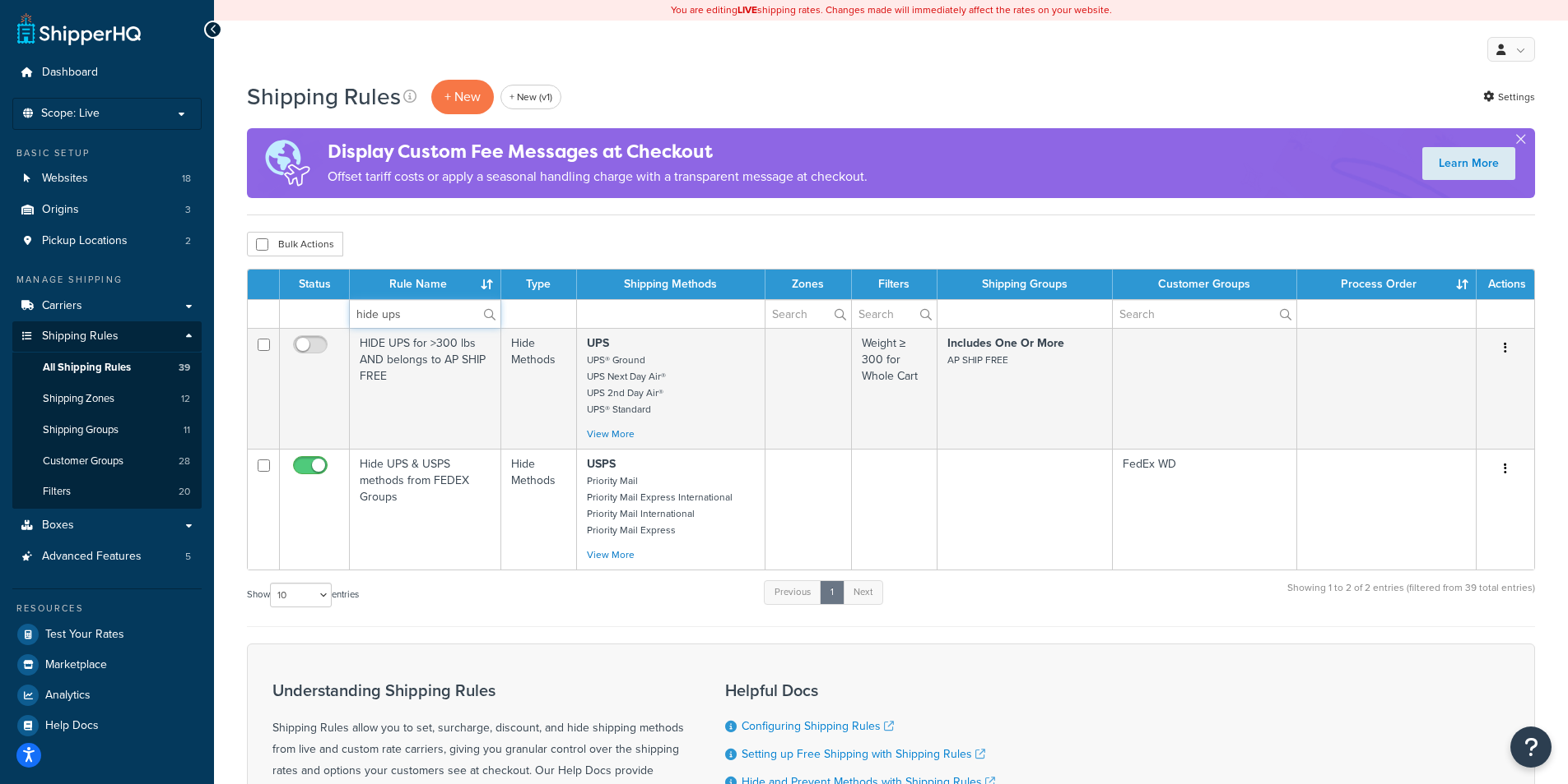
click at [416, 319] on input "hide ups" at bounding box center [425, 314] width 150 height 28
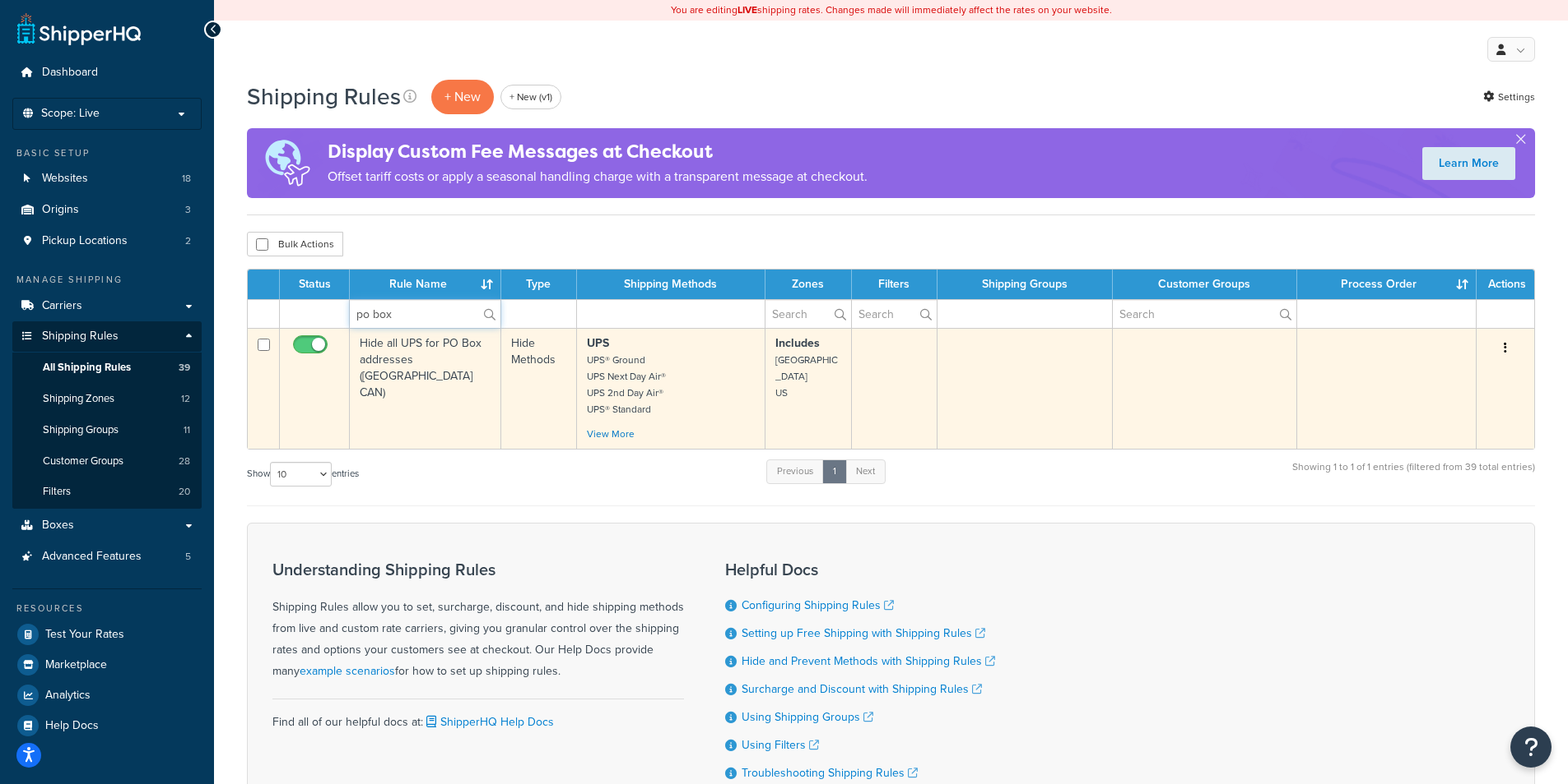
type input "po box"
click at [446, 408] on td "Hide all UPS for PO Box addresses ([GEOGRAPHIC_DATA] CAN)" at bounding box center [426, 389] width 151 height 121
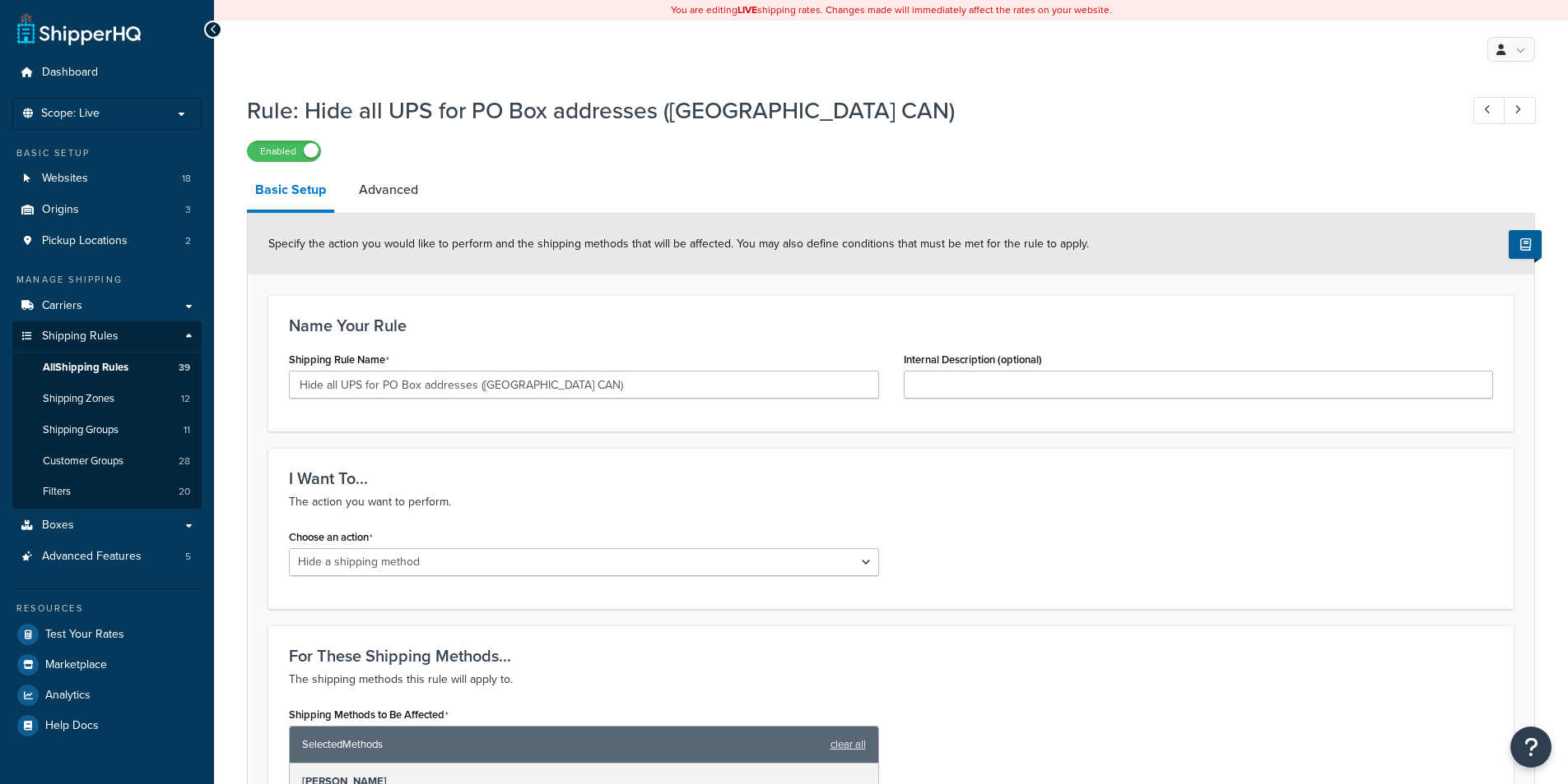
select select "HIDE"
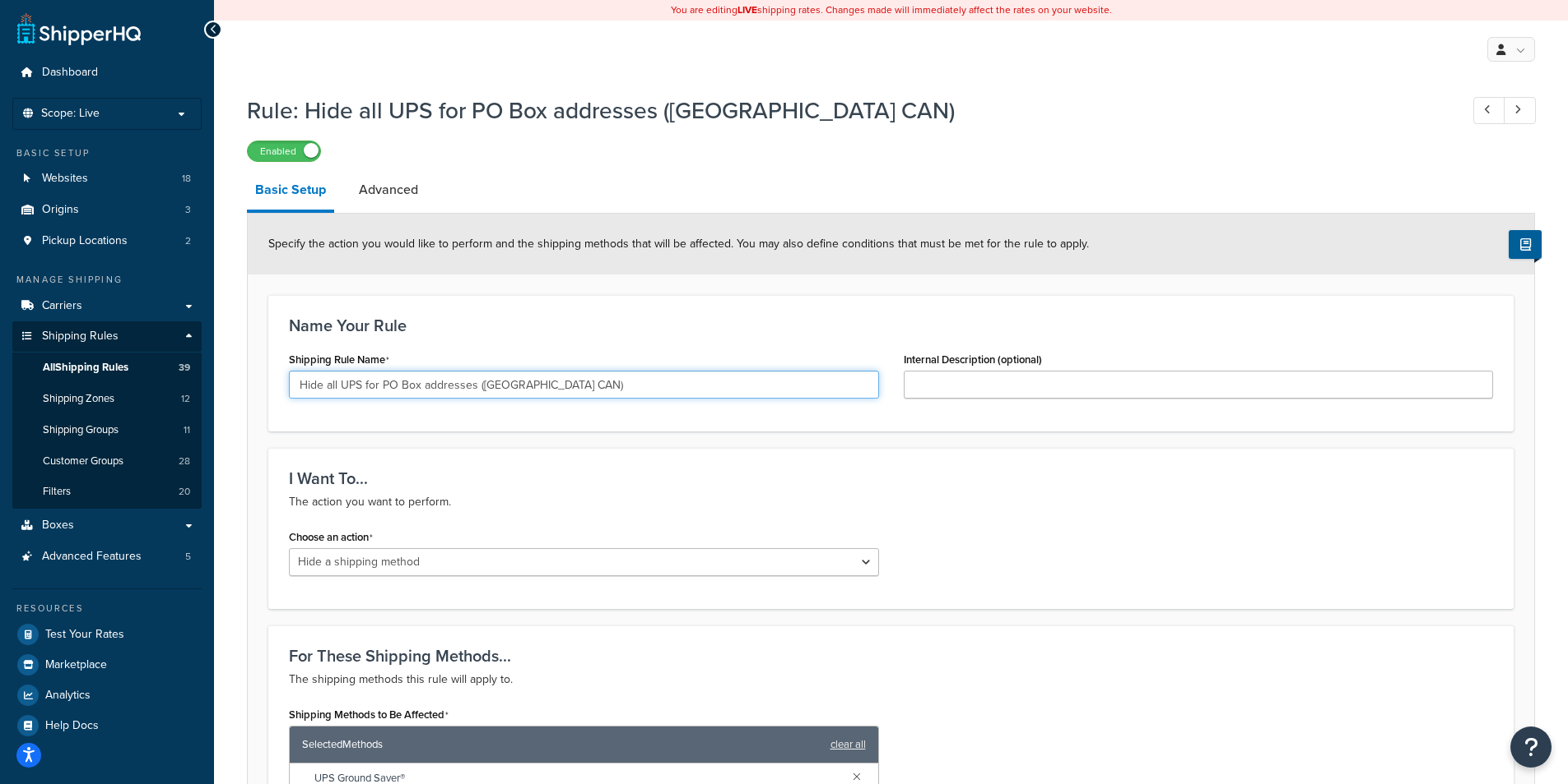
click at [510, 380] on input "Hide all UPS for PO Box addresses ([GEOGRAPHIC_DATA] CAN)" at bounding box center [583, 385] width 590 height 28
click at [551, 390] on input "Hide all UPS for PO Box addresses ([GEOGRAPHIC_DATA] CAN)" at bounding box center [583, 385] width 590 height 28
click at [570, 387] on input "Hide all UPS for PO Box addresses ([GEOGRAPHIC_DATA] CAN)" at bounding box center [583, 385] width 590 height 28
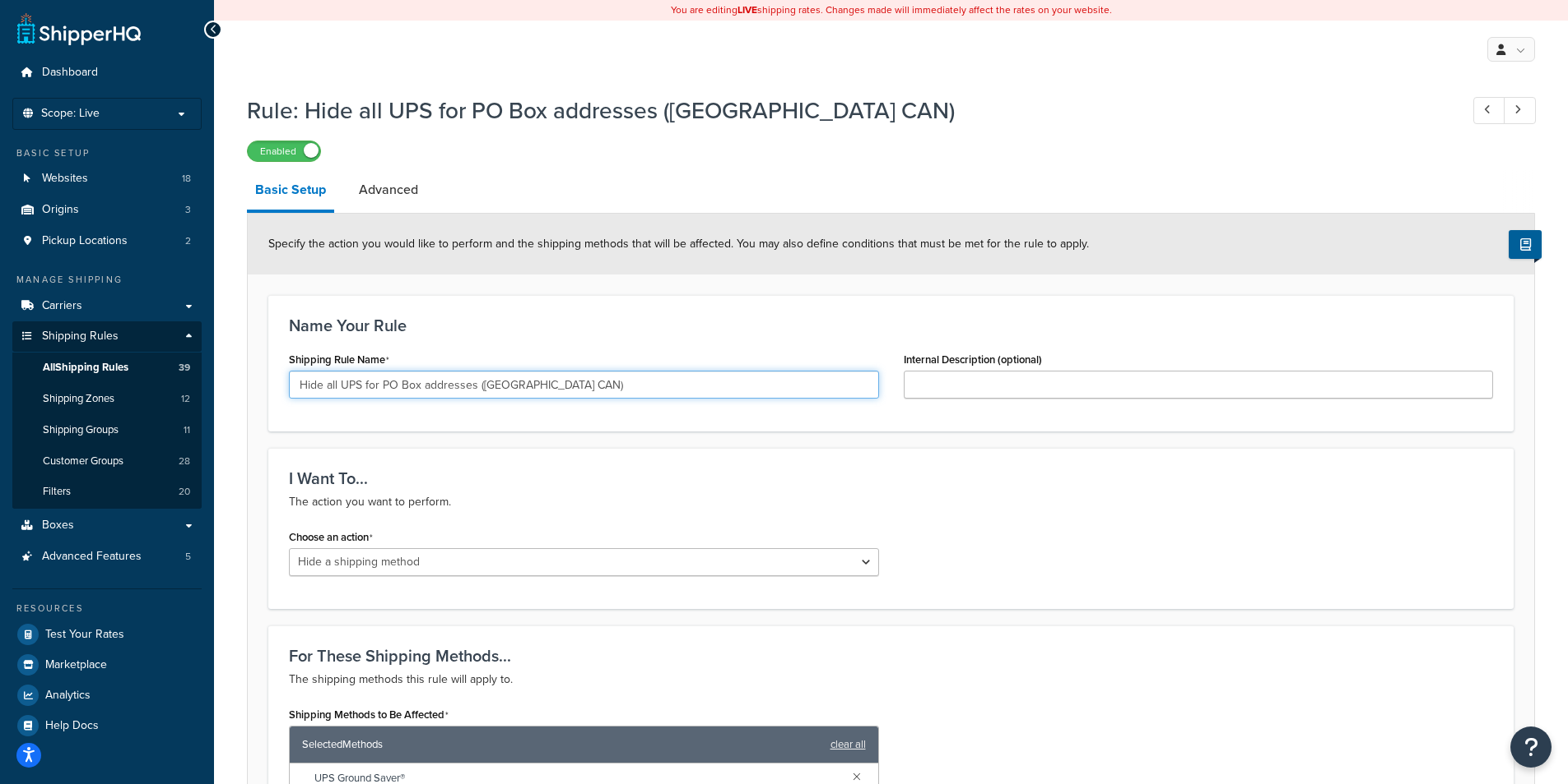
click at [570, 387] on input "Hide all UPS for PO Box addresses ([GEOGRAPHIC_DATA] CAN)" at bounding box center [583, 385] width 590 height 28
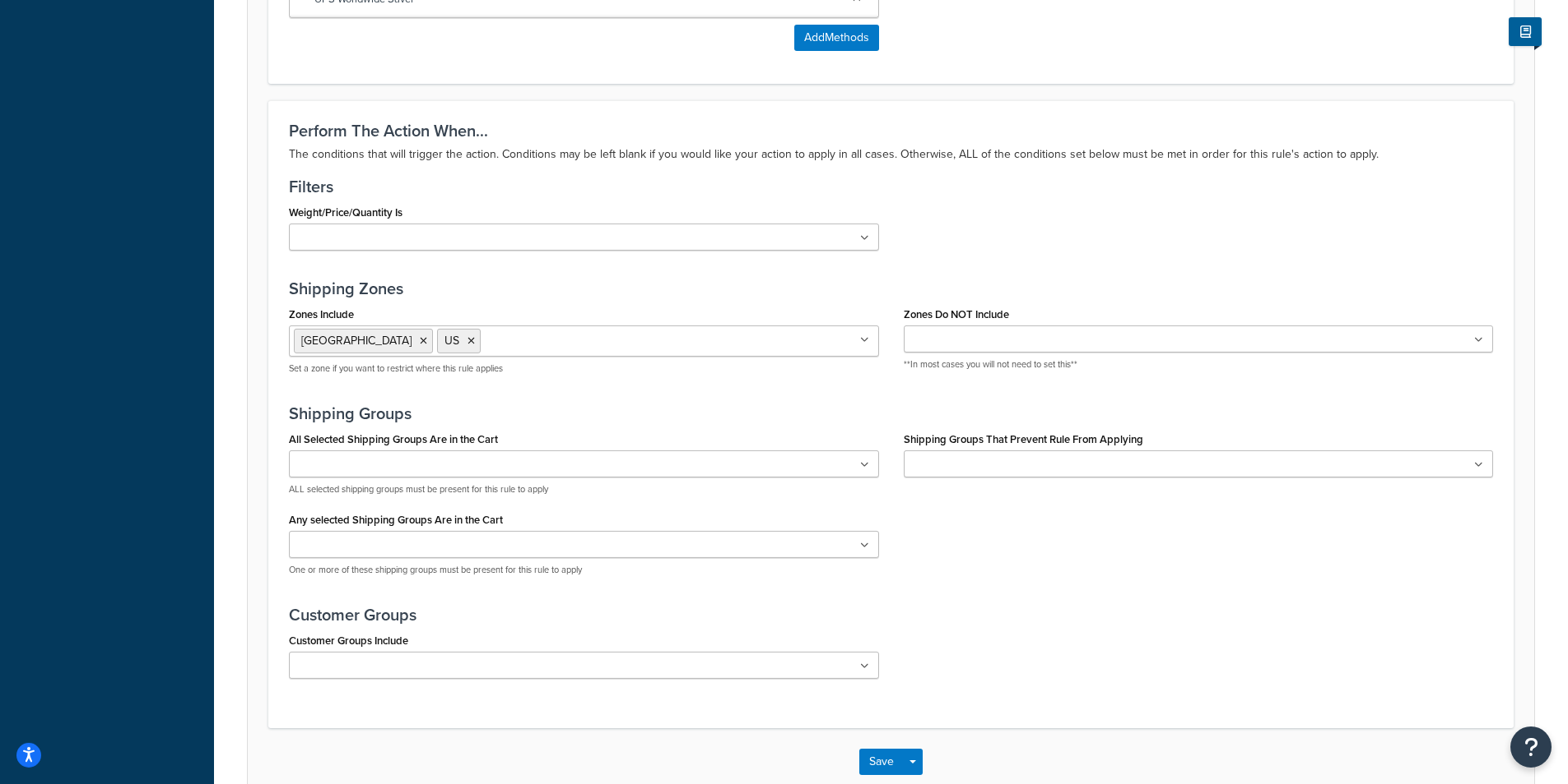
scroll to position [1092, 0]
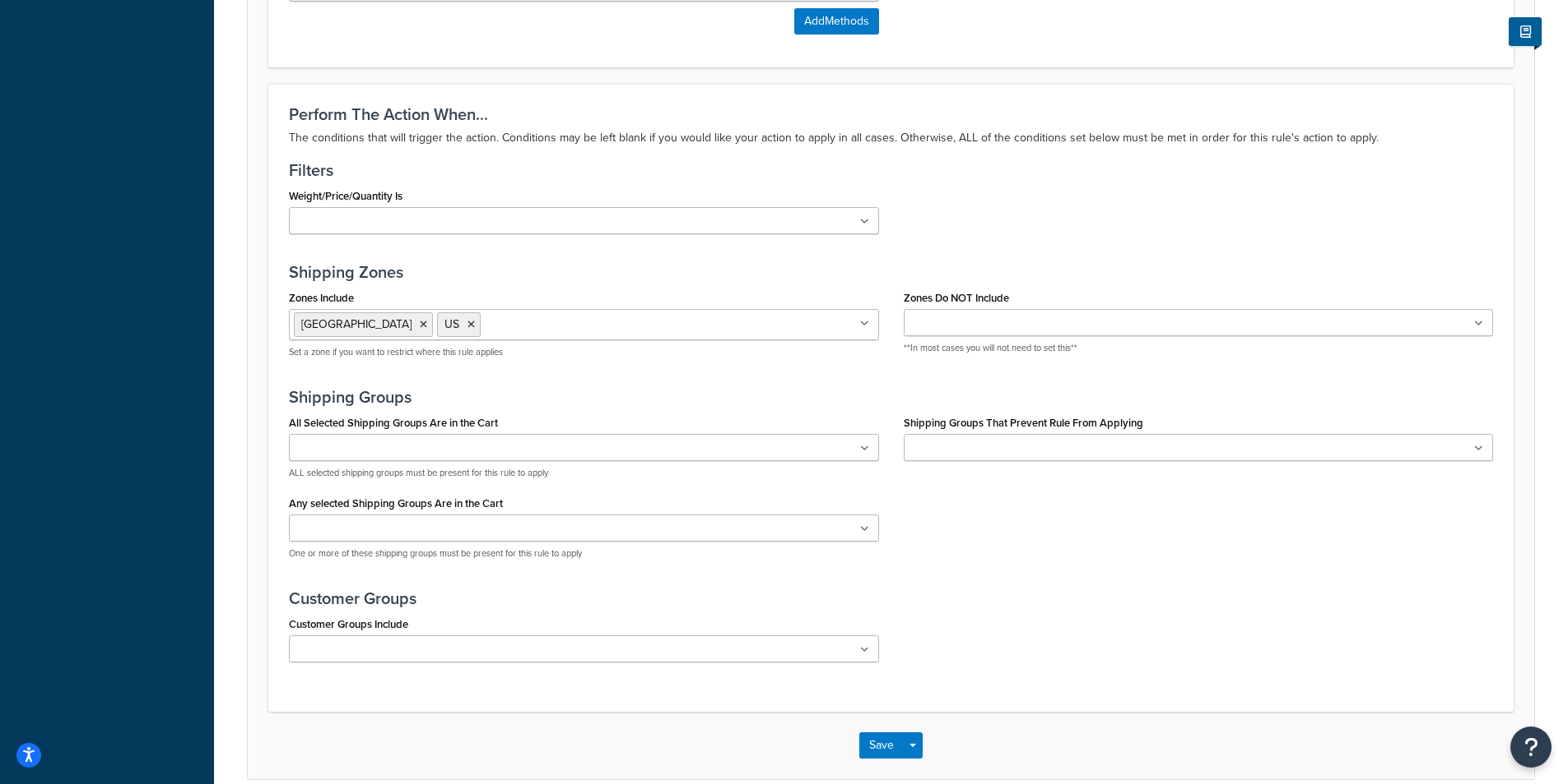
click at [557, 333] on input "Zones Include" at bounding box center [557, 324] width 145 height 18
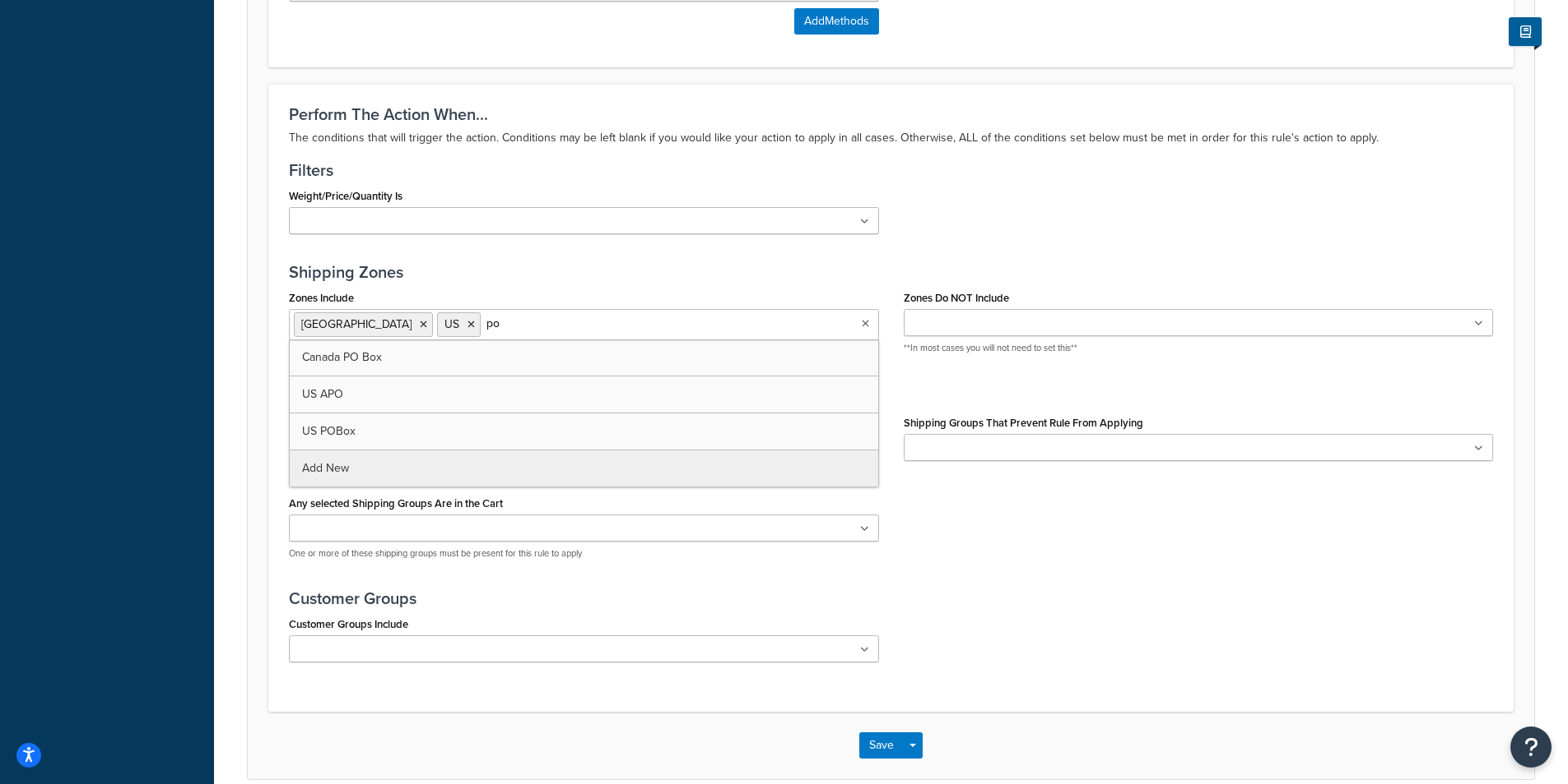
type input "po"
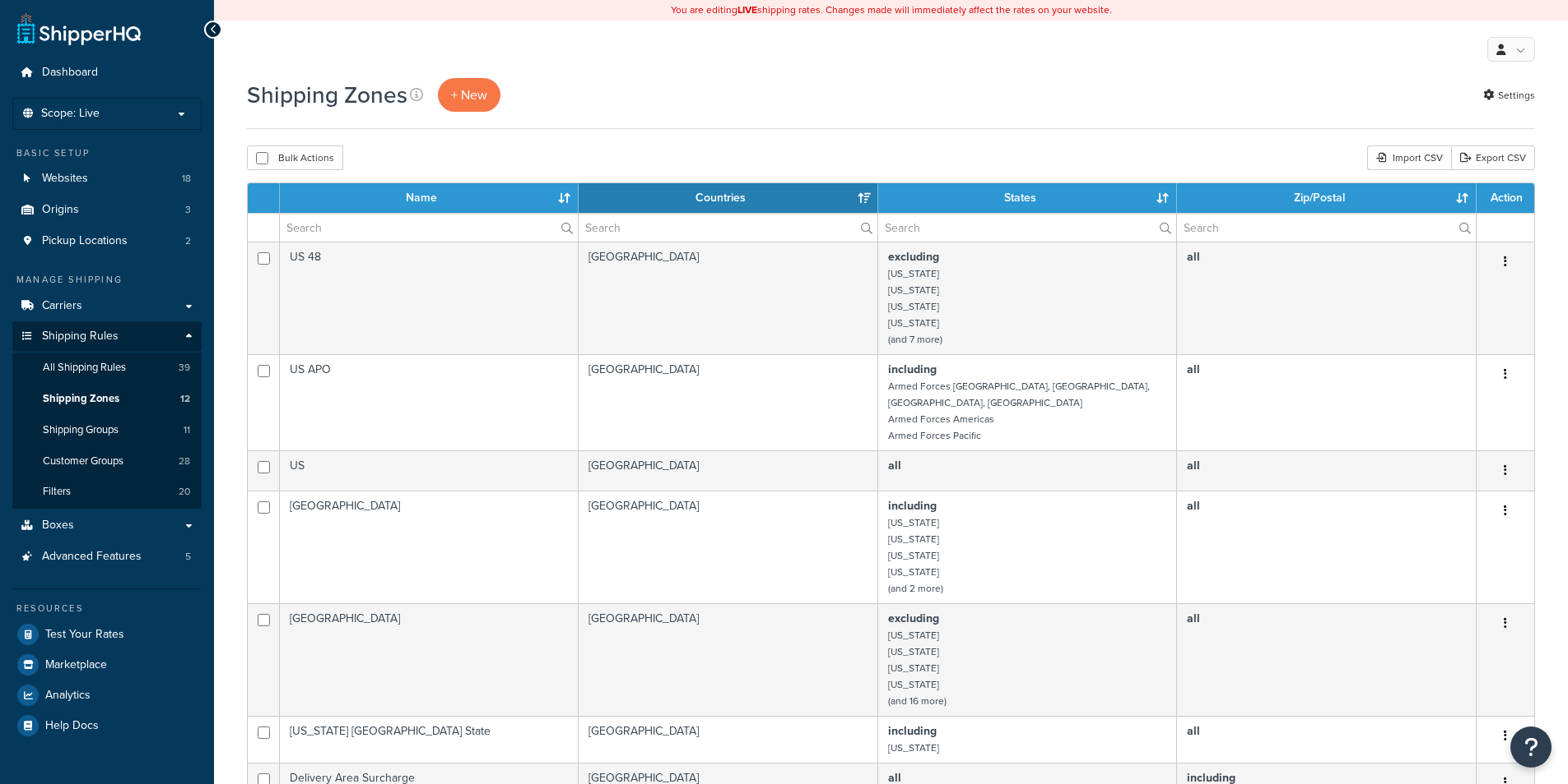
select select "15"
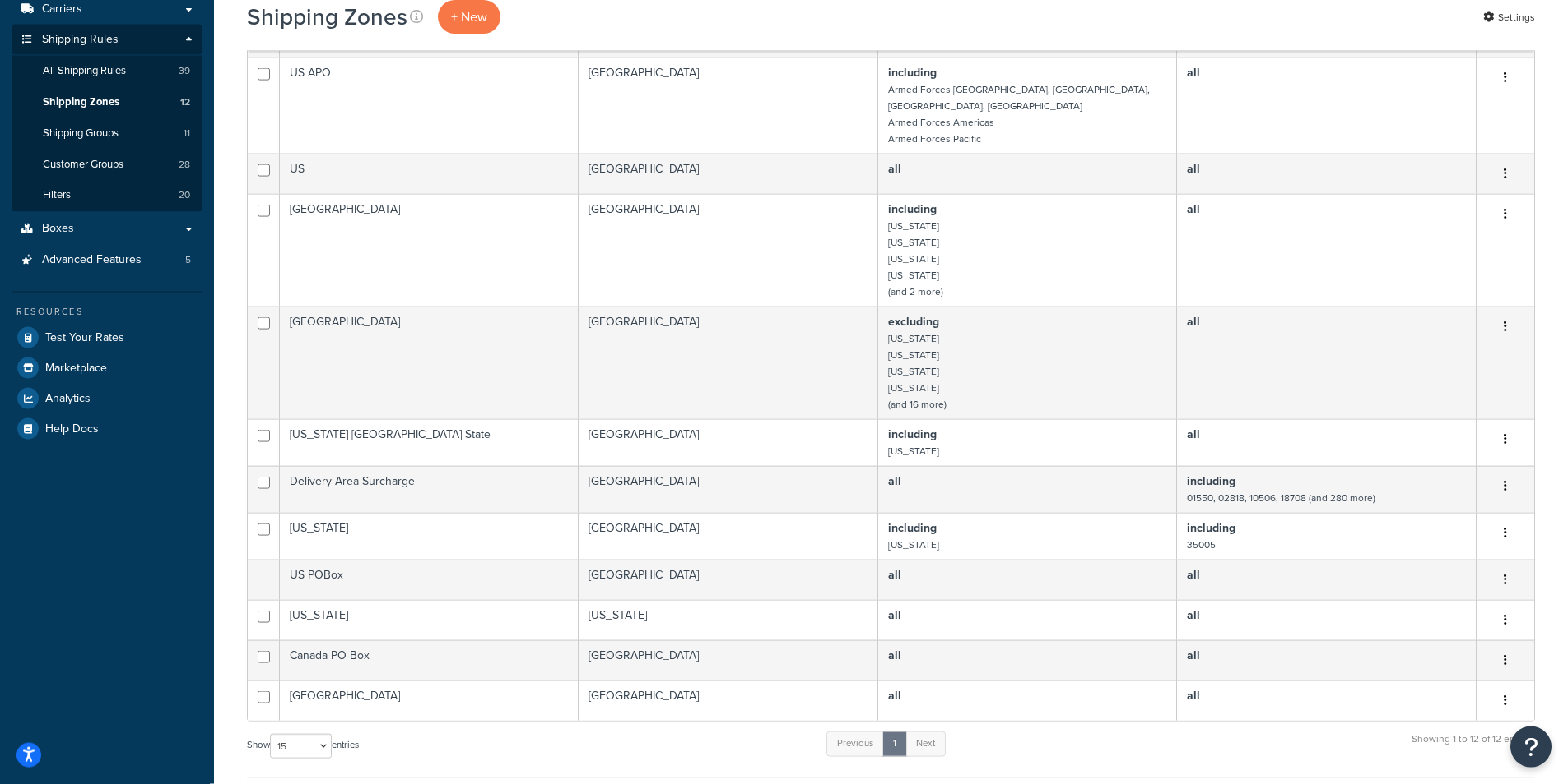
scroll to position [316, 0]
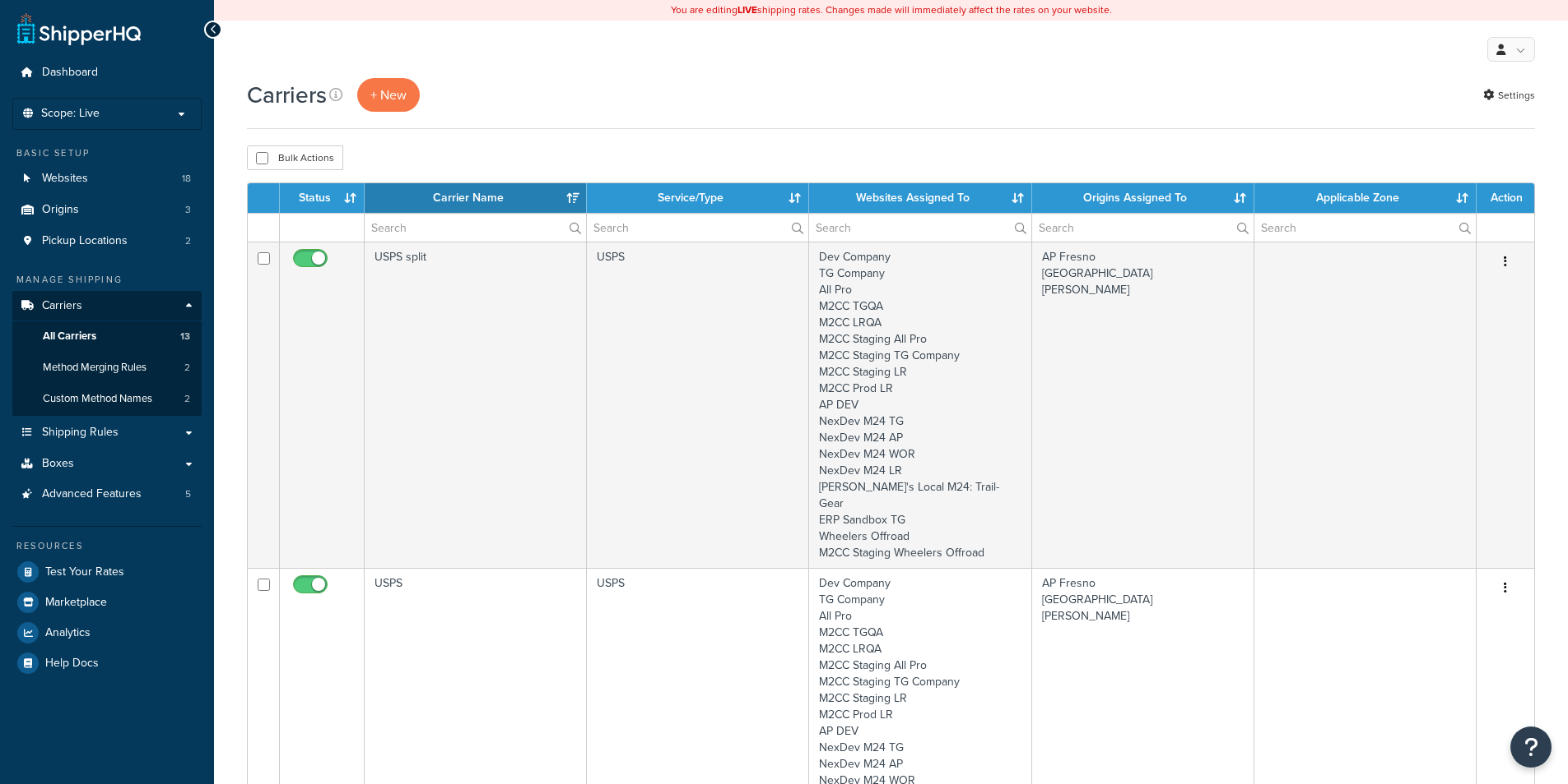
select select "15"
click at [423, 221] on input "text" at bounding box center [475, 228] width 222 height 28
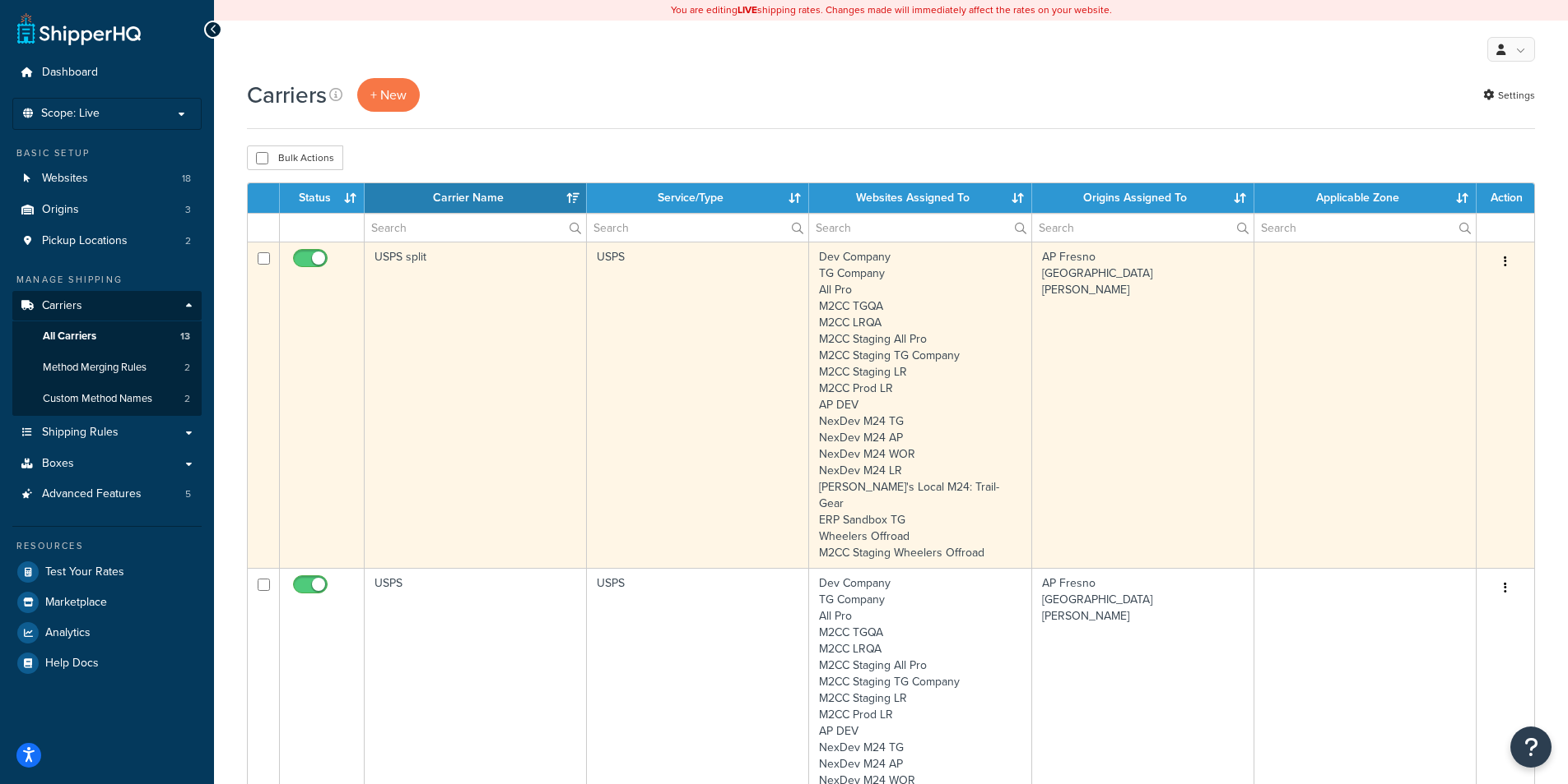
click at [446, 397] on td "USPS split" at bounding box center [475, 404] width 222 height 327
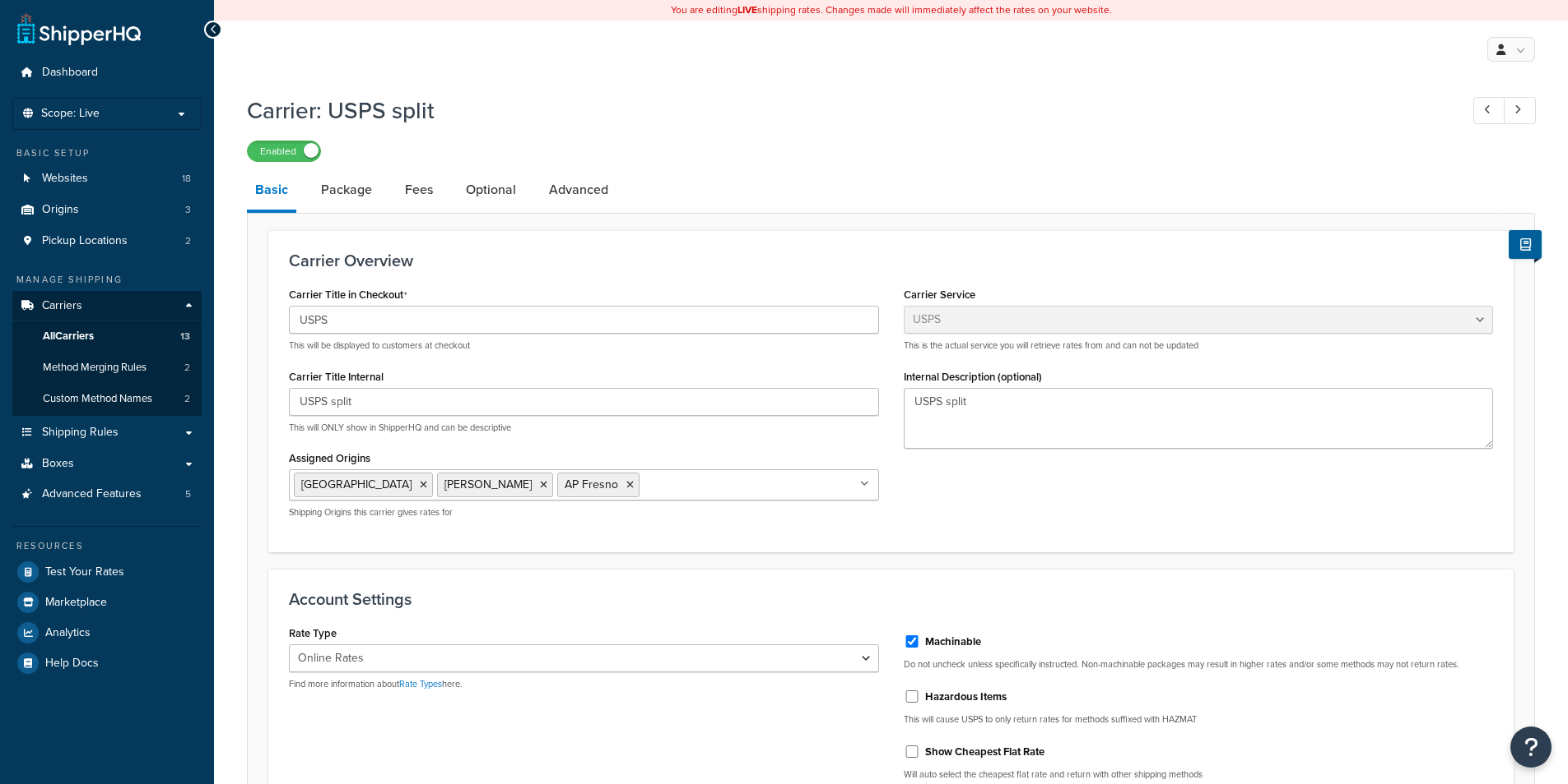
select select "usps"
select select "ONLINE"
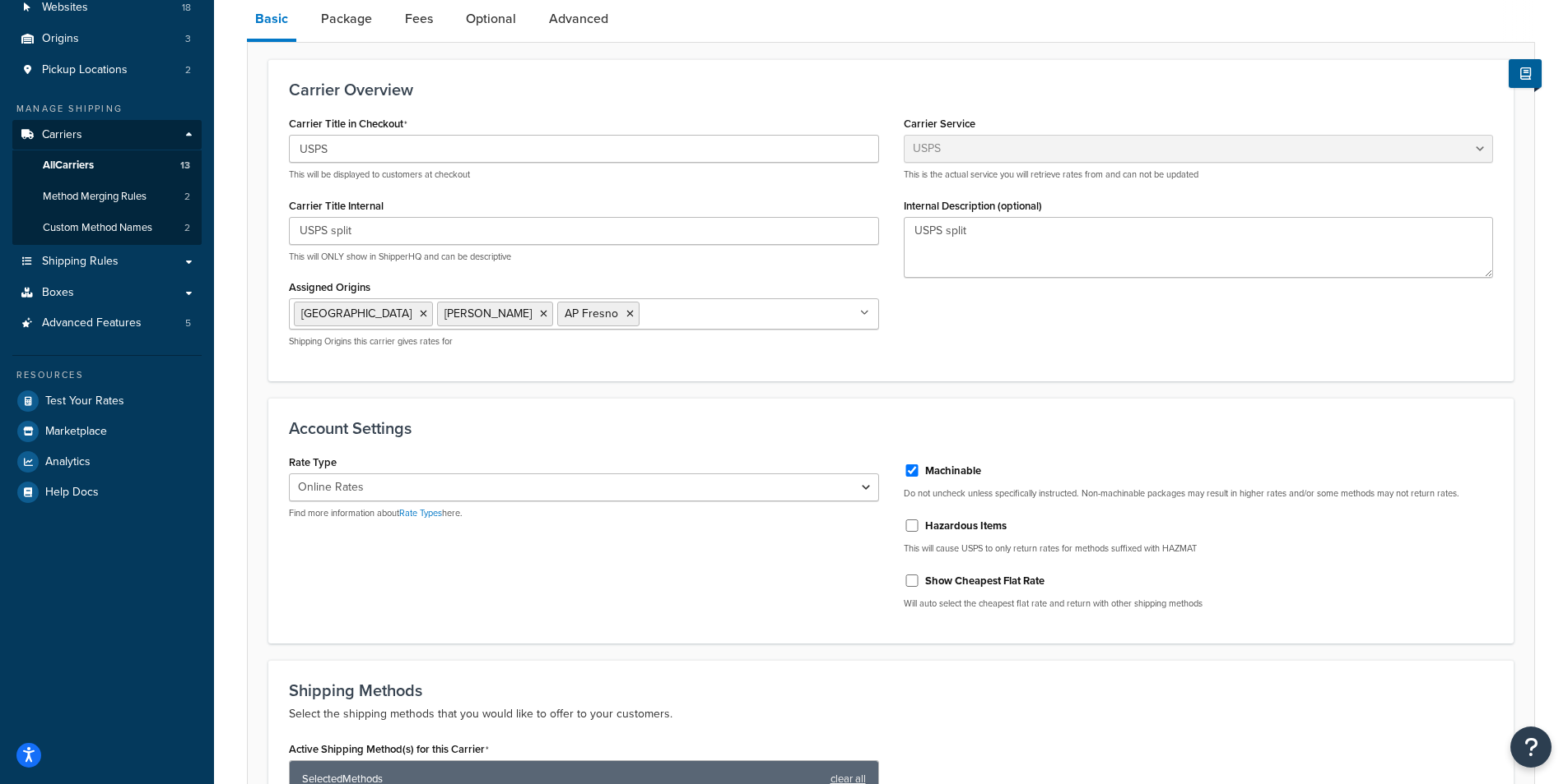
scroll to position [105, 0]
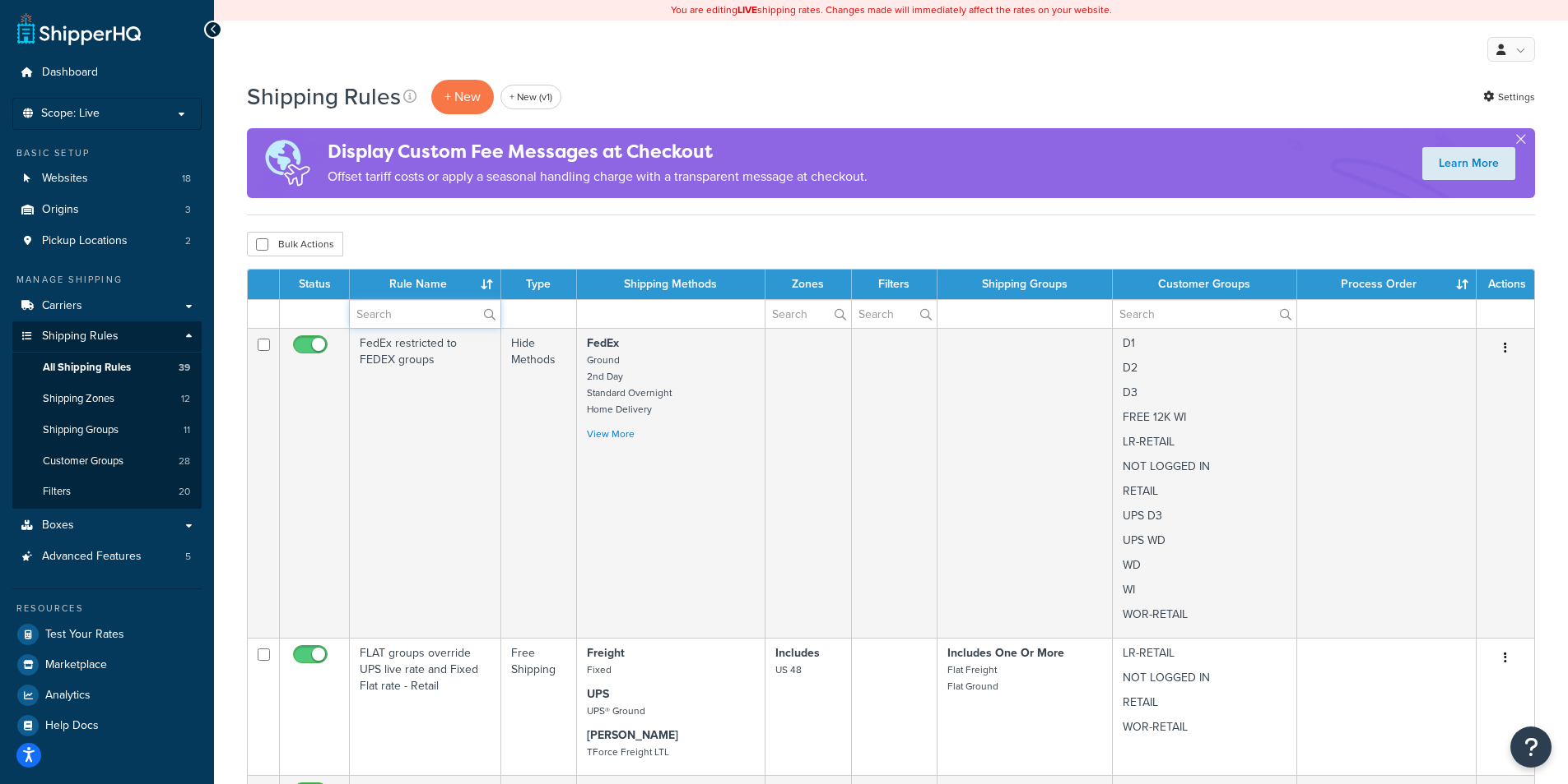
click at [408, 304] on input "text" at bounding box center [425, 314] width 150 height 28
paste input "Hide Split carriers unless Multiship is in cart"
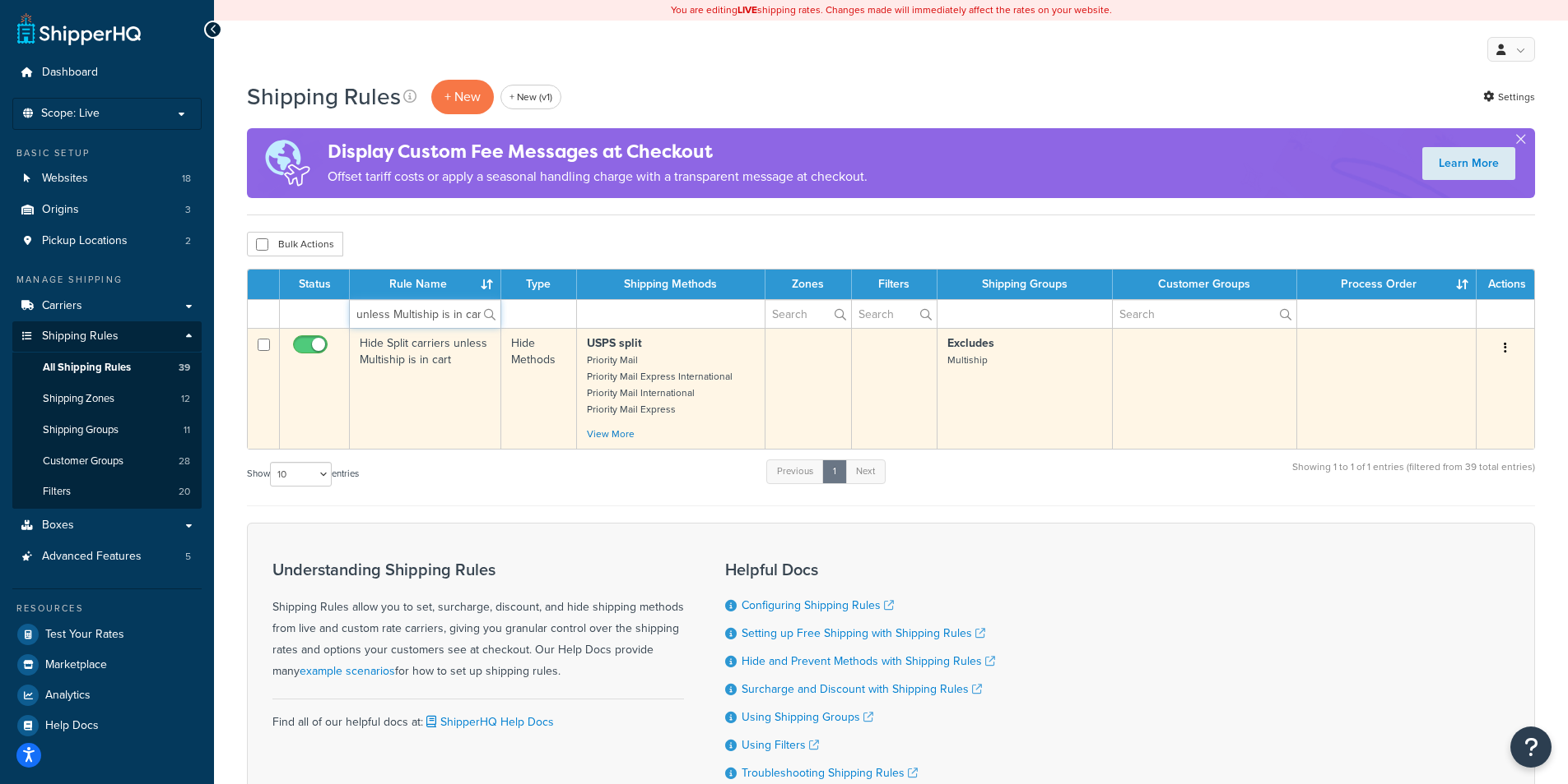
type input "Hide Split carriers unless Multiship is in cart"
click at [429, 393] on td "Hide Split carriers unless Multiship is in cart" at bounding box center [426, 389] width 151 height 121
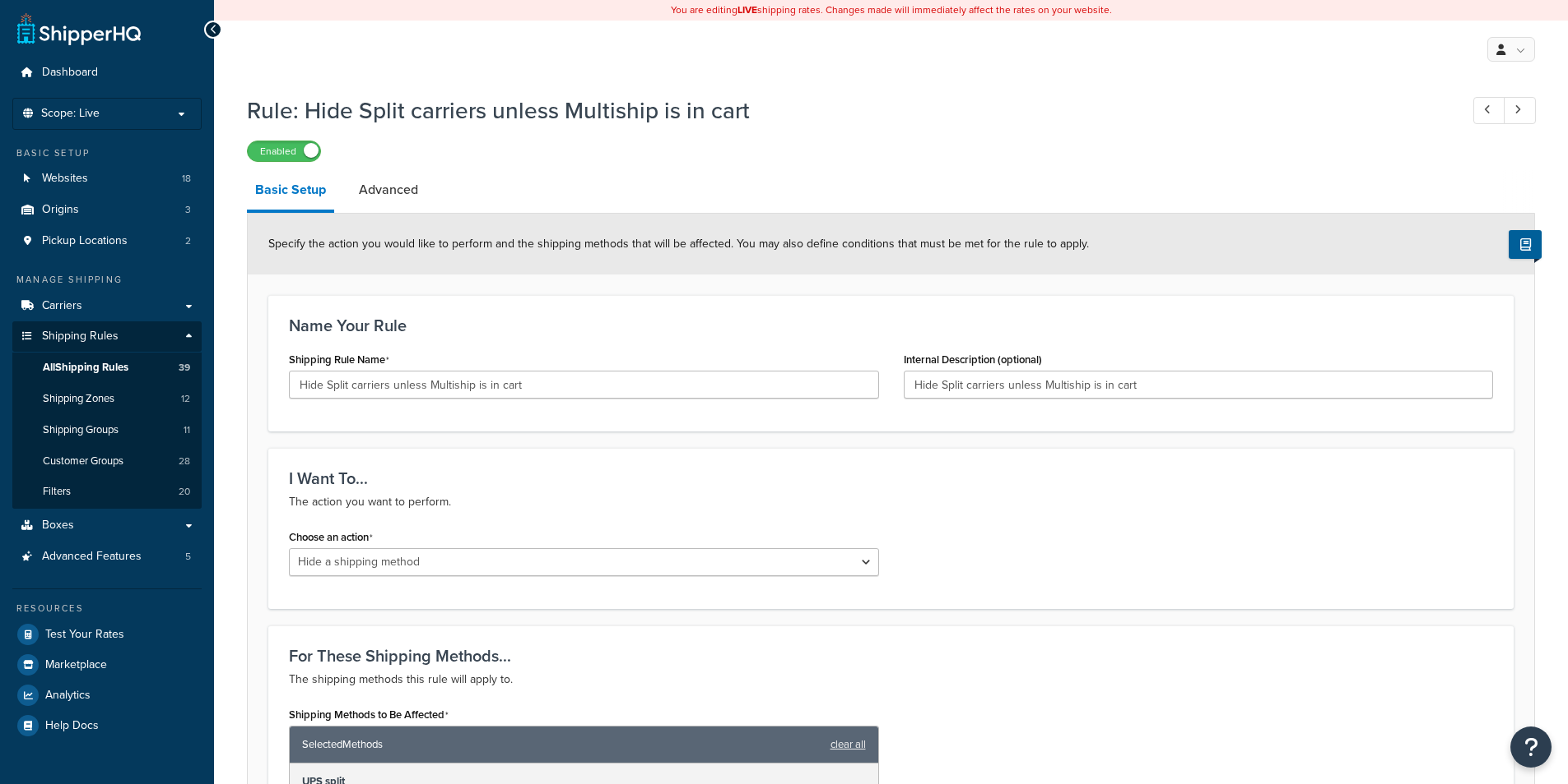
select select "HIDE"
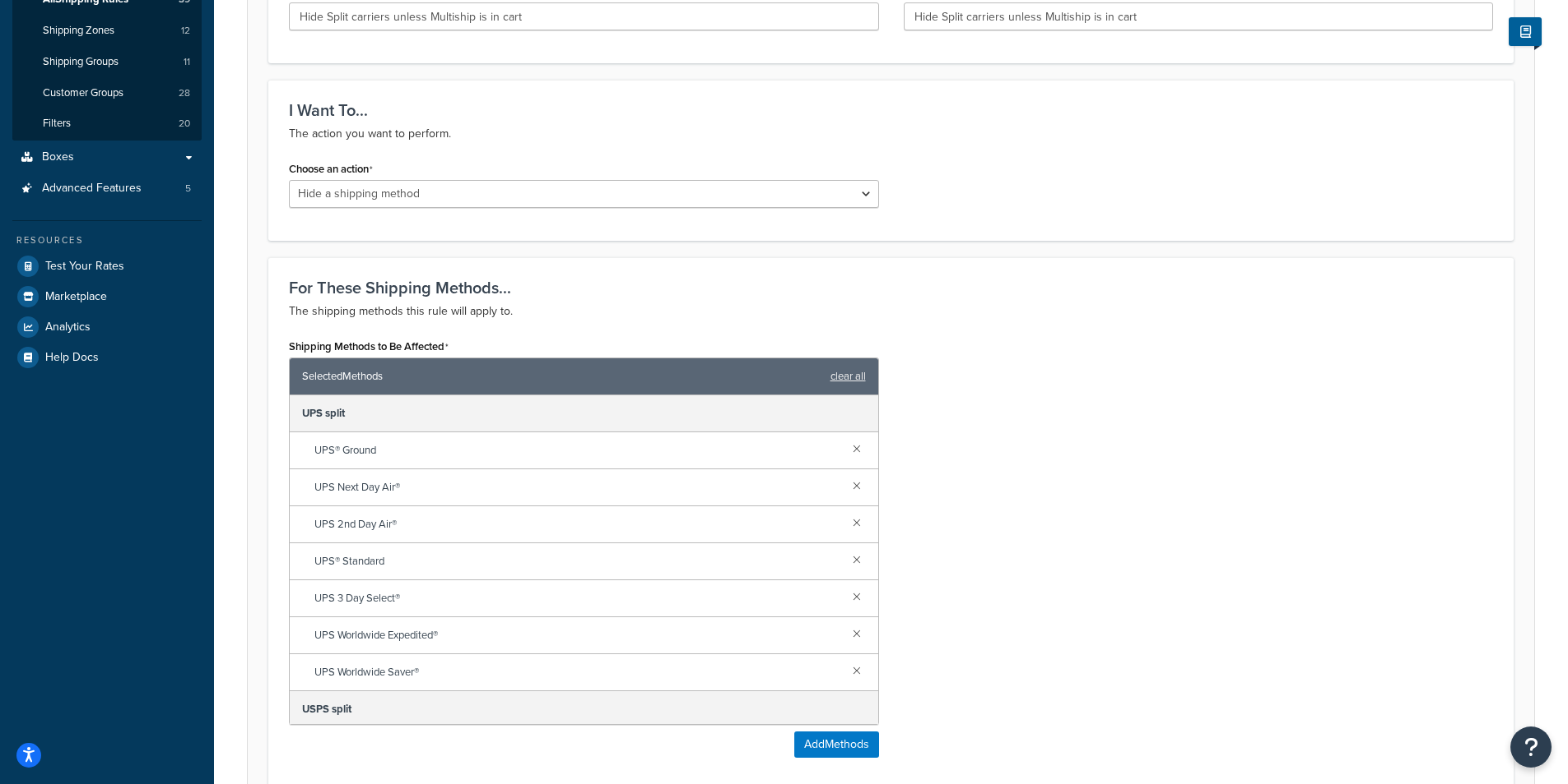
scroll to position [92, 0]
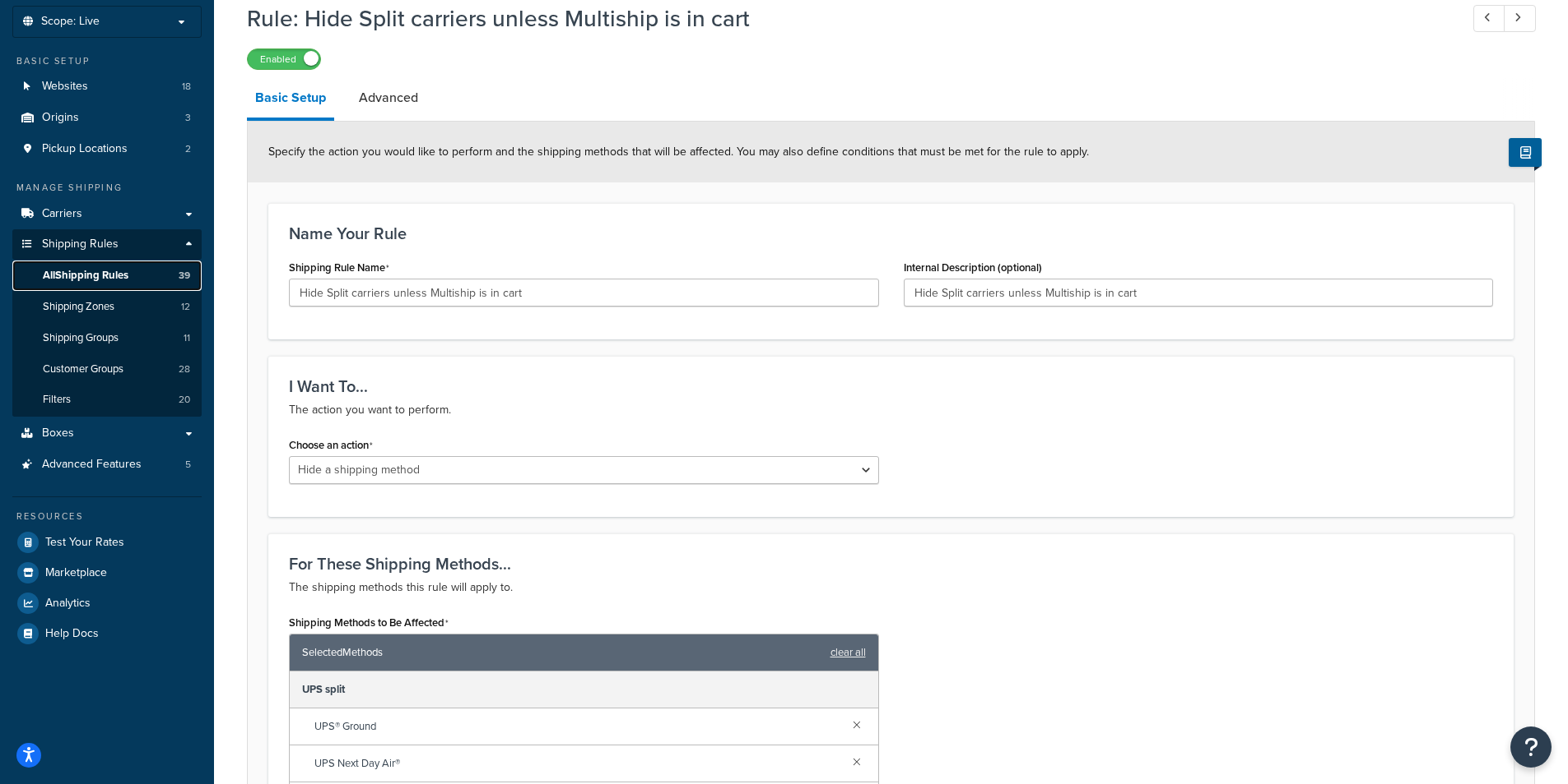
click at [123, 277] on span "All Shipping Rules" at bounding box center [86, 276] width 86 height 14
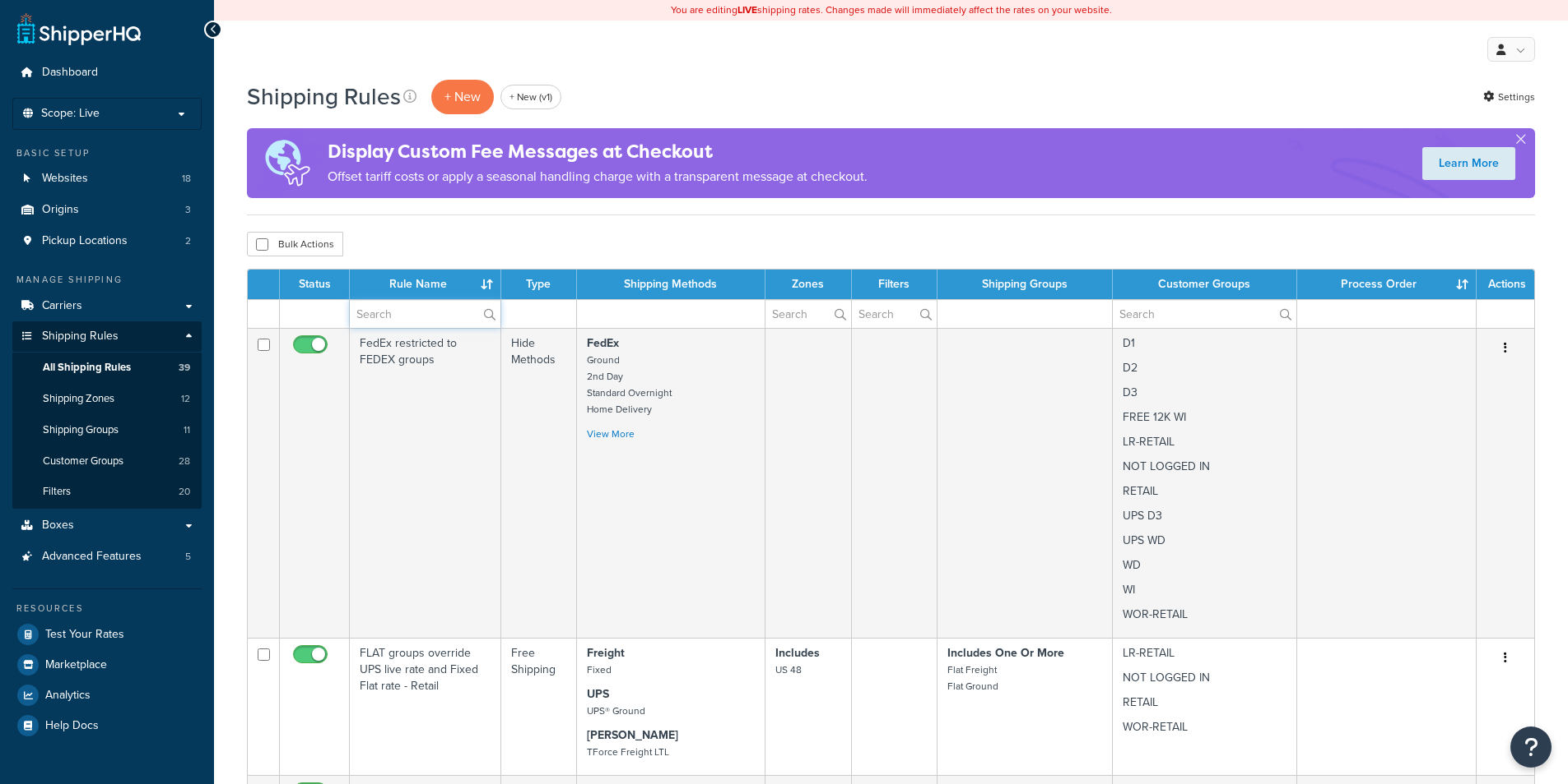
click at [409, 307] on input "text" at bounding box center [425, 314] width 150 height 28
paste input "Hide all carriers other than Fixed Freight when FLAT FREIGHT is alone in the ca…"
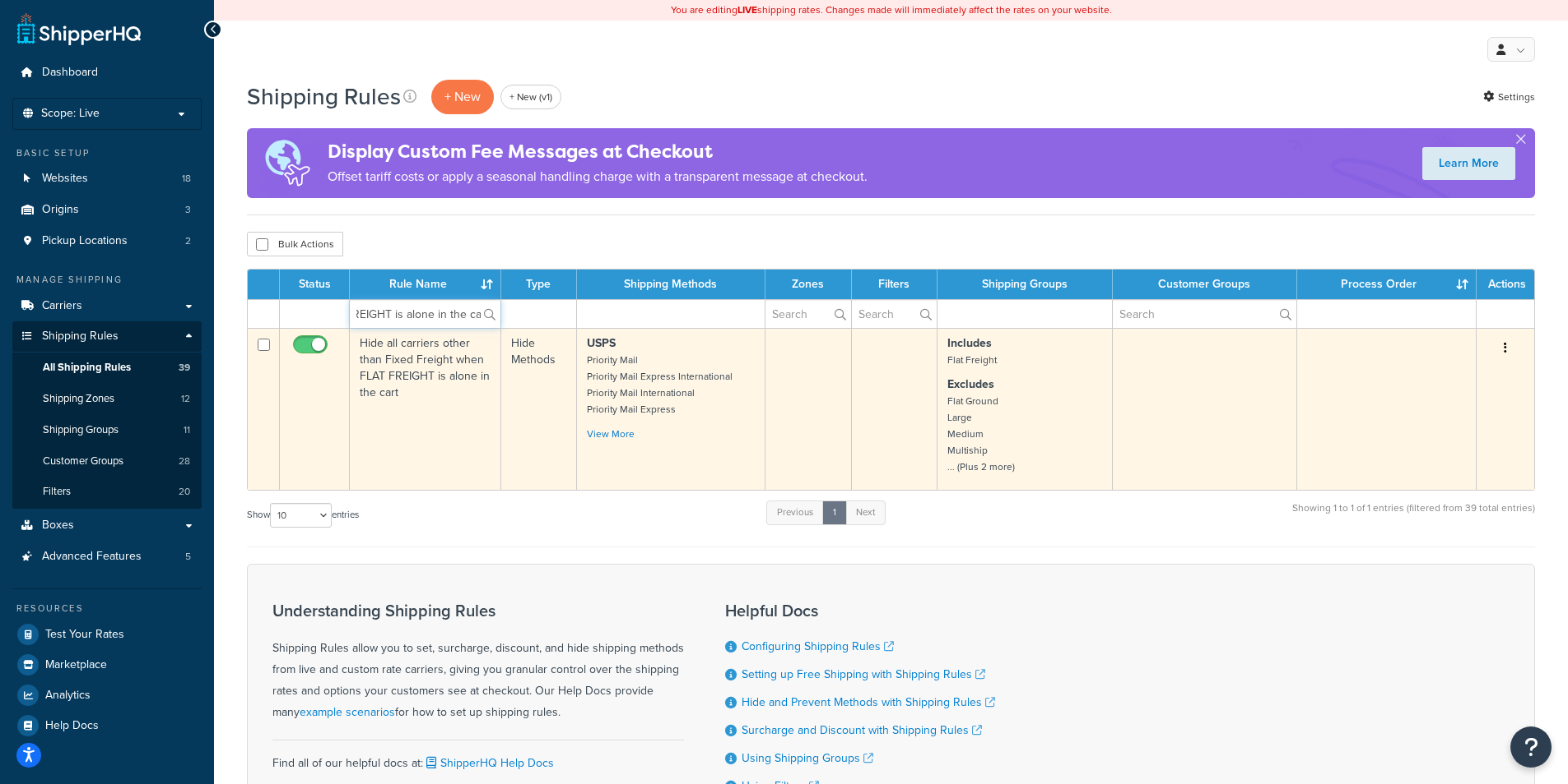
type input "Hide all carriers other than Fixed Freight when FLAT FREIGHT is alone in the ca…"
click at [409, 444] on td "Hide all carriers other than Fixed Freight when FLAT FREIGHT is alone in the ca…" at bounding box center [426, 408] width 151 height 162
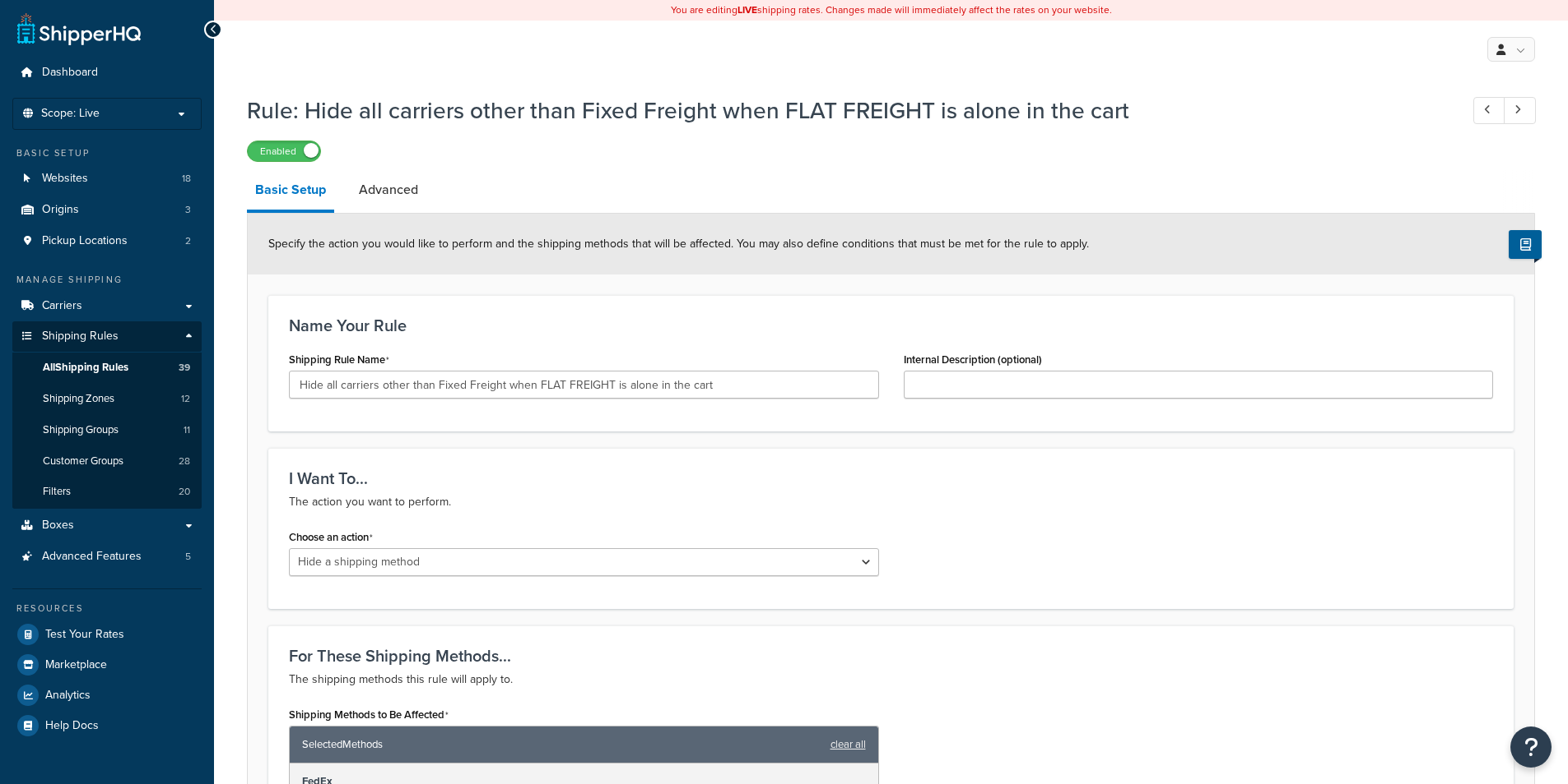
select select "HIDE"
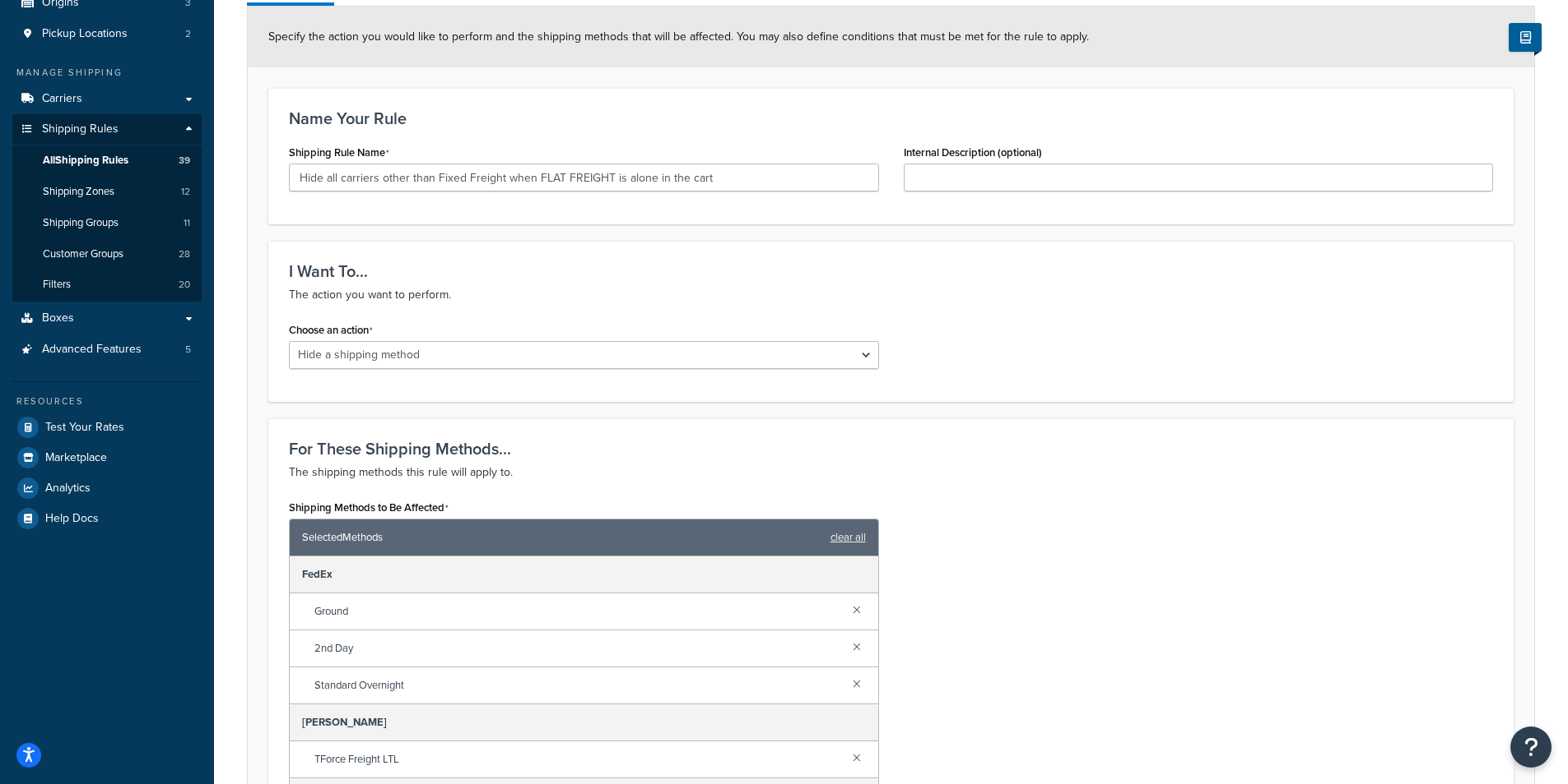
scroll to position [158, 0]
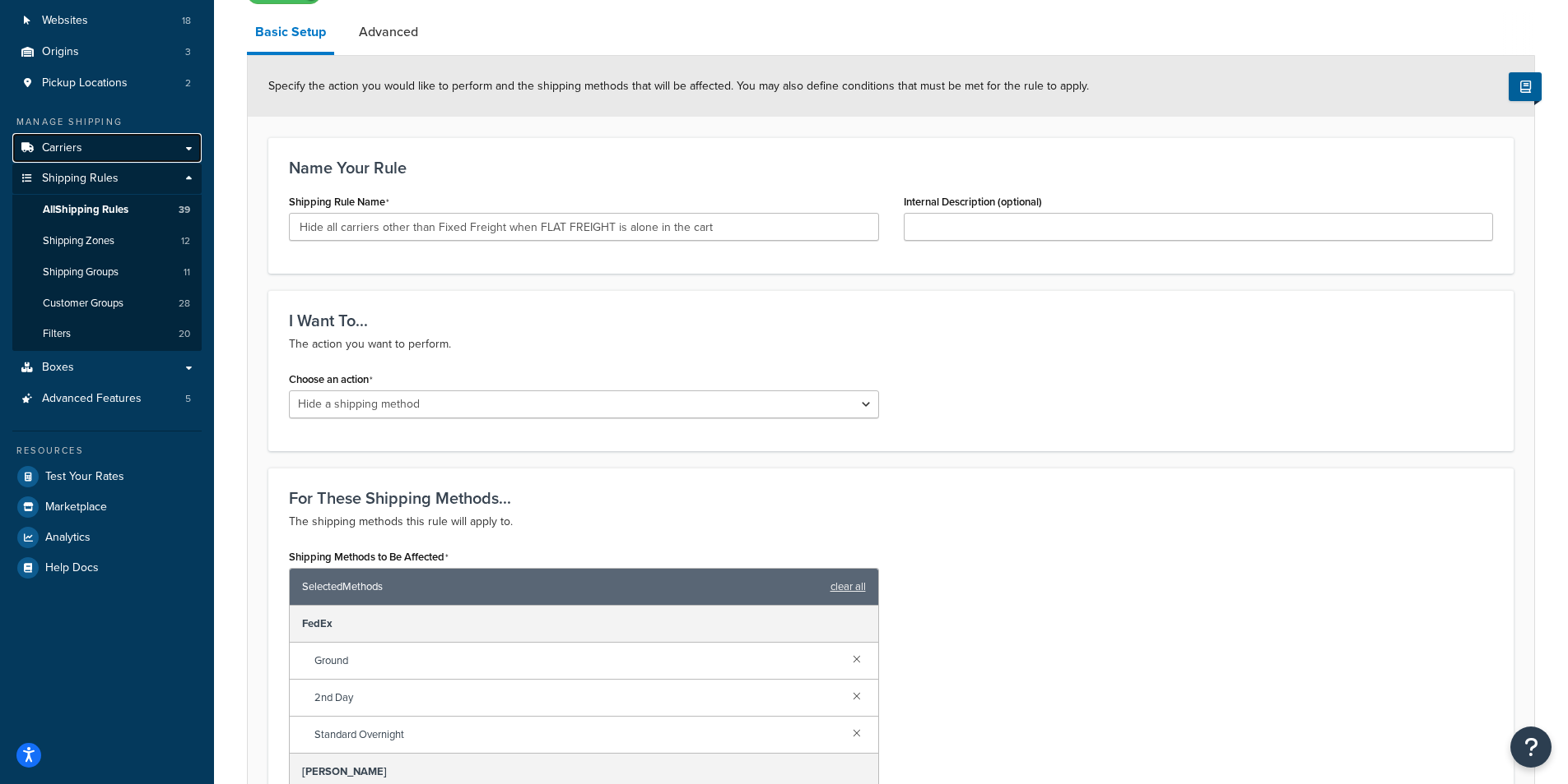
click at [79, 149] on span "Carriers" at bounding box center [62, 148] width 41 height 14
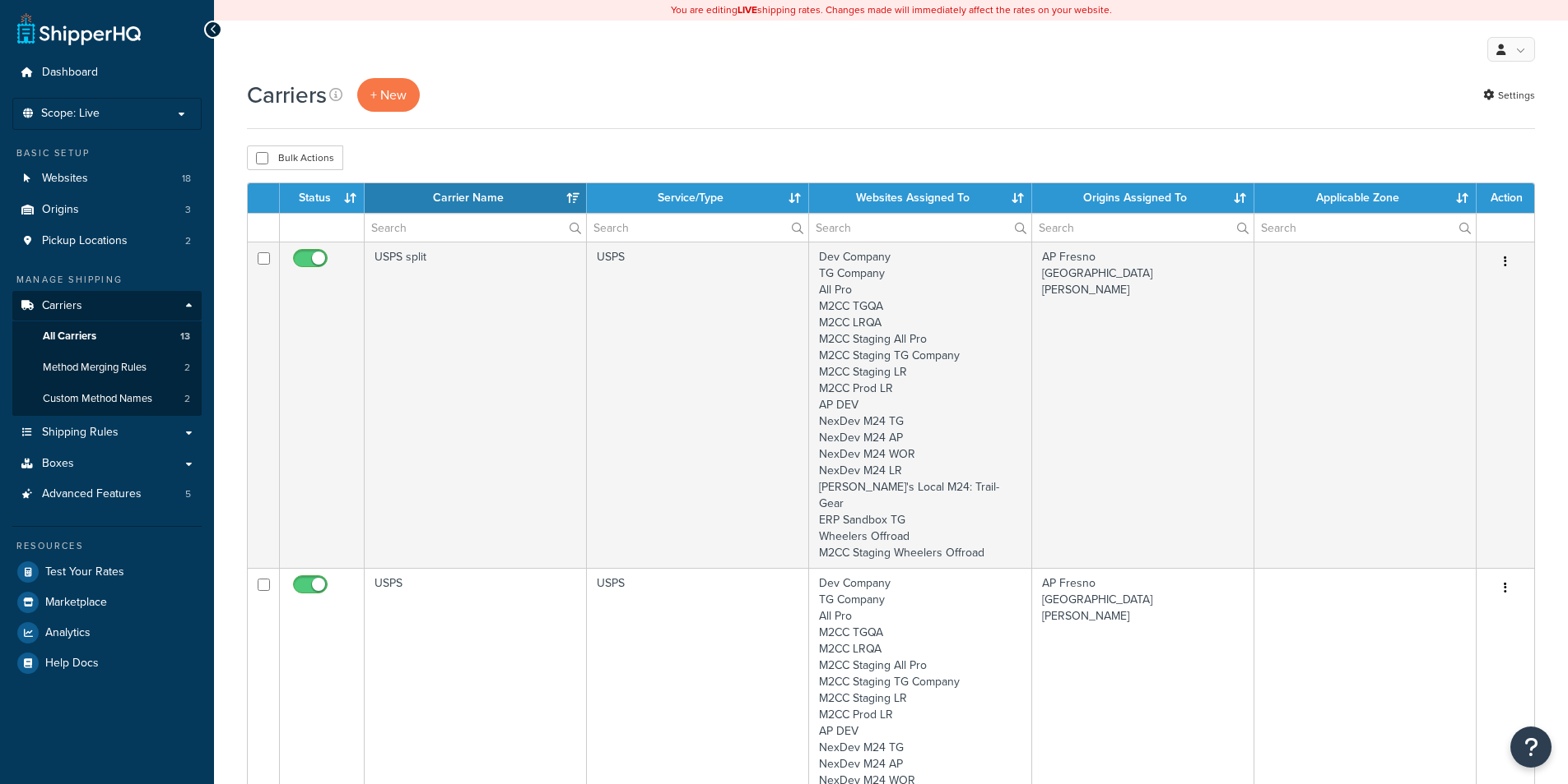
select select "15"
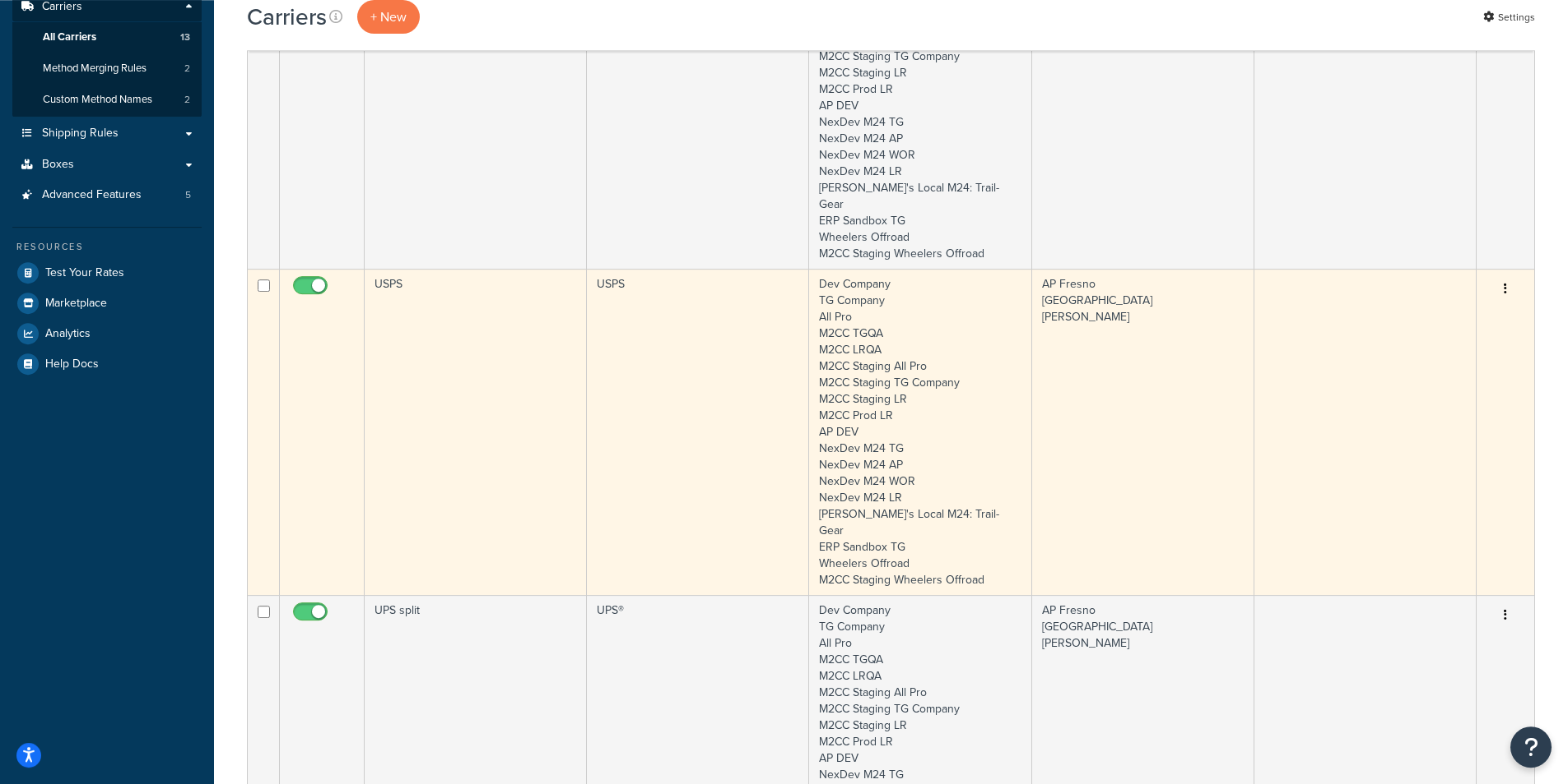
scroll to position [382, 0]
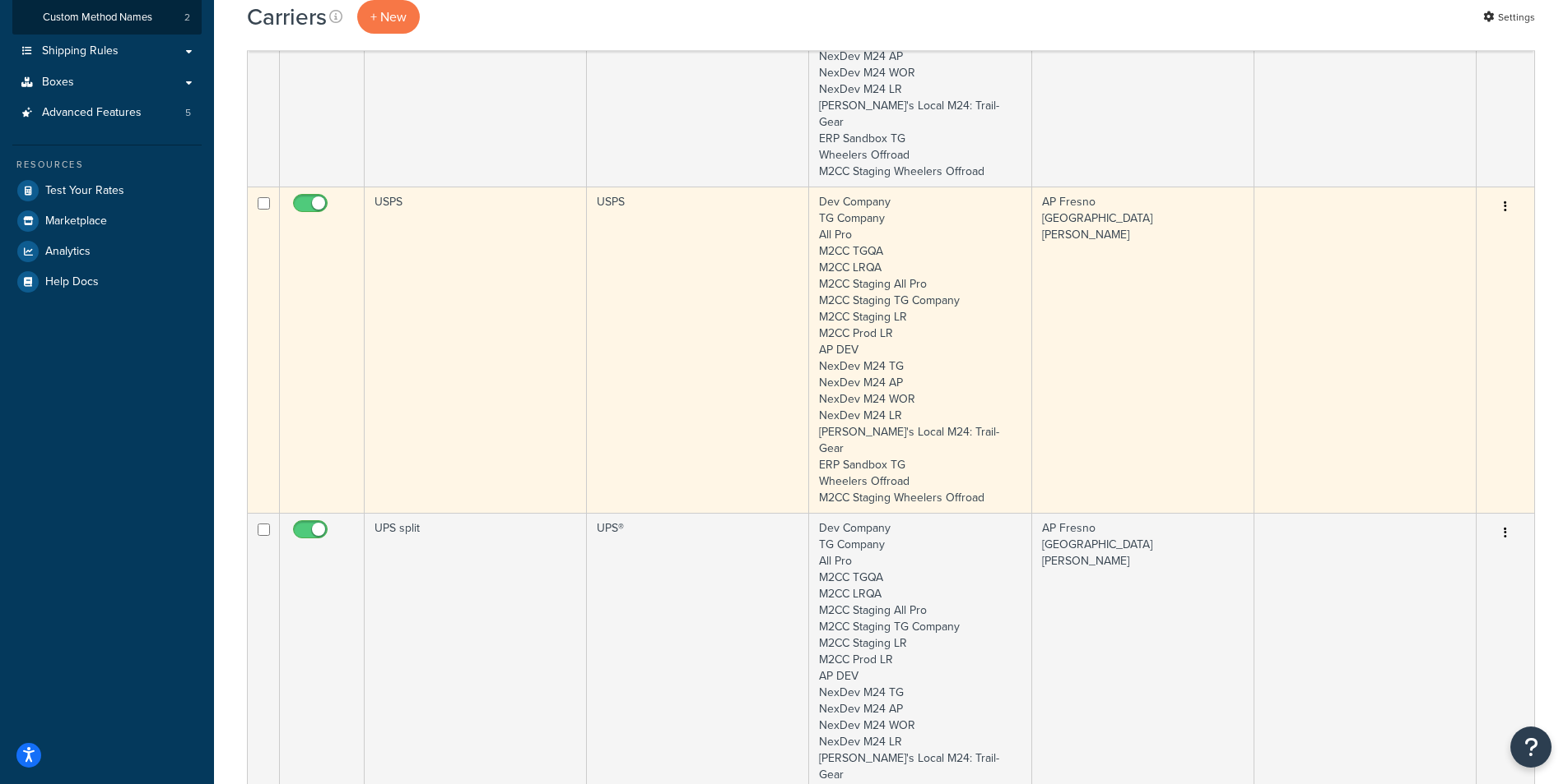
click at [481, 393] on td "USPS" at bounding box center [475, 350] width 222 height 327
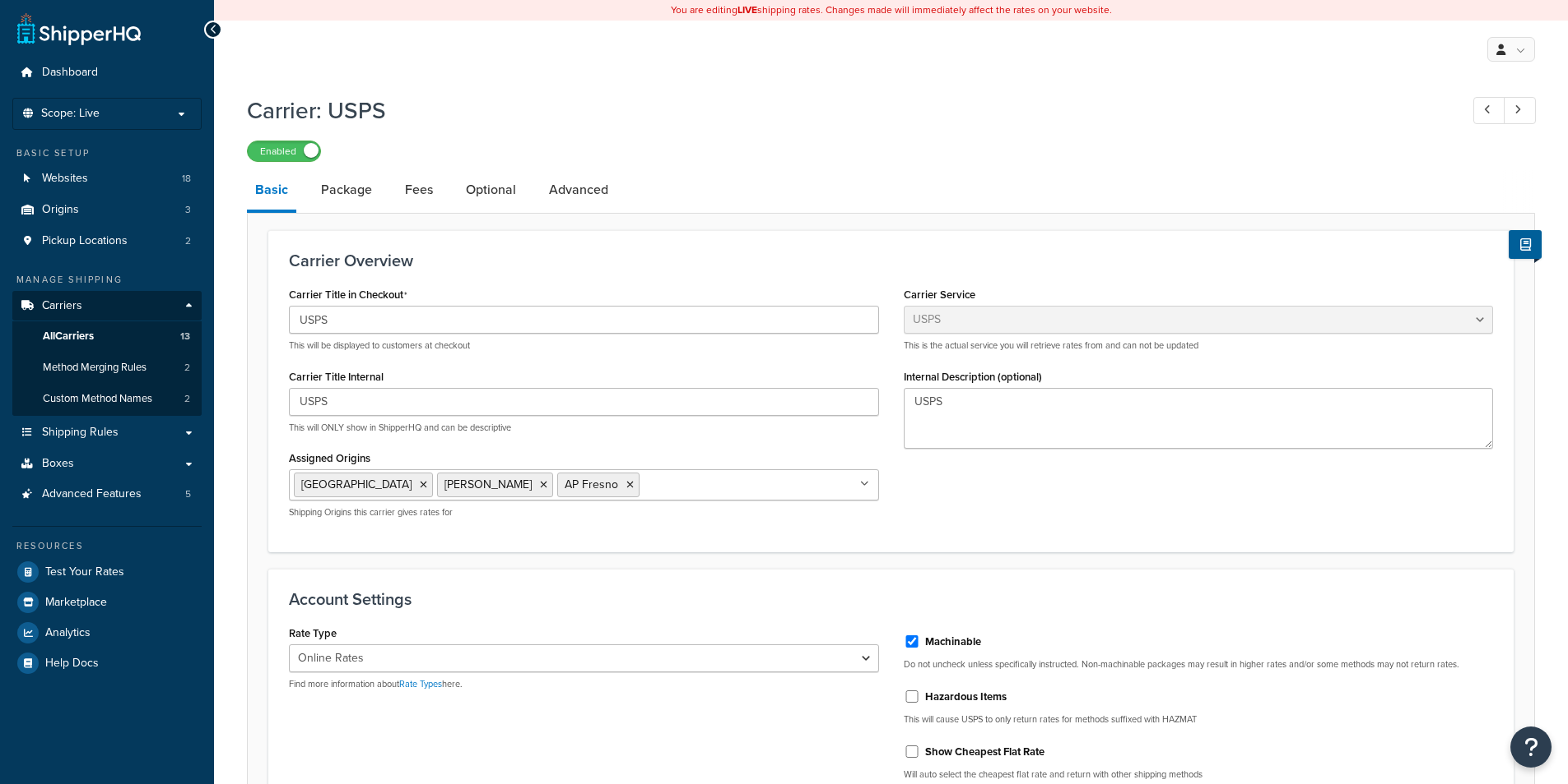
select select "usps"
select select "ONLINE"
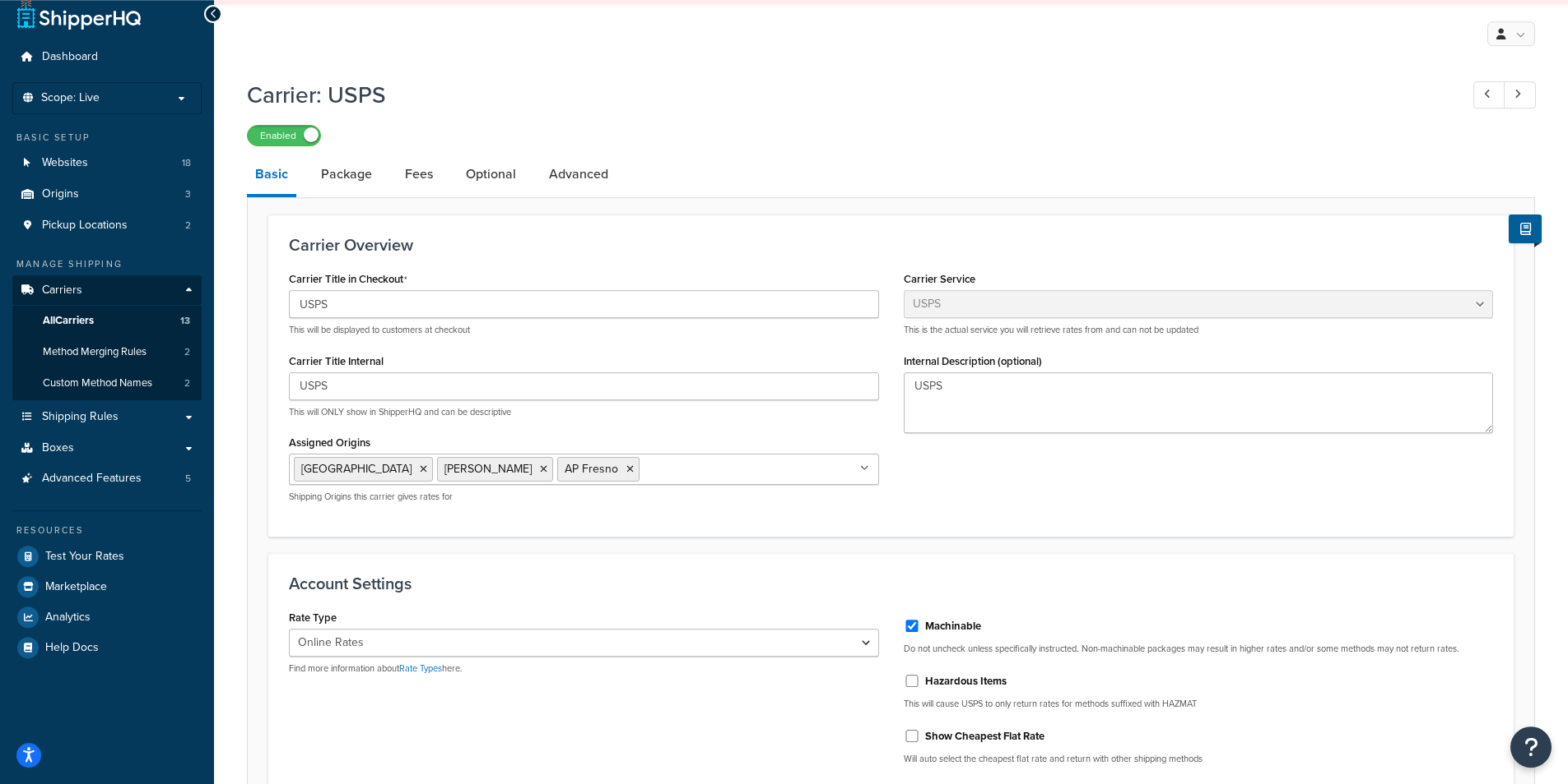
scroll to position [66, 0]
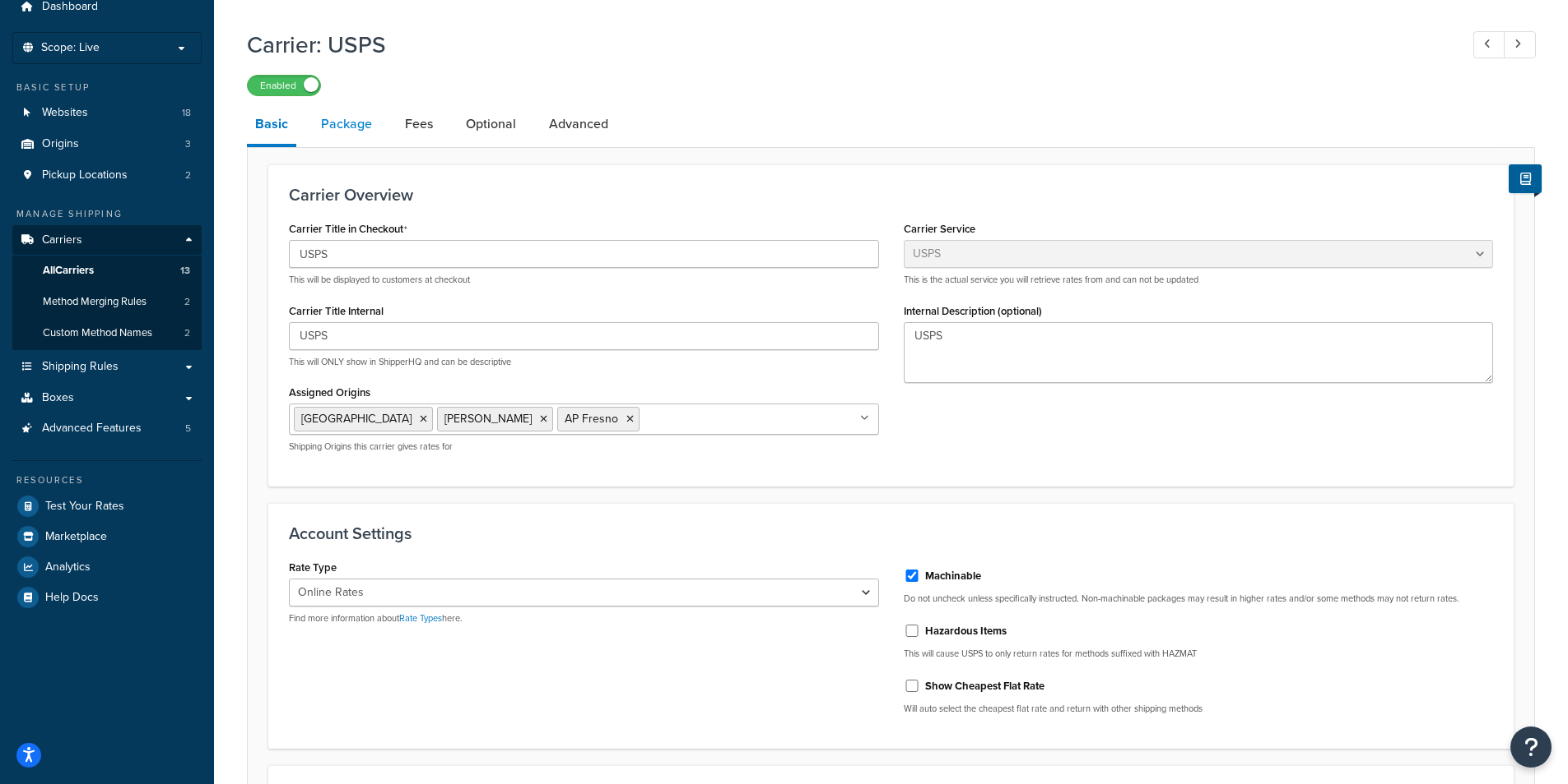
click at [356, 137] on link "Package" at bounding box center [346, 124] width 68 height 40
select select "129678"
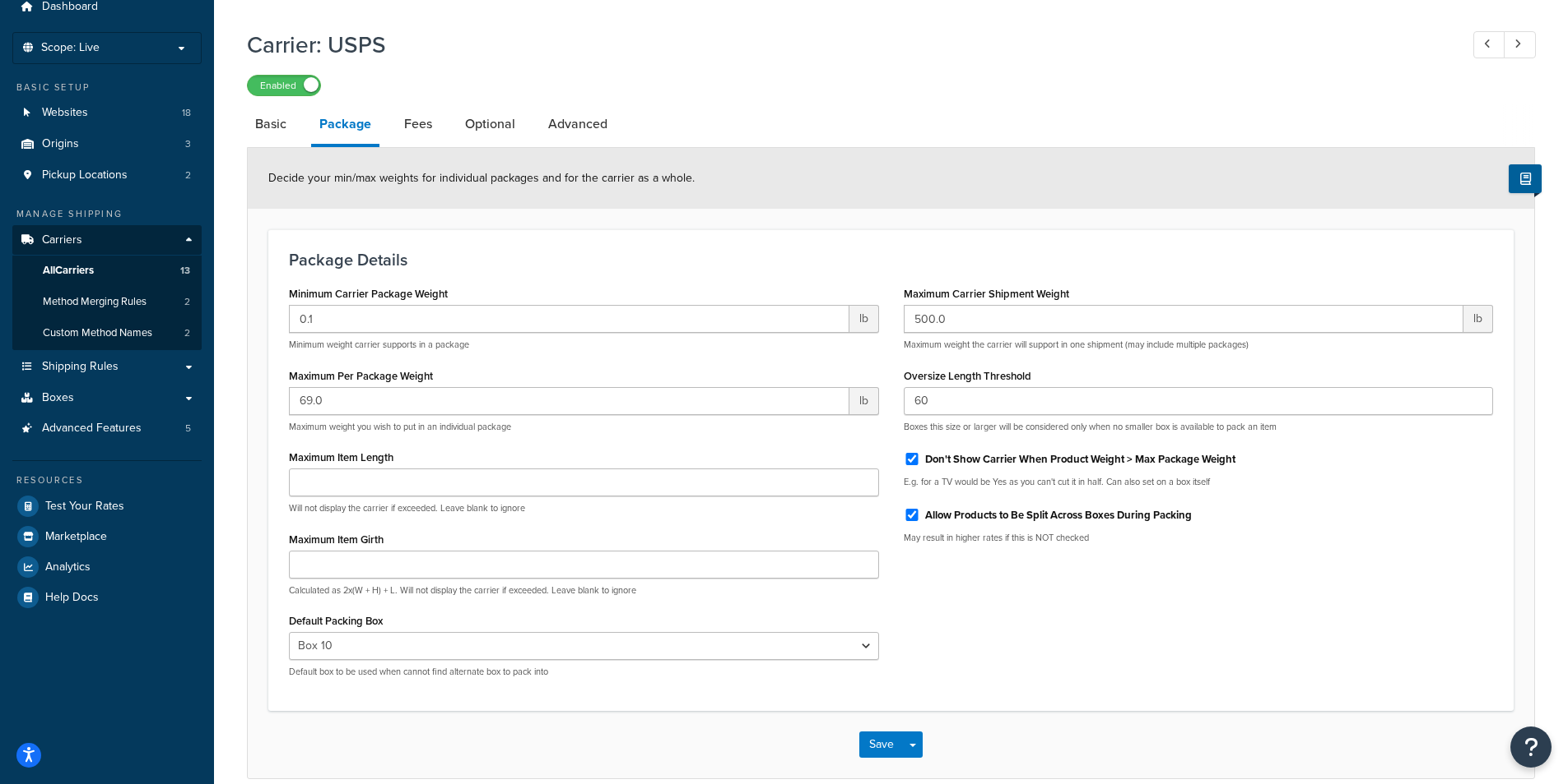
click at [1274, 461] on div "Don't Show Carrier When Product Weight > Max Package Weight" at bounding box center [1198, 458] width 590 height 25
drag, startPoint x: 1274, startPoint y: 461, endPoint x: 1117, endPoint y: 469, distance: 157.2
click at [1273, 461] on div "Don't Show Carrier When Product Weight > Max Package Weight" at bounding box center [1198, 458] width 590 height 25
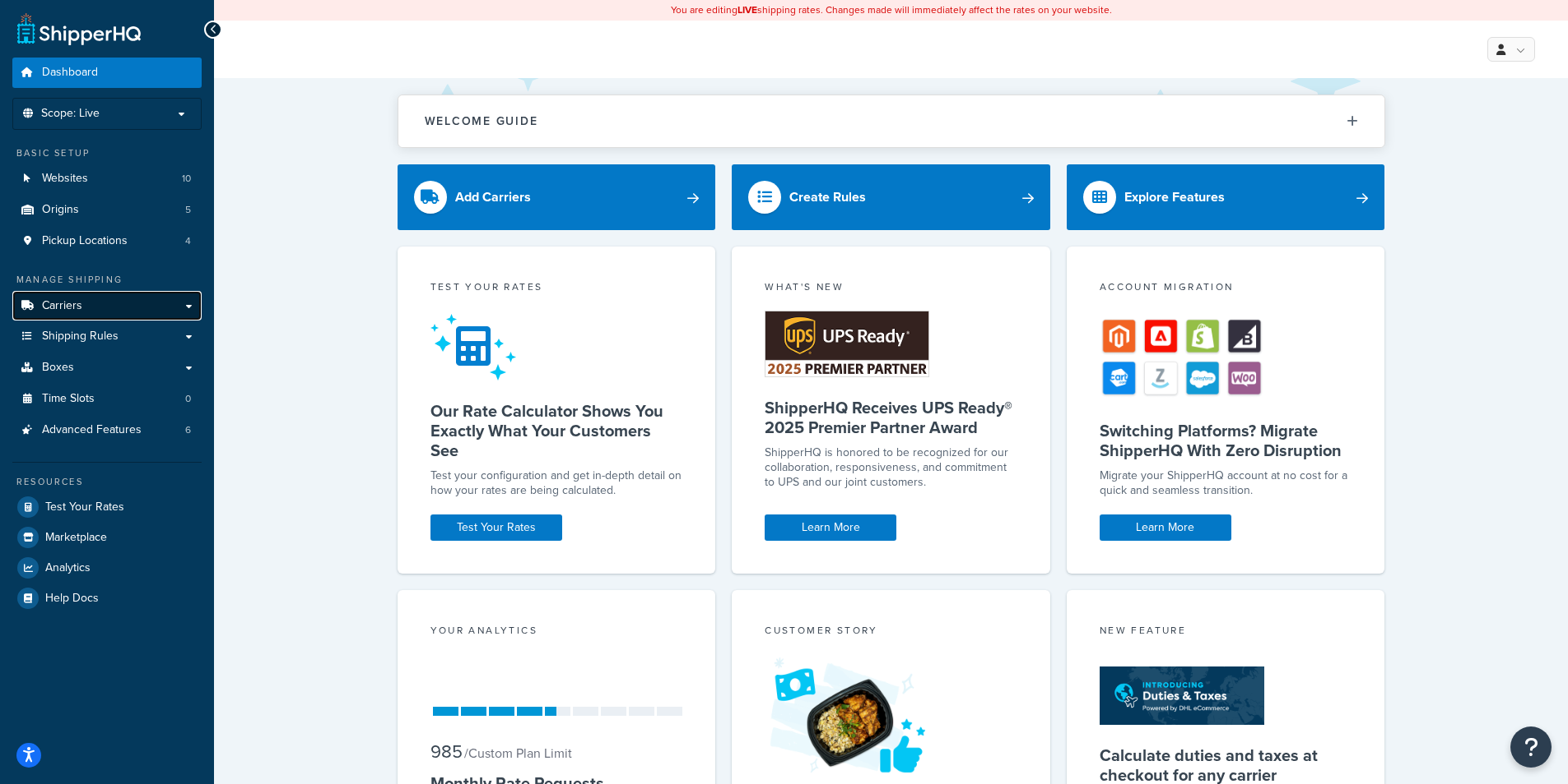
click at [113, 303] on link "Carriers" at bounding box center [106, 306] width 189 height 31
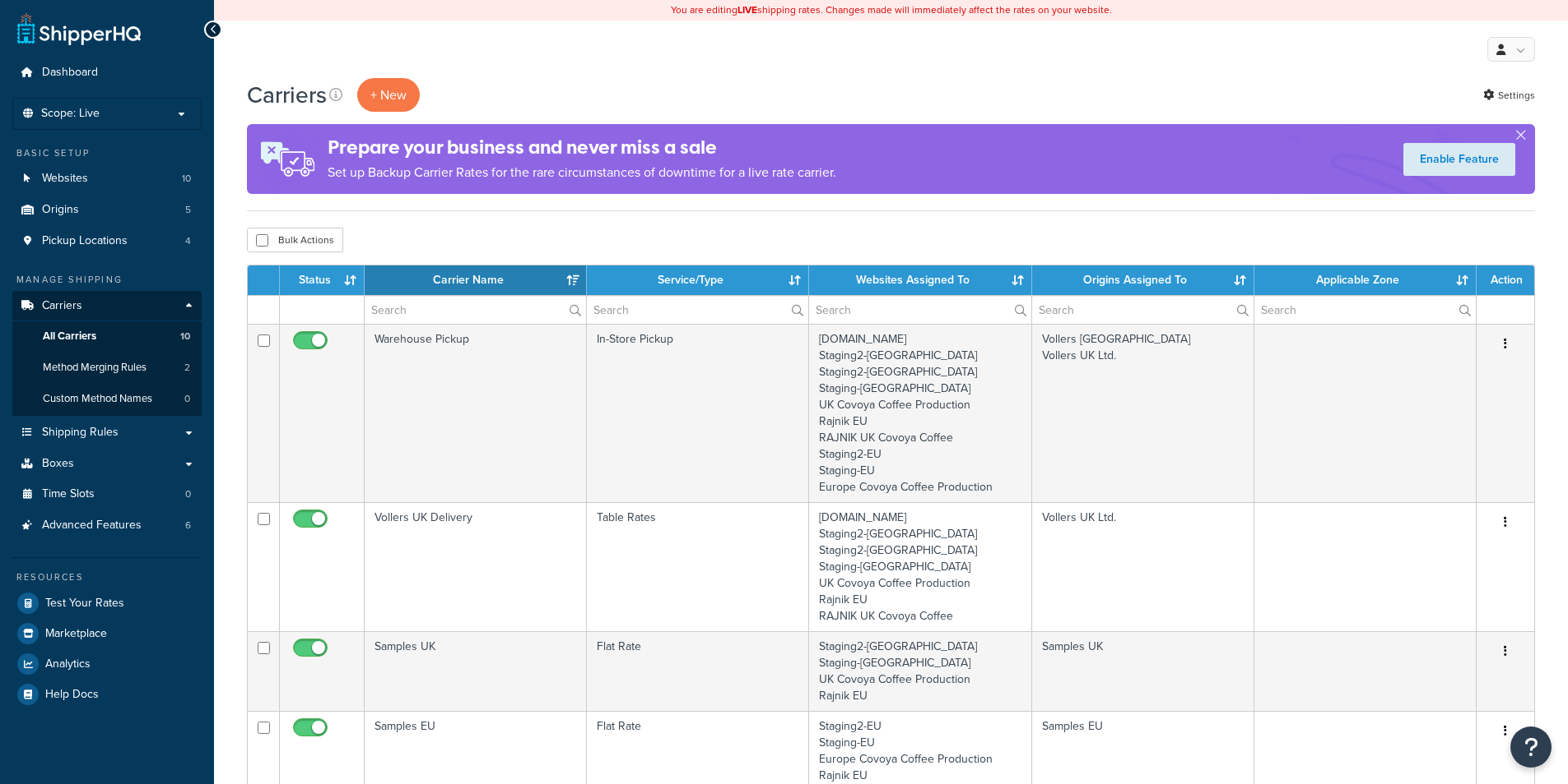
select select "15"
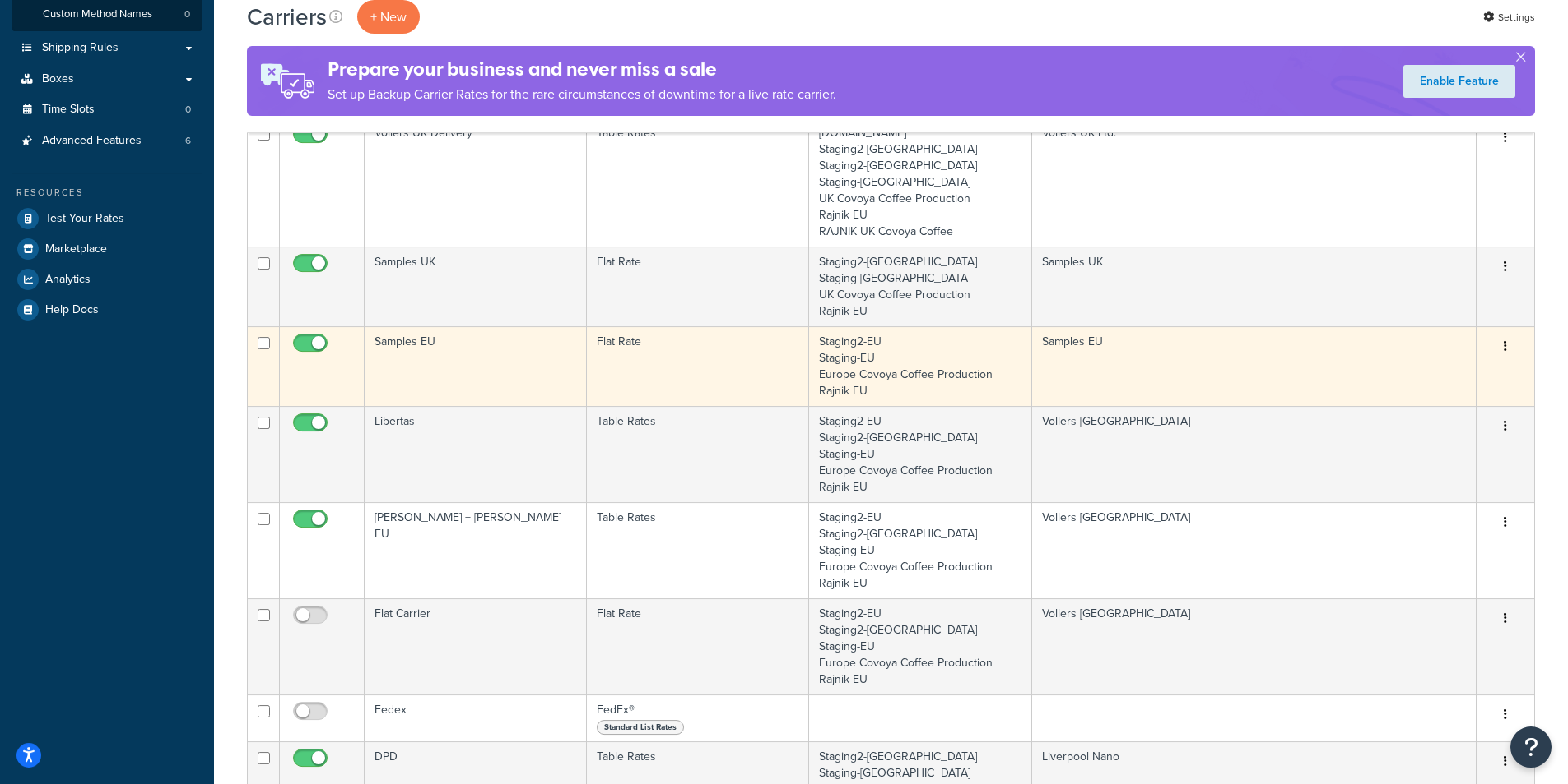
scroll to position [487, 0]
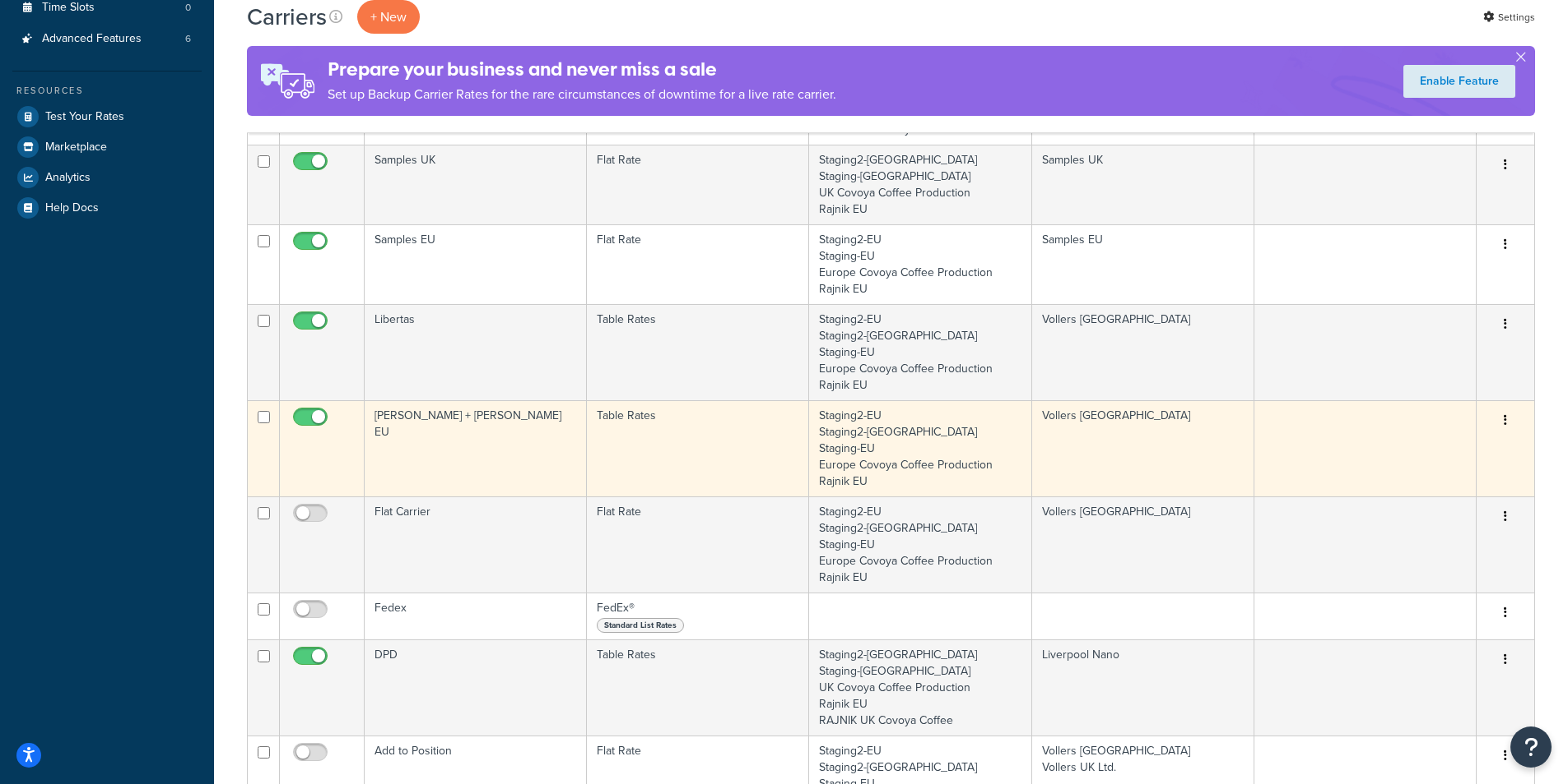
click at [465, 426] on td "[PERSON_NAME] + [PERSON_NAME] EU" at bounding box center [475, 448] width 222 height 96
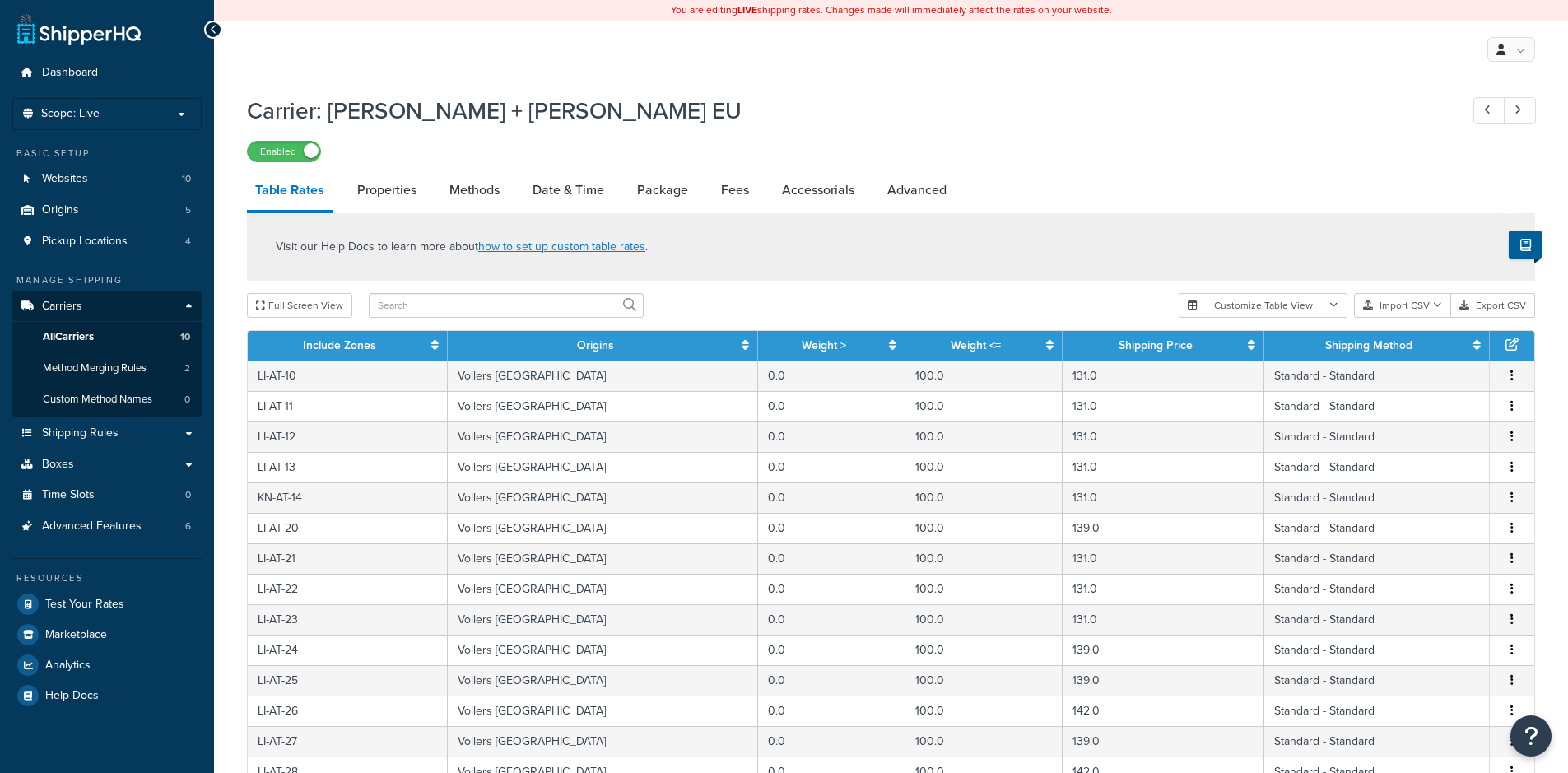
select select "25"
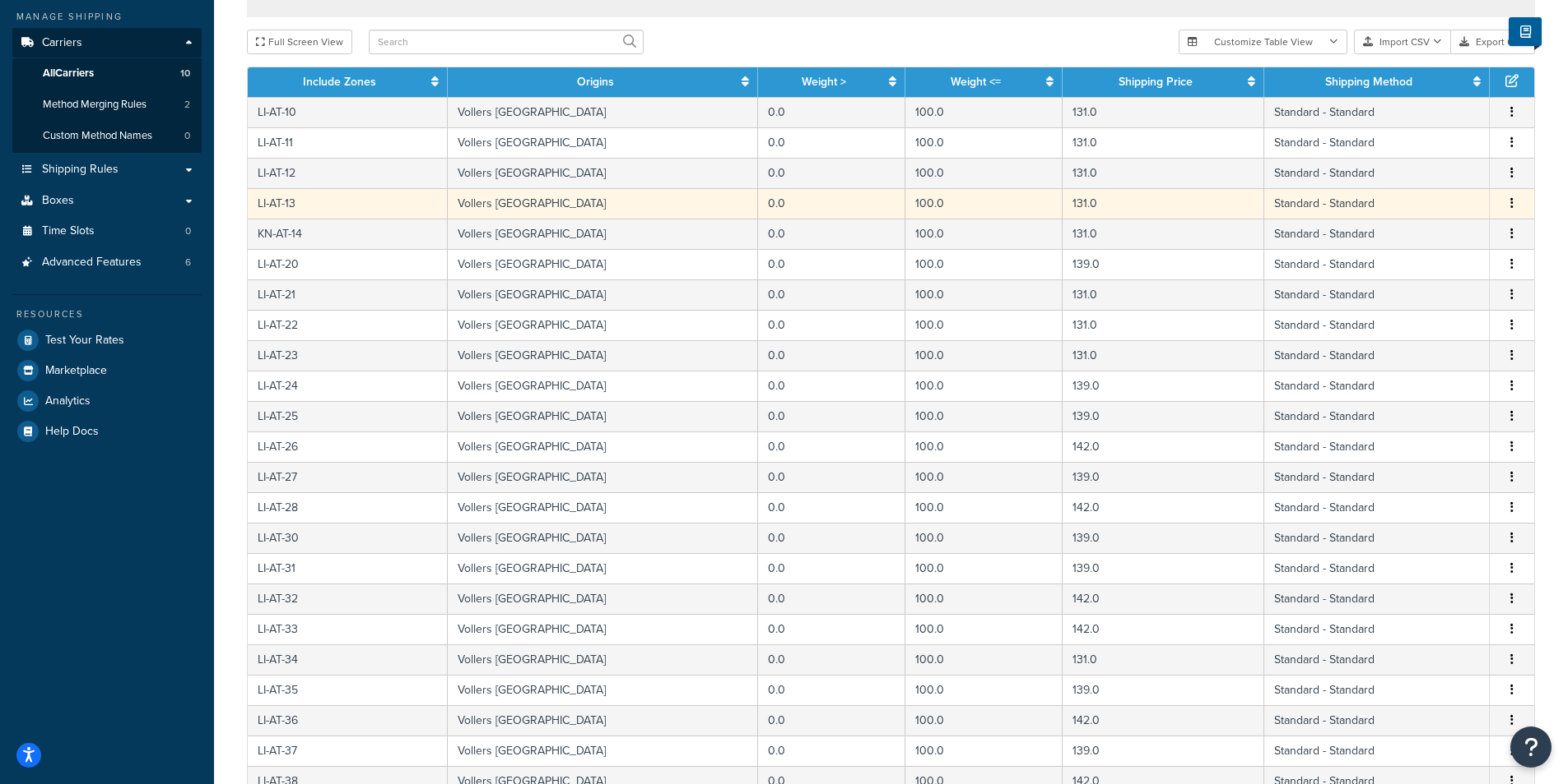
scroll to position [184, 0]
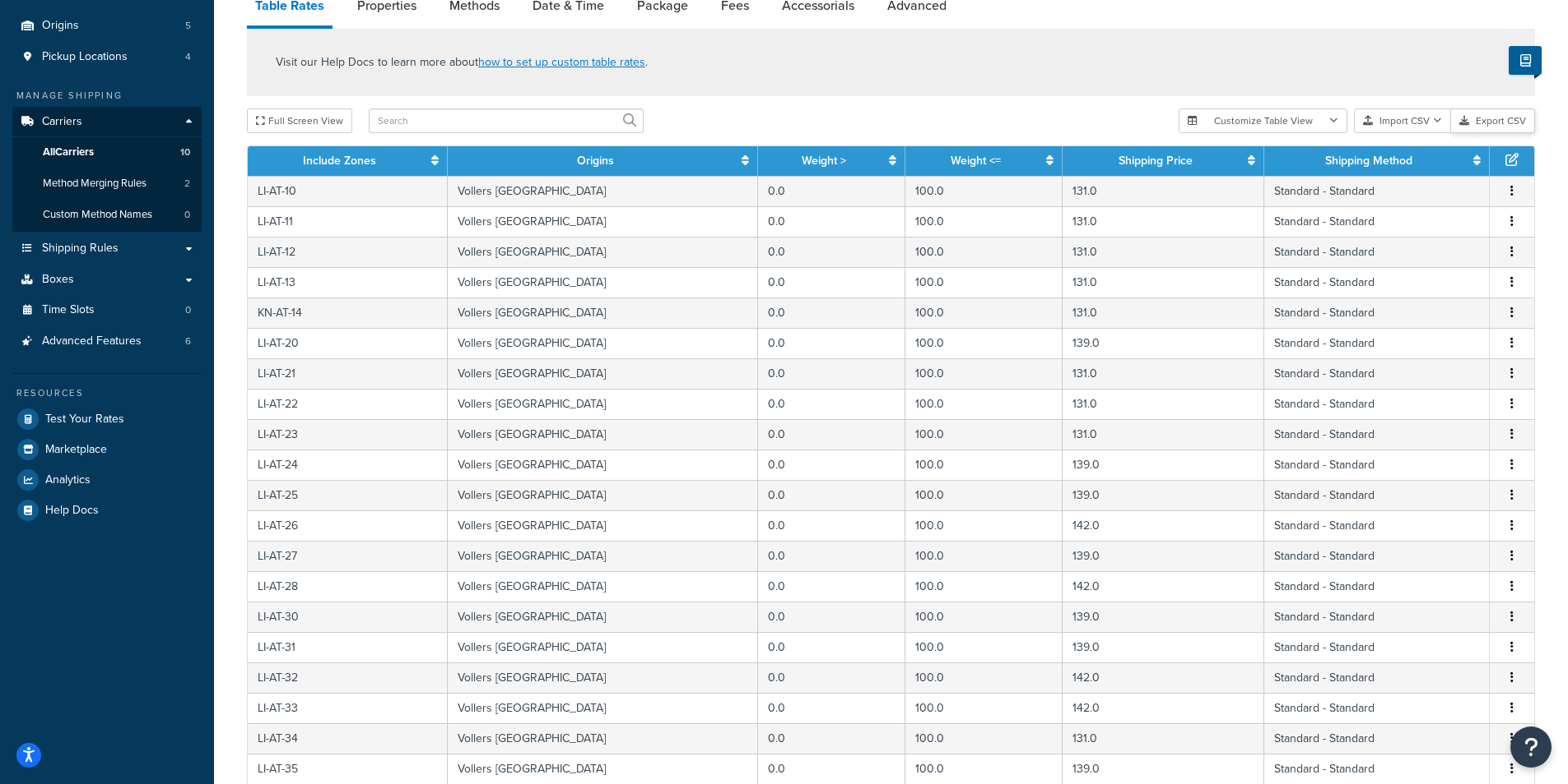
click at [1486, 125] on button "Export CSV" at bounding box center [1492, 120] width 84 height 25
click at [117, 355] on link "Advanced Features 6" at bounding box center [106, 342] width 189 height 31
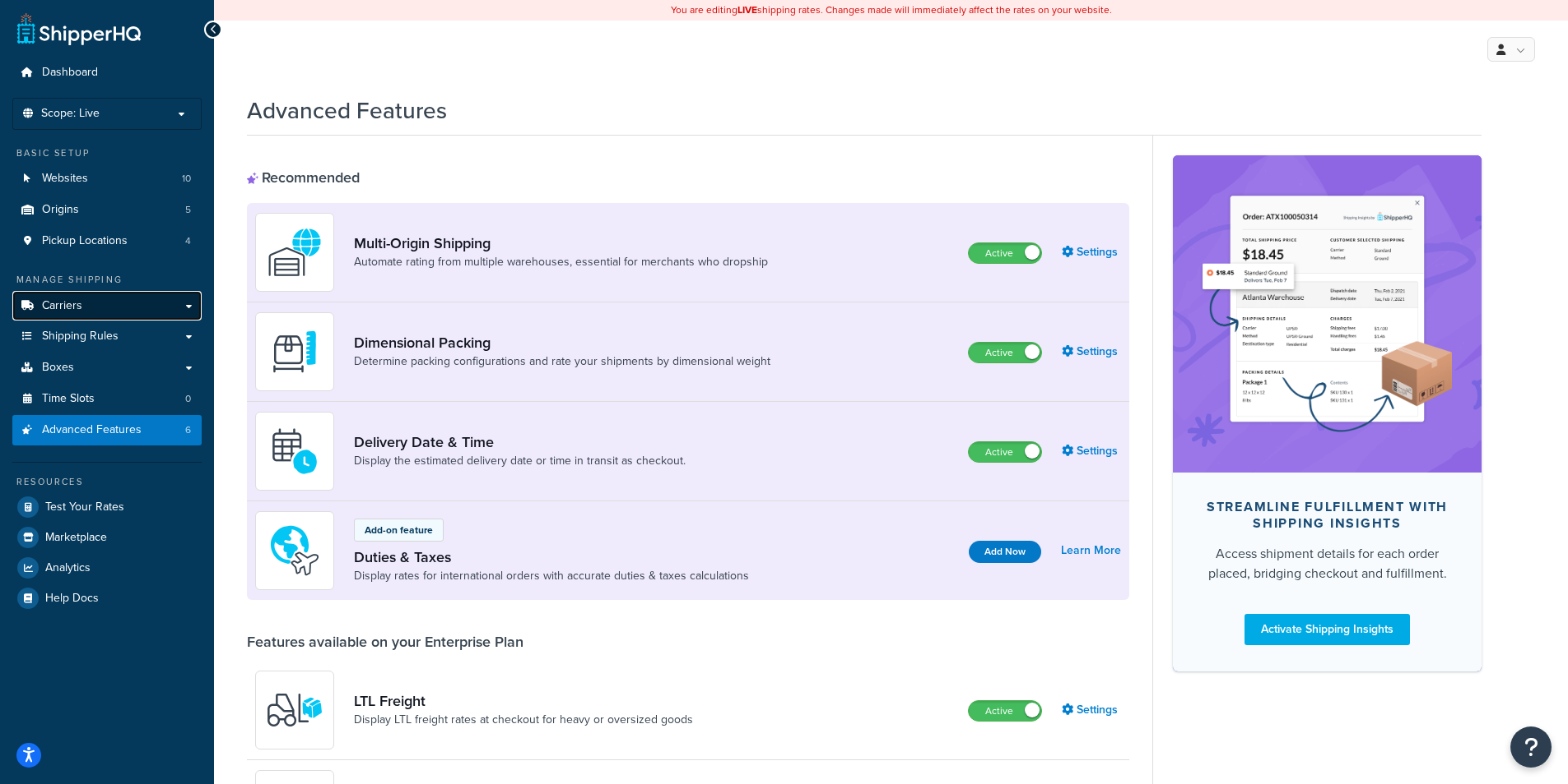
click at [112, 302] on link "Carriers" at bounding box center [106, 306] width 189 height 31
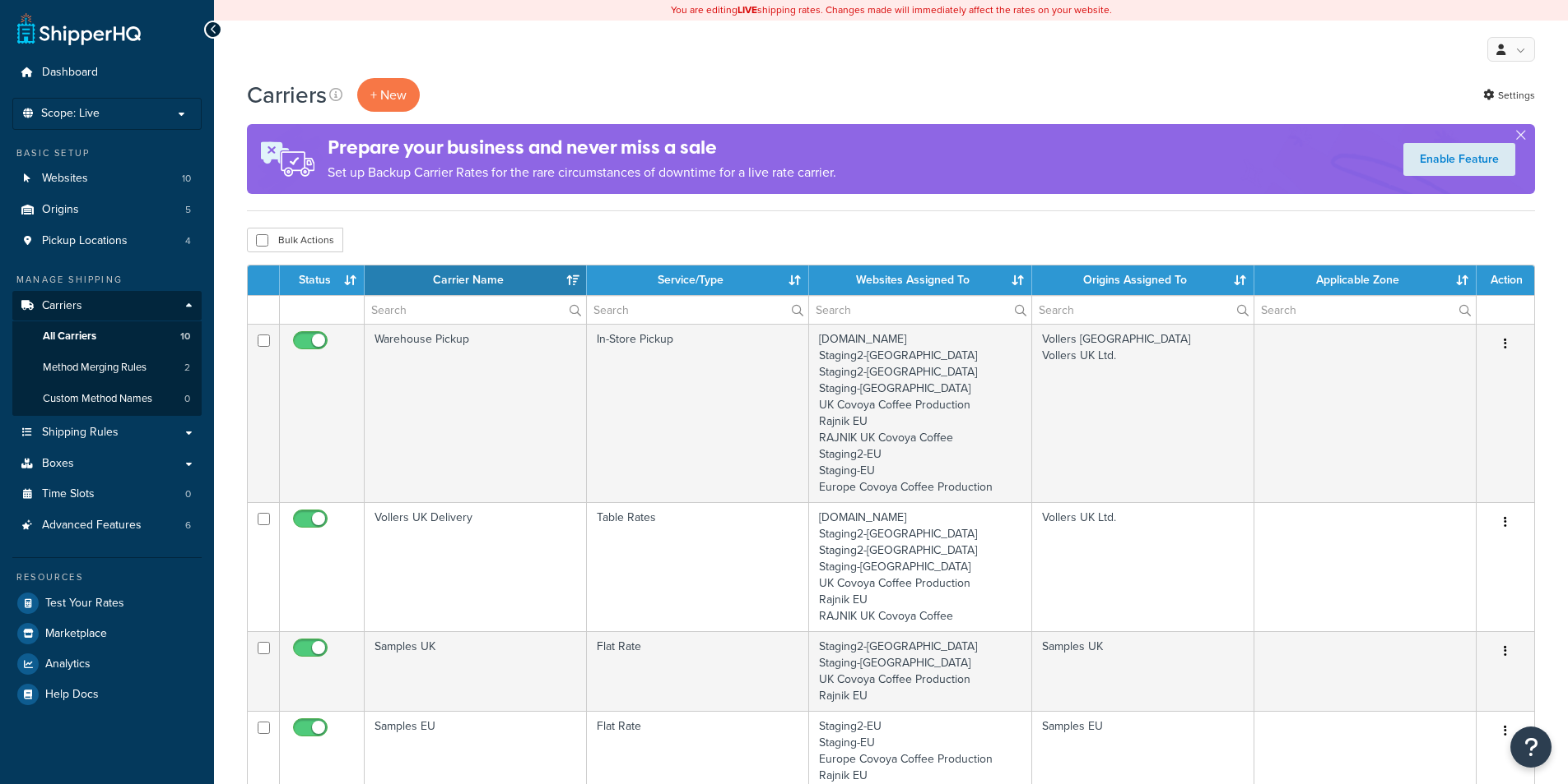
select select "15"
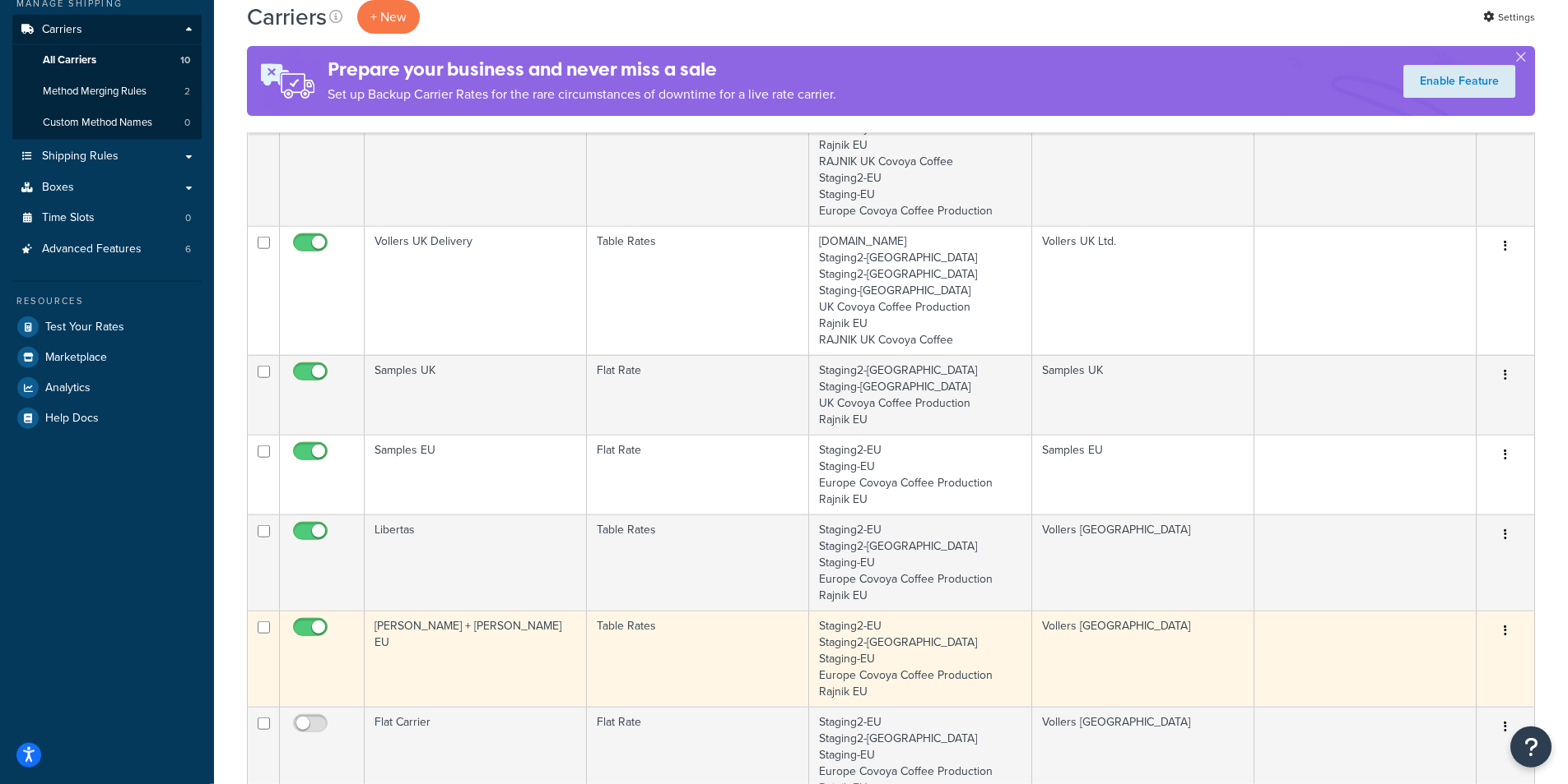
scroll to position [434, 0]
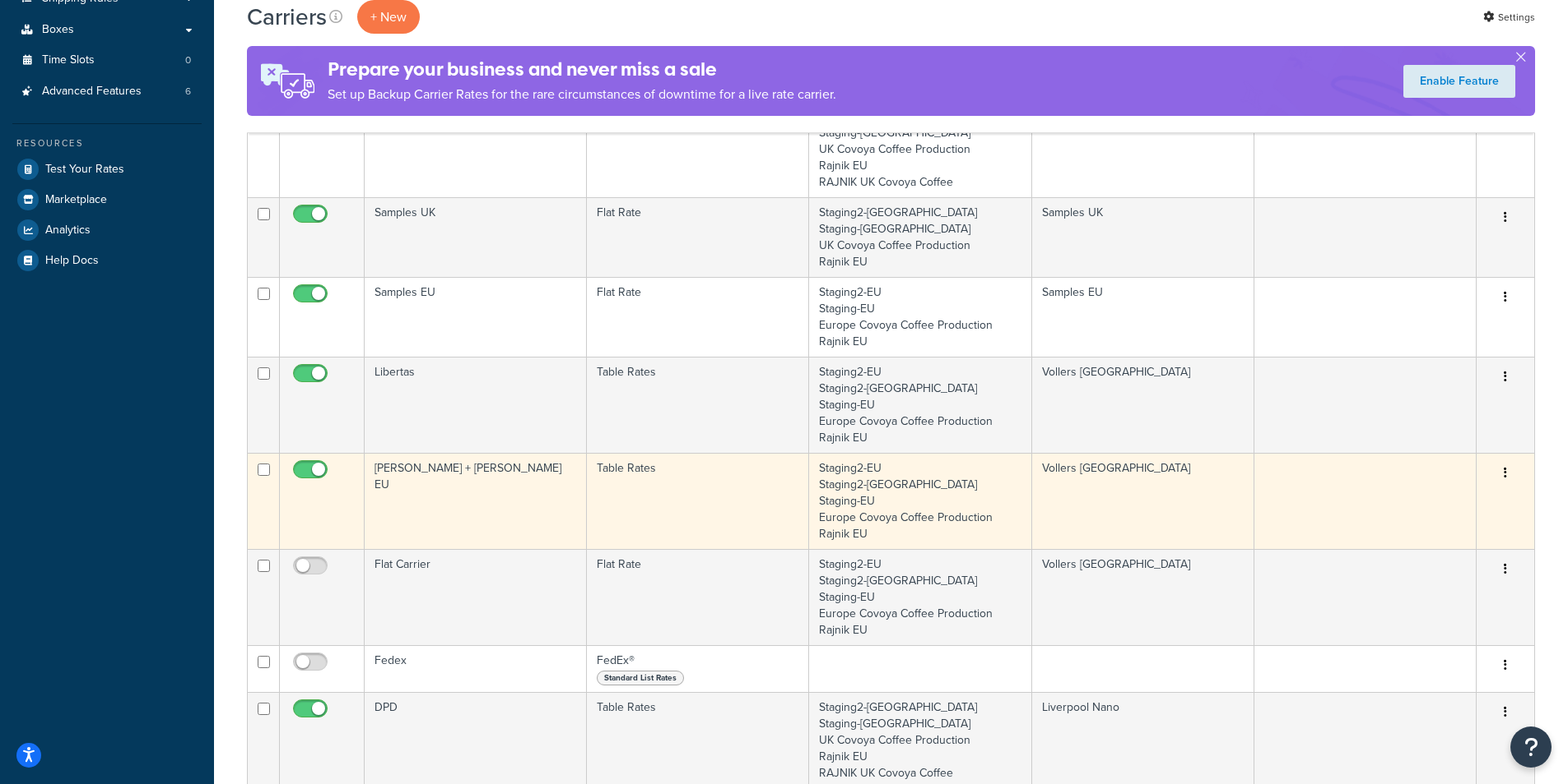
click at [487, 490] on td "[PERSON_NAME] + [PERSON_NAME] EU" at bounding box center [475, 501] width 222 height 96
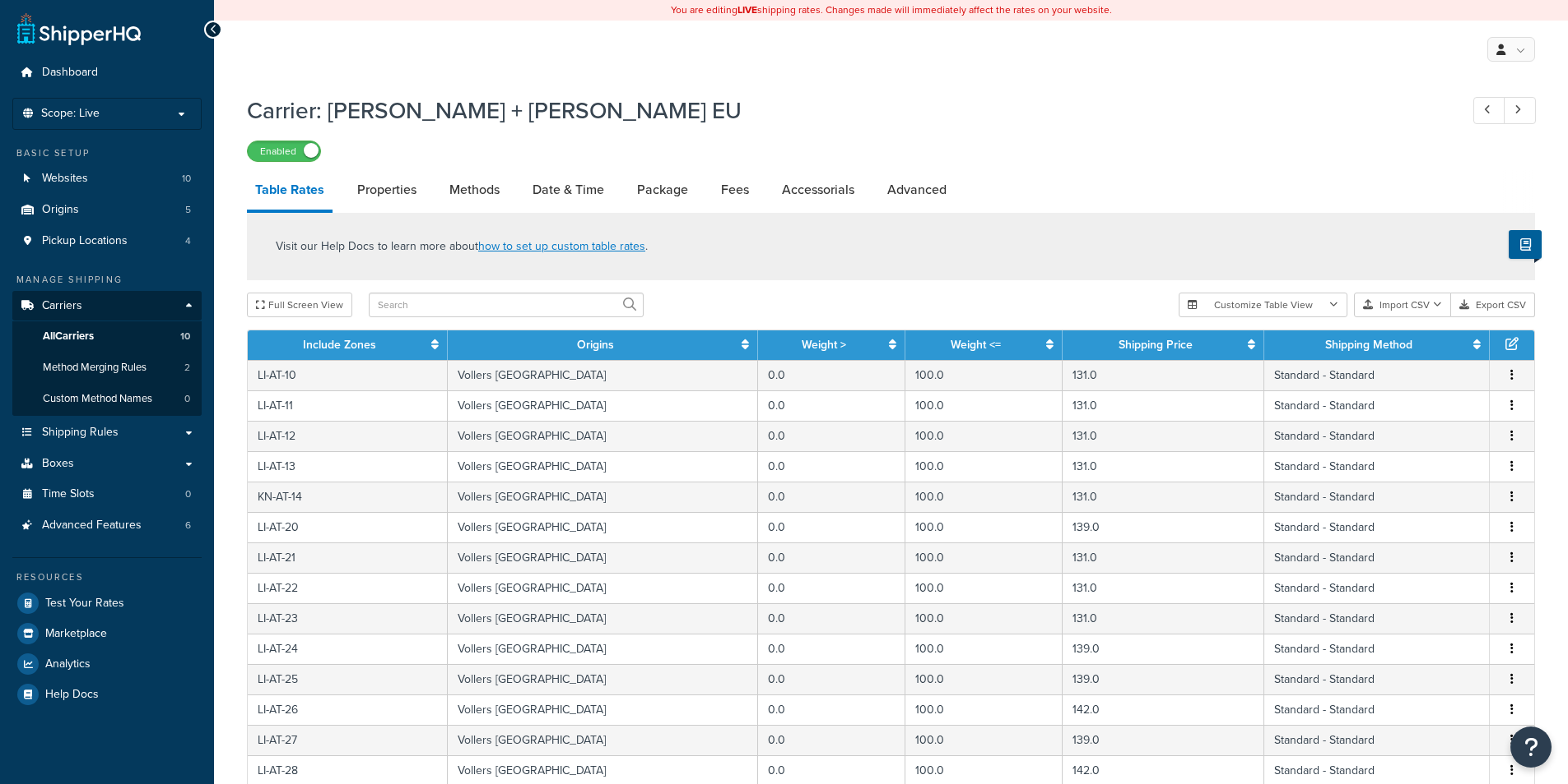
select select "25"
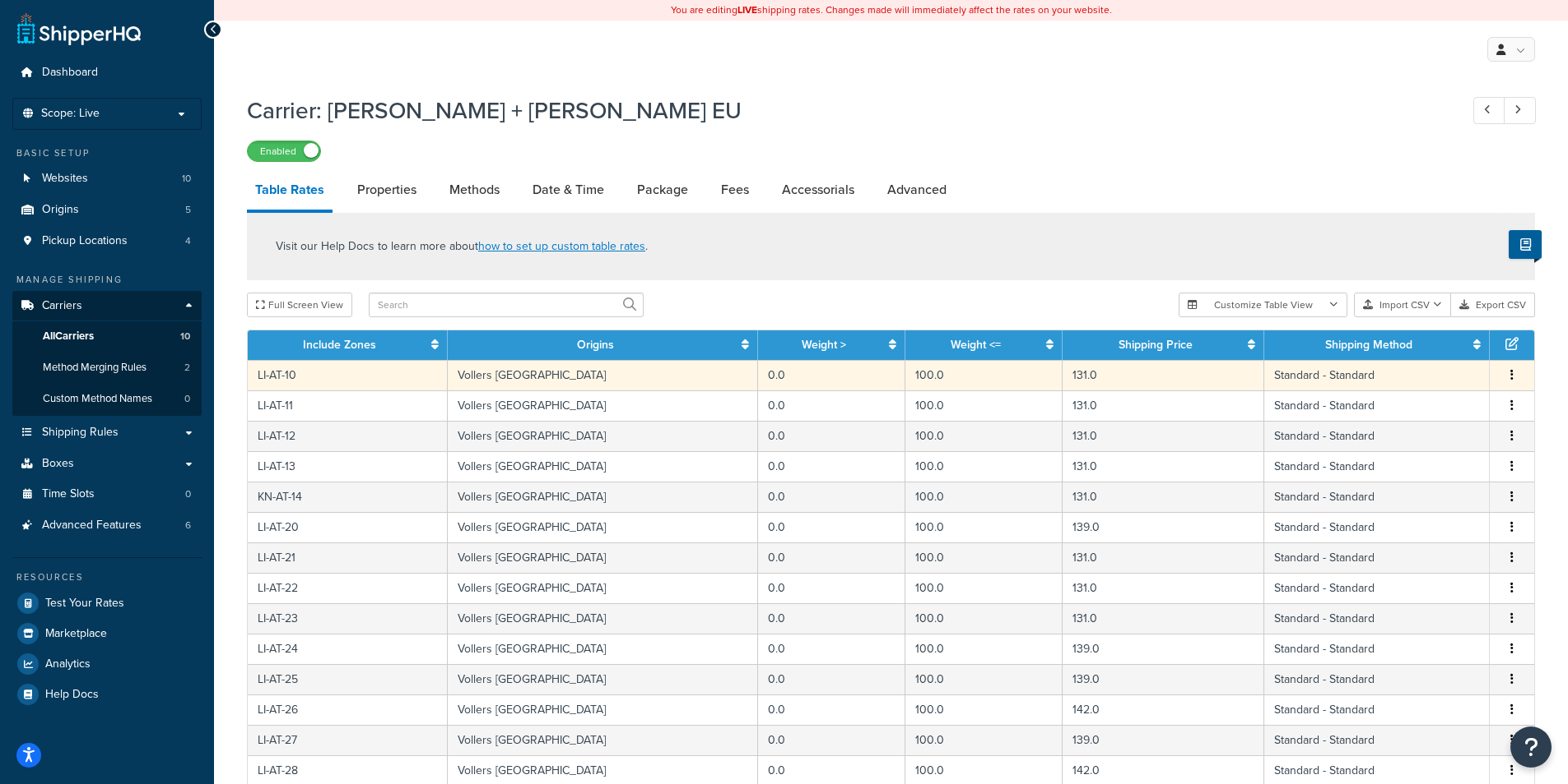
click at [1507, 377] on button "button" at bounding box center [1511, 376] width 13 height 18
